Goal: Task Accomplishment & Management: Manage account settings

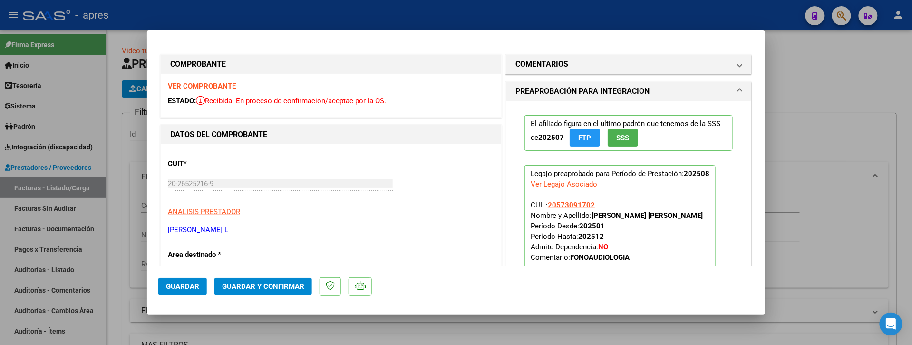
scroll to position [440, 0]
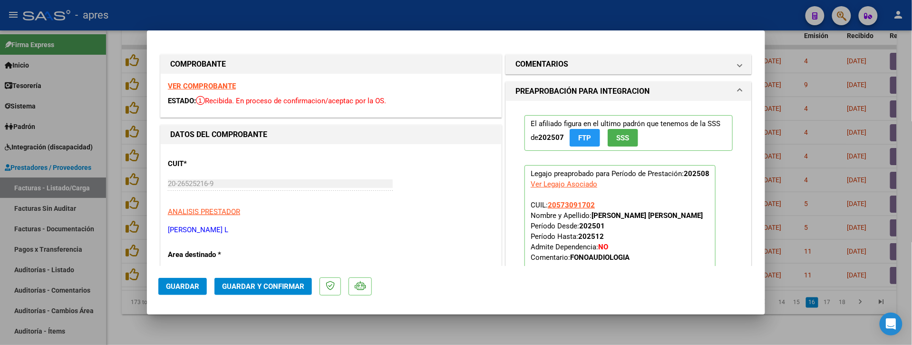
click at [220, 87] on strong "VER COMPROBANTE" at bounding box center [202, 86] width 68 height 9
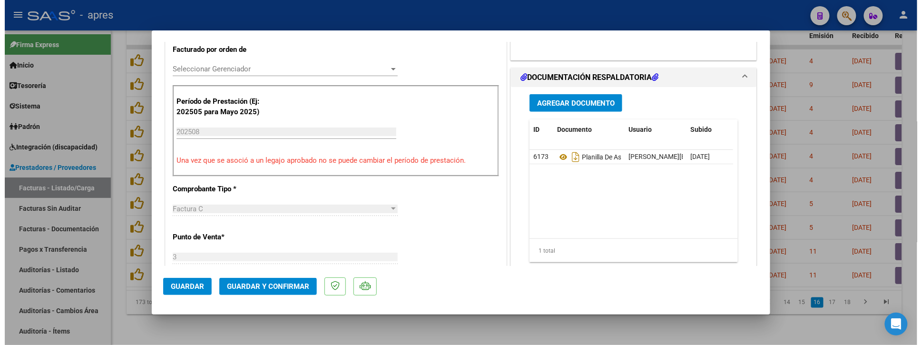
scroll to position [444, 0]
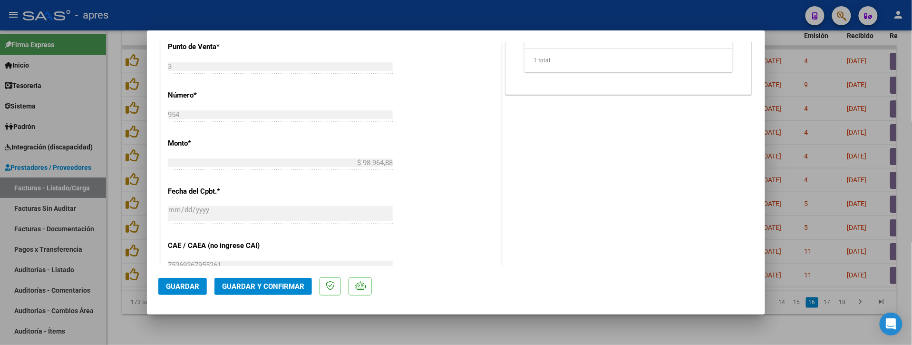
click at [289, 326] on div at bounding box center [456, 172] width 912 height 345
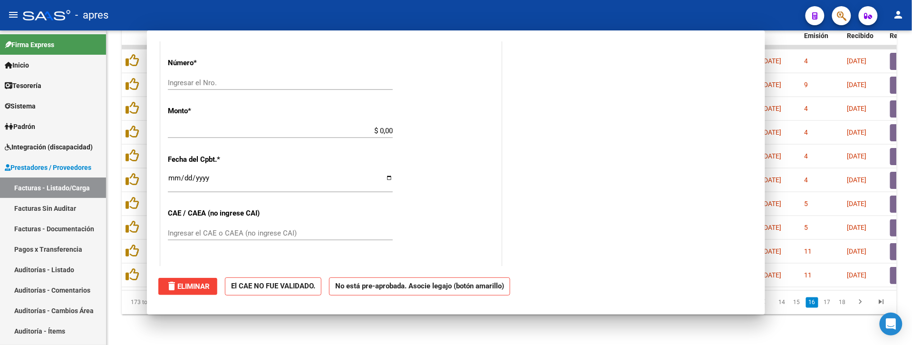
scroll to position [0, 0]
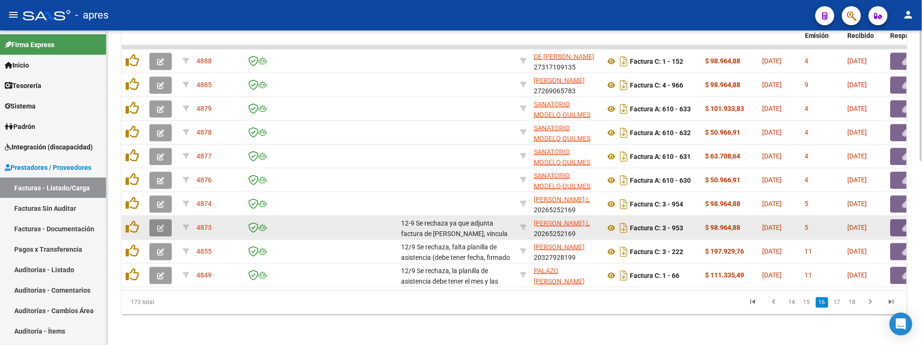
click at [157, 224] on icon "button" at bounding box center [160, 227] width 7 height 7
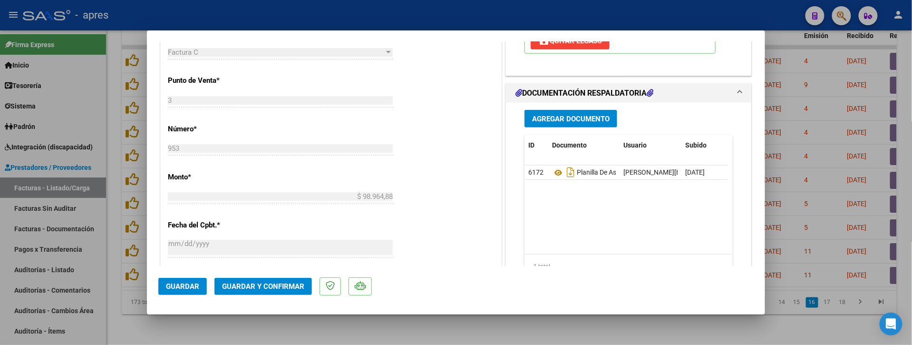
scroll to position [444, 0]
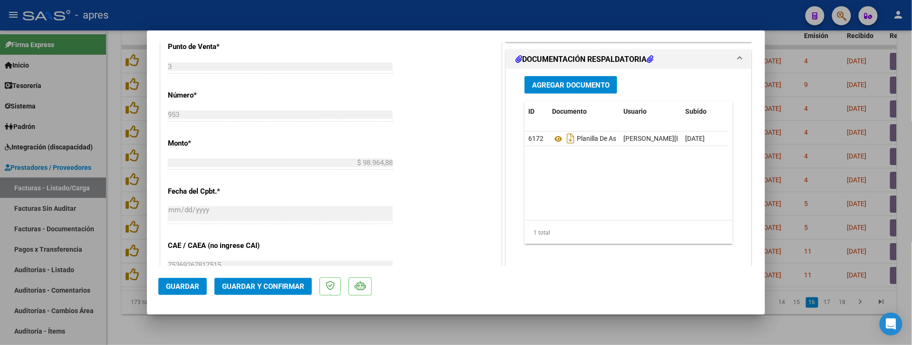
click at [116, 320] on div at bounding box center [456, 172] width 912 height 345
type input "$ 0,00"
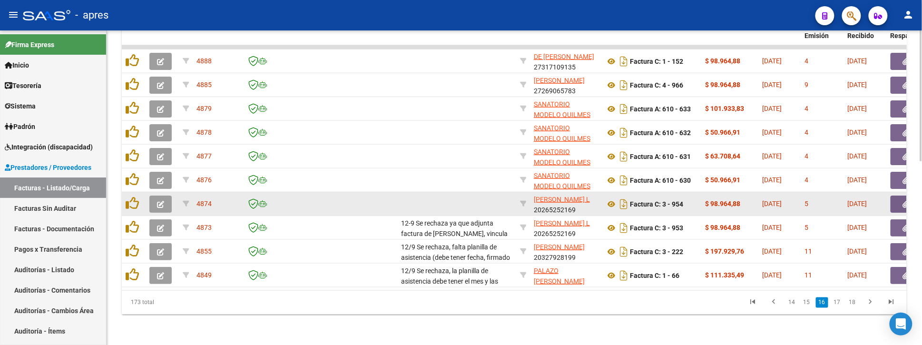
click at [160, 201] on icon "button" at bounding box center [160, 204] width 7 height 7
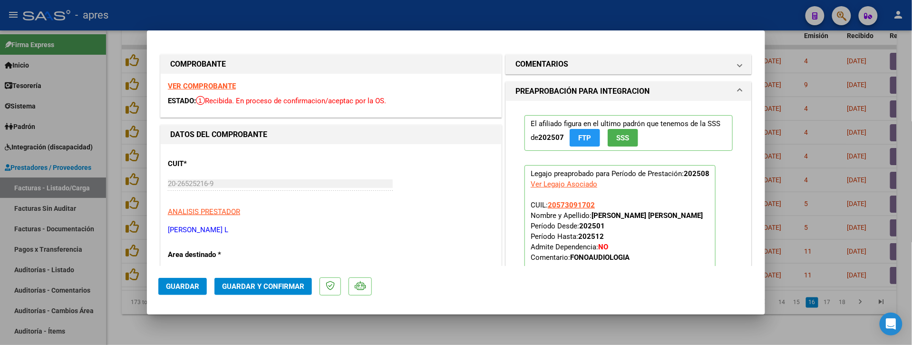
click at [231, 90] on strong "VER COMPROBANTE" at bounding box center [202, 86] width 68 height 9
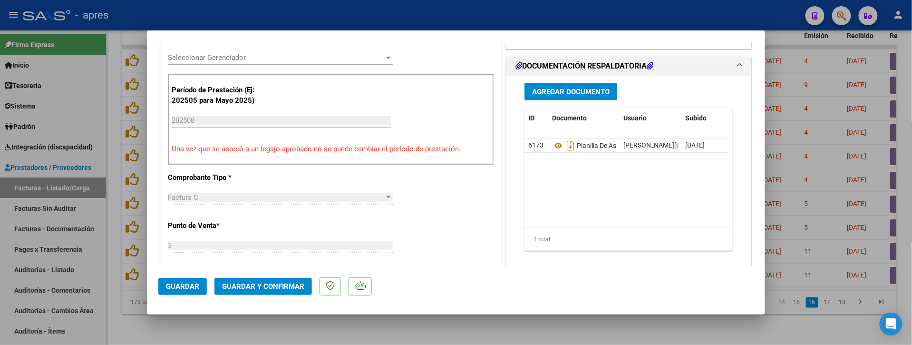
scroll to position [253, 0]
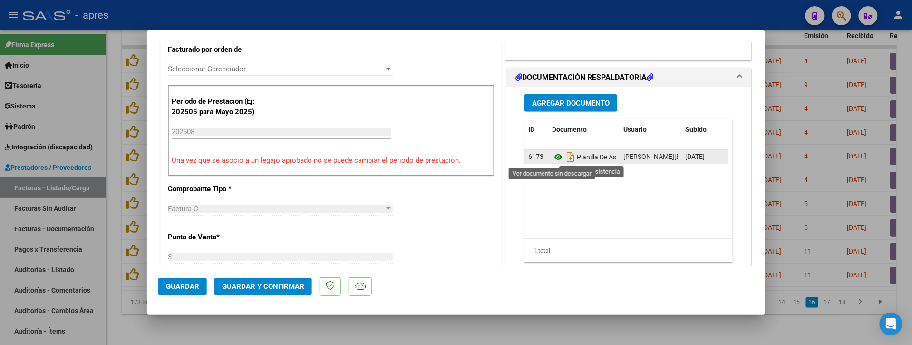
click at [555, 158] on icon at bounding box center [558, 156] width 12 height 11
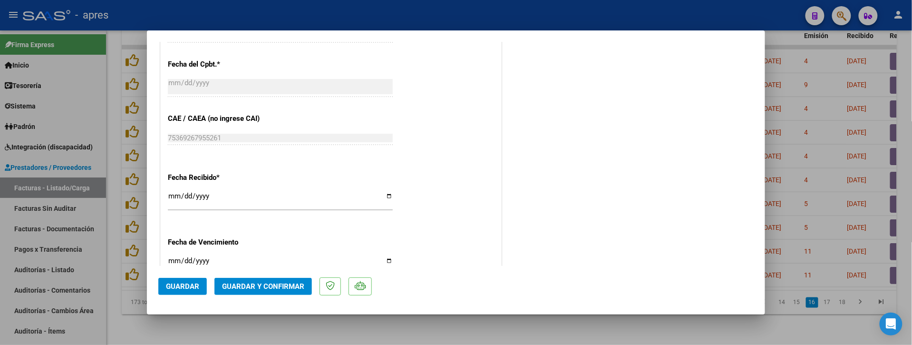
scroll to position [695, 0]
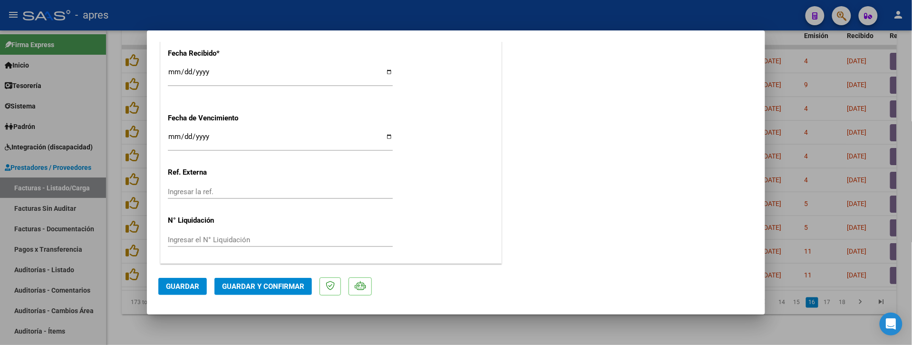
click at [281, 278] on button "Guardar y Confirmar" at bounding box center [262, 286] width 97 height 17
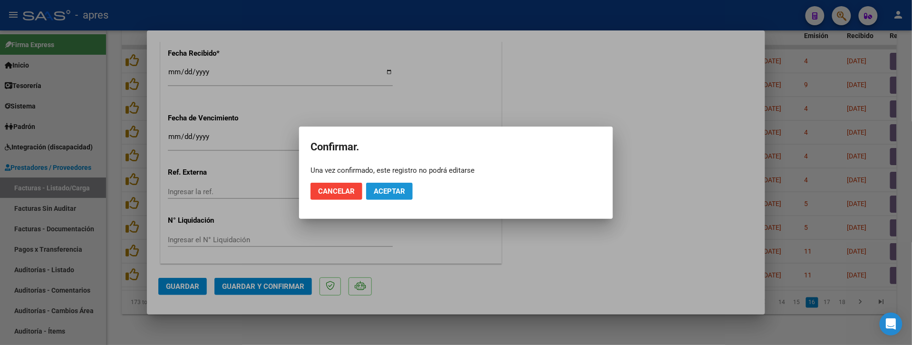
click at [407, 183] on button "Aceptar" at bounding box center [389, 191] width 47 height 17
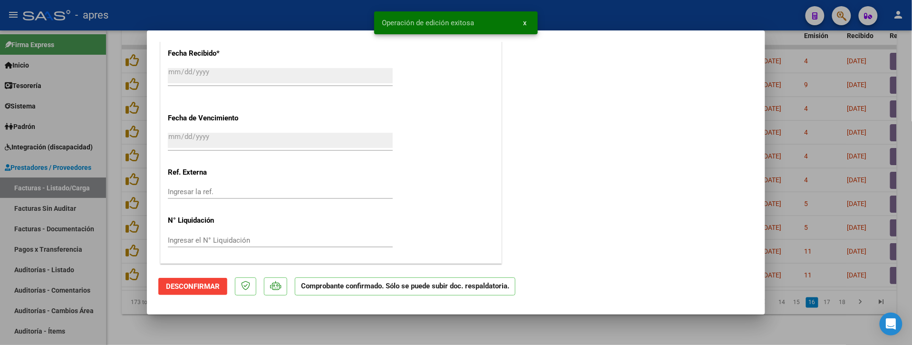
click at [224, 335] on div at bounding box center [456, 172] width 912 height 345
type input "$ 0,00"
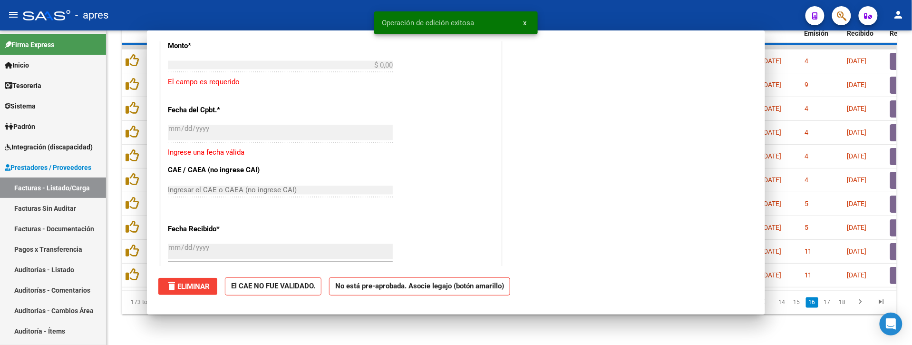
scroll to position [813, 0]
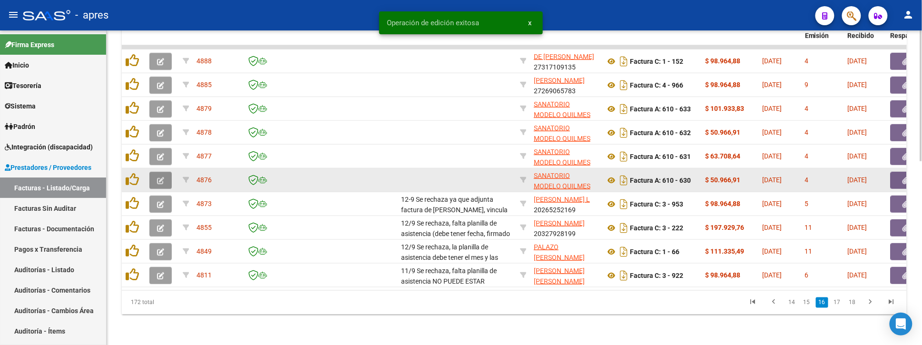
click at [152, 172] on button "button" at bounding box center [160, 180] width 22 height 17
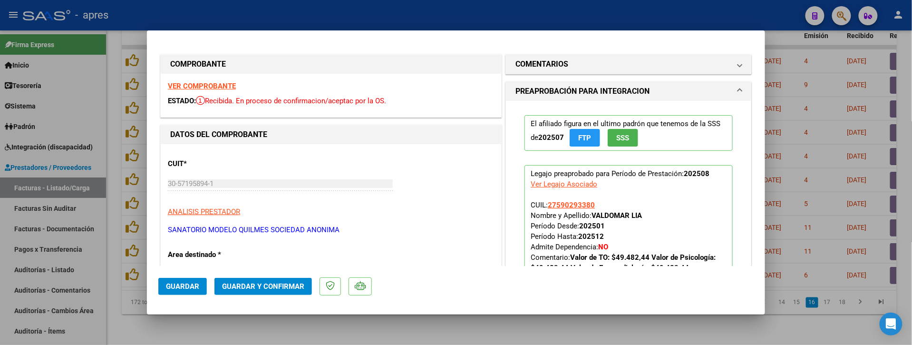
click at [186, 92] on div "VER COMPROBANTE ESTADO: Recibida. En proceso de confirmacion/aceptac por la OS." at bounding box center [331, 95] width 340 height 43
click at [187, 88] on strong "VER COMPROBANTE" at bounding box center [202, 86] width 68 height 9
click at [221, 82] on strong "VER COMPROBANTE" at bounding box center [202, 86] width 68 height 9
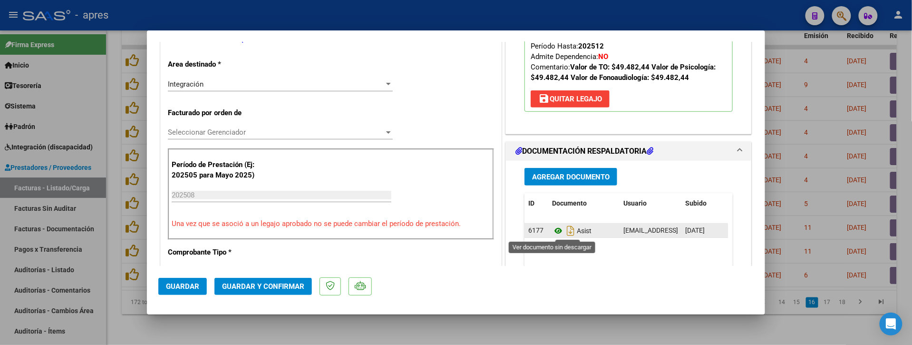
click at [552, 232] on icon at bounding box center [558, 230] width 12 height 11
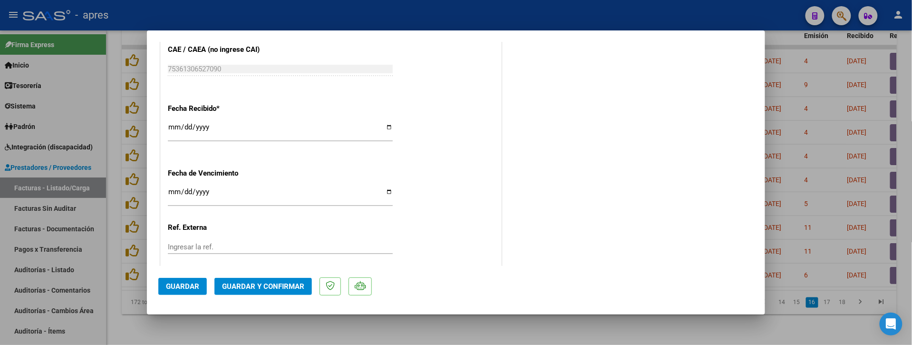
scroll to position [632, 0]
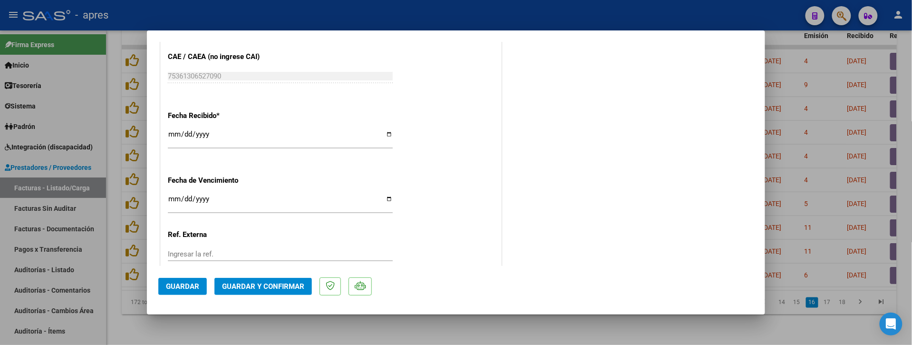
click at [255, 283] on span "Guardar y Confirmar" at bounding box center [263, 286] width 82 height 9
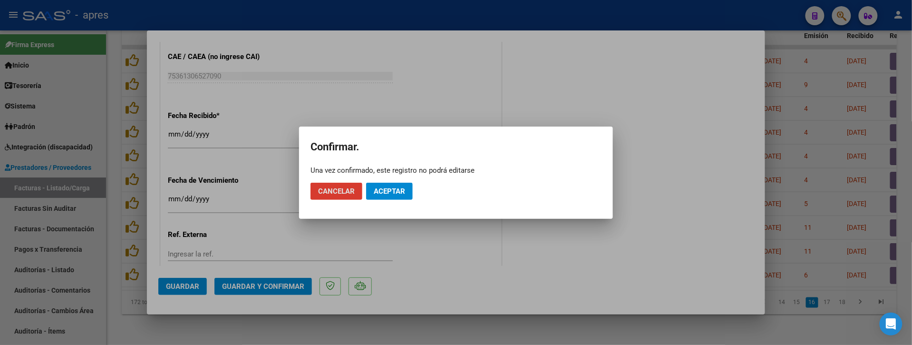
click at [396, 180] on mat-dialog-actions "Cancelar Aceptar" at bounding box center [455, 191] width 291 height 32
click at [396, 190] on span "Aceptar" at bounding box center [389, 191] width 31 height 9
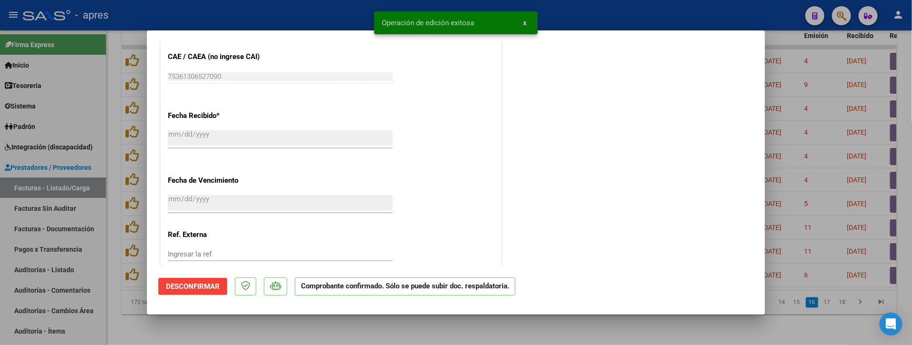
click at [320, 327] on div at bounding box center [456, 172] width 912 height 345
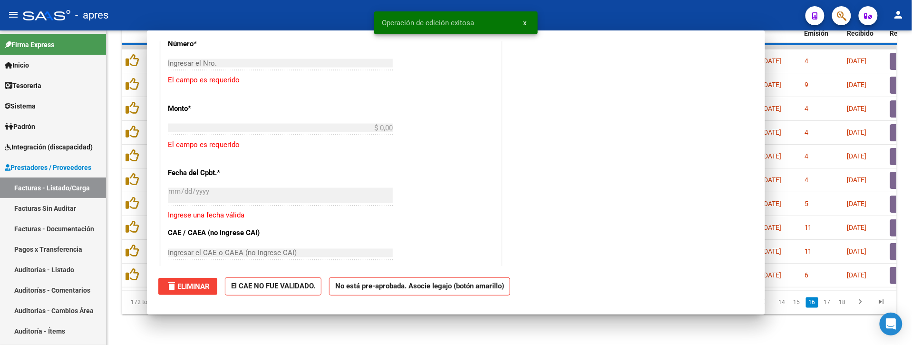
scroll to position [0, 0]
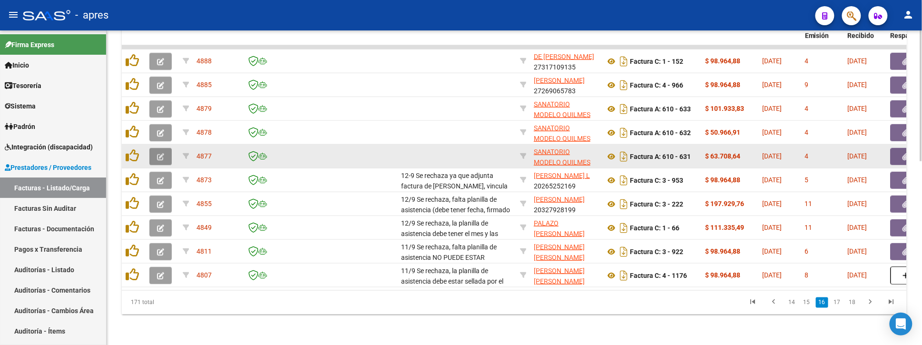
click at [156, 148] on button "button" at bounding box center [160, 156] width 22 height 17
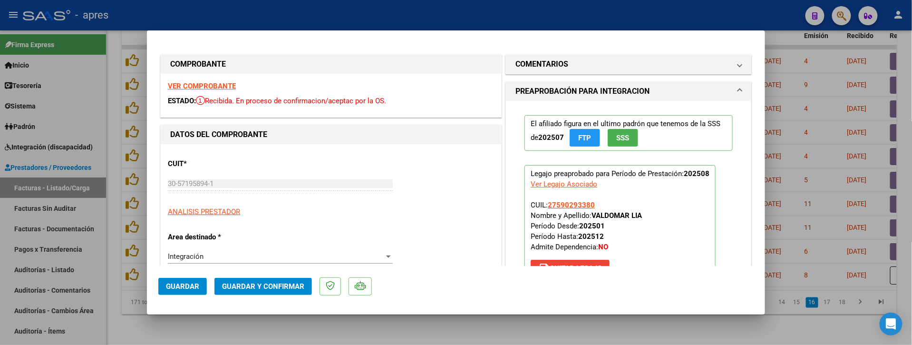
click at [225, 82] on strong "VER COMPROBANTE" at bounding box center [202, 86] width 68 height 9
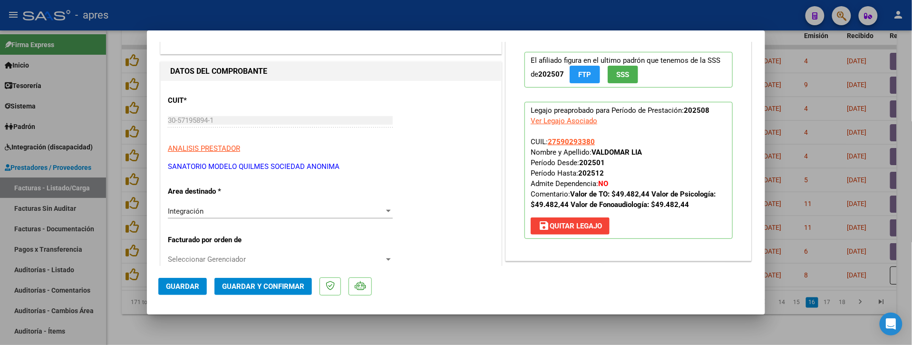
scroll to position [190, 0]
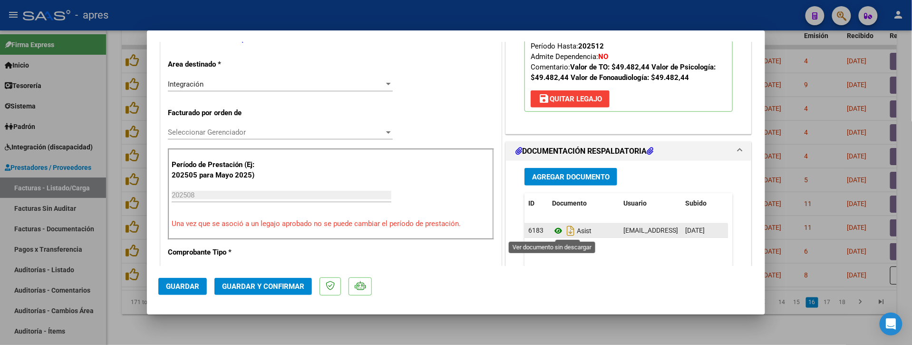
click at [552, 231] on icon at bounding box center [558, 230] width 12 height 11
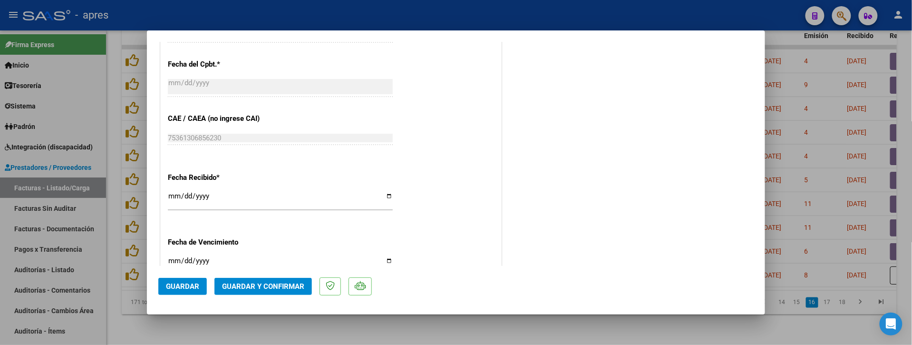
scroll to position [695, 0]
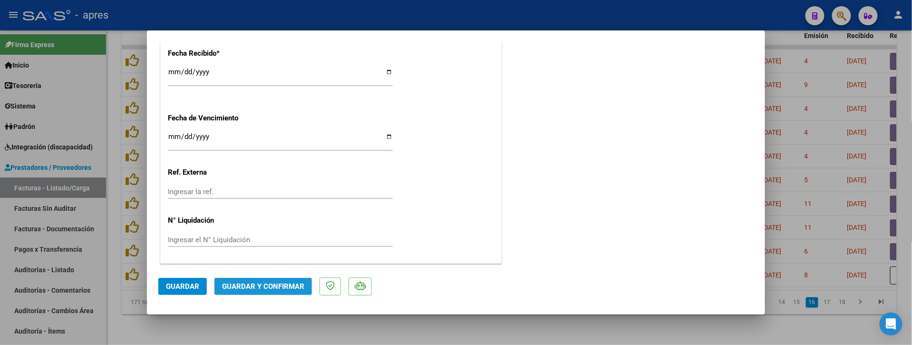
click at [291, 290] on span "Guardar y Confirmar" at bounding box center [263, 286] width 82 height 9
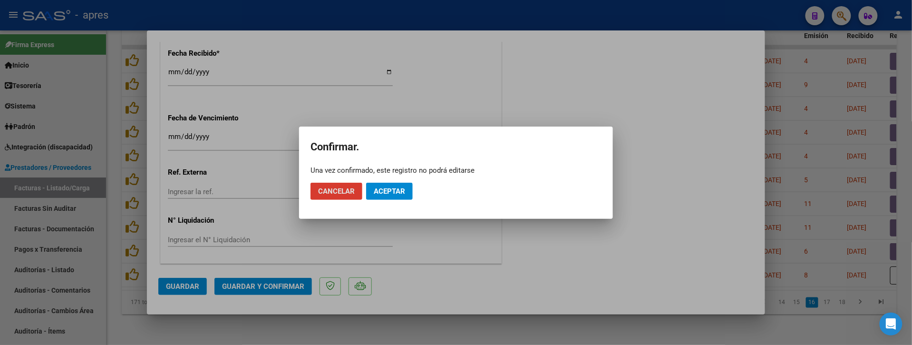
click at [408, 185] on button "Aceptar" at bounding box center [389, 191] width 47 height 17
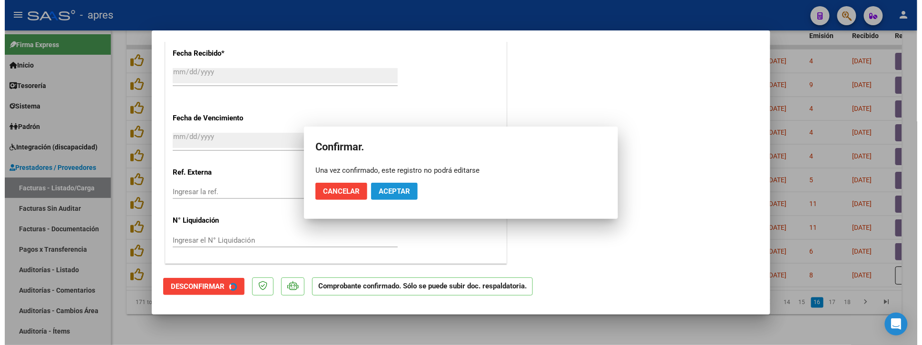
scroll to position [636, 0]
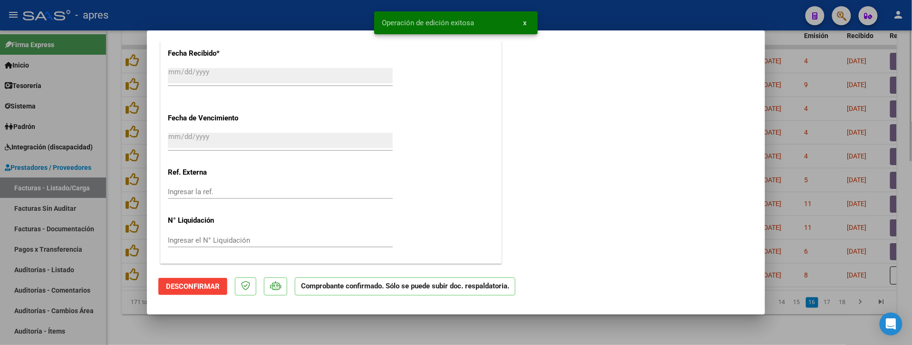
click at [378, 326] on div at bounding box center [456, 172] width 912 height 345
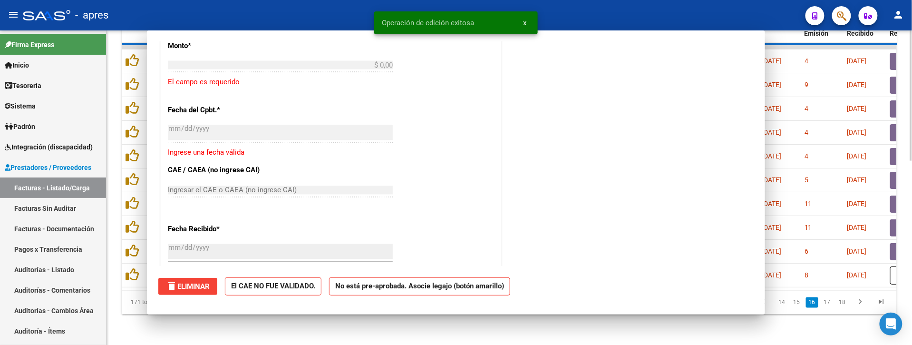
scroll to position [0, 0]
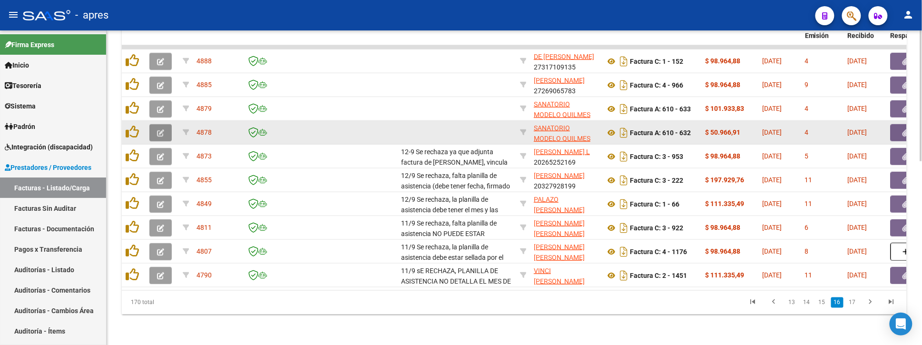
click at [166, 124] on button "button" at bounding box center [160, 132] width 22 height 17
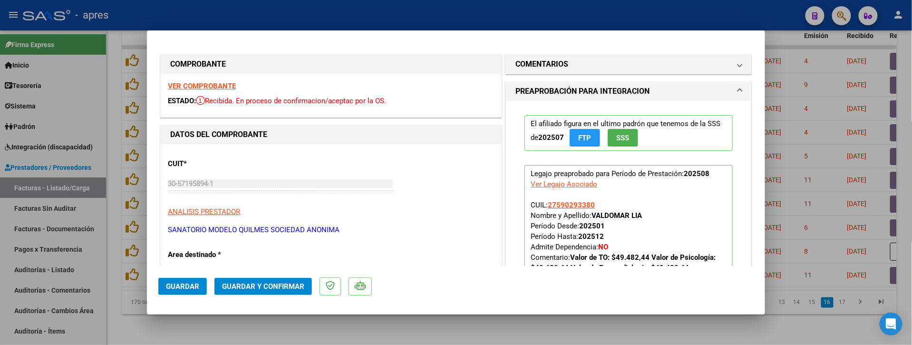
click at [207, 87] on strong "VER COMPROBANTE" at bounding box center [202, 86] width 68 height 9
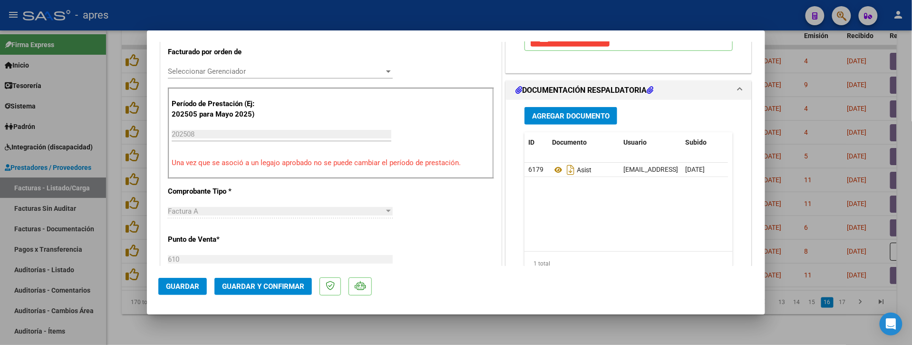
scroll to position [253, 0]
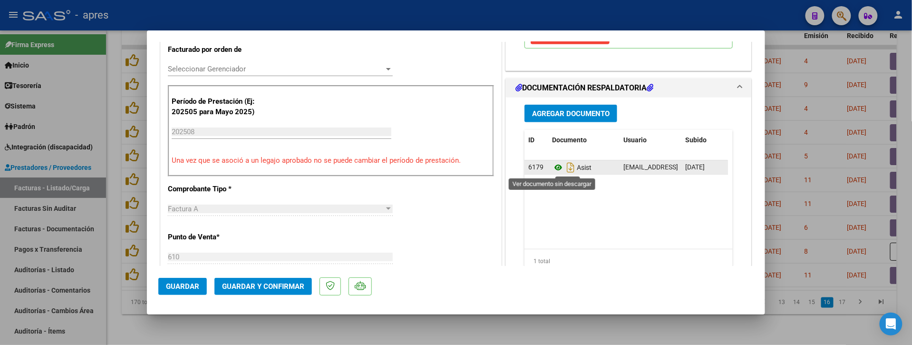
click at [552, 168] on icon at bounding box center [558, 167] width 12 height 11
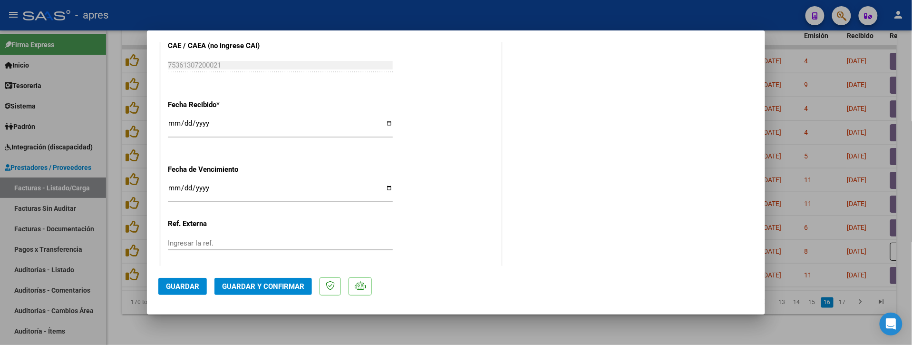
scroll to position [695, 0]
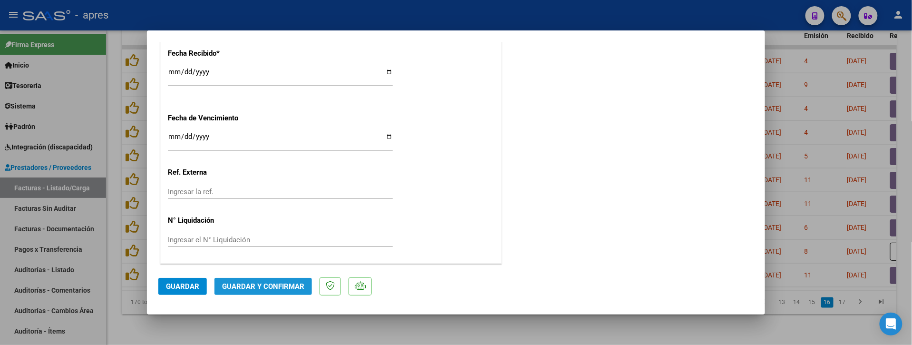
click at [282, 288] on span "Guardar y Confirmar" at bounding box center [263, 286] width 82 height 9
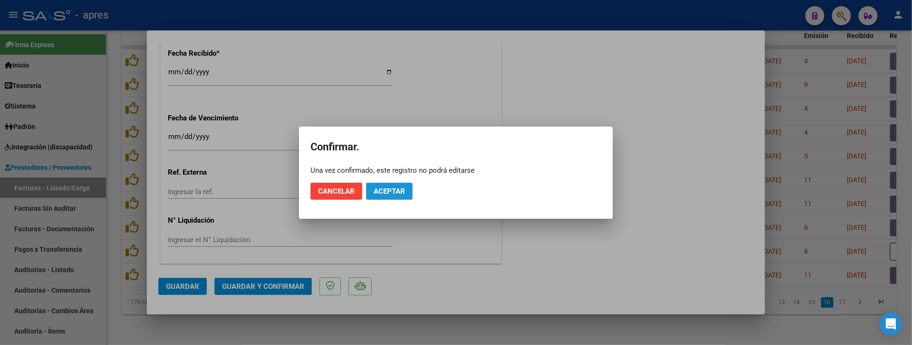
click at [382, 183] on button "Aceptar" at bounding box center [389, 191] width 47 height 17
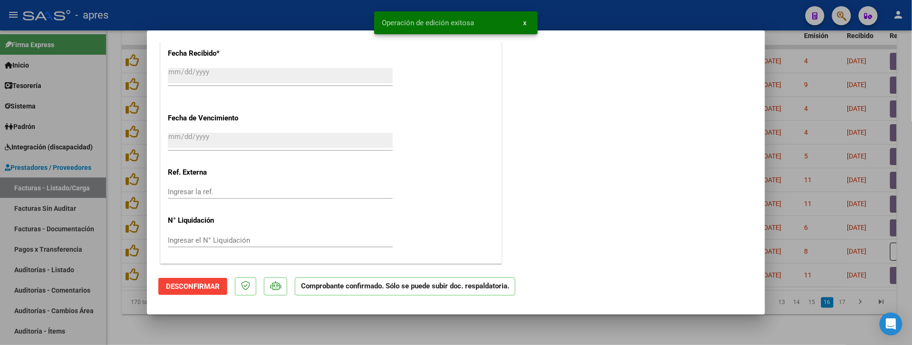
click at [245, 326] on div at bounding box center [456, 172] width 912 height 345
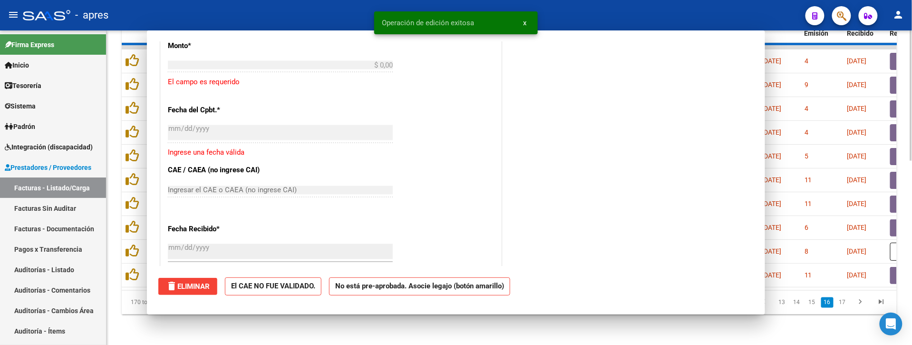
scroll to position [0, 0]
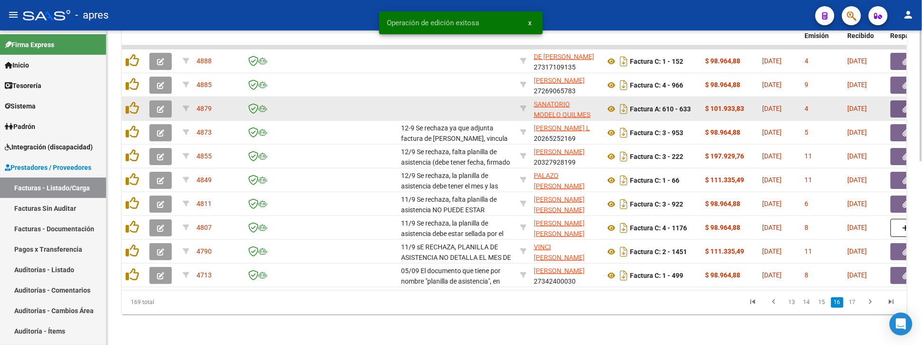
click at [146, 97] on datatable-body-cell at bounding box center [162, 108] width 33 height 23
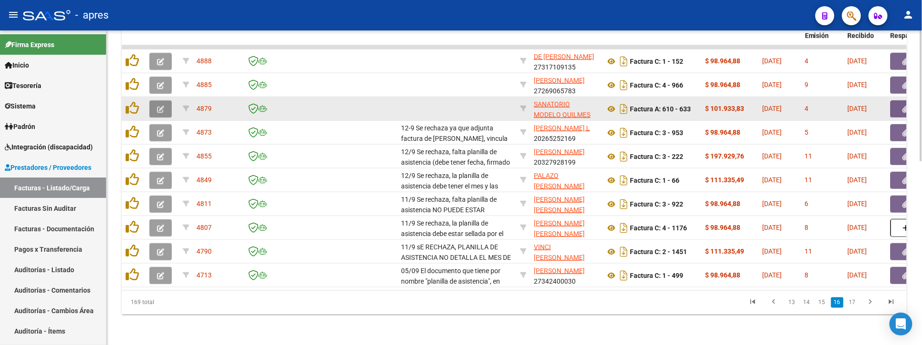
click at [158, 106] on icon "button" at bounding box center [160, 109] width 7 height 7
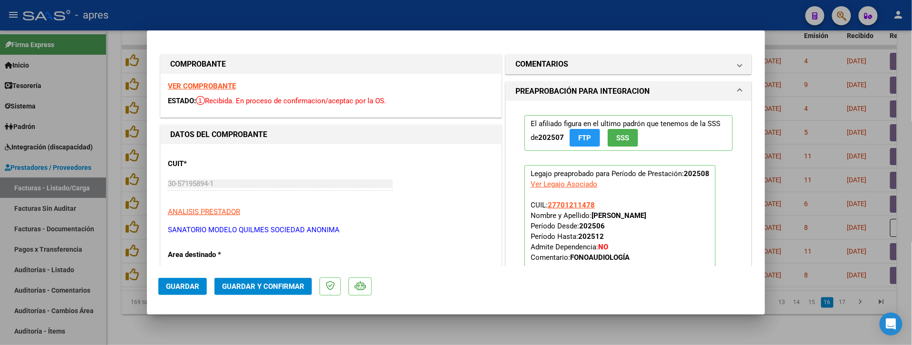
click at [221, 83] on strong "VER COMPROBANTE" at bounding box center [202, 86] width 68 height 9
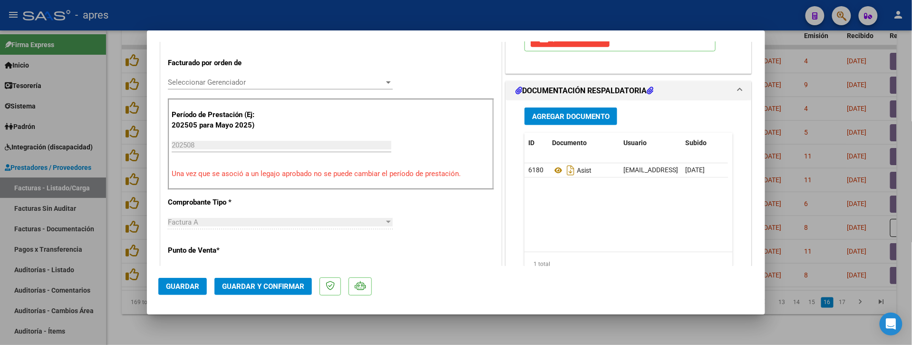
scroll to position [253, 0]
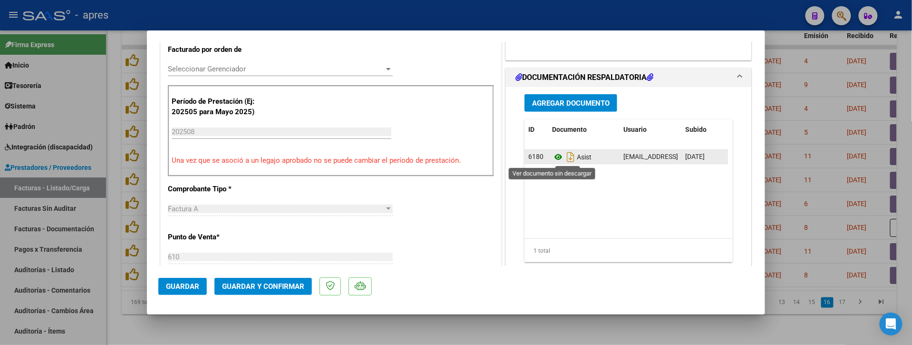
click at [554, 158] on icon at bounding box center [558, 156] width 12 height 11
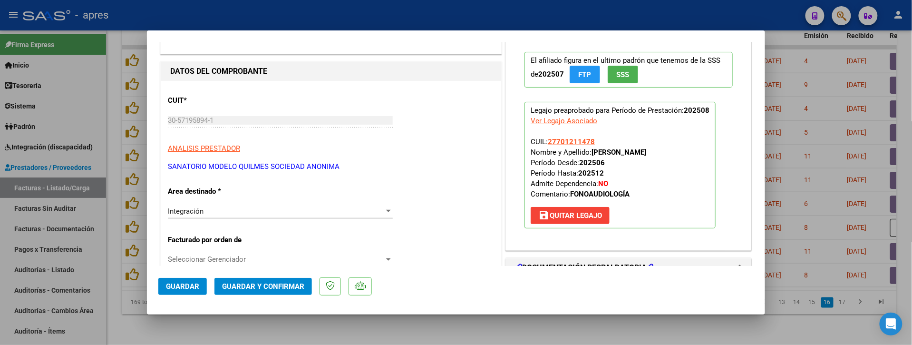
click at [607, 151] on strong "[PERSON_NAME]" at bounding box center [619, 152] width 55 height 9
drag, startPoint x: 660, startPoint y: 153, endPoint x: 588, endPoint y: 149, distance: 72.4
click at [592, 149] on strong "[PERSON_NAME]" at bounding box center [619, 152] width 55 height 9
copy strong "[PERSON_NAME]"
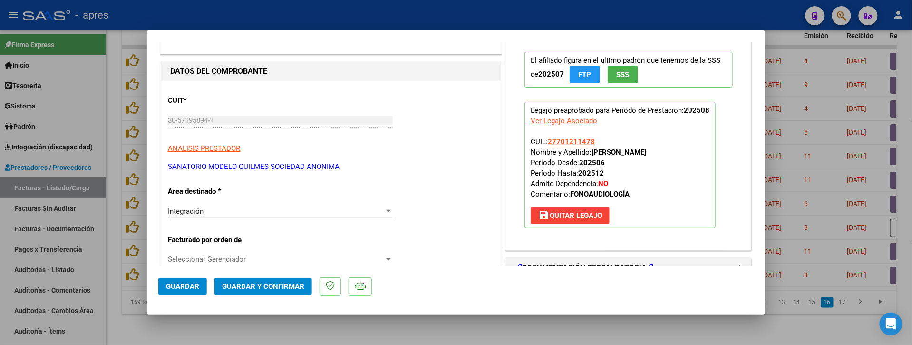
click at [603, 157] on p "Legajo preaprobado para Período de Prestación: 202508 Ver Legajo Asociado CUIL:…" at bounding box center [619, 165] width 191 height 126
click at [643, 156] on strong "[PERSON_NAME]" at bounding box center [619, 152] width 55 height 9
copy strong "[PERSON_NAME]"
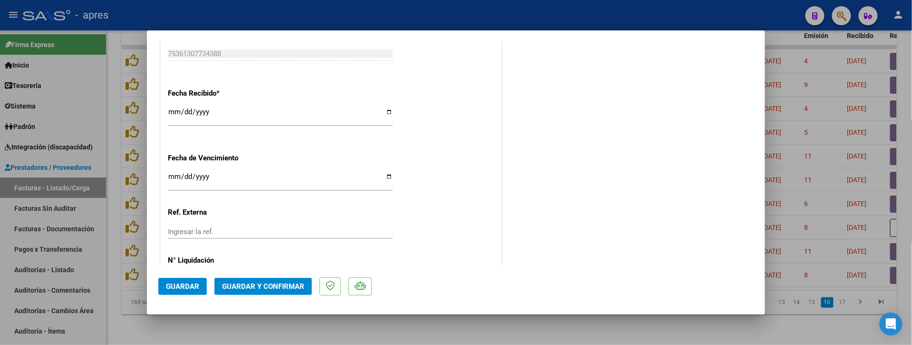
scroll to position [632, 0]
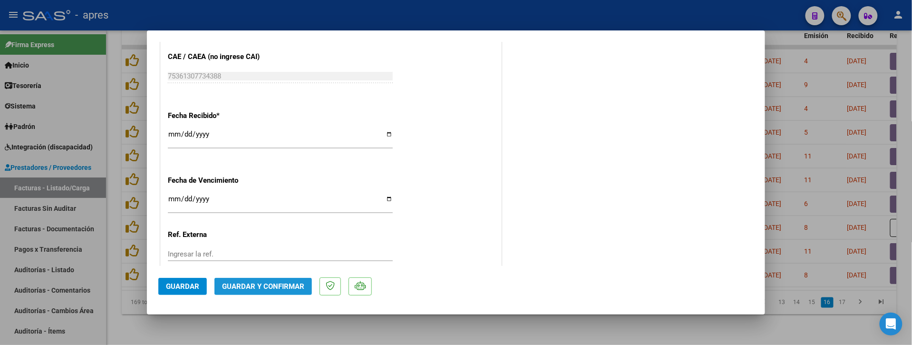
click at [278, 286] on span "Guardar y Confirmar" at bounding box center [263, 286] width 82 height 9
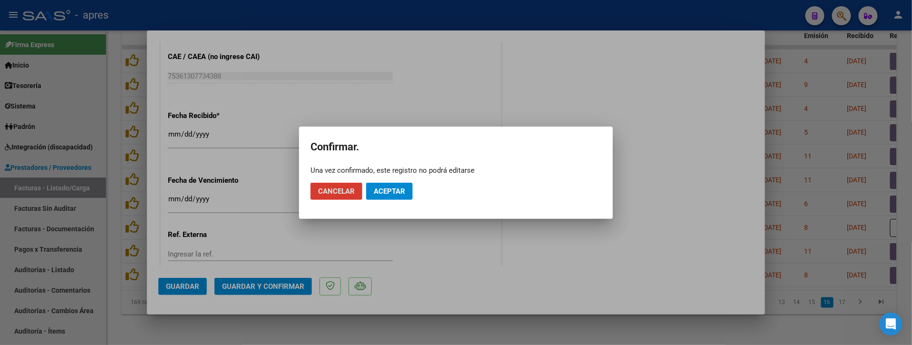
click at [387, 184] on button "Aceptar" at bounding box center [389, 191] width 47 height 17
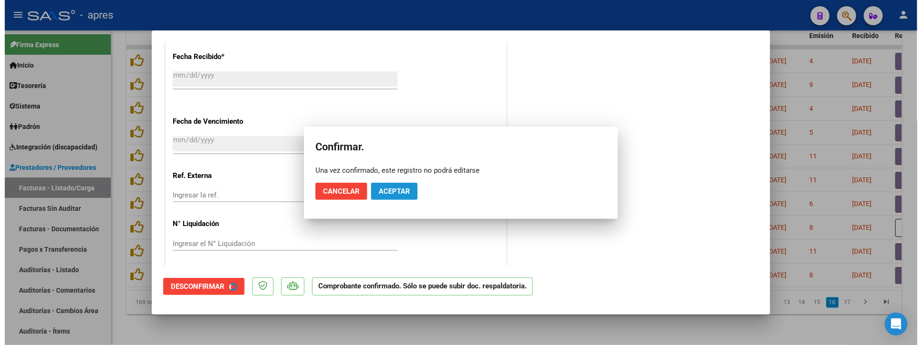
scroll to position [573, 0]
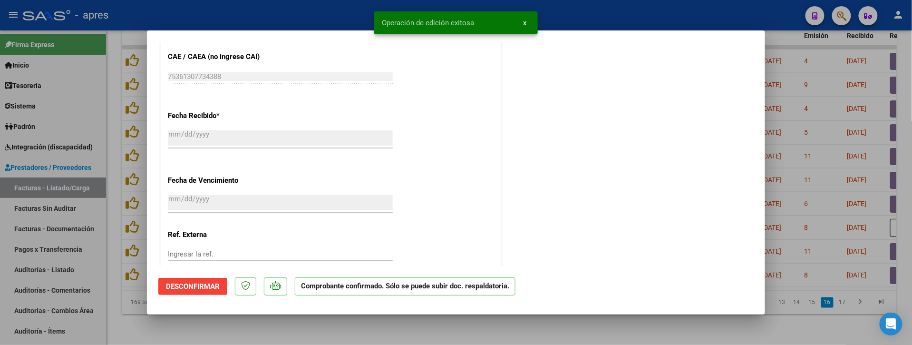
click at [212, 341] on div at bounding box center [456, 172] width 912 height 345
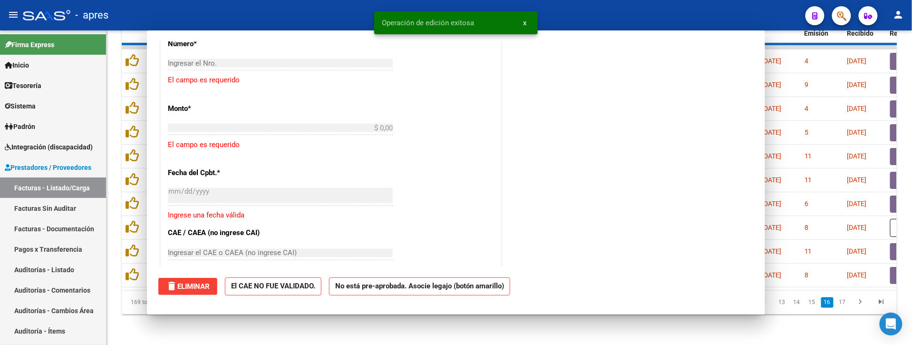
scroll to position [0, 0]
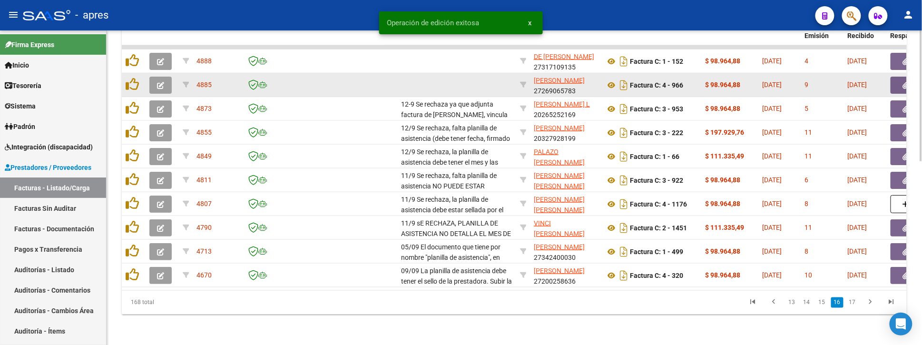
click at [152, 77] on button "button" at bounding box center [160, 85] width 22 height 17
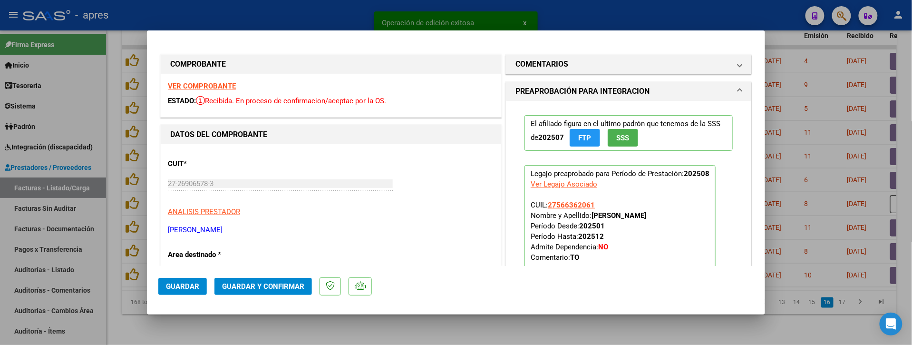
click at [204, 82] on strong "VER COMPROBANTE" at bounding box center [202, 86] width 68 height 9
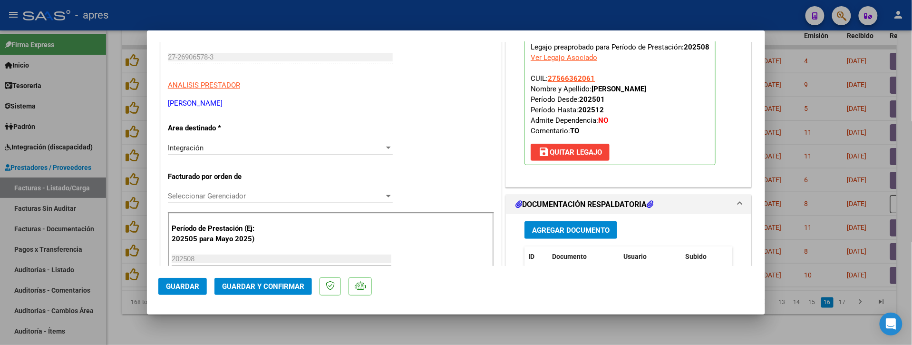
scroll to position [253, 0]
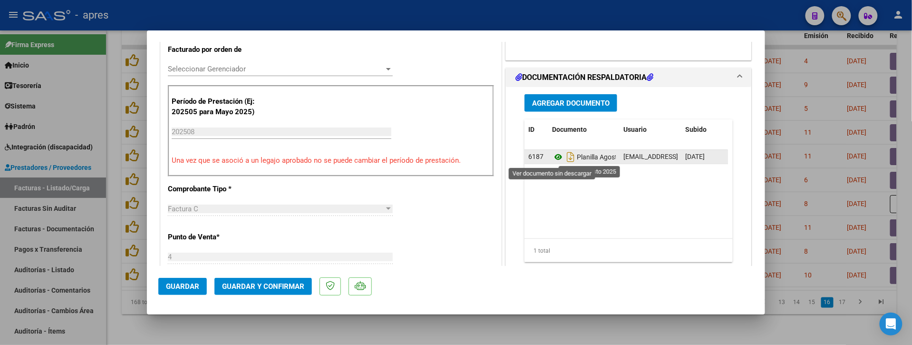
click at [552, 158] on icon at bounding box center [558, 156] width 12 height 11
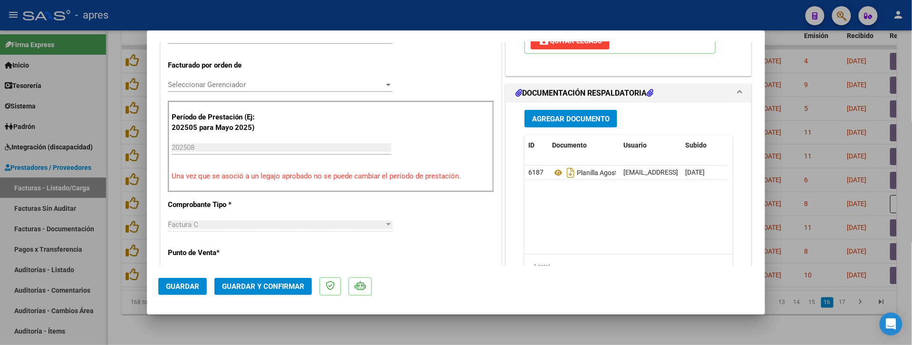
scroll to position [252, 0]
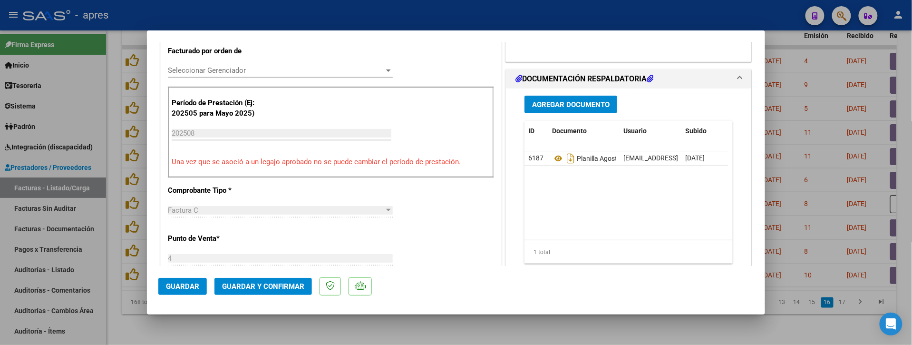
click at [297, 284] on span "Guardar y Confirmar" at bounding box center [263, 286] width 82 height 9
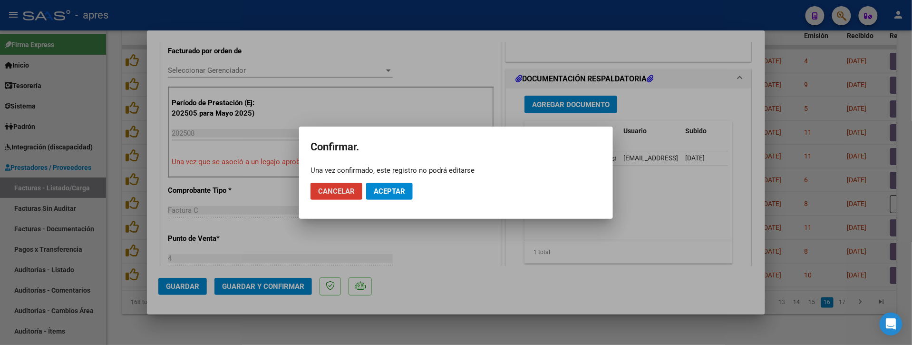
click at [407, 186] on button "Aceptar" at bounding box center [389, 191] width 47 height 17
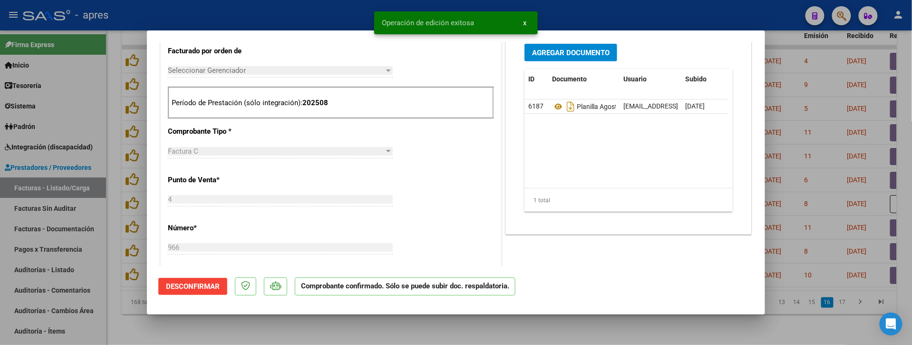
click at [294, 335] on div at bounding box center [456, 172] width 912 height 345
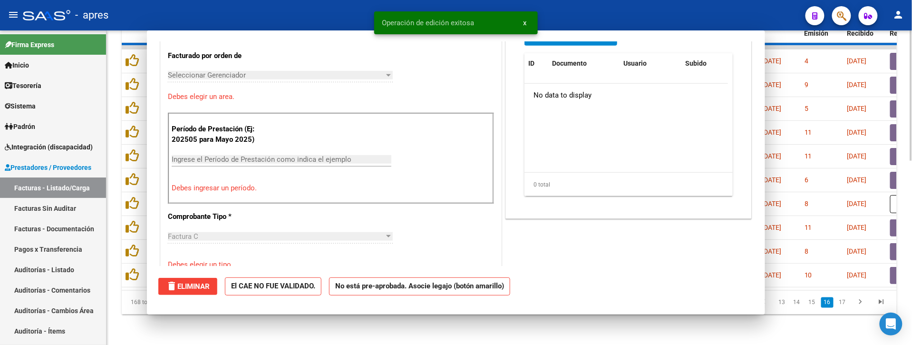
scroll to position [0, 0]
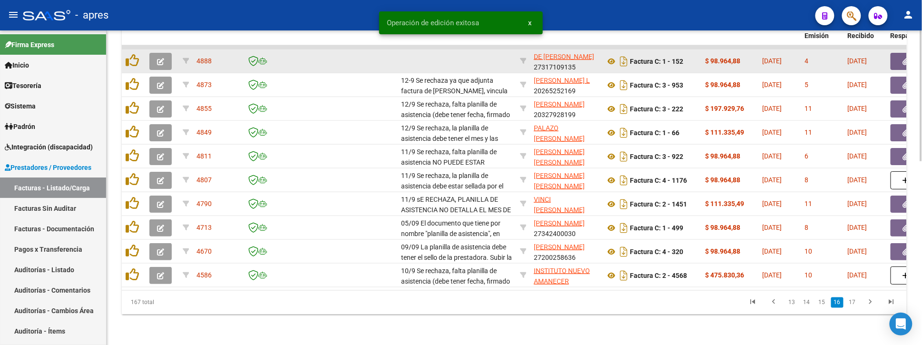
click at [164, 58] on icon "button" at bounding box center [160, 61] width 7 height 7
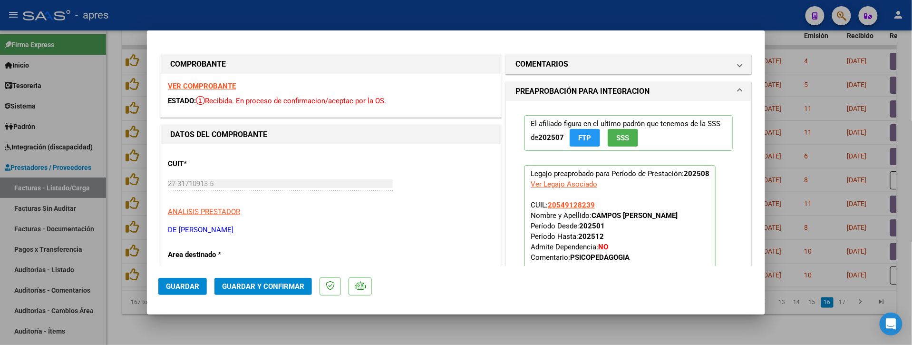
click at [229, 85] on strong "VER COMPROBANTE" at bounding box center [202, 86] width 68 height 9
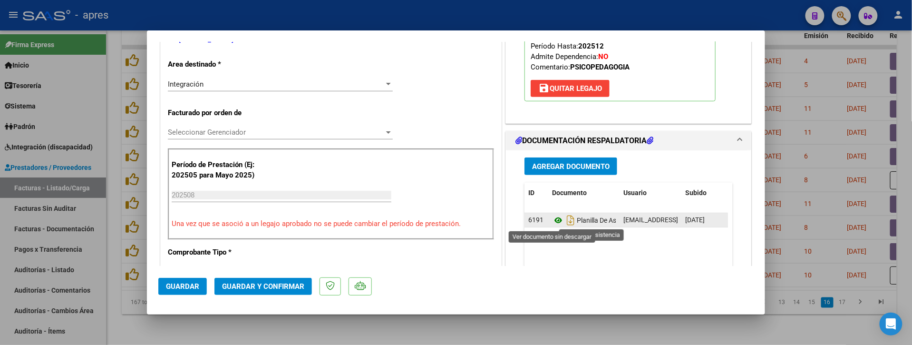
click at [552, 220] on icon at bounding box center [558, 219] width 12 height 11
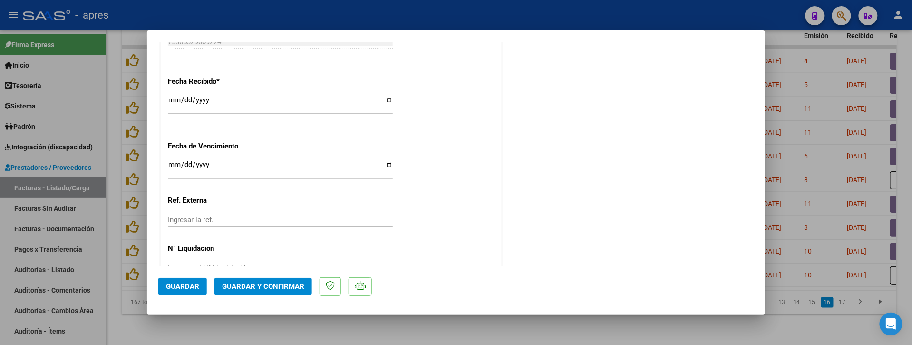
scroll to position [695, 0]
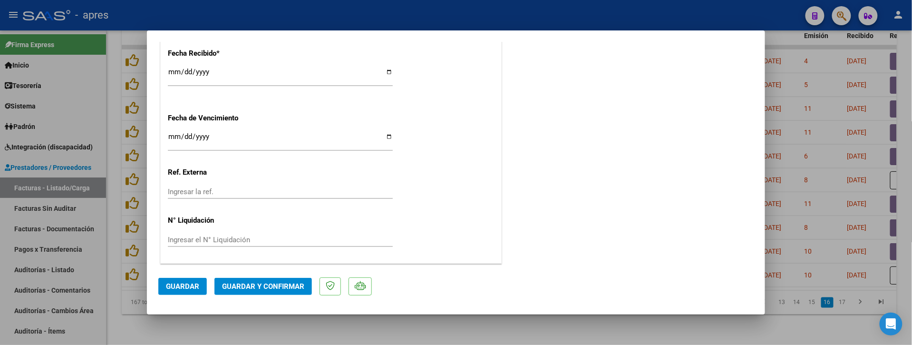
click at [173, 137] on input "[DATE]" at bounding box center [280, 140] width 225 height 15
type input "[DATE]"
click at [299, 284] on span "Guardar y Confirmar" at bounding box center [263, 286] width 82 height 9
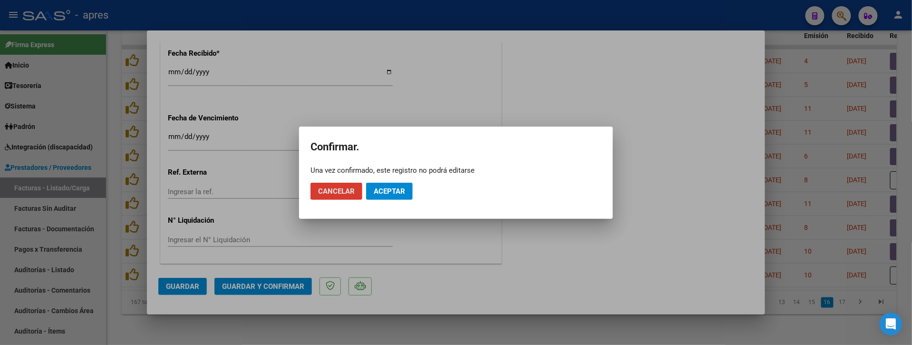
click at [392, 192] on span "Aceptar" at bounding box center [389, 191] width 31 height 9
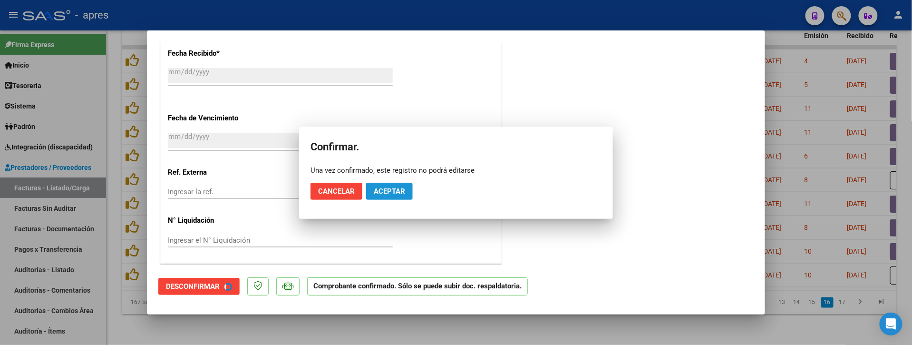
scroll to position [636, 0]
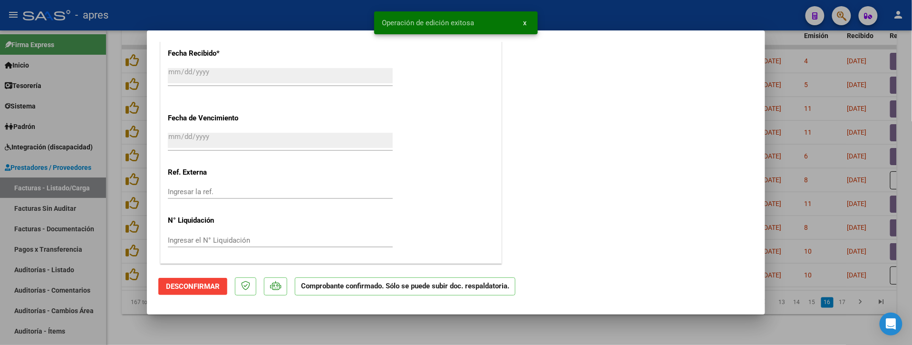
click at [257, 325] on div at bounding box center [456, 172] width 912 height 345
type input "$ 0,00"
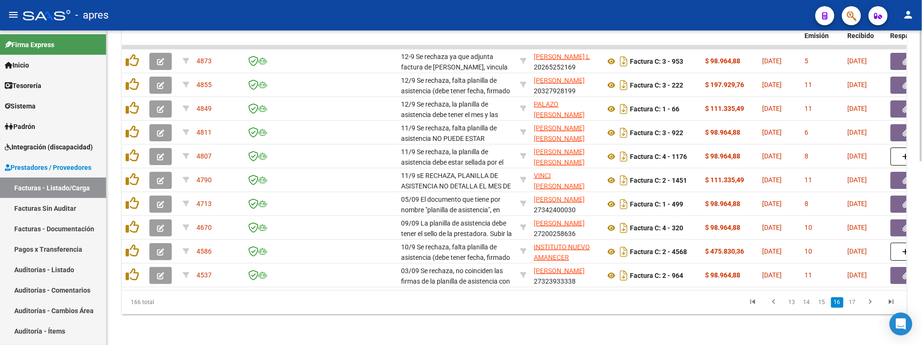
click at [820, 304] on link "15" at bounding box center [821, 302] width 12 height 10
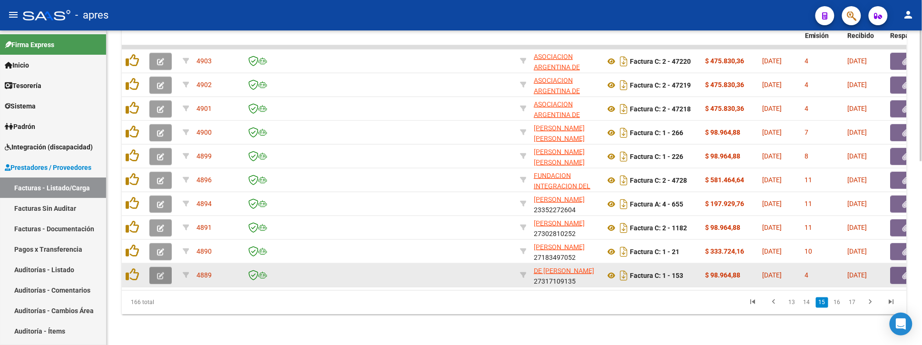
click at [165, 267] on button "button" at bounding box center [160, 275] width 22 height 17
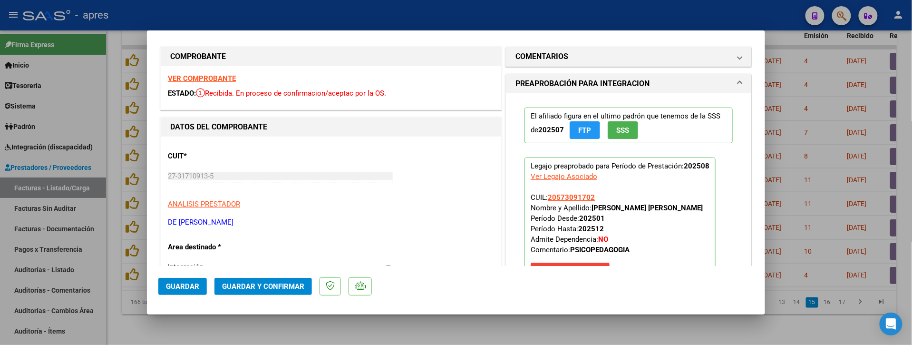
scroll to position [0, 0]
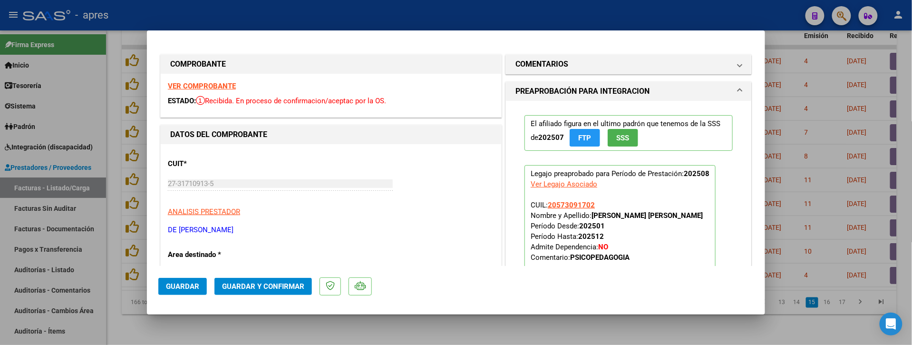
click at [204, 86] on strong "VER COMPROBANTE" at bounding box center [202, 86] width 68 height 9
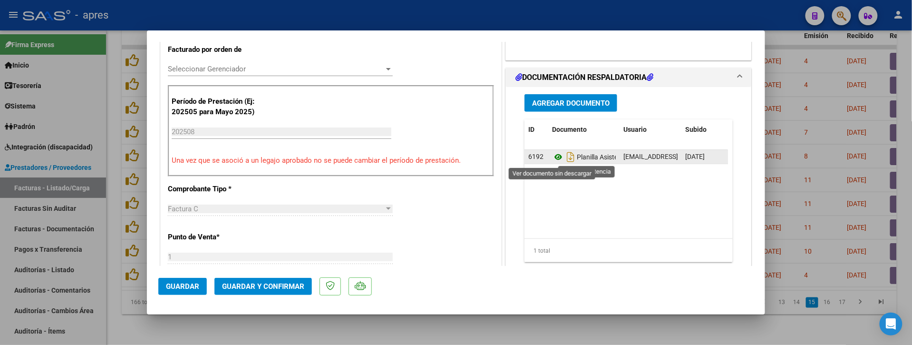
click at [552, 161] on icon at bounding box center [558, 156] width 12 height 11
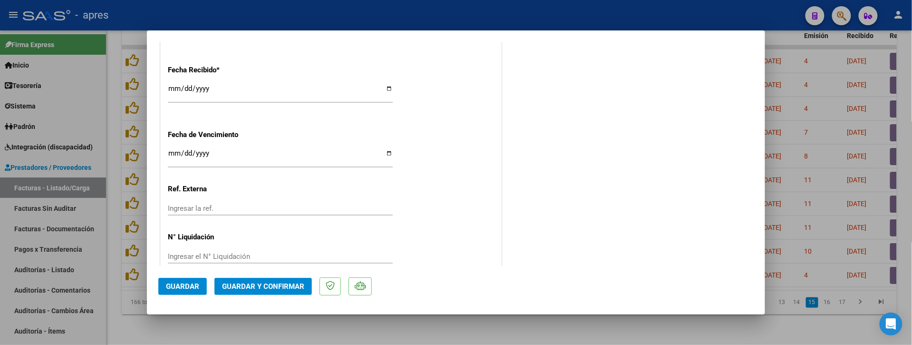
scroll to position [695, 0]
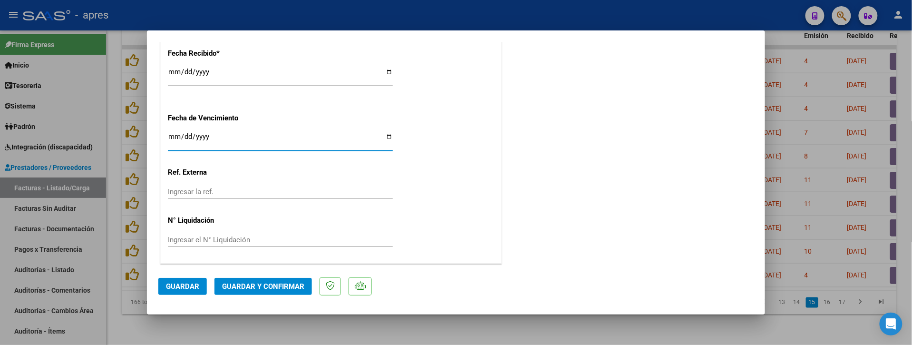
click at [174, 138] on input "[DATE]" at bounding box center [280, 140] width 225 height 15
type input "[DATE]"
click at [280, 286] on span "Guardar y Confirmar" at bounding box center [263, 286] width 82 height 9
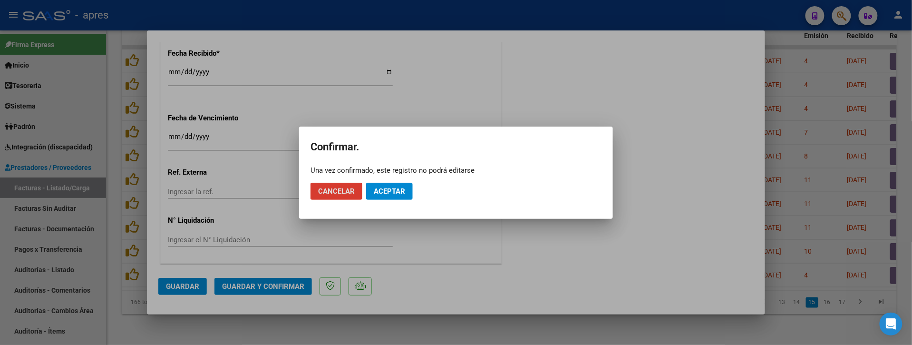
click at [379, 192] on span "Aceptar" at bounding box center [389, 191] width 31 height 9
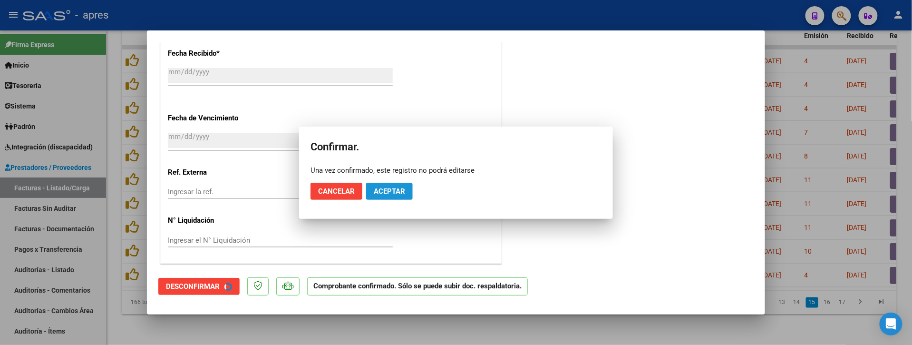
scroll to position [636, 0]
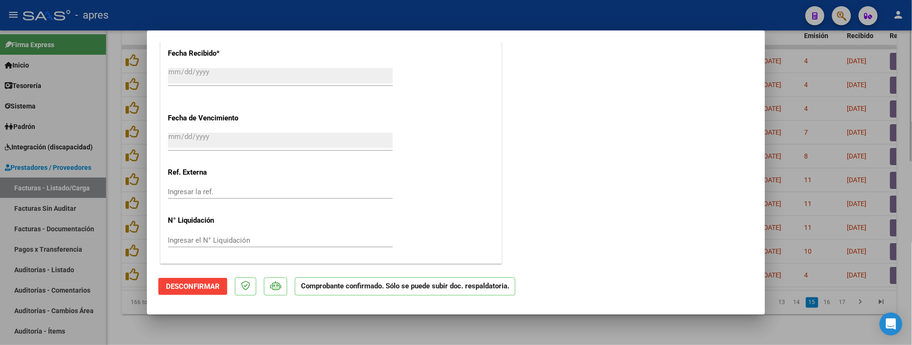
drag, startPoint x: 264, startPoint y: 323, endPoint x: 269, endPoint y: 319, distance: 6.7
click at [265, 323] on div at bounding box center [456, 172] width 912 height 345
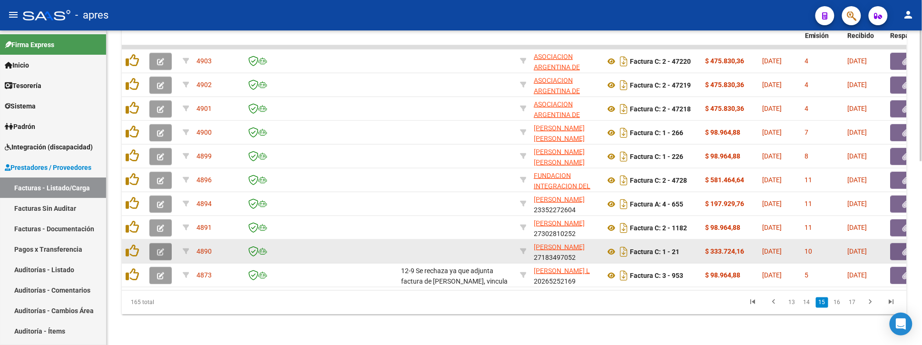
click at [166, 243] on button "button" at bounding box center [160, 251] width 22 height 17
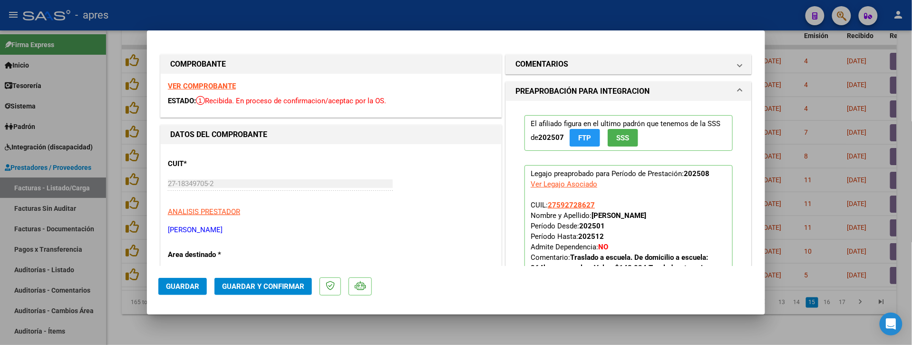
click at [224, 88] on strong "VER COMPROBANTE" at bounding box center [202, 86] width 68 height 9
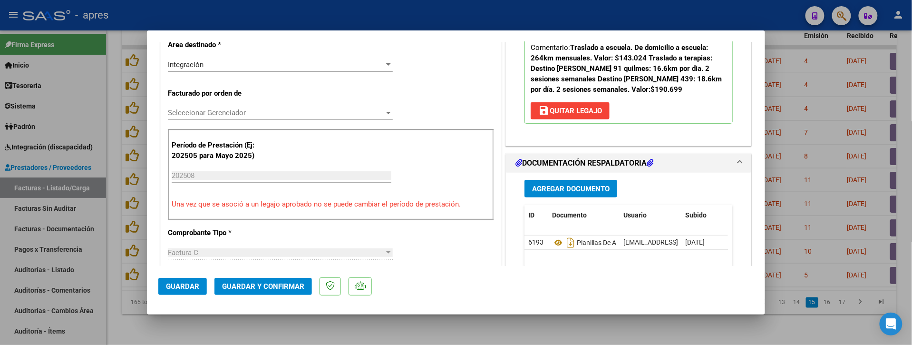
scroll to position [317, 0]
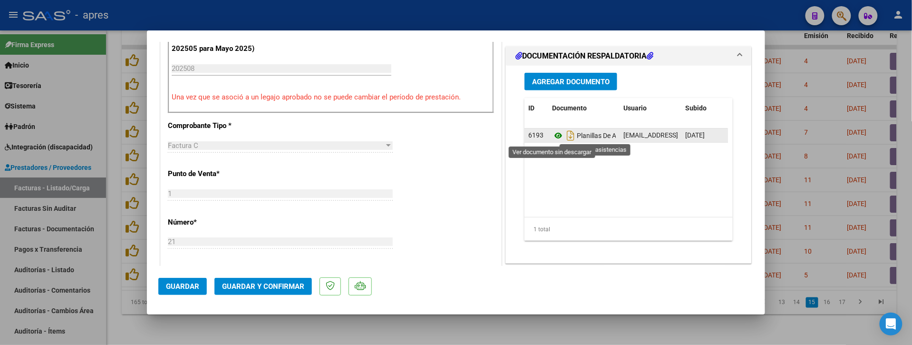
click at [553, 133] on icon at bounding box center [558, 135] width 12 height 11
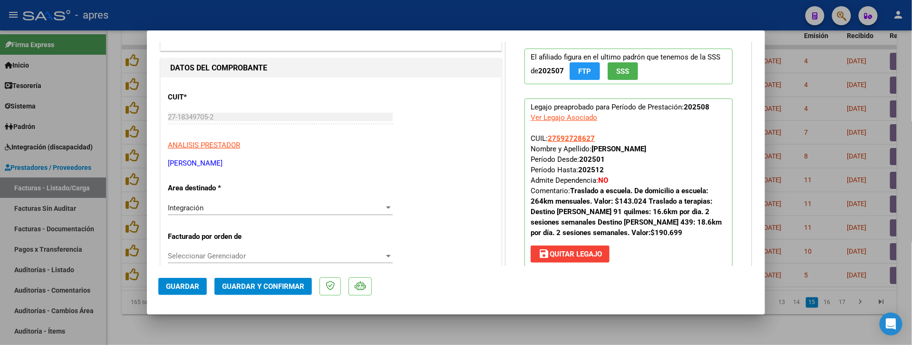
scroll to position [63, 0]
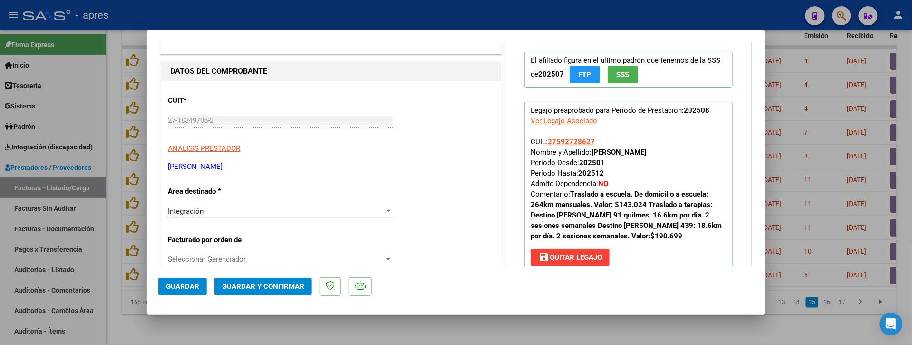
drag, startPoint x: 565, startPoint y: 193, endPoint x: 648, endPoint y: 238, distance: 94.5
click at [648, 239] on p "Legajo preaprobado para Período de Prestación: 202508 Ver Legajo Asociado CUIL:…" at bounding box center [628, 186] width 208 height 168
copy span "Traslado a escuela. De domicilio a escuela: 264km mensuales. Valor: $143.024 Tr…"
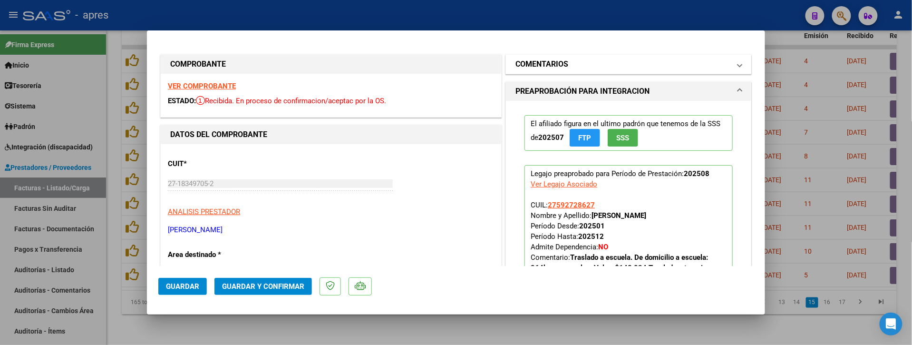
click at [539, 68] on h1 "COMENTARIOS" at bounding box center [541, 63] width 53 height 11
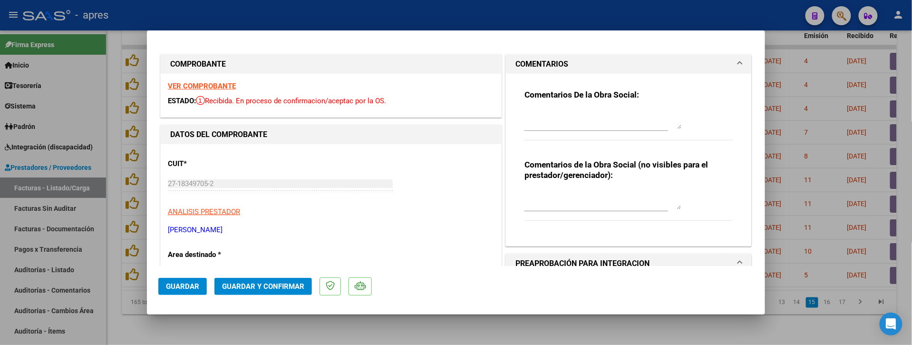
click at [535, 105] on div "Comentarios De la Obra Social:" at bounding box center [628, 119] width 208 height 61
click at [550, 109] on div at bounding box center [602, 119] width 157 height 23
paste textarea "Traslado a escuela. De domicilio a escuela: 264km mensuales. Valor: $143.024 Tr…"
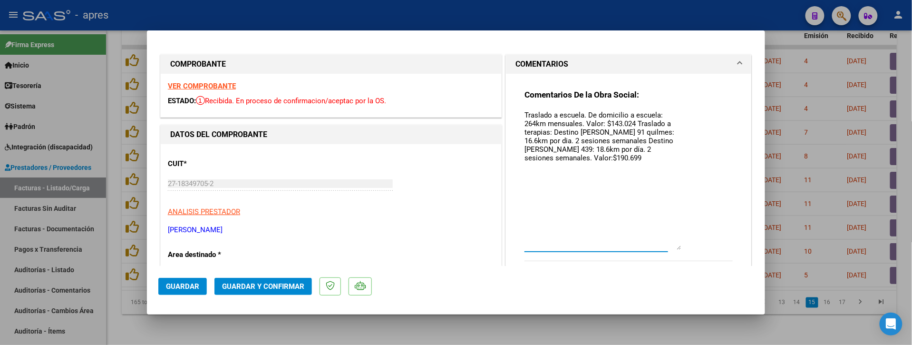
drag, startPoint x: 670, startPoint y: 128, endPoint x: 569, endPoint y: 148, distance: 103.3
click at [666, 246] on textarea "Traslado a escuela. De domicilio a escuela: 264km mensuales. Valor: $143.024 Tr…" at bounding box center [602, 180] width 157 height 140
click at [524, 113] on textarea "Traslado a escuela. De domicilio a escuela: 264km mensuales. Valor: $143.024 Tr…" at bounding box center [602, 178] width 157 height 137
click at [633, 129] on textarea "SE RECHAZA YA QUE Traslado a escuela. De domicilio a escuela: 264km mensuales. …" at bounding box center [602, 178] width 157 height 137
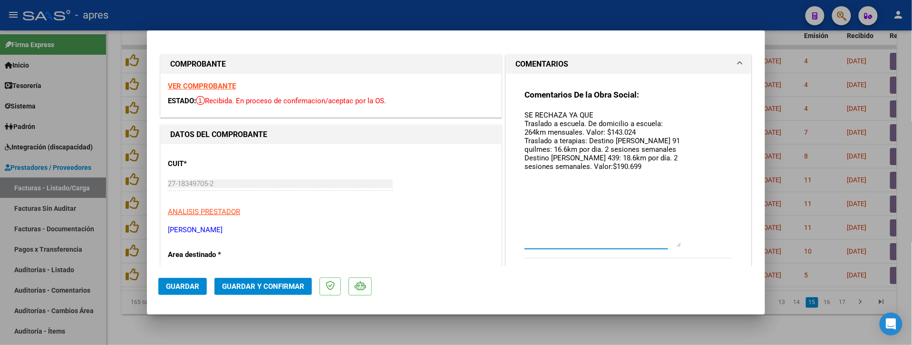
click at [584, 138] on textarea "SE RECHAZA YA QUE Traslado a escuela. De domicilio a escuela: 264km mensuales. …" at bounding box center [602, 178] width 157 height 137
click at [586, 157] on textarea "SE RECHAZA YA QUE Traslado a escuela. De domicilio a escuela: 264km mensuales. …" at bounding box center [602, 178] width 157 height 137
drag, startPoint x: 519, startPoint y: 166, endPoint x: 553, endPoint y: 177, distance: 35.8
click at [553, 177] on textarea "SE RECHAZA YA QUE Traslado a escuela. De domicilio a escuela: 264km mensuales. …" at bounding box center [602, 178] width 157 height 137
click at [605, 118] on textarea "SE RECHAZA YA QUE Traslado a escuela. De domicilio a escuela: 264km mensuales. …" at bounding box center [602, 178] width 157 height 137
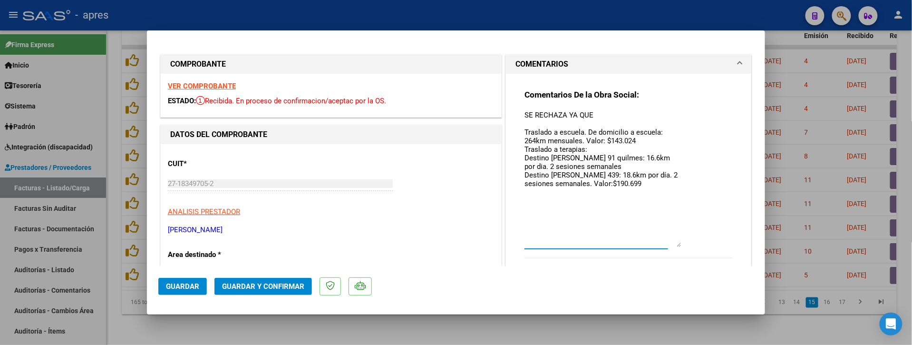
paste textarea "[PERSON_NAME] 439: 18.6km por día. 2 sesiones semanales"
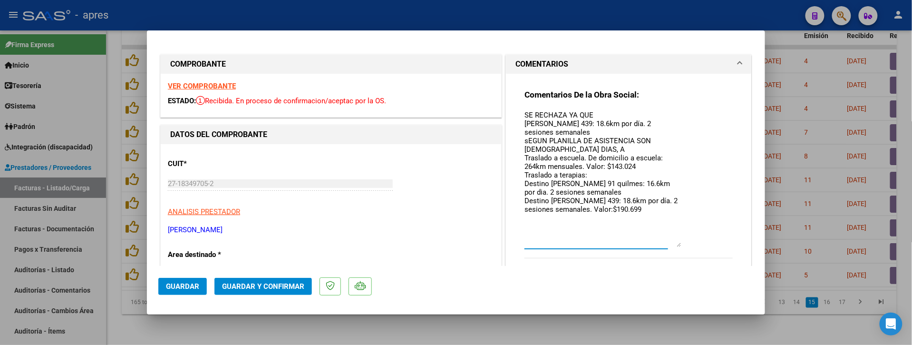
drag, startPoint x: 590, startPoint y: 121, endPoint x: 613, endPoint y: 121, distance: 23.3
click at [613, 121] on textarea "SE RECHAZA YA QUE [PERSON_NAME] 439: 18.6km por día. 2 sesiones semanales sEGUN…" at bounding box center [602, 178] width 157 height 137
click at [524, 138] on textarea "SE RECHAZA YA QUE [PERSON_NAME] 439: 18.6km por día. 2 sesiones semanales sEGUN…" at bounding box center [602, 178] width 157 height 137
click at [681, 138] on div "Comentarios De la Obra Social: SE RECHAZA YA QUE [PERSON_NAME] 439: 18.6km por …" at bounding box center [628, 178] width 208 height 179
click at [672, 139] on textarea "SE RECHAZA YA QUE [PERSON_NAME] 439: 18.6km por día. 2 sesiones semanales SEGUN…" at bounding box center [602, 178] width 157 height 137
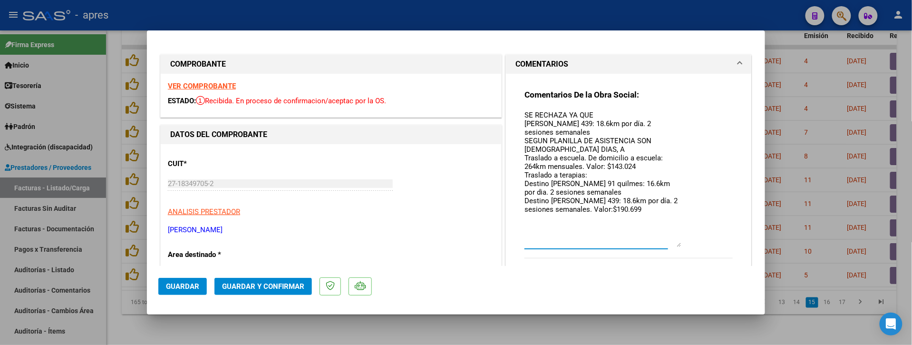
click at [673, 139] on textarea "SE RECHAZA YA QUE [PERSON_NAME] 439: 18.6km por día. 2 sesiones semanales SEGUN…" at bounding box center [602, 178] width 157 height 137
paste textarea "18.6km"
click at [590, 149] on textarea "SE RECHAZA YA QUE [PERSON_NAME] 439: 18.6km por día. 2 sesiones semanales SEGUN…" at bounding box center [602, 178] width 157 height 137
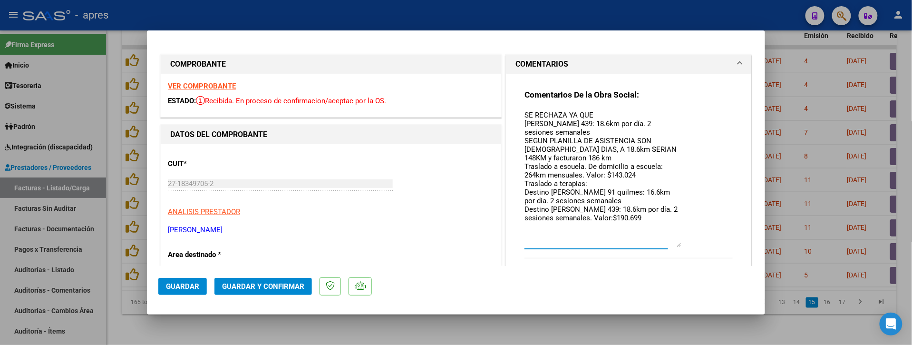
click at [664, 149] on textarea "SE RECHAZA YA QUE [PERSON_NAME] 439: 18.6km por día. 2 sesiones semanales SEGUN…" at bounding box center [602, 178] width 157 height 137
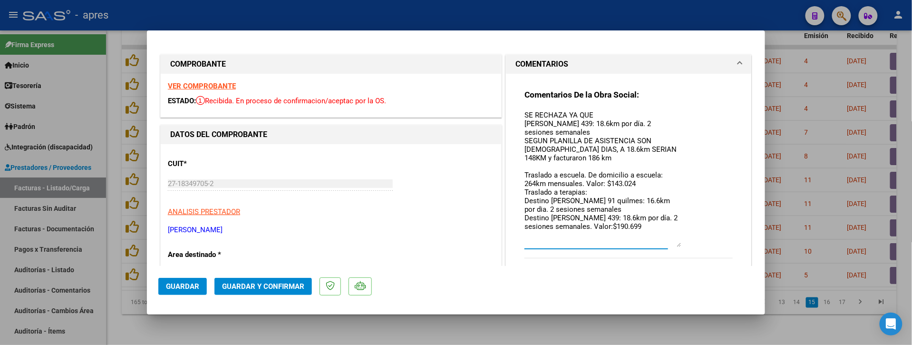
drag, startPoint x: 519, startPoint y: 120, endPoint x: 689, endPoint y: 146, distance: 171.2
click at [689, 146] on div "Comentarios De la Obra Social: SE RECHAZA YA QUE [PERSON_NAME] 439: 18.6km por …" at bounding box center [628, 178] width 208 height 179
click at [680, 153] on div "Comentarios De la Obra Social: SE RECHAZA YA QUE [PERSON_NAME] 439: 18.6km por …" at bounding box center [628, 178] width 208 height 179
drag, startPoint x: 592, startPoint y: 136, endPoint x: 603, endPoint y: 143, distance: 13.5
click at [602, 143] on textarea "SE RECHAZA YA QUE [PERSON_NAME] 439: 18.6km por día. 2 sesiones semanales SEGUN…" at bounding box center [602, 178] width 157 height 137
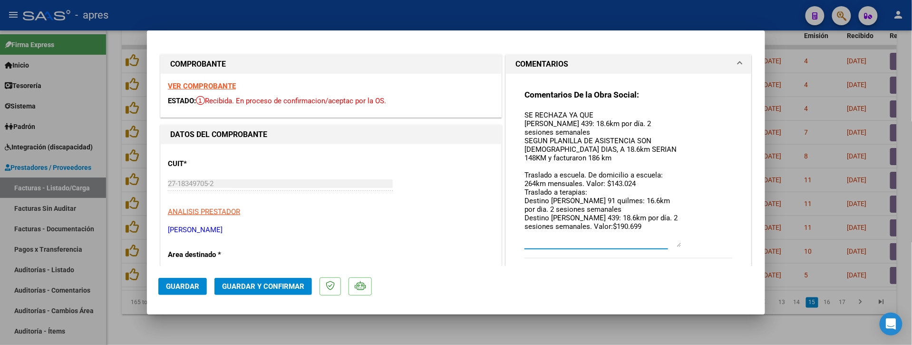
drag, startPoint x: 643, startPoint y: 147, endPoint x: 648, endPoint y: 147, distance: 4.8
click at [647, 147] on textarea "SE RECHAZA YA QUE [PERSON_NAME] 439: 18.6km por día. 2 sesiones semanales SEGUN…" at bounding box center [602, 178] width 157 height 137
paste textarea "[PERSON_NAME] 439: 18.6km por día. 2 sesiones semanales SEGUN PLANILLA DE ASIST…"
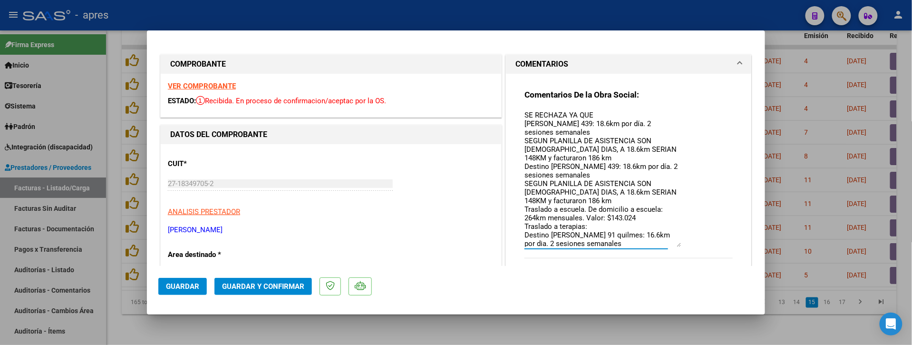
click at [524, 115] on textarea "SE RECHAZA YA QUE [PERSON_NAME] 439: 18.6km por día. 2 sesiones semanales SEGUN…" at bounding box center [602, 178] width 157 height 137
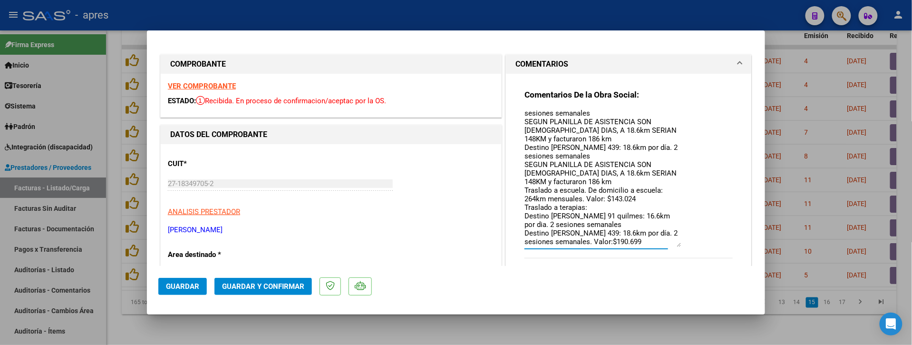
drag, startPoint x: 546, startPoint y: 233, endPoint x: 609, endPoint y: 223, distance: 63.1
click at [609, 223] on textarea "12/9 SE RECHAZA YA QUE [PERSON_NAME] 439: 18.6km por día. 2 sesiones semanales …" at bounding box center [602, 178] width 157 height 137
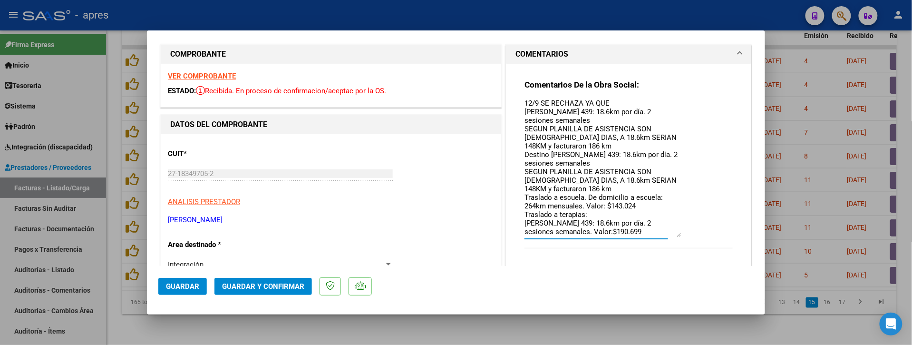
scroll to position [26, 0]
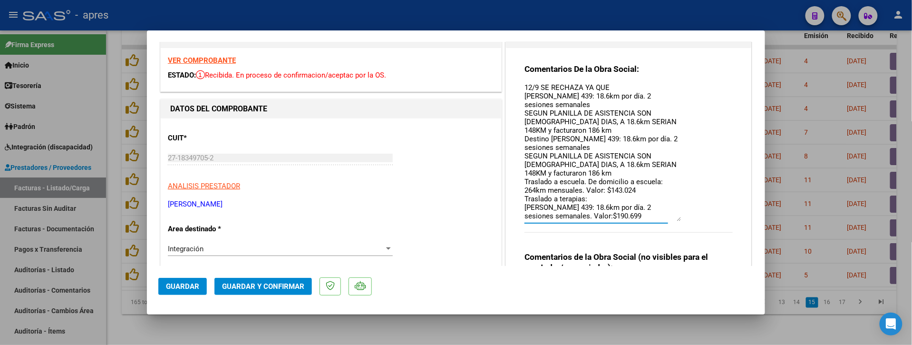
drag, startPoint x: 521, startPoint y: 225, endPoint x: 653, endPoint y: 224, distance: 131.7
click at [653, 224] on div "12/9 SE RECHAZA YA QUE [PERSON_NAME] 439: 18.6km por día. 2 sesiones semanales …" at bounding box center [596, 157] width 144 height 150
click at [524, 165] on textarea "12/9 SE RECHAZA YA QUE [PERSON_NAME] 439: 18.6km por día. 2 sesiones semanales …" at bounding box center [602, 152] width 157 height 137
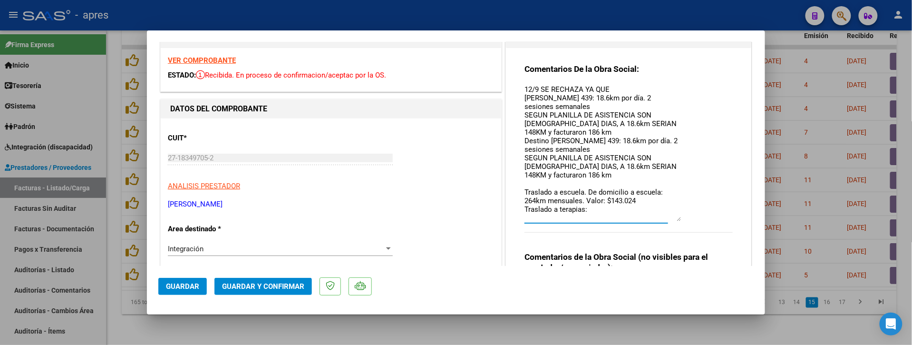
drag, startPoint x: 546, startPoint y: 130, endPoint x: 677, endPoint y: 143, distance: 131.8
click at [677, 143] on div "Comentarios De la Obra Social: 12/9 SE RECHAZA YA QUE [PERSON_NAME] 439: 18.6km…" at bounding box center [628, 153] width 208 height 179
paste textarea "[PERSON_NAME] 91 quilmes: 16.6km por dia. 2 sesiones semanales"
click at [525, 156] on textarea "12/9 SE RECHAZA YA QUE [PERSON_NAME] 439: 18.6km por día. 2 sesiones semanales …" at bounding box center [602, 152] width 157 height 137
click at [544, 154] on textarea "12/9 SE RECHAZA YA QUE [PERSON_NAME] 439: 18.6km por día. 2 sesiones semanales …" at bounding box center [602, 152] width 157 height 137
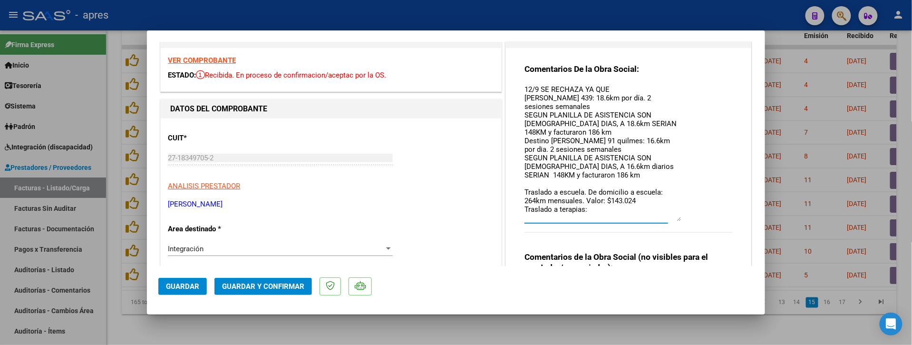
click at [555, 158] on textarea "12/9 SE RECHAZA YA QUE [PERSON_NAME] 439: 18.6km por día. 2 sesiones semanales …" at bounding box center [602, 152] width 157 height 137
click at [543, 122] on textarea "12/9 SE RECHAZA YA QUE [PERSON_NAME] 439: 18.6km por día. 2 sesiones semanales …" at bounding box center [602, 152] width 157 height 137
paste textarea "diarios"
drag, startPoint x: 621, startPoint y: 164, endPoint x: 632, endPoint y: 165, distance: 11.6
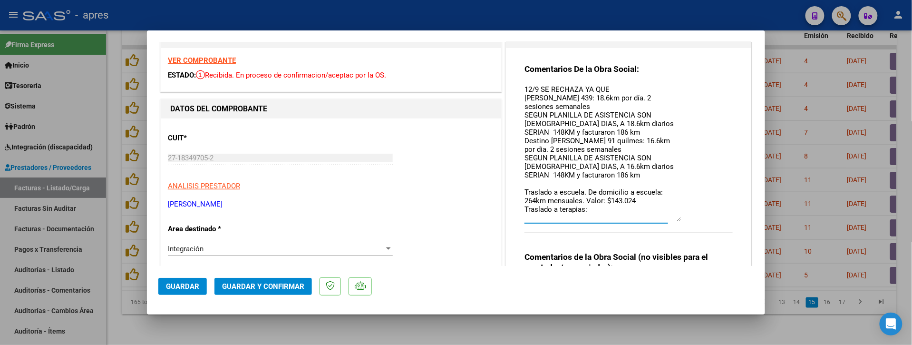
click at [632, 165] on textarea "12/9 SE RECHAZA YA QUE [PERSON_NAME] 439: 18.6km por día. 2 sesiones semanales …" at bounding box center [602, 152] width 157 height 137
paste textarea "32,"
click at [562, 173] on textarea "12/9 SE RECHAZA YA QUE [PERSON_NAME] 439: 18.6km por día. 2 sesiones semanales …" at bounding box center [602, 152] width 157 height 137
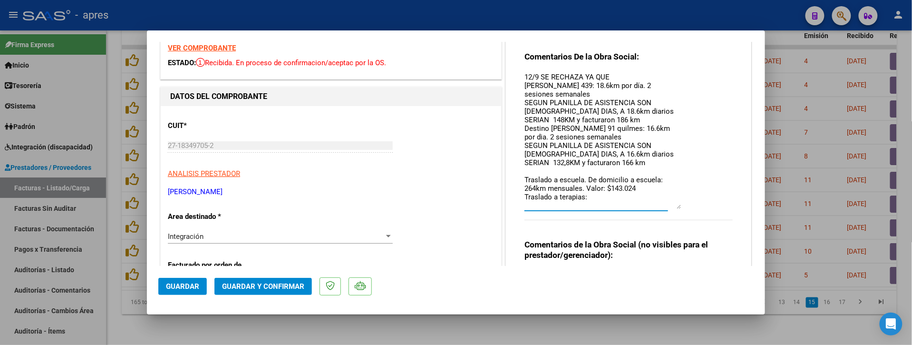
scroll to position [26, 0]
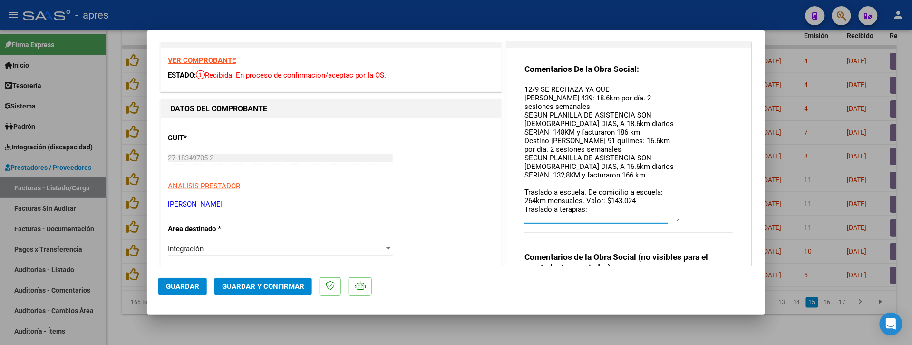
click at [524, 183] on textarea "12/9 SE RECHAZA YA QUE [PERSON_NAME] 439: 18.6km por día. 2 sesiones semanales …" at bounding box center [602, 152] width 157 height 137
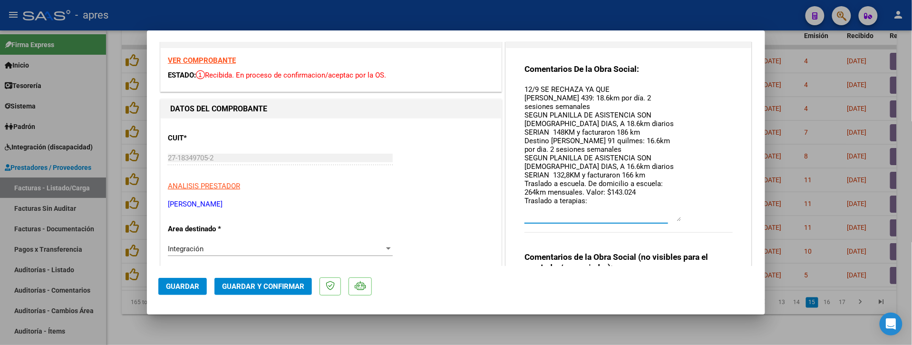
drag, startPoint x: 581, startPoint y: 191, endPoint x: 636, endPoint y: 202, distance: 56.7
click at [636, 202] on textarea "12/9 SE RECHAZA YA QUE [PERSON_NAME] 439: 18.6km por día. 2 sesiones semanales …" at bounding box center [602, 152] width 157 height 137
drag, startPoint x: 531, startPoint y: 191, endPoint x: 519, endPoint y: 193, distance: 11.6
click at [524, 193] on textarea "12/9 SE RECHAZA YA QUE [PERSON_NAME] 439: 18.6km por día. 2 sesiones semanales …" at bounding box center [602, 152] width 157 height 137
click at [527, 191] on textarea "12/9 SE RECHAZA YA QUE [PERSON_NAME] 439: 18.6km por día. 2 sesiones semanales …" at bounding box center [602, 152] width 157 height 137
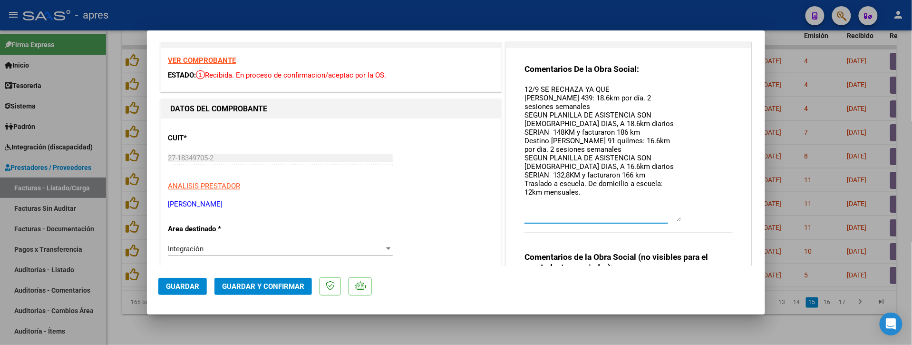
click at [527, 191] on textarea "12/9 SE RECHAZA YA QUE [PERSON_NAME] 439: 18.6km por día. 2 sesiones semanales …" at bounding box center [602, 152] width 157 height 137
click at [555, 191] on textarea "12/9 SE RECHAZA YA QUE [PERSON_NAME] 439: 18.6km por día. 2 sesiones semanales …" at bounding box center [602, 152] width 157 height 137
drag, startPoint x: 659, startPoint y: 179, endPoint x: 668, endPoint y: 192, distance: 15.8
click at [668, 192] on textarea "12/9 SE RECHAZA YA QUE [PERSON_NAME] 439: 18.6km por día. 2 sesiones semanales …" at bounding box center [602, 152] width 157 height 137
drag, startPoint x: 657, startPoint y: 181, endPoint x: 666, endPoint y: 196, distance: 17.5
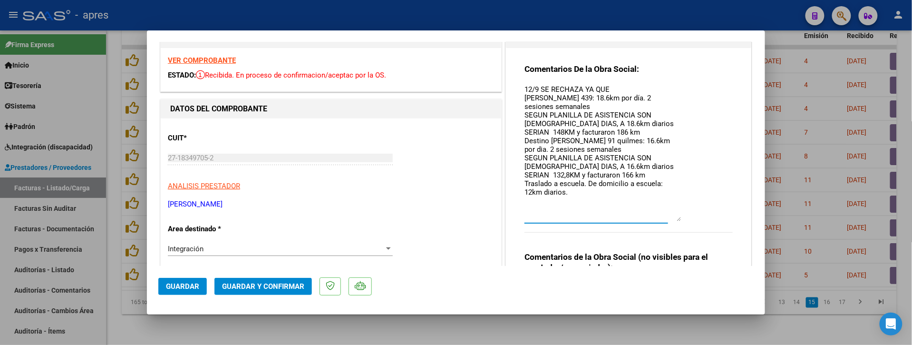
click at [666, 196] on textarea "12/9 SE RECHAZA YA QUE [PERSON_NAME] 439: 18.6km por día. 2 sesiones semanales …" at bounding box center [602, 152] width 157 height 137
click at [524, 204] on textarea "12/9 SE RECHAZA YA QUE [PERSON_NAME] 439: 18.6km por día. 2 sesiones semanales …" at bounding box center [602, 152] width 157 height 137
paste textarea "Debe hacer dos registros -Uno con la nueva factura y planilla de asistencia -ot…"
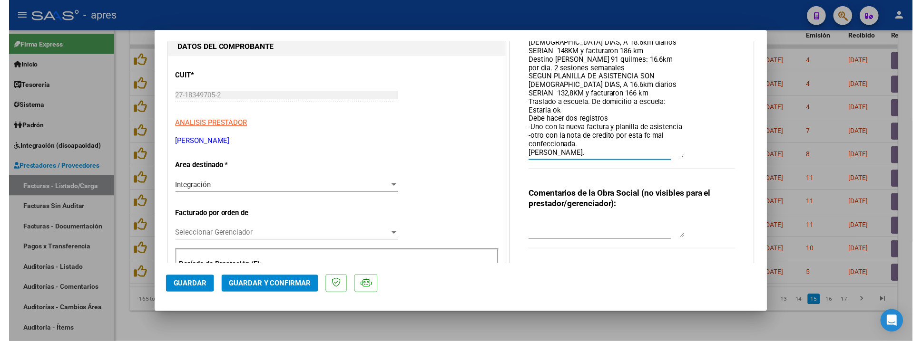
scroll to position [89, 0]
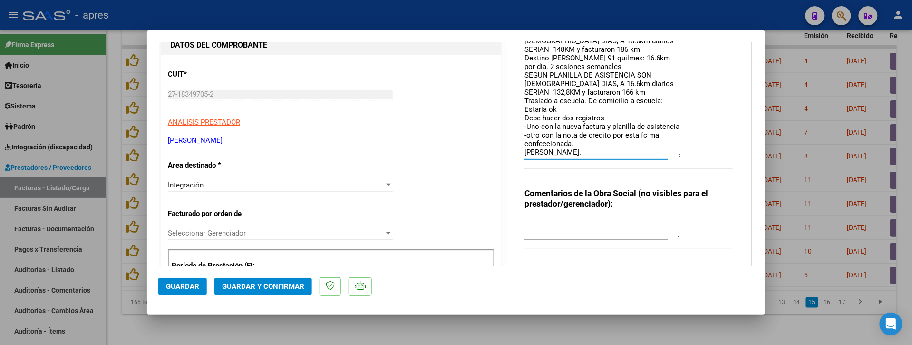
type textarea "12/9 SE RECHAZA YA QUE [PERSON_NAME] 439: 18.6km por día. 2 sesiones semanales …"
click at [546, 223] on textarea at bounding box center [602, 228] width 157 height 19
type textarea "debe refacturar"
click at [188, 284] on span "Guardar" at bounding box center [182, 286] width 33 height 9
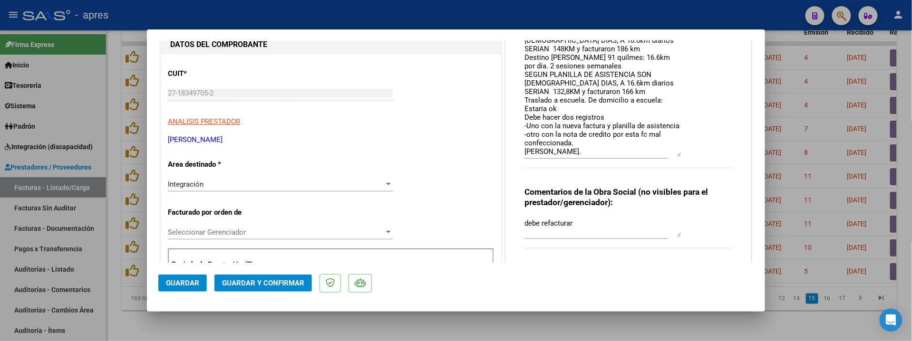
click at [165, 284] on button "Guardar" at bounding box center [182, 283] width 49 height 17
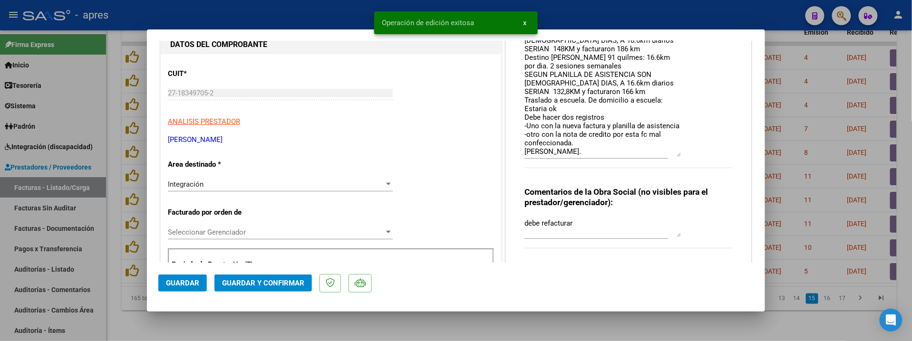
click at [165, 328] on div at bounding box center [456, 170] width 912 height 341
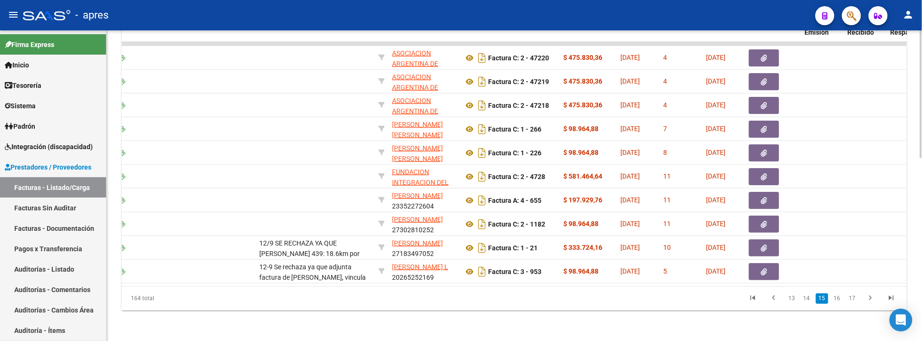
scroll to position [0, 0]
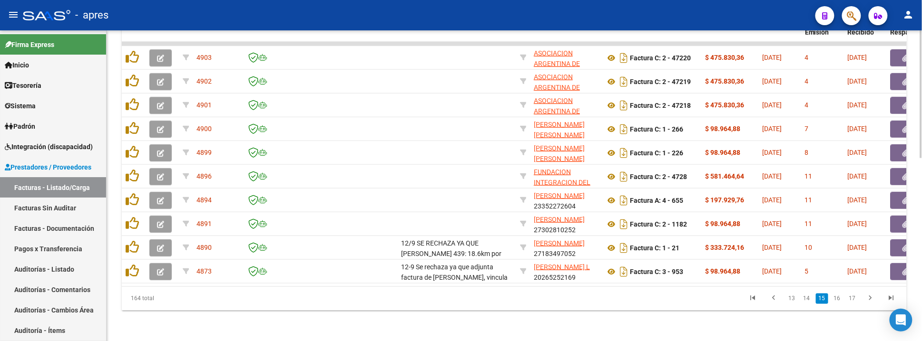
drag, startPoint x: 165, startPoint y: 267, endPoint x: 174, endPoint y: 282, distance: 17.9
click at [174, 282] on datatable-body "4903 ASOCIACION ARGENTINA DE PADRES DE AUTISTAS APADEA 30681510741 Factura C: 2…" at bounding box center [514, 164] width 785 height 245
click at [835, 301] on link "16" at bounding box center [837, 299] width 12 height 10
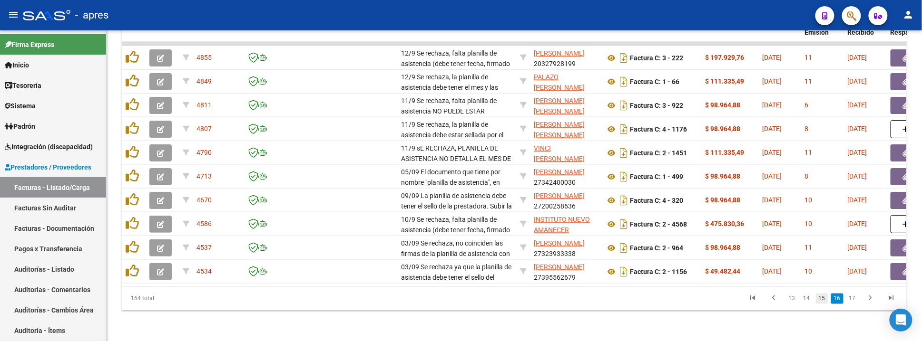
click at [820, 304] on link "15" at bounding box center [821, 299] width 12 height 10
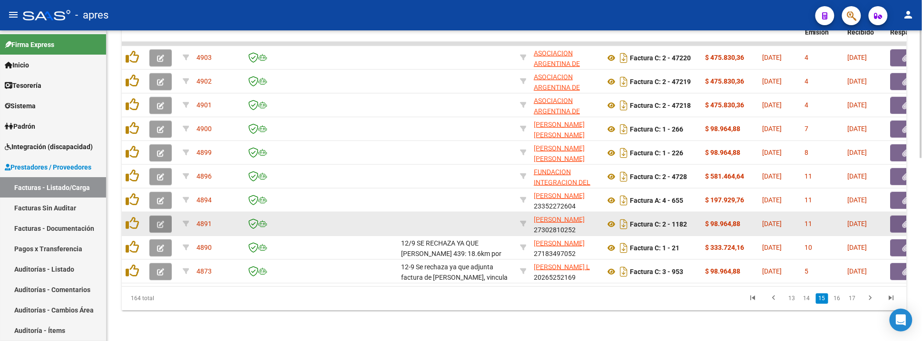
click at [162, 221] on icon "button" at bounding box center [160, 224] width 7 height 7
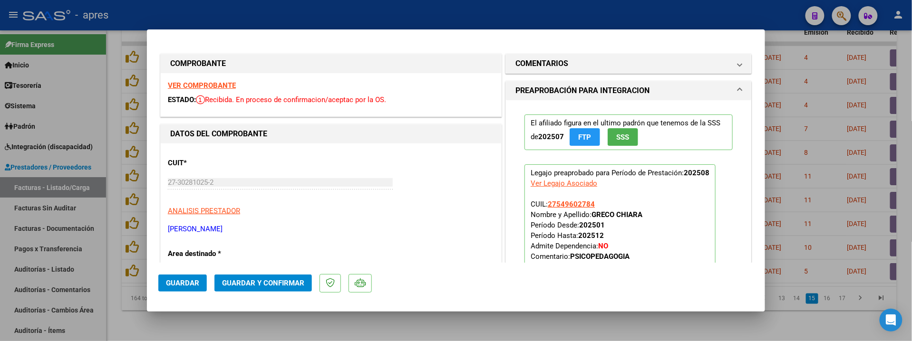
click at [226, 86] on strong "VER COMPROBANTE" at bounding box center [202, 85] width 68 height 9
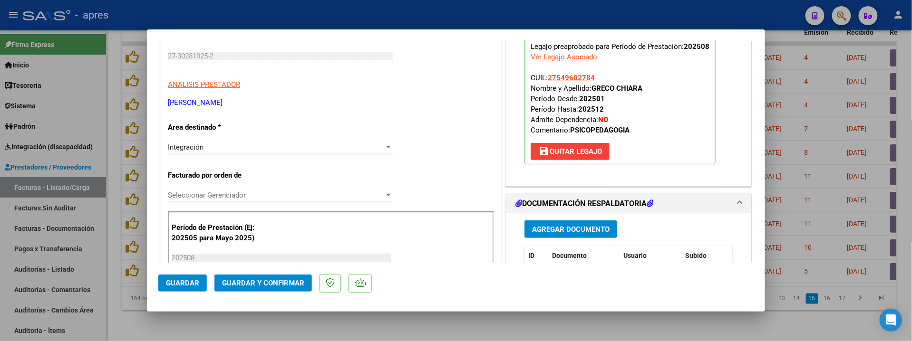
scroll to position [253, 0]
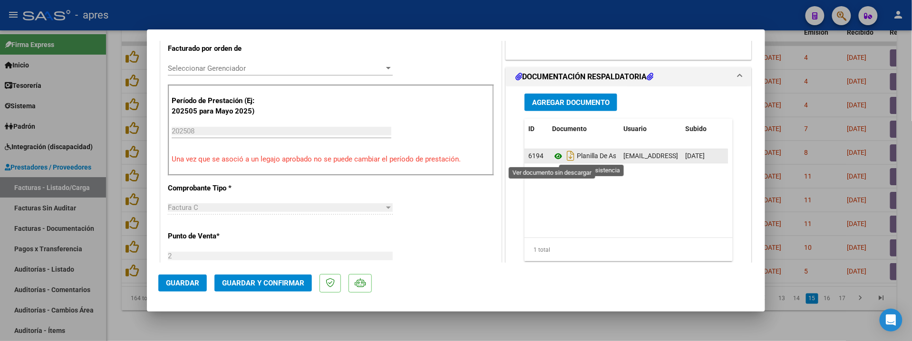
click at [552, 158] on icon at bounding box center [558, 156] width 12 height 11
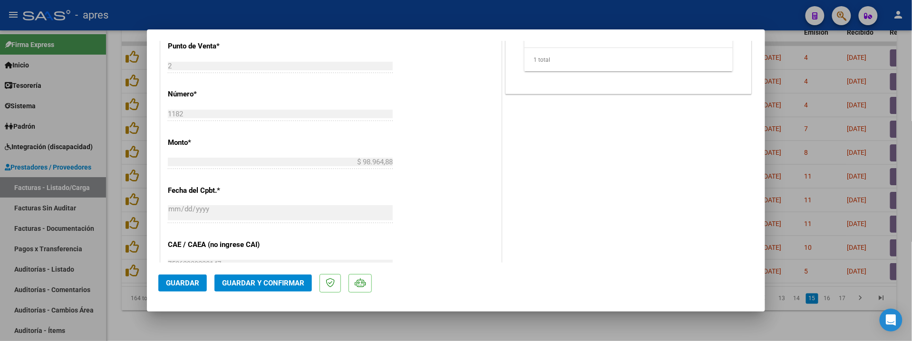
scroll to position [697, 0]
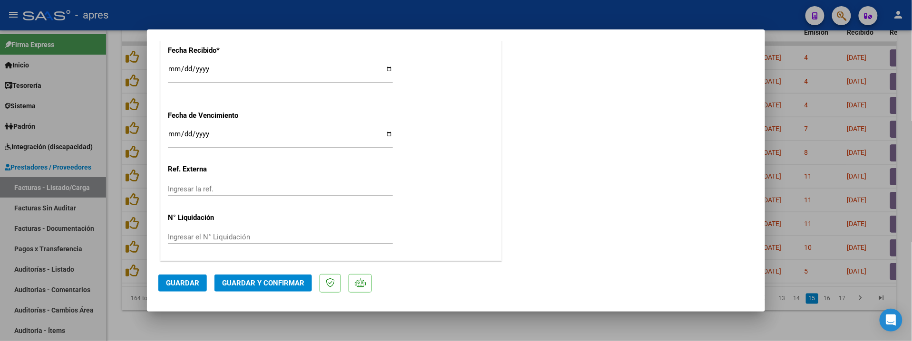
click at [180, 134] on input "Ingresar la fecha" at bounding box center [280, 137] width 225 height 15
type input "[DATE]"
click at [267, 278] on button "Guardar y Confirmar" at bounding box center [262, 283] width 97 height 17
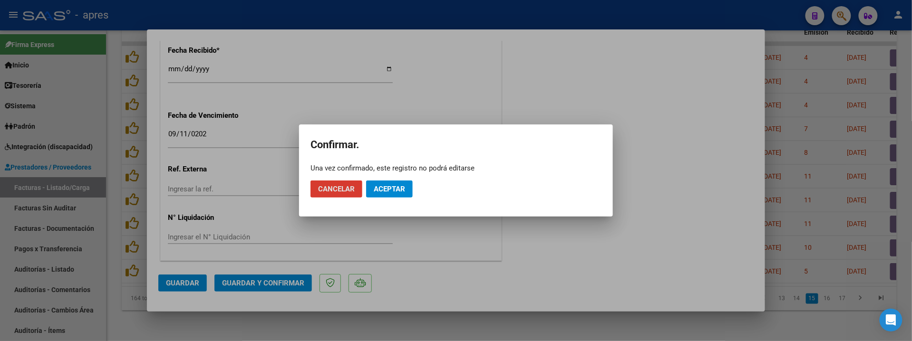
click at [390, 185] on mat-dialog-actions "Cancelar Aceptar" at bounding box center [455, 189] width 291 height 32
click at [390, 185] on span "Aceptar" at bounding box center [389, 189] width 31 height 9
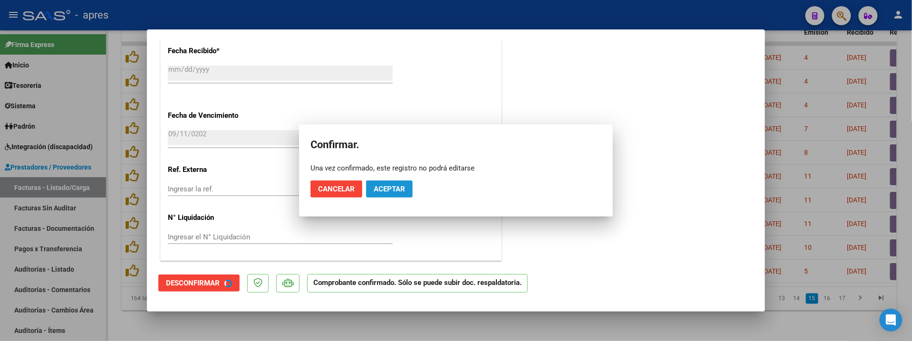
scroll to position [638, 0]
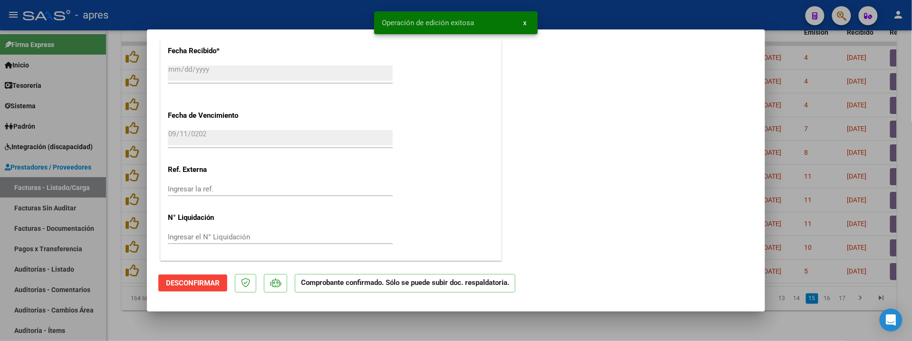
drag, startPoint x: 160, startPoint y: 334, endPoint x: 535, endPoint y: 240, distance: 387.3
click at [535, 240] on div "COMPROBANTE VER COMPROBANTE ESTADO: El comprobante fue aceptado por la obra soc…" at bounding box center [456, 170] width 912 height 341
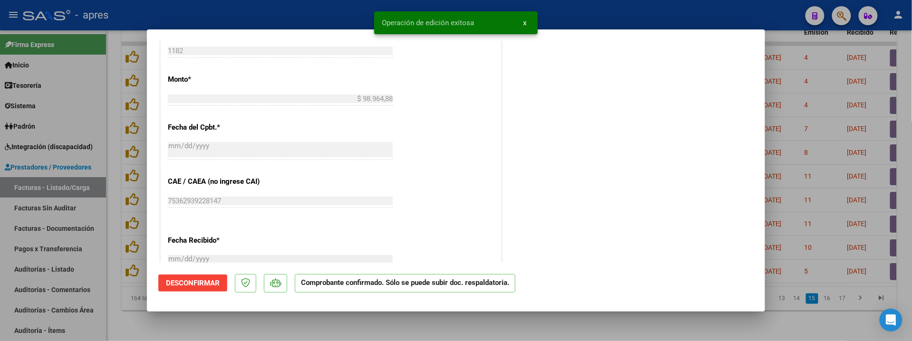
click at [441, 193] on div "CUIT * 27-30281025-2 Ingresar CUIT ANALISIS PRESTADOR [PERSON_NAME] [PERSON_NAM…" at bounding box center [331, 73] width 340 height 755
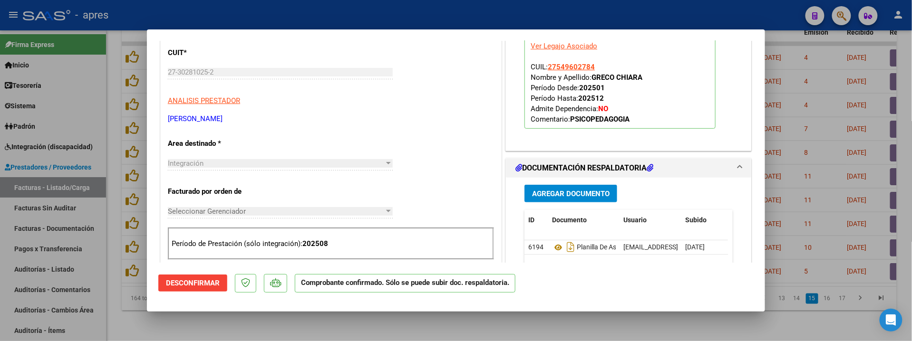
scroll to position [68, 0]
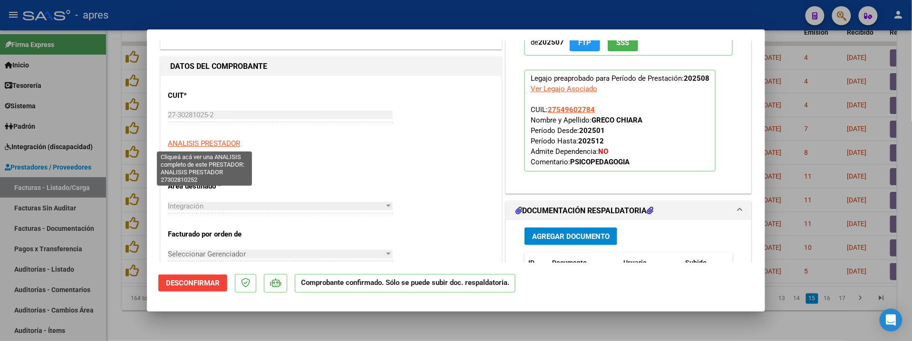
click at [205, 144] on span "ANALISIS PRESTADOR" at bounding box center [204, 143] width 72 height 9
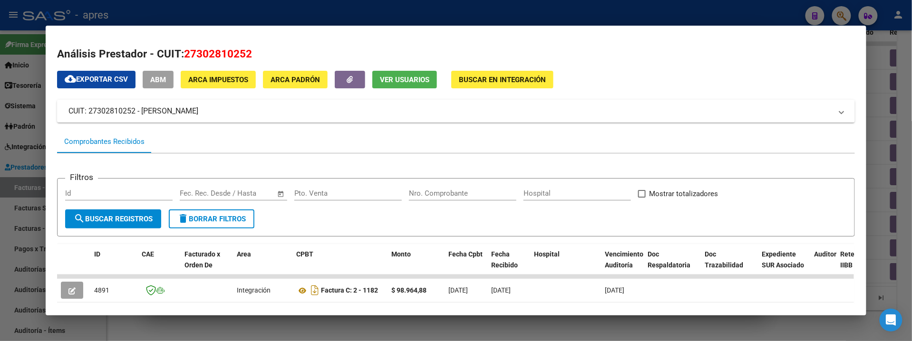
click at [150, 75] on span "ABM" at bounding box center [158, 79] width 16 height 9
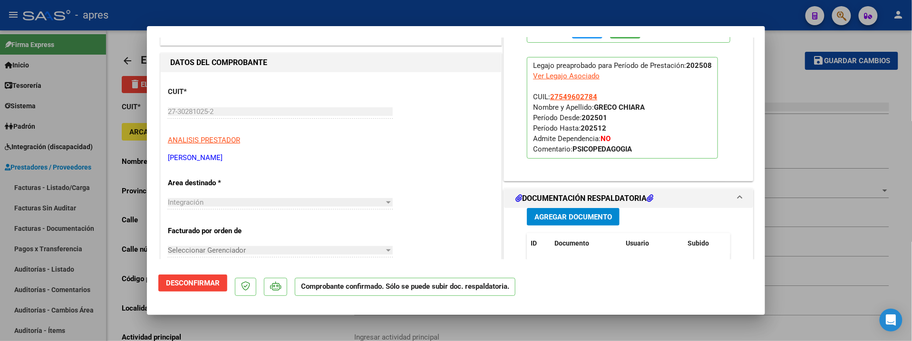
type input "132 E 57 Y 58"
type input "5763"
type input "1885"
type input "[PERSON_NAME]"
type input "863200"
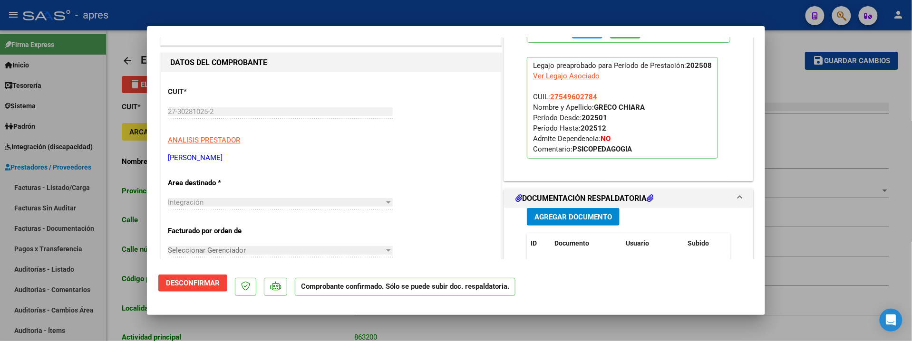
click at [113, 155] on div at bounding box center [456, 170] width 912 height 341
type input "$ 0,00"
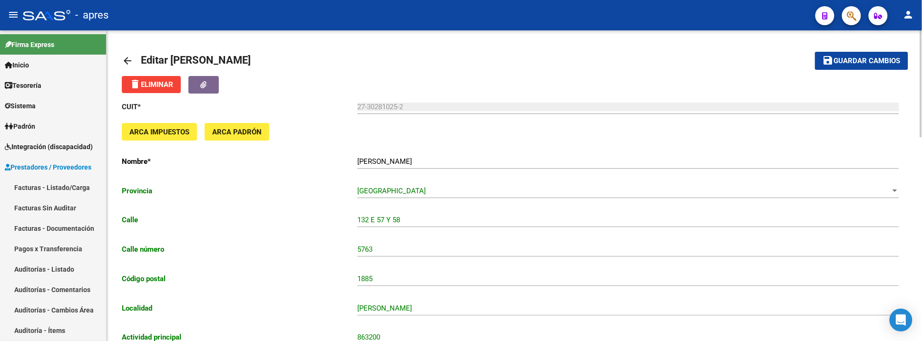
click at [124, 55] on mat-icon "arrow_back" at bounding box center [127, 60] width 11 height 11
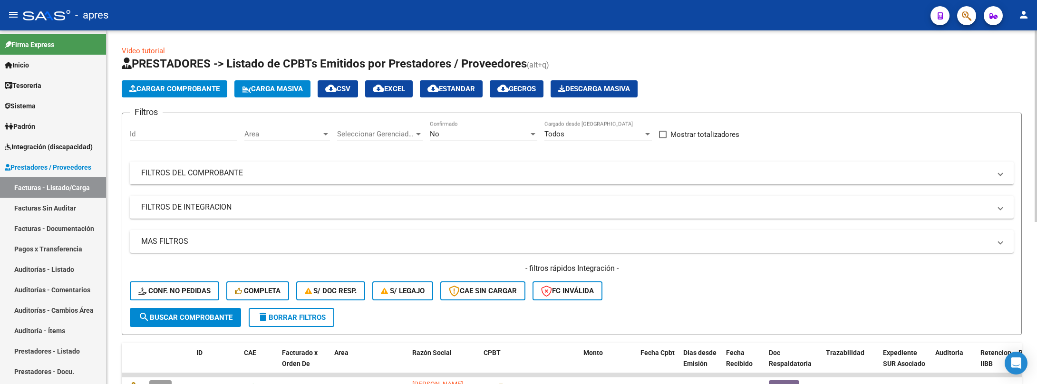
click at [294, 133] on span "Area" at bounding box center [282, 134] width 77 height 9
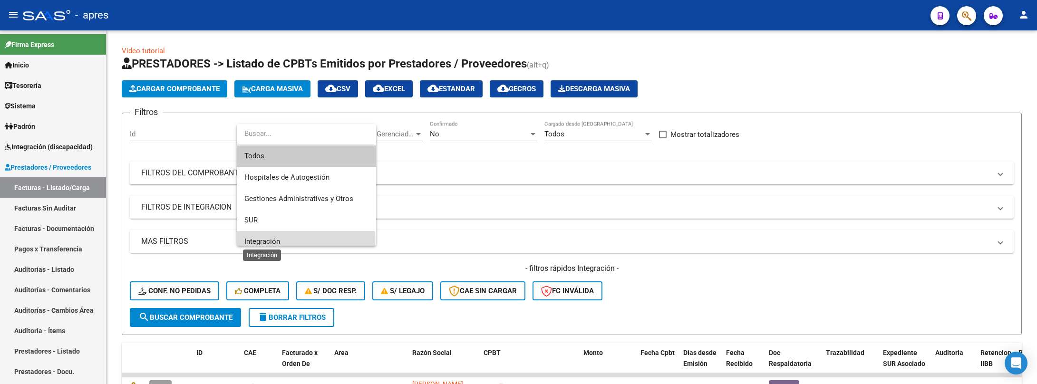
click at [278, 241] on span "Integración" at bounding box center [262, 241] width 36 height 9
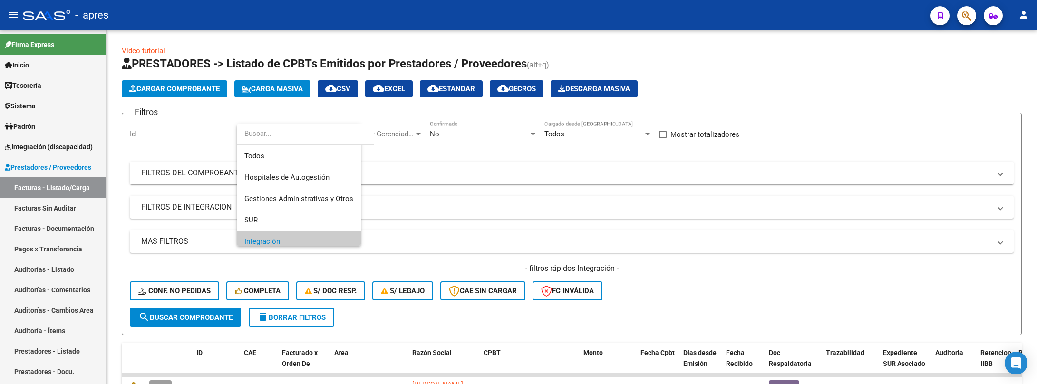
scroll to position [6, 0]
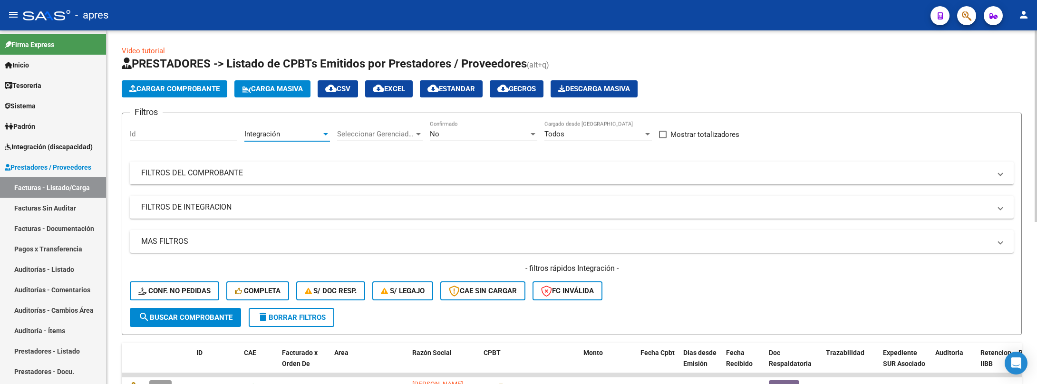
click at [213, 303] on div "- filtros rápidos Integración - Conf. no pedidas Completa S/ Doc Resp. S/ legaj…" at bounding box center [572, 285] width 884 height 45
click at [212, 314] on span "search Buscar Comprobante" at bounding box center [185, 317] width 94 height 9
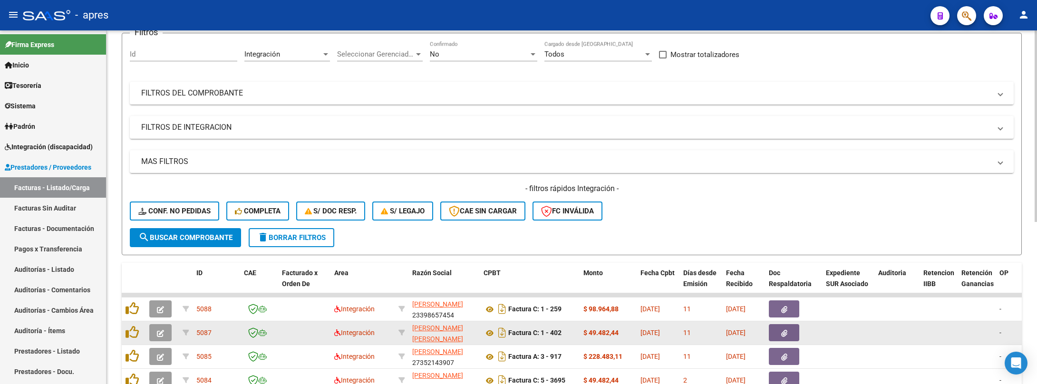
scroll to position [143, 0]
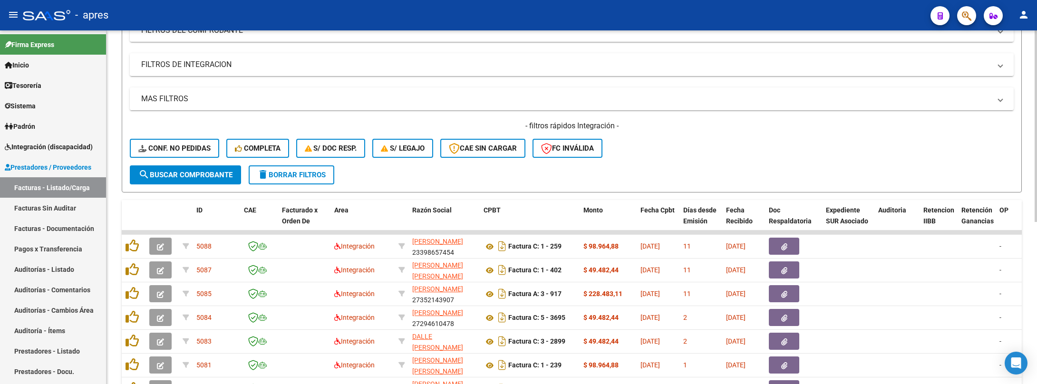
click at [186, 180] on button "search Buscar Comprobante" at bounding box center [185, 174] width 111 height 19
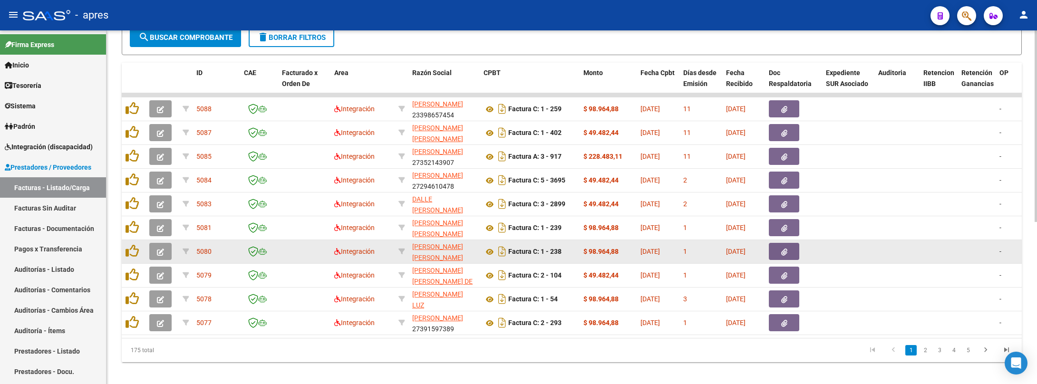
scroll to position [300, 0]
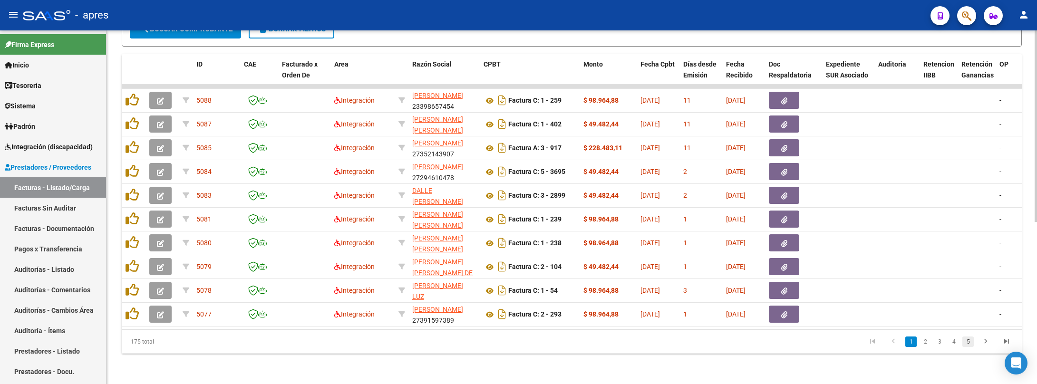
click at [912, 342] on link "5" at bounding box center [967, 342] width 11 height 10
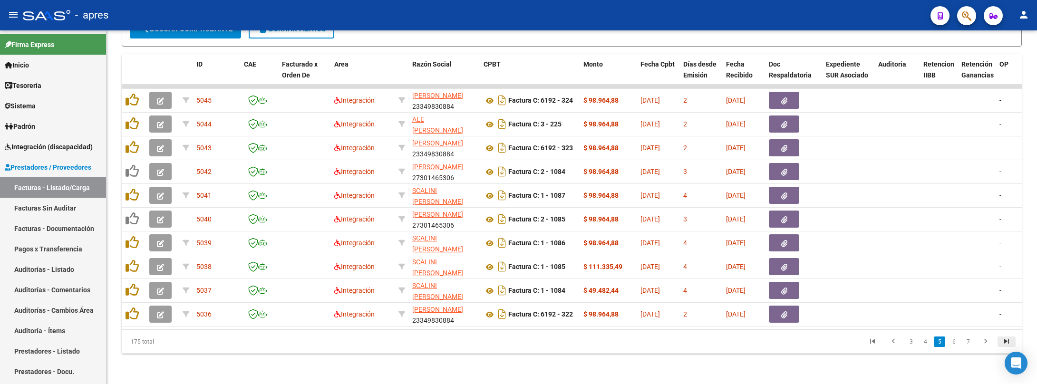
click at [912, 339] on icon "go to last page" at bounding box center [1006, 342] width 12 height 11
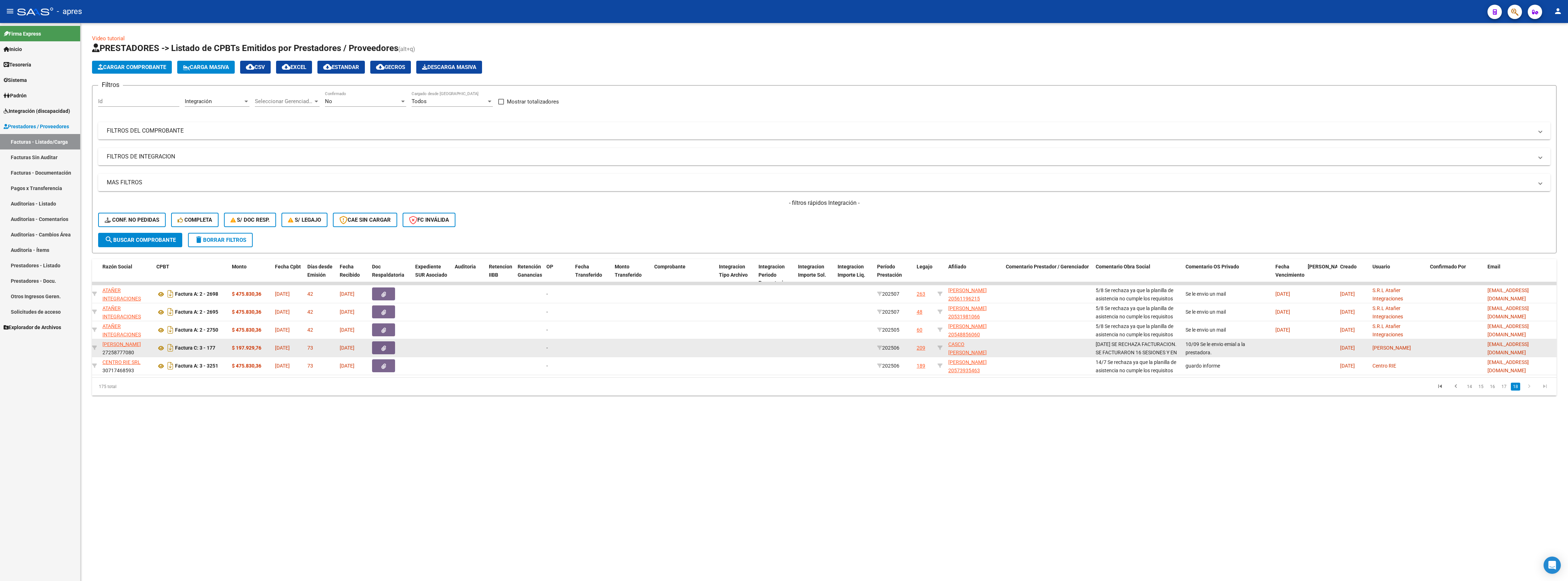
scroll to position [0, 209]
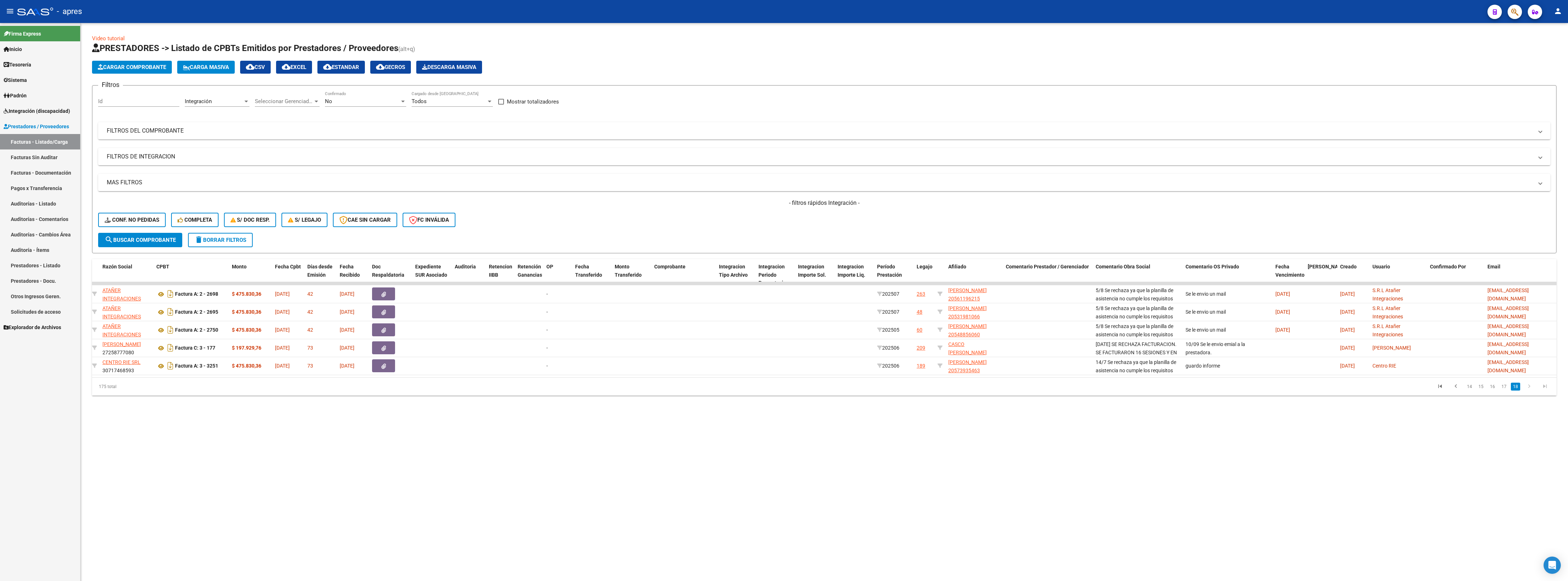
drag, startPoint x: 668, startPoint y: 397, endPoint x: 468, endPoint y: 397, distance: 200.0
click at [468, 260] on div "175 total 14 15 16 17 18" at bounding box center [824, 387] width 1464 height 18
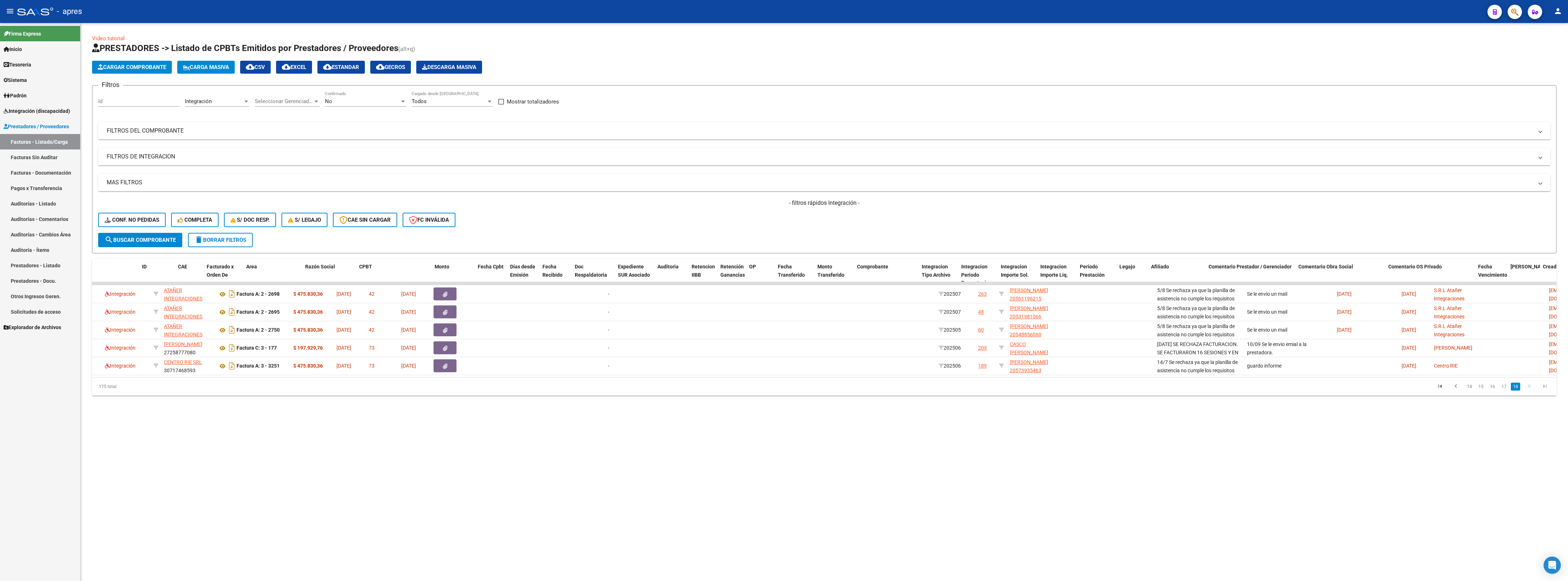
scroll to position [0, 0]
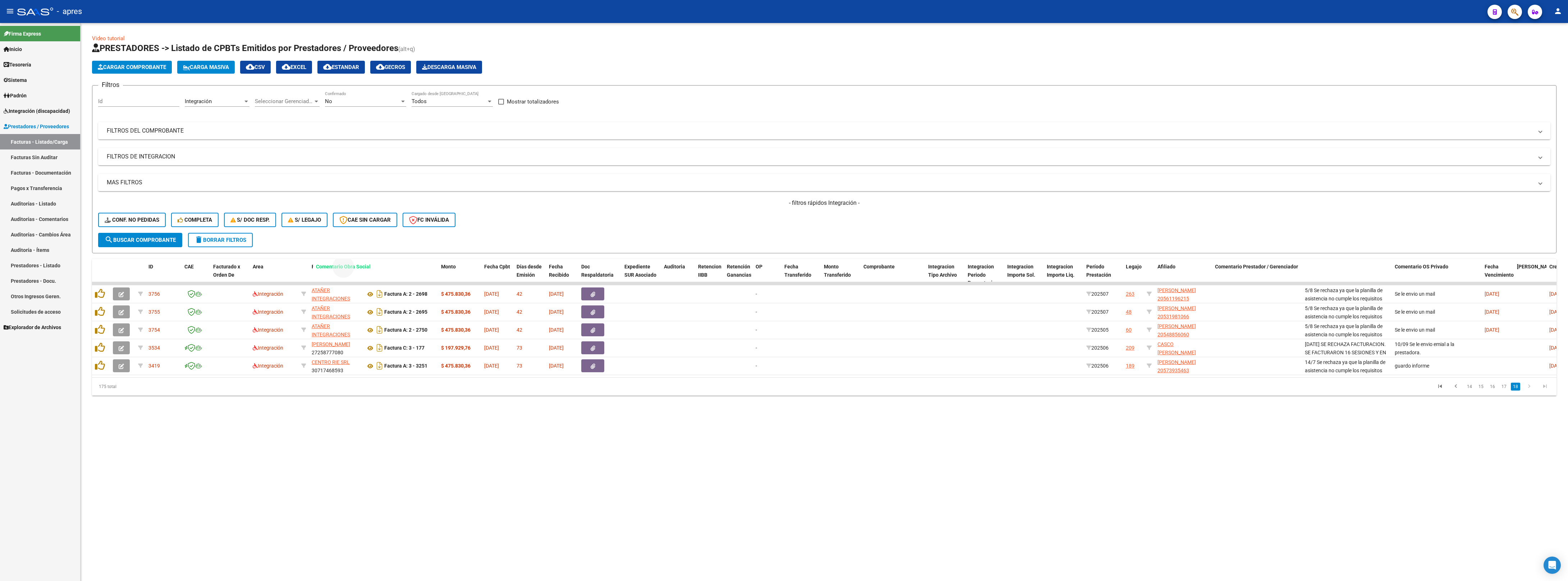
drag, startPoint x: 1335, startPoint y: 265, endPoint x: 346, endPoint y: 262, distance: 989.0
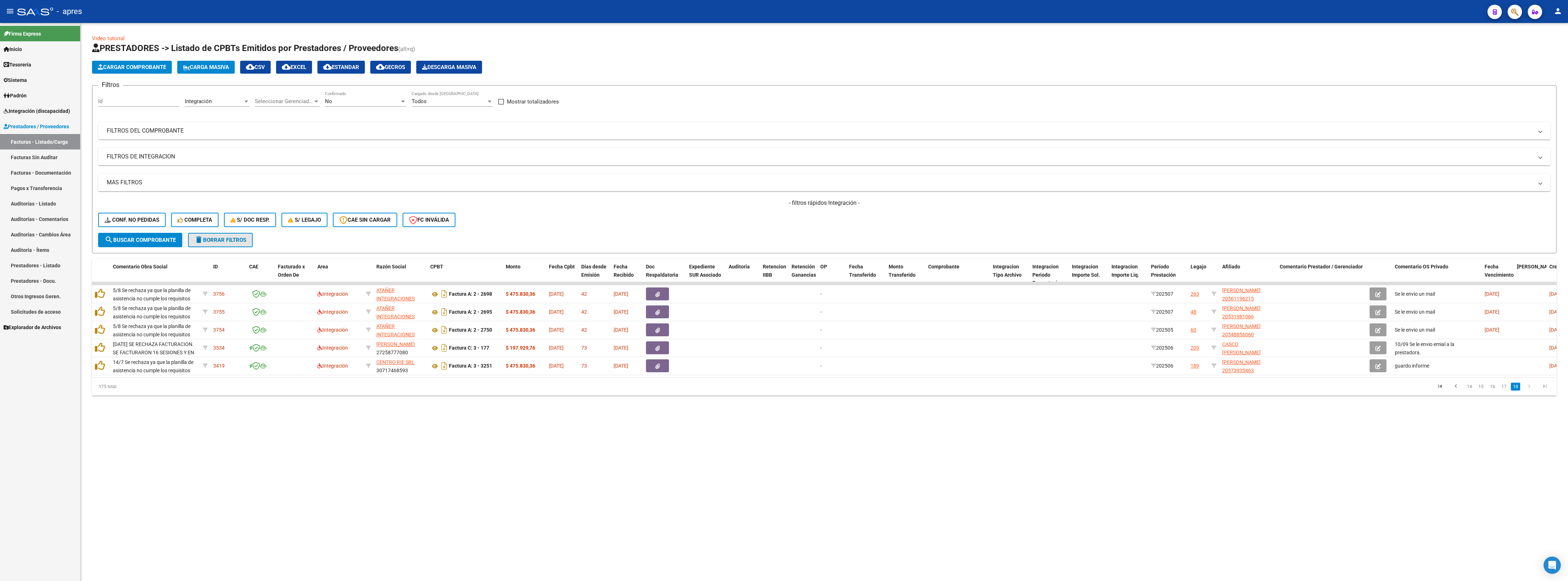
click at [213, 240] on span "delete Borrar Filtros" at bounding box center [220, 240] width 51 height 7
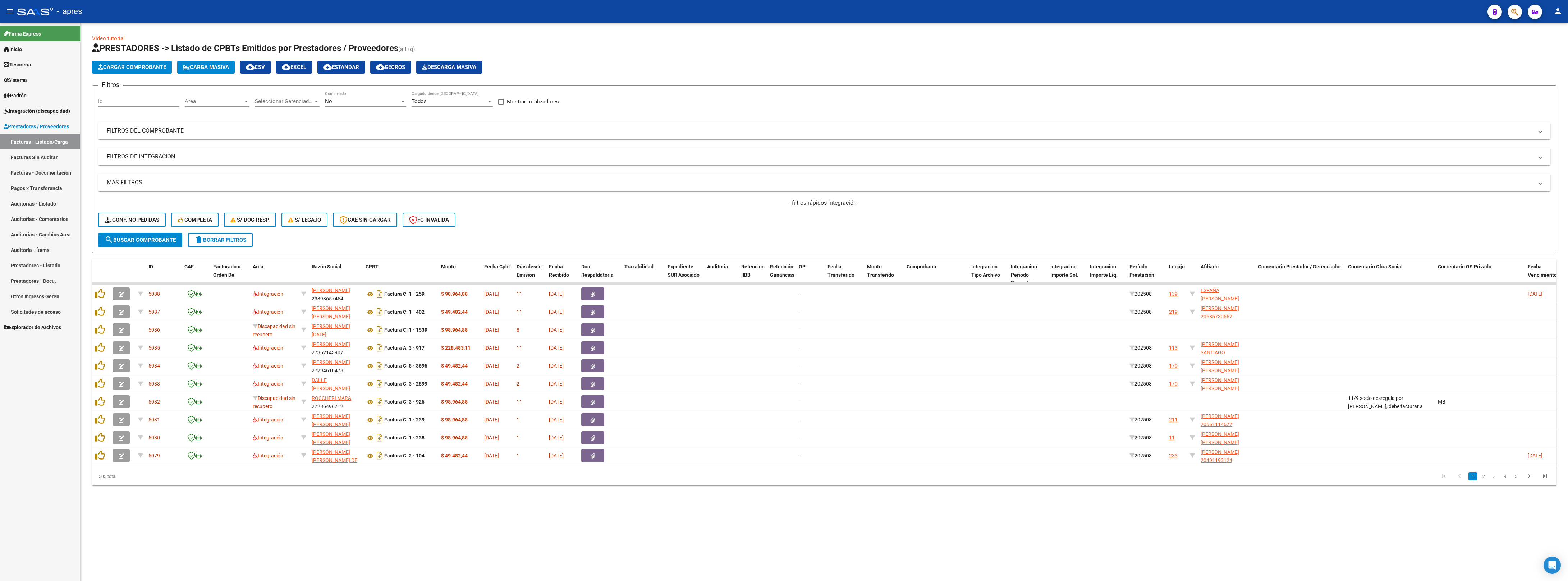
click at [218, 98] on span "Area" at bounding box center [213, 101] width 58 height 7
click at [215, 175] on span "Integración" at bounding box center [232, 182] width 94 height 16
click at [166, 237] on span "search Buscar Comprobante" at bounding box center [140, 240] width 71 height 7
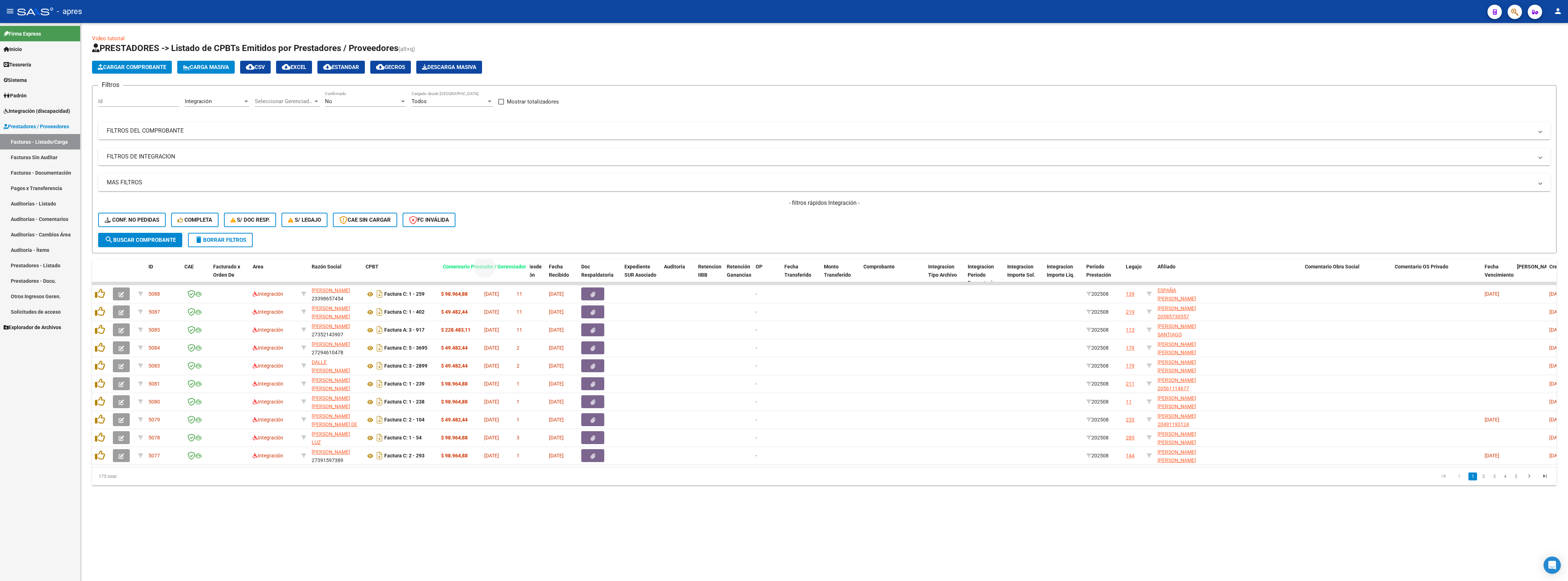
drag, startPoint x: 1239, startPoint y: 268, endPoint x: 467, endPoint y: 273, distance: 772.0
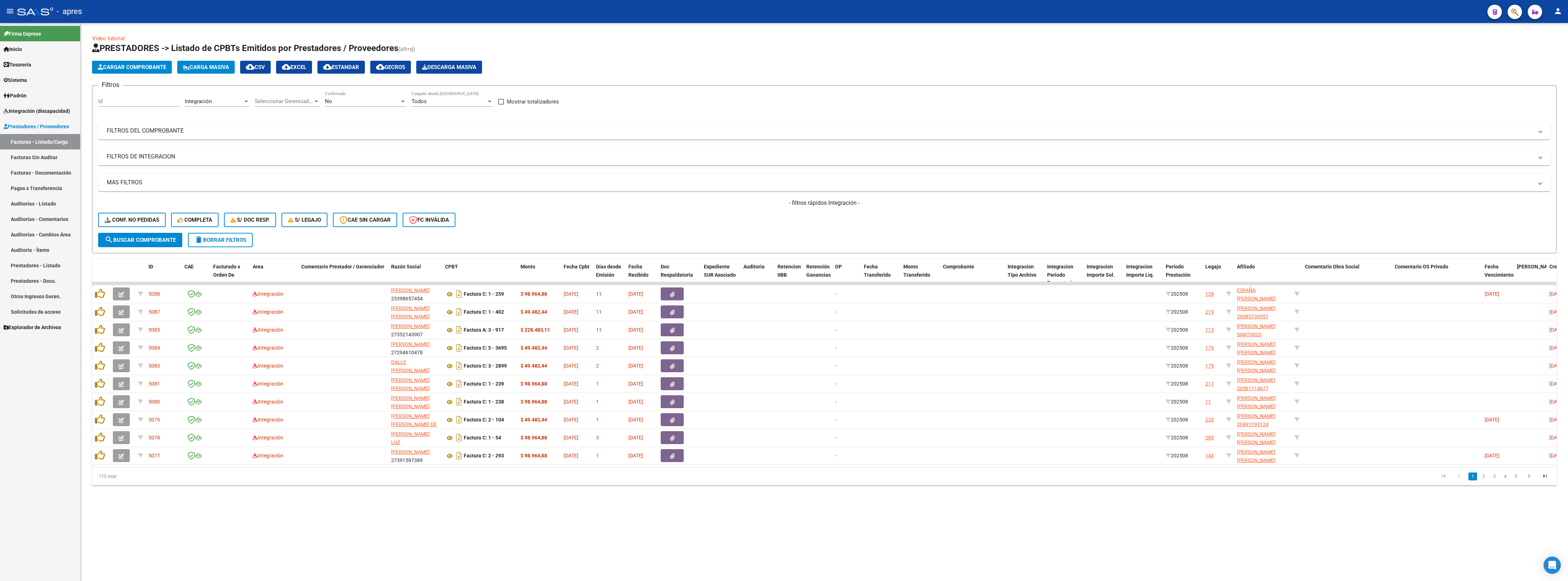
click at [689, 260] on div "Video tutorial PRESTADORES -> Listado de CPBTs Emitidos por Prestadores / Prove…" at bounding box center [825, 265] width 1488 height 485
drag, startPoint x: 1325, startPoint y: 270, endPoint x: 531, endPoint y: 277, distance: 794.0
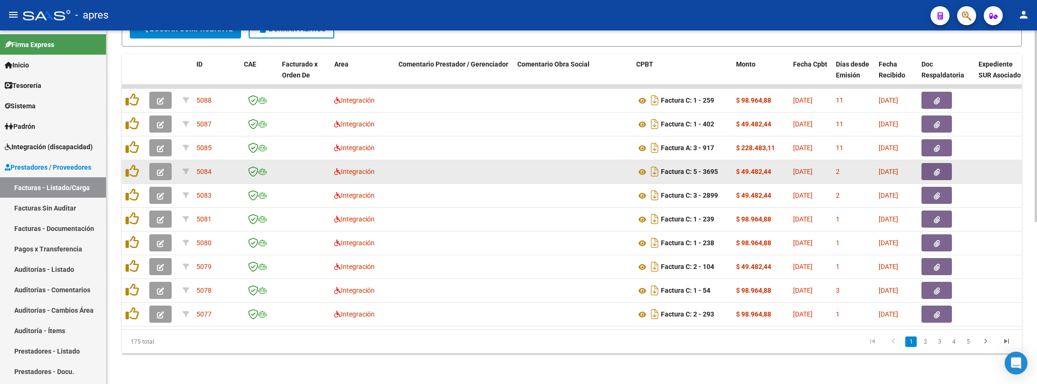
scroll to position [300, 0]
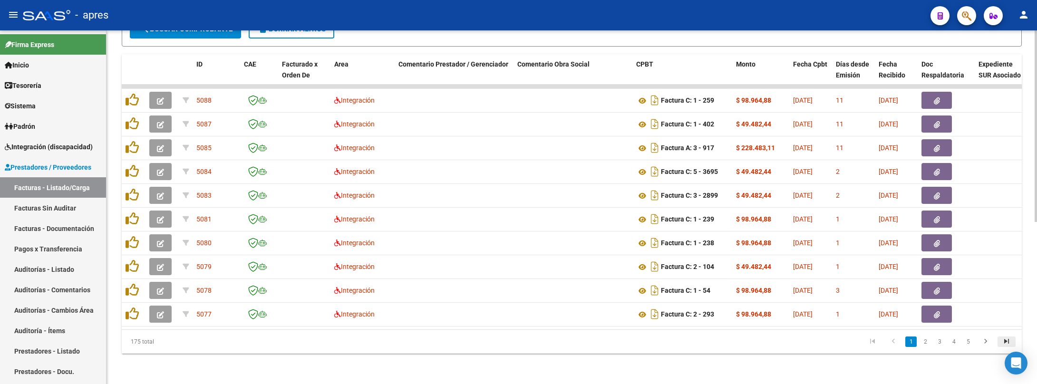
click at [912, 341] on icon "go to last page" at bounding box center [1006, 342] width 12 height 11
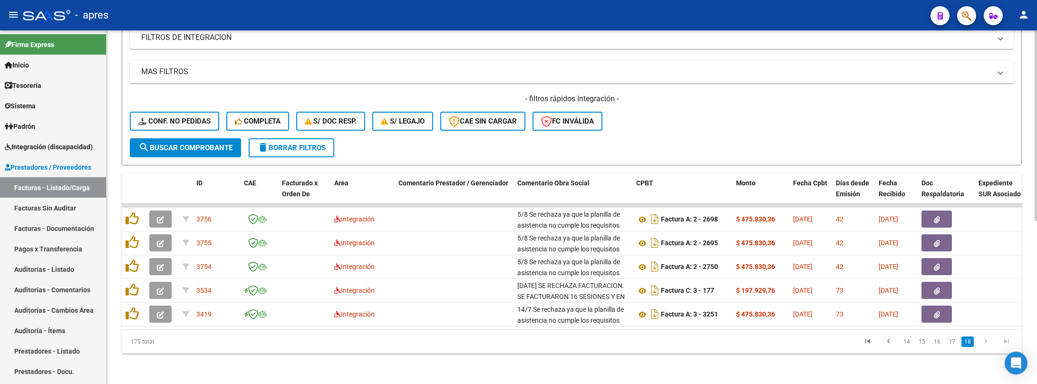
scroll to position [181, 0]
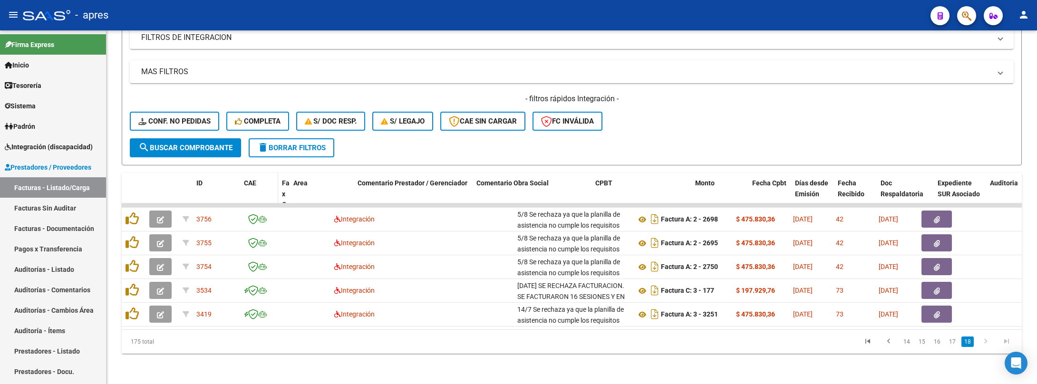
drag, startPoint x: 329, startPoint y: 184, endPoint x: 267, endPoint y: 184, distance: 61.3
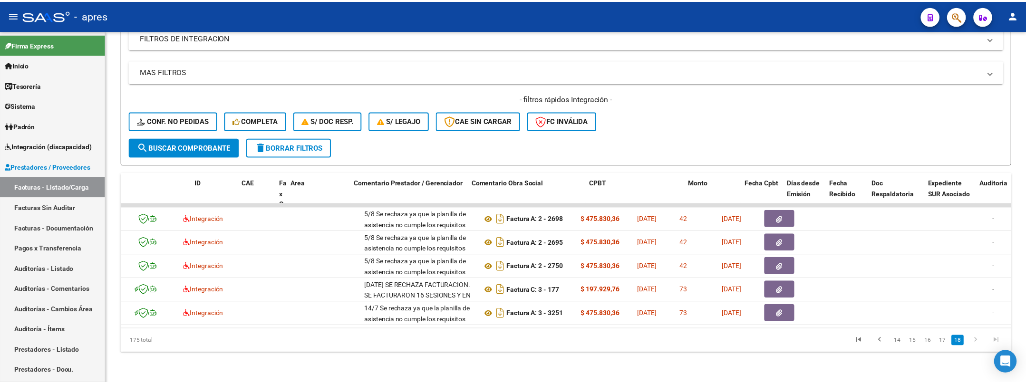
scroll to position [0, 0]
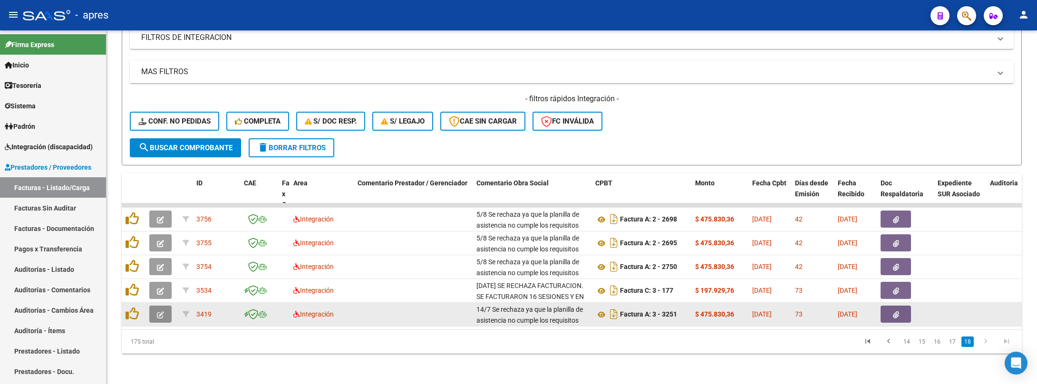
click at [155, 306] on button "button" at bounding box center [160, 314] width 22 height 17
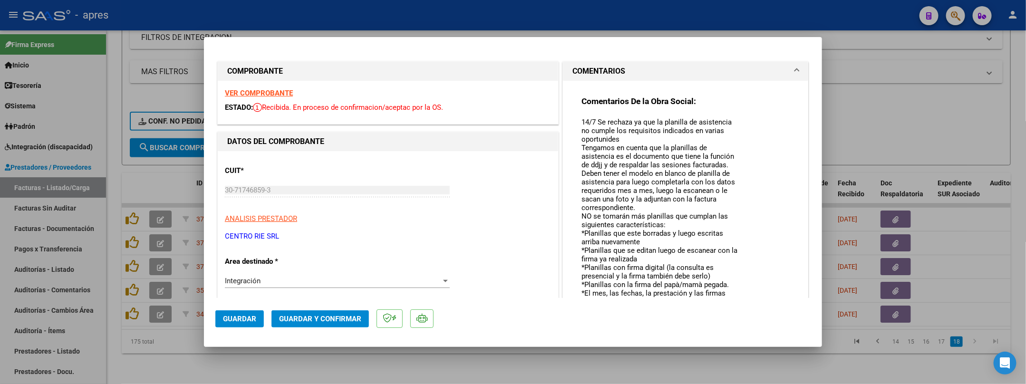
drag, startPoint x: 727, startPoint y: 133, endPoint x: 732, endPoint y: 300, distance: 166.5
click at [732, 300] on mat-dialog-container "COMPROBANTE VER COMPROBANTE ESTADO: Recibida. En proceso de confirmacion/acepta…" at bounding box center [513, 192] width 618 height 310
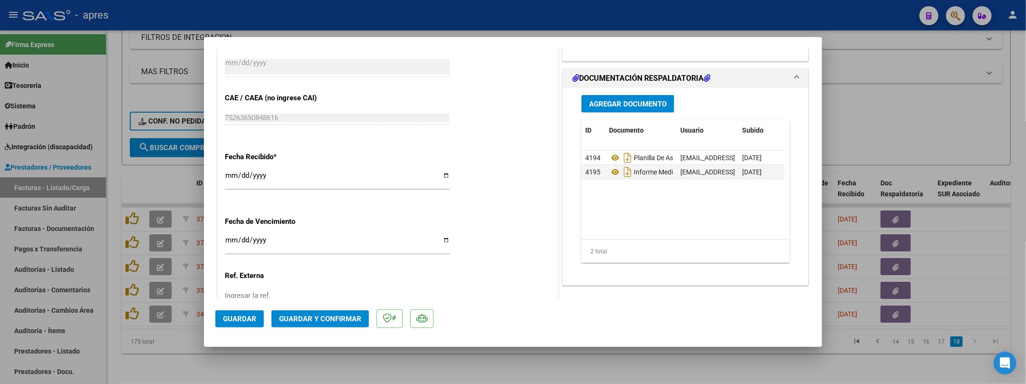
scroll to position [600, 0]
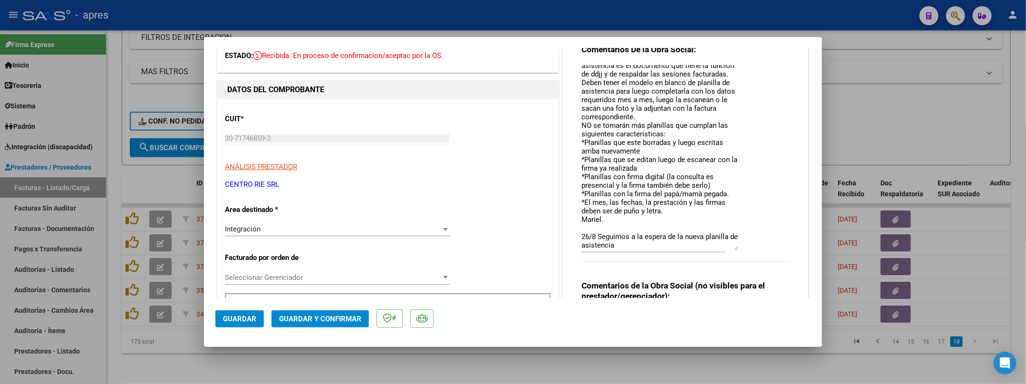
scroll to position [29, 0]
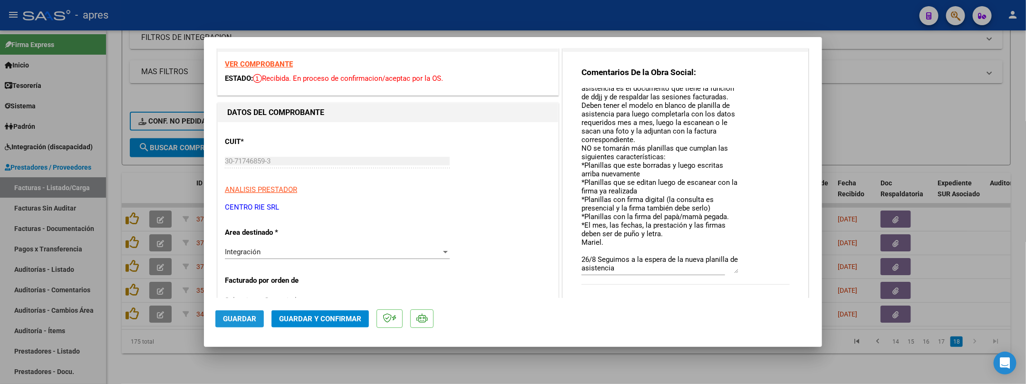
click at [243, 321] on span "Guardar" at bounding box center [239, 319] width 33 height 9
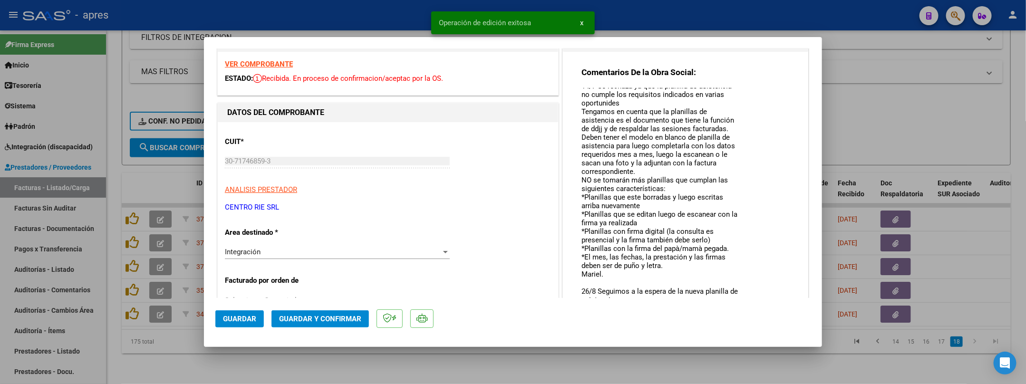
scroll to position [13, 0]
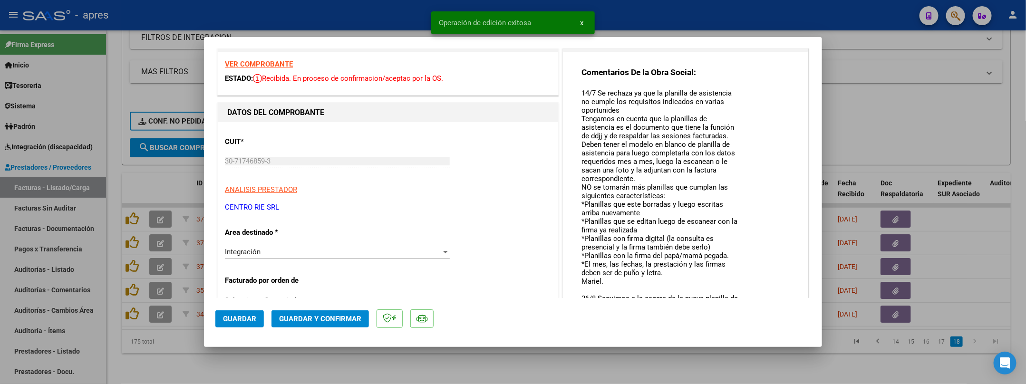
drag, startPoint x: 730, startPoint y: 270, endPoint x: 730, endPoint y: 312, distance: 42.8
click at [730, 312] on mat-dialog-container "COMPROBANTE VER COMPROBANTE ESTADO: Recibida. En proceso de confirmacion/acepta…" at bounding box center [513, 192] width 618 height 310
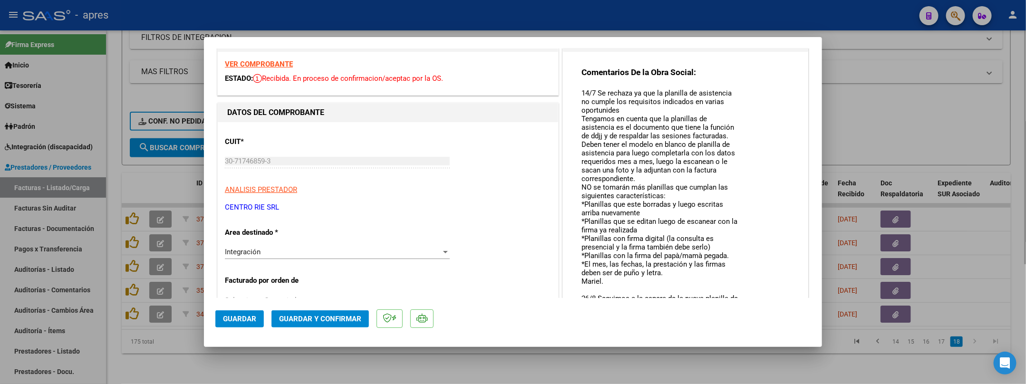
click at [217, 344] on div at bounding box center [513, 192] width 1026 height 384
type input "$ 0,00"
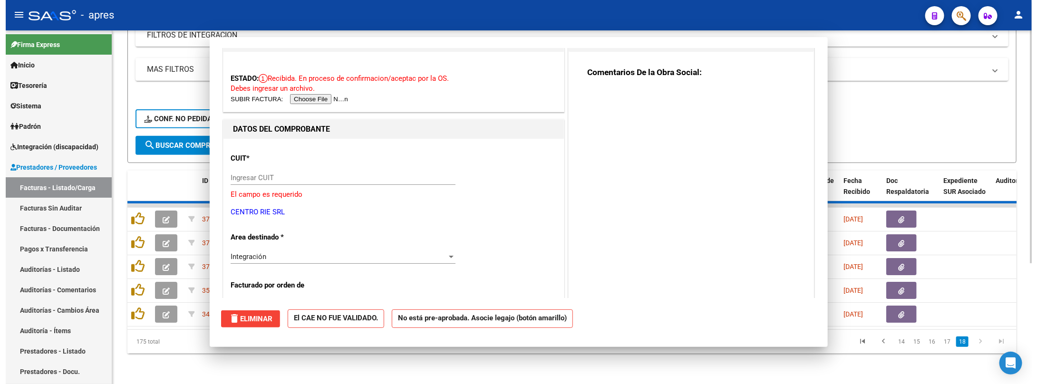
scroll to position [0, 0]
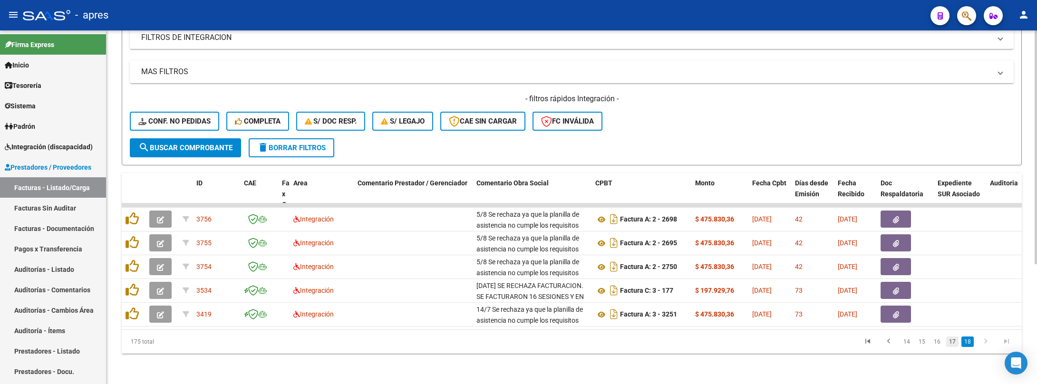
click at [912, 340] on link "17" at bounding box center [952, 342] width 12 height 10
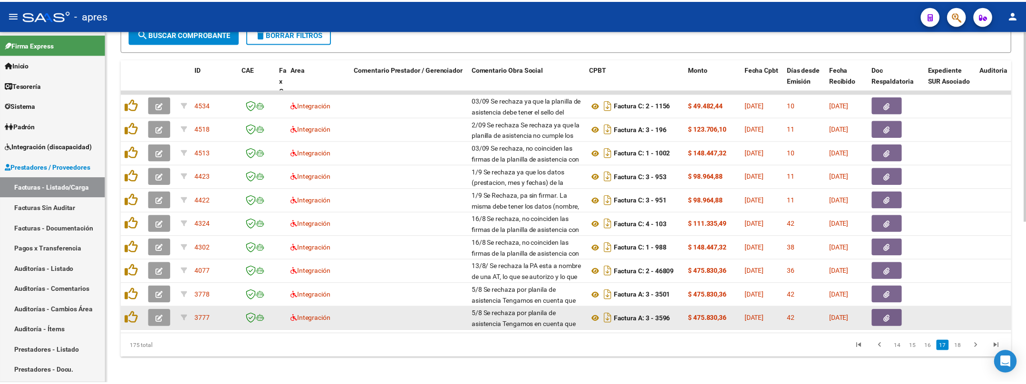
scroll to position [300, 0]
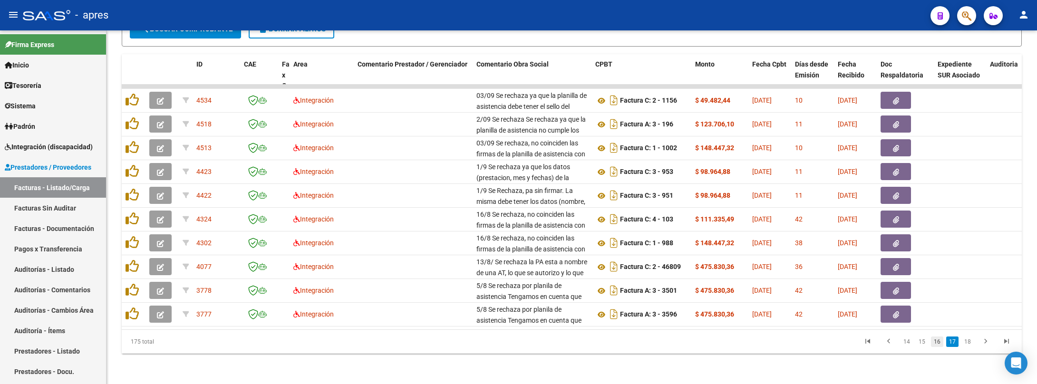
click at [912, 344] on link "16" at bounding box center [937, 342] width 12 height 10
click at [912, 341] on li "15" at bounding box center [921, 342] width 15 height 16
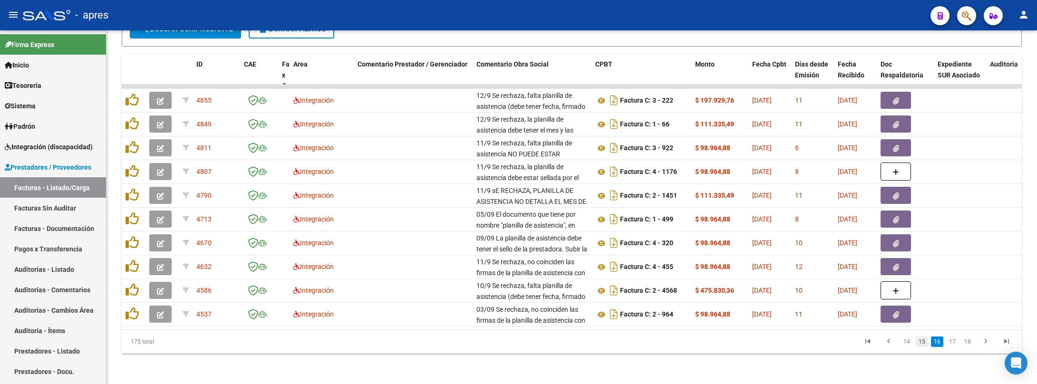
click at [912, 343] on link "15" at bounding box center [922, 342] width 12 height 10
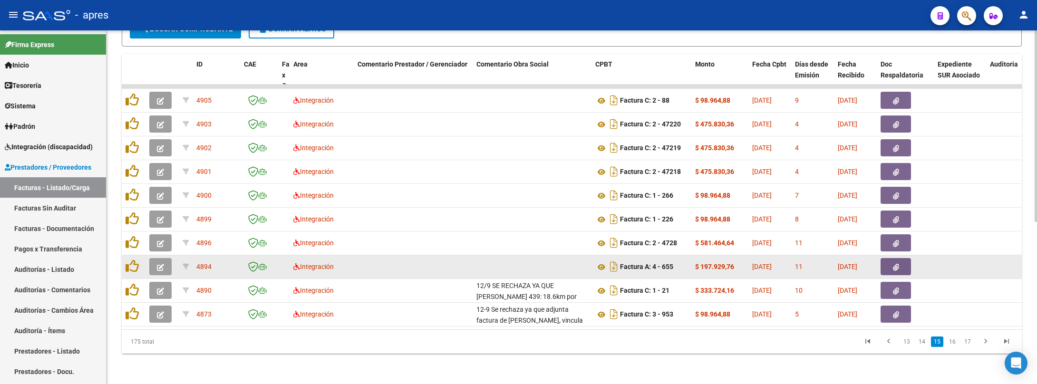
click at [163, 260] on button "button" at bounding box center [160, 266] width 22 height 17
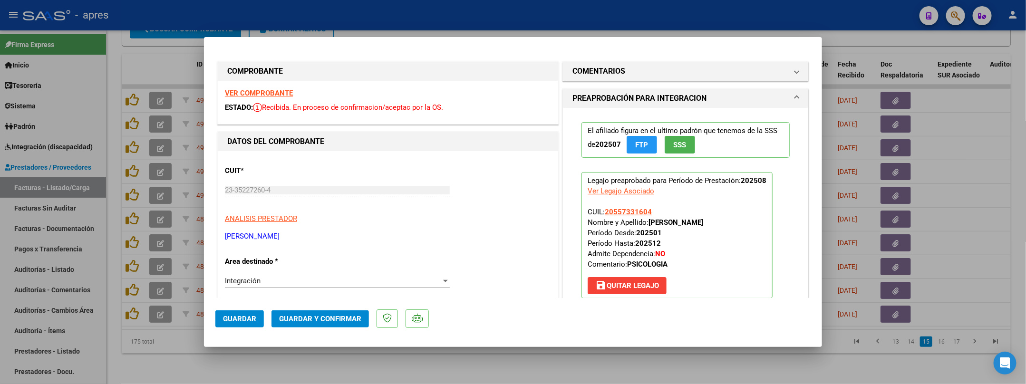
click at [251, 100] on div "VER COMPROBANTE ESTADO: Recibida. En proceso de confirmacion/aceptac por la OS." at bounding box center [388, 102] width 340 height 43
click at [251, 94] on strong "VER COMPROBANTE" at bounding box center [259, 93] width 68 height 9
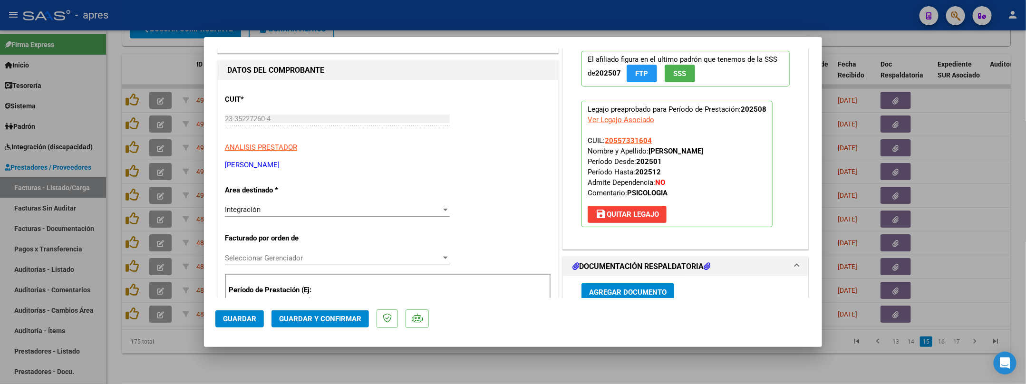
scroll to position [214, 0]
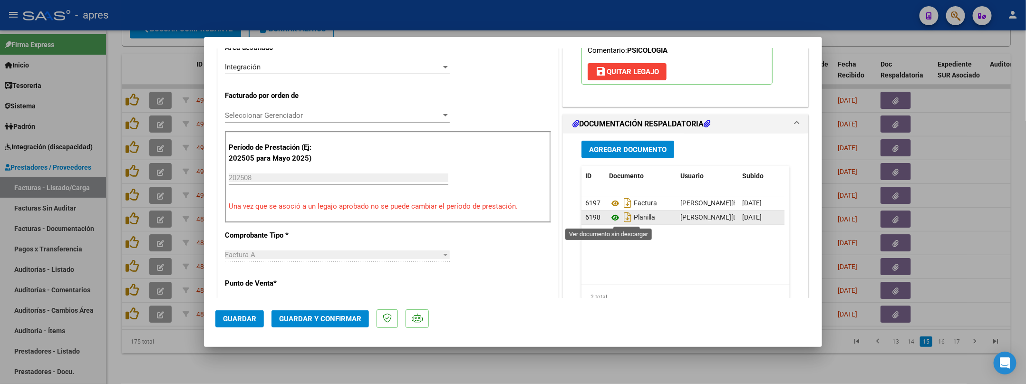
click at [609, 217] on icon at bounding box center [615, 217] width 12 height 11
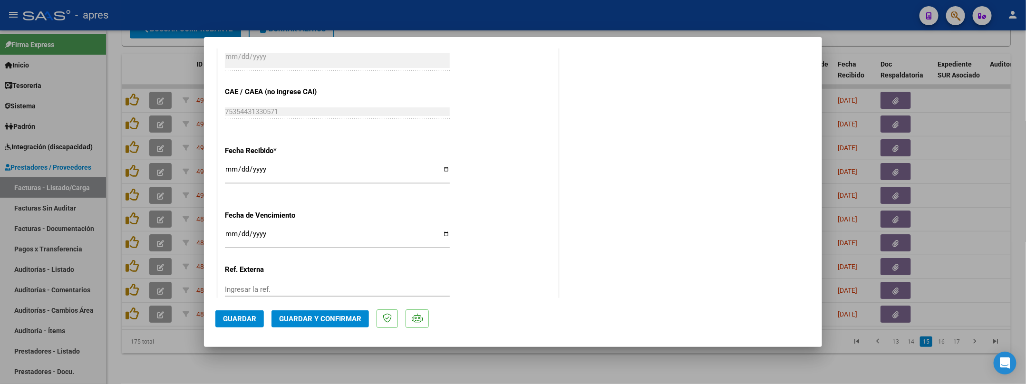
scroll to position [671, 0]
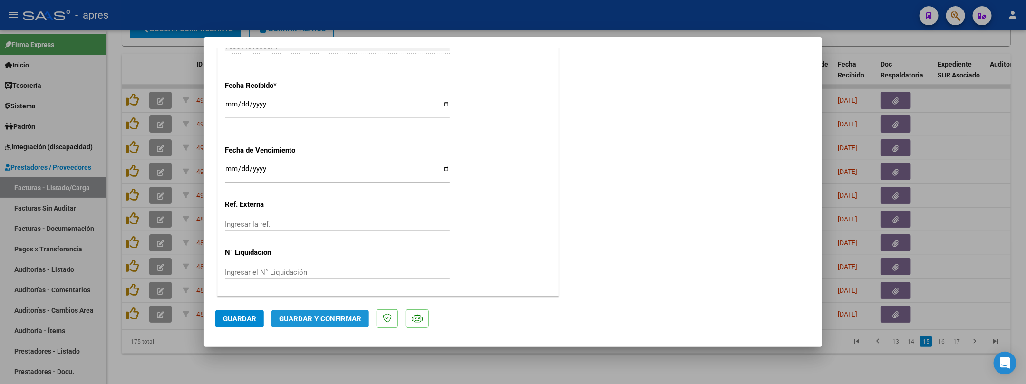
click at [327, 315] on span "Guardar y Confirmar" at bounding box center [320, 319] width 82 height 9
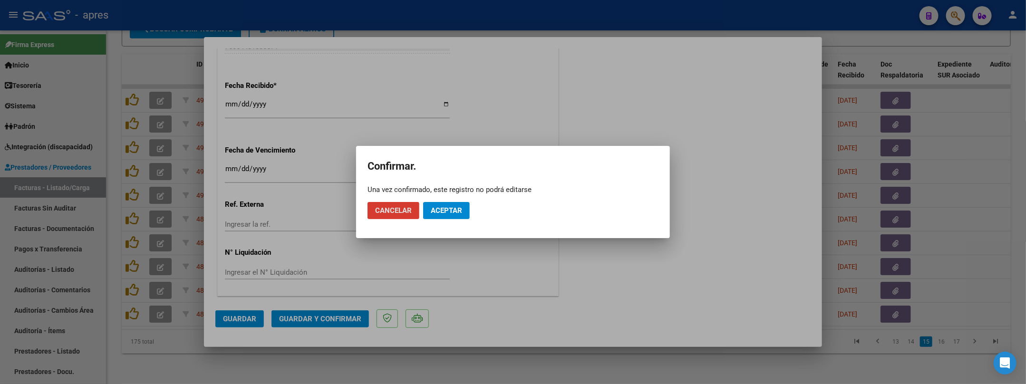
click at [455, 210] on span "Aceptar" at bounding box center [446, 210] width 31 height 9
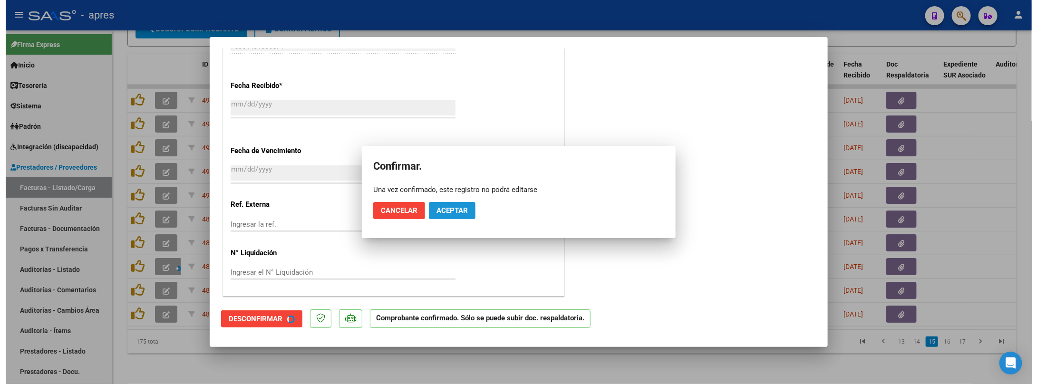
scroll to position [612, 0]
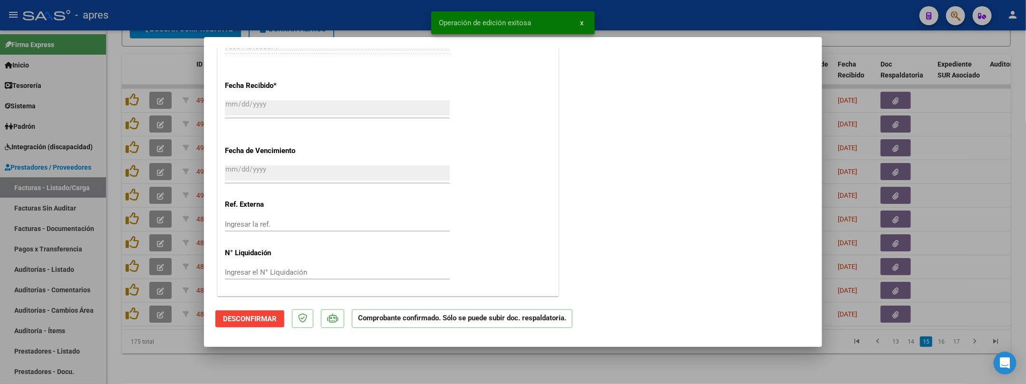
click at [177, 344] on div at bounding box center [513, 192] width 1026 height 384
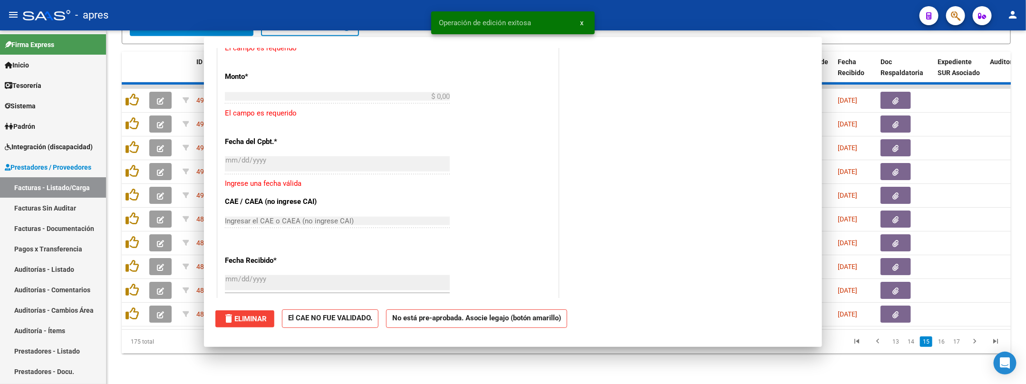
scroll to position [0, 0]
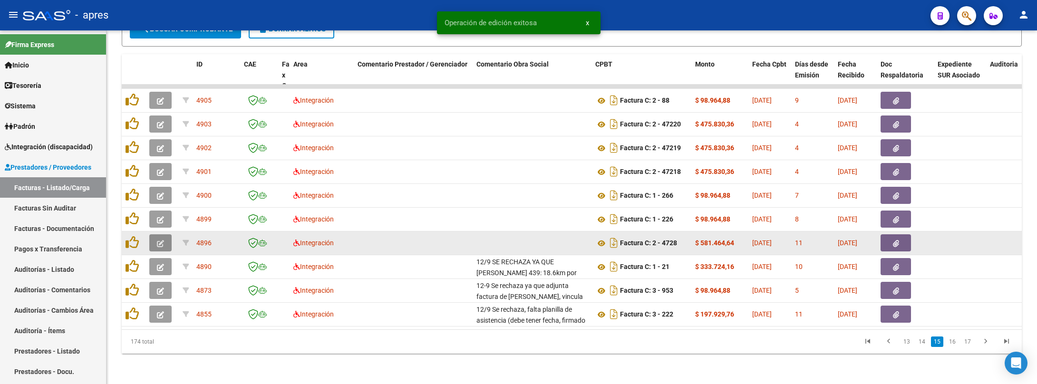
click at [159, 238] on button "button" at bounding box center [160, 242] width 22 height 17
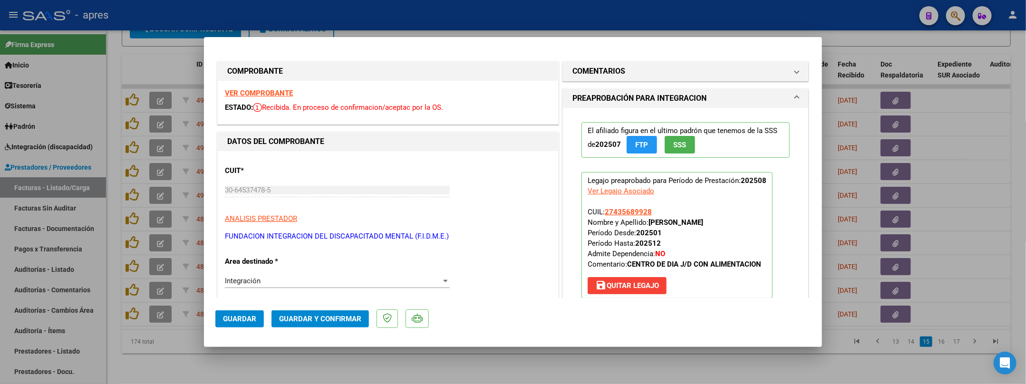
click at [280, 96] on strong "VER COMPROBANTE" at bounding box center [259, 93] width 68 height 9
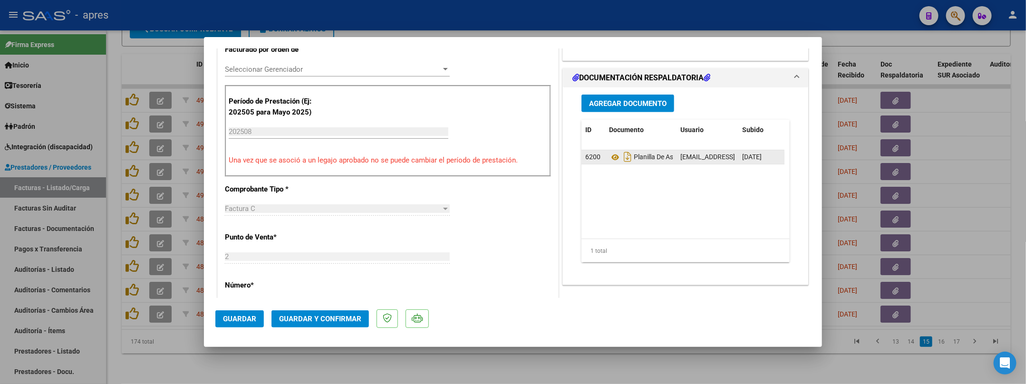
scroll to position [285, 0]
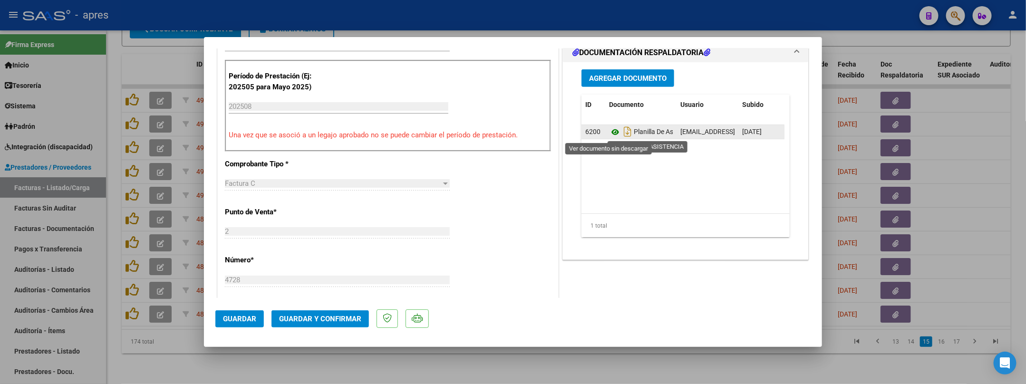
click at [611, 134] on icon at bounding box center [615, 131] width 12 height 11
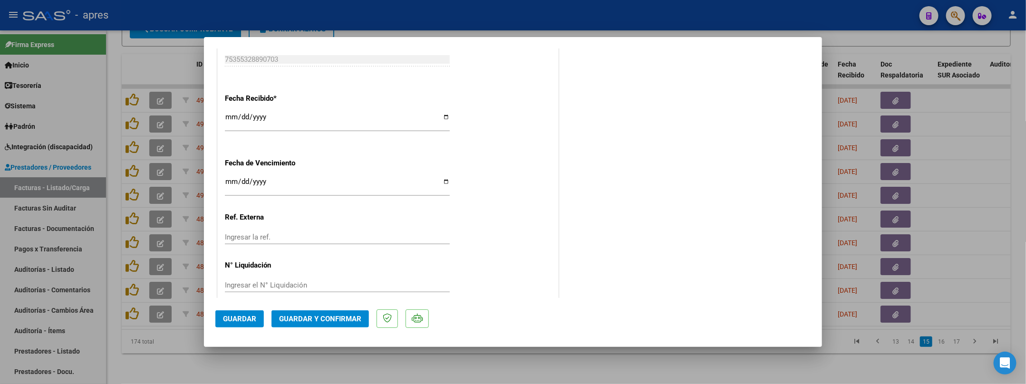
scroll to position [671, 0]
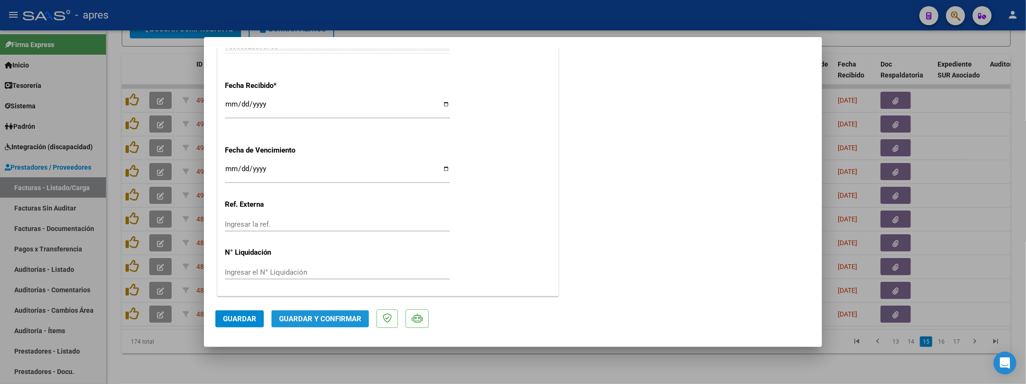
click at [339, 322] on span "Guardar y Confirmar" at bounding box center [320, 319] width 82 height 9
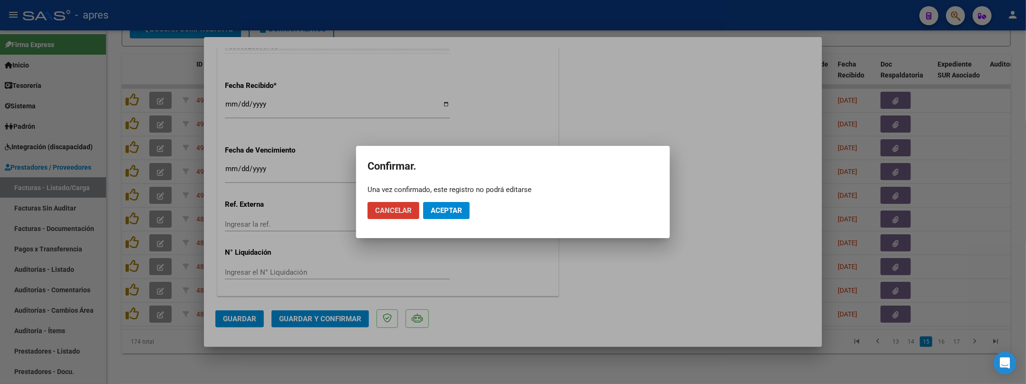
click at [442, 210] on span "Aceptar" at bounding box center [446, 210] width 31 height 9
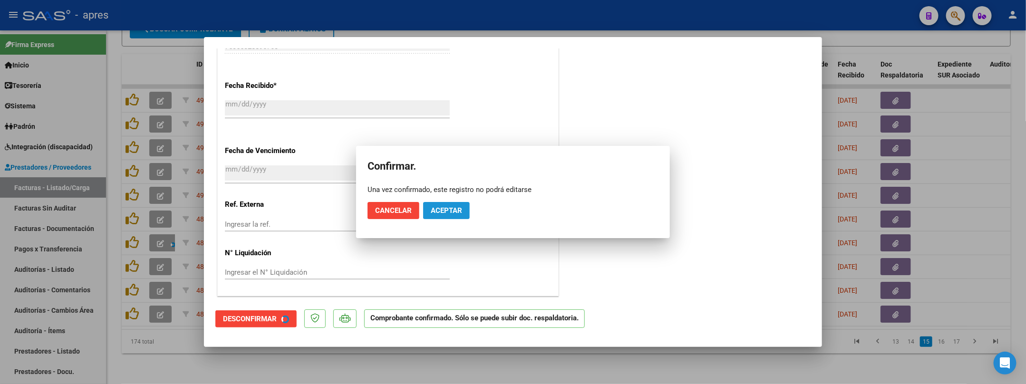
scroll to position [612, 0]
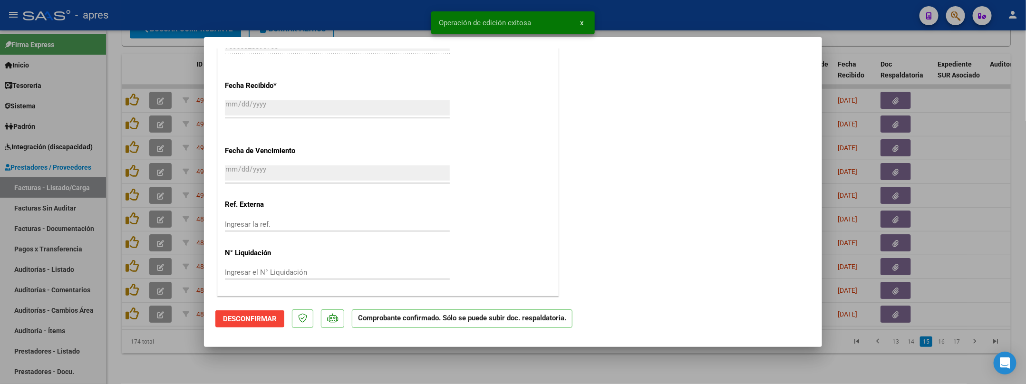
click at [340, 344] on div at bounding box center [513, 192] width 1026 height 384
type input "$ 0,00"
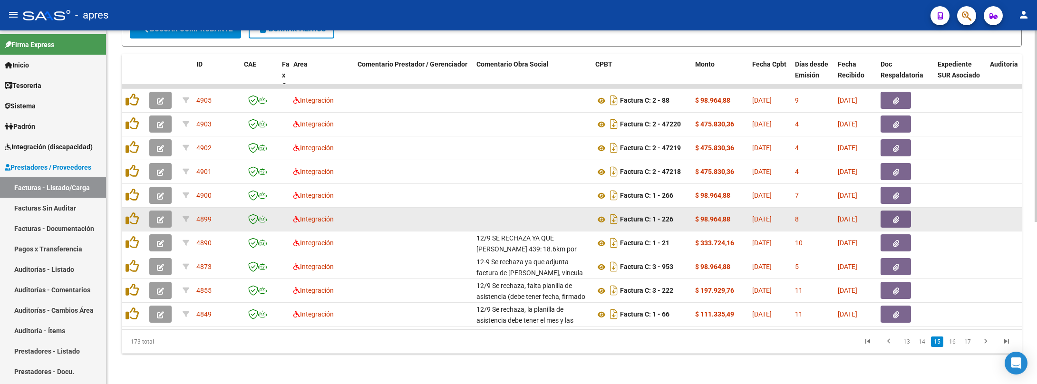
click at [160, 215] on span "button" at bounding box center [160, 219] width 7 height 9
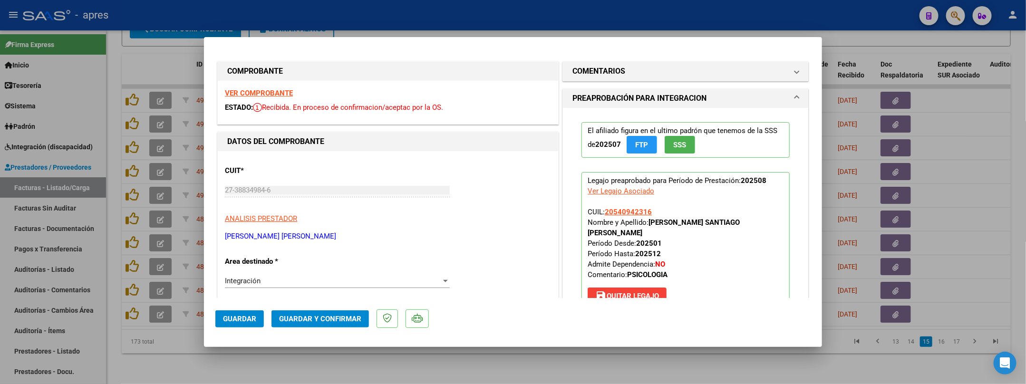
click at [245, 94] on strong "VER COMPROBANTE" at bounding box center [259, 93] width 68 height 9
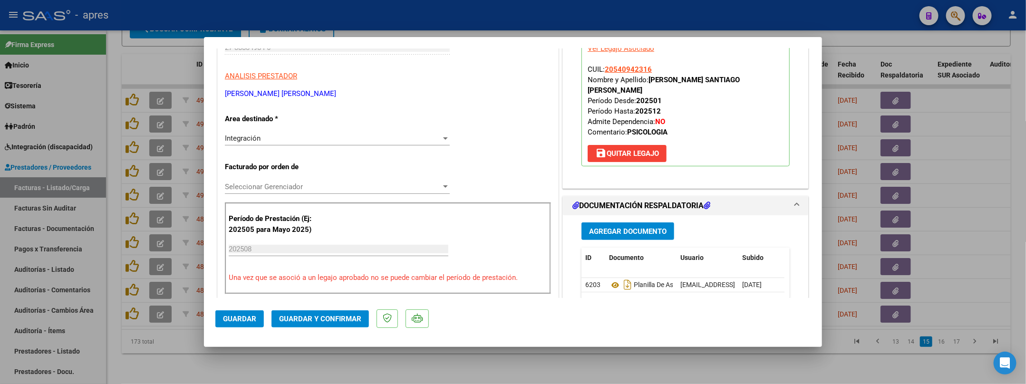
scroll to position [285, 0]
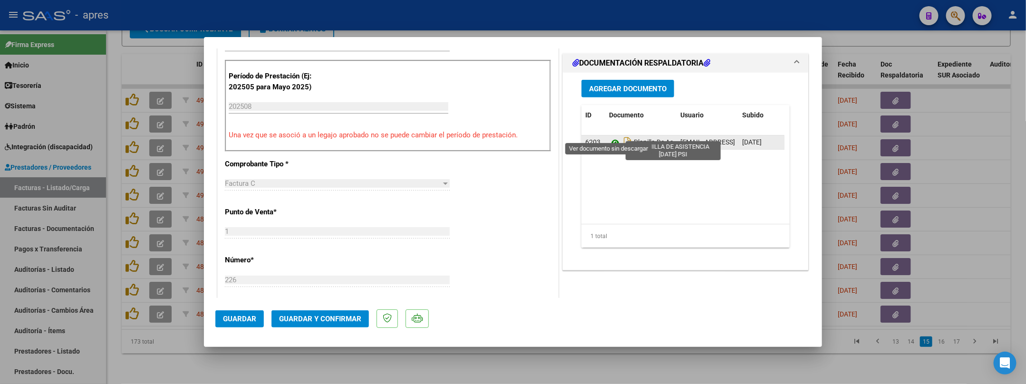
click at [609, 137] on icon at bounding box center [615, 142] width 12 height 11
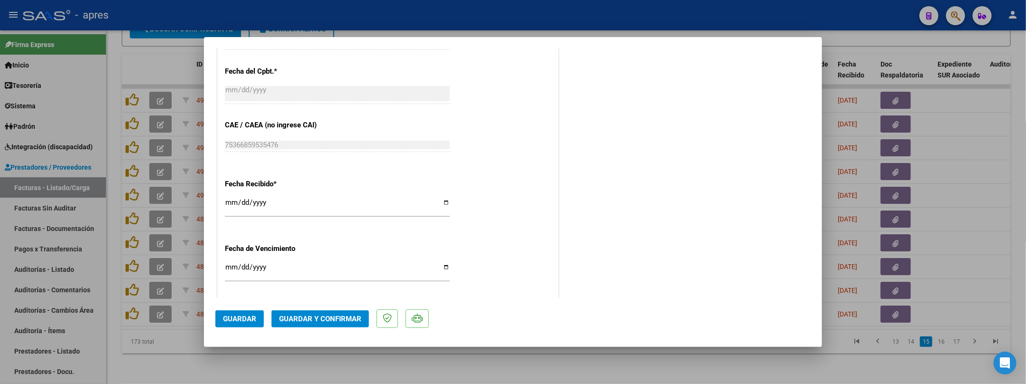
scroll to position [671, 0]
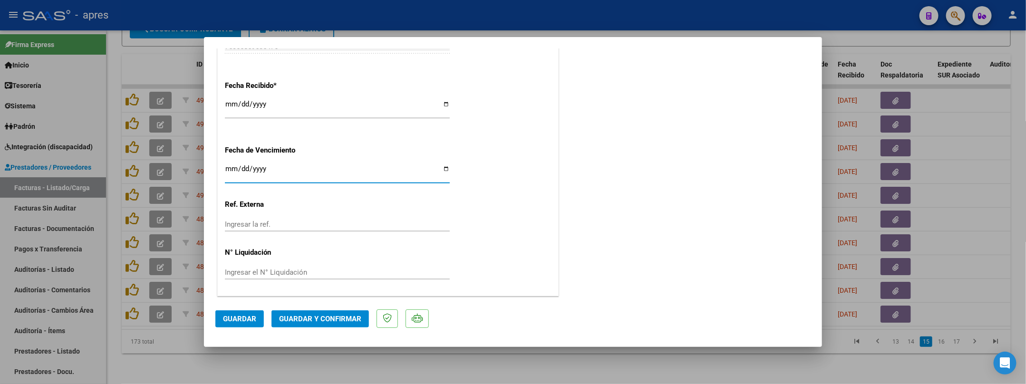
click at [226, 168] on input "Ingresar la fecha" at bounding box center [337, 172] width 225 height 15
type input "[DATE]"
click at [320, 330] on mat-dialog-actions "Guardar Guardar y Confirmar" at bounding box center [512, 317] width 595 height 38
click at [331, 319] on span "Guardar y Confirmar" at bounding box center [320, 319] width 82 height 9
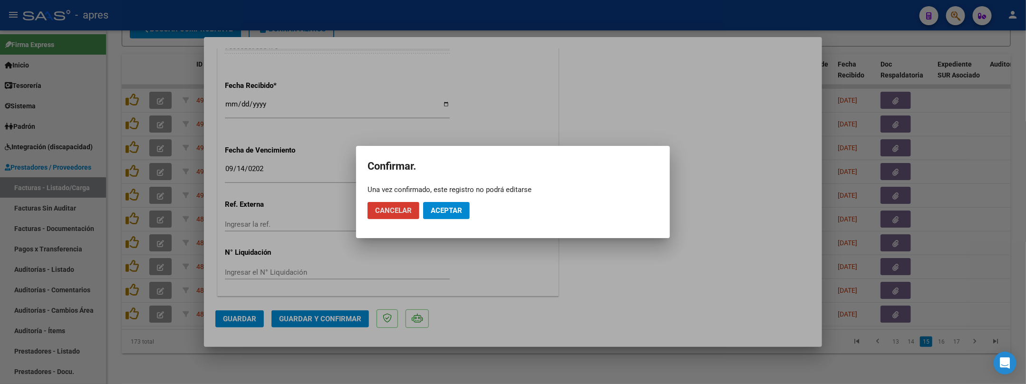
click at [443, 210] on span "Aceptar" at bounding box center [446, 210] width 31 height 9
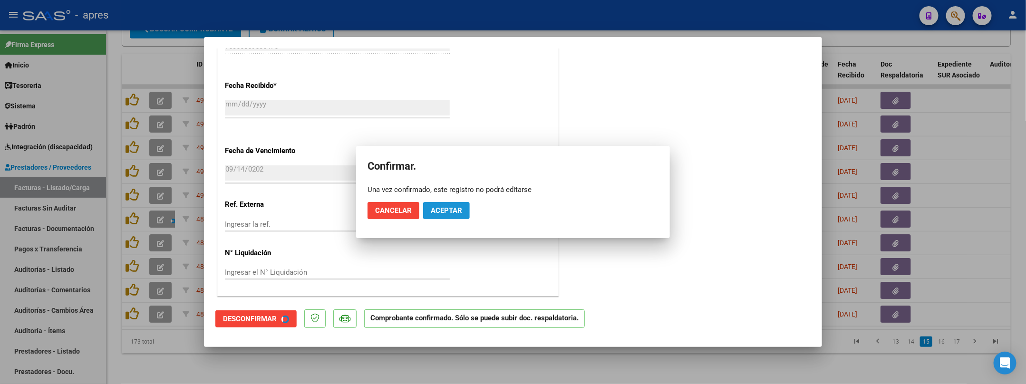
scroll to position [612, 0]
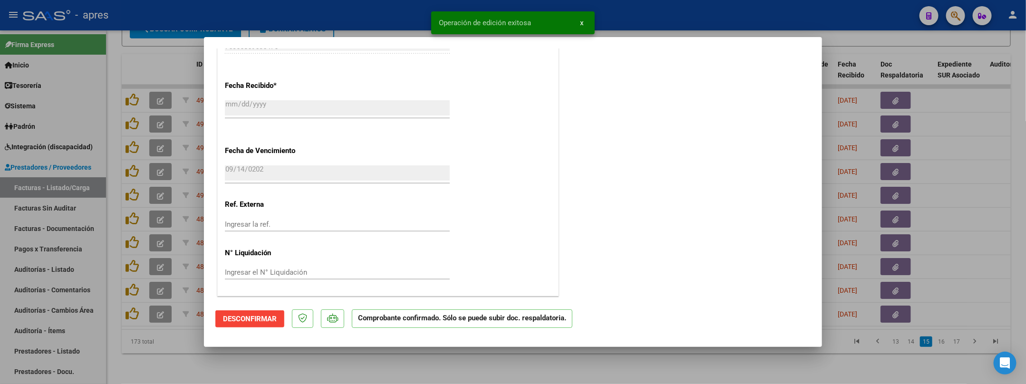
click at [164, 344] on div at bounding box center [513, 192] width 1026 height 384
type input "$ 0,00"
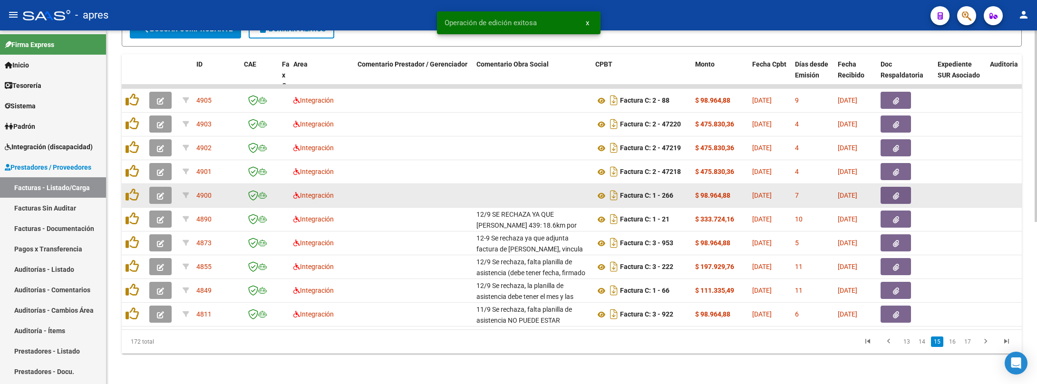
click at [164, 187] on button "button" at bounding box center [160, 195] width 22 height 17
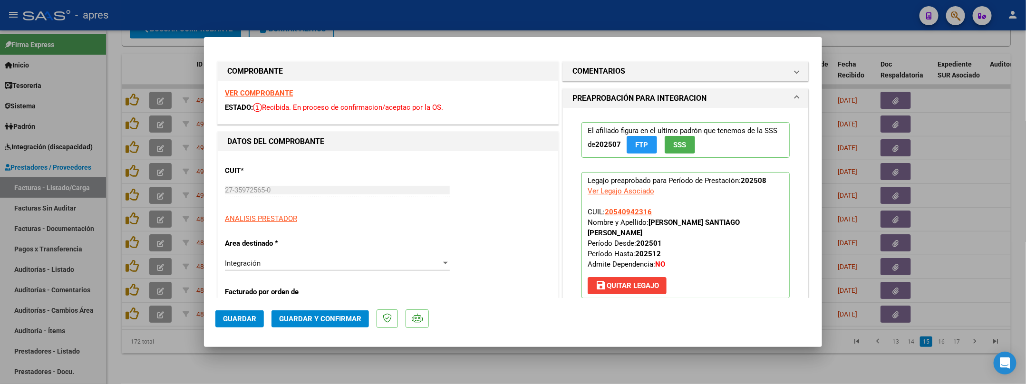
click at [244, 94] on strong "VER COMPROBANTE" at bounding box center [259, 93] width 68 height 9
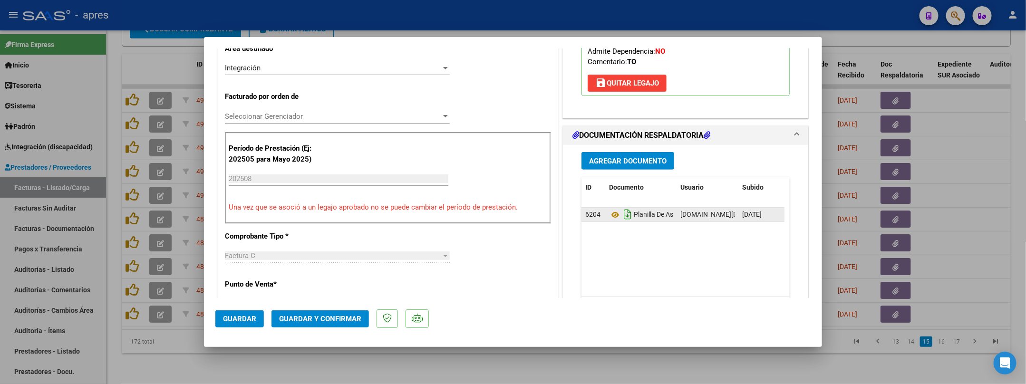
scroll to position [214, 0]
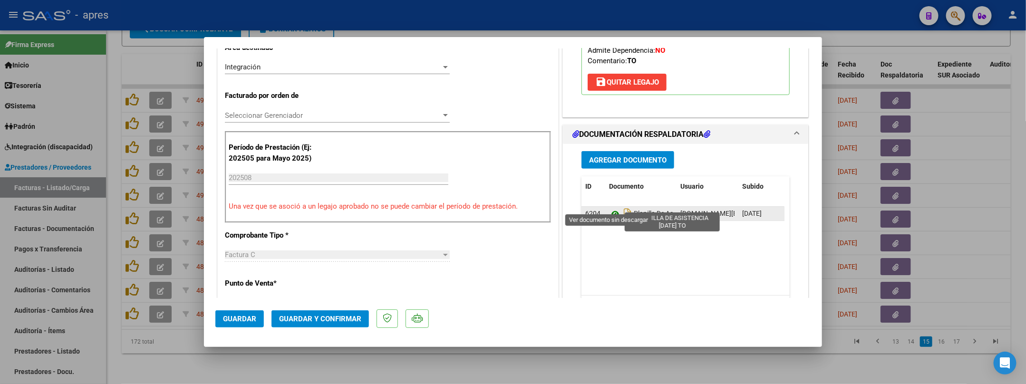
click at [609, 208] on icon at bounding box center [615, 213] width 12 height 11
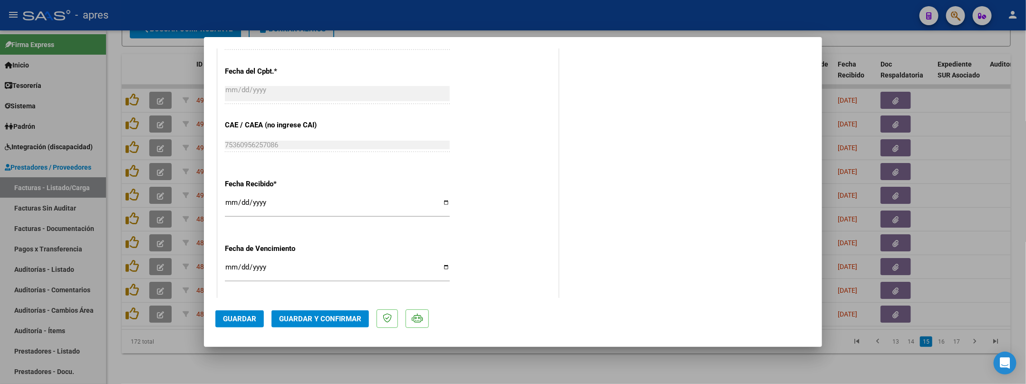
scroll to position [671, 0]
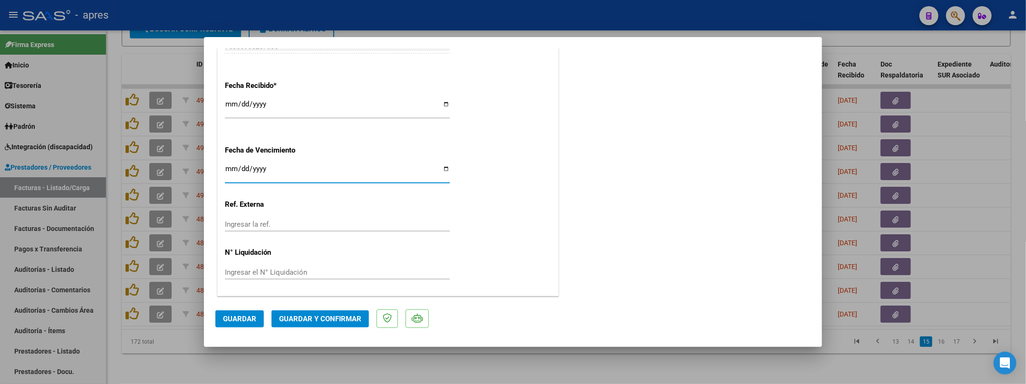
click at [230, 168] on input "Ingresar la fecha" at bounding box center [337, 172] width 225 height 15
type input "[DATE]"
click at [344, 315] on span "Guardar y Confirmar" at bounding box center [320, 319] width 82 height 9
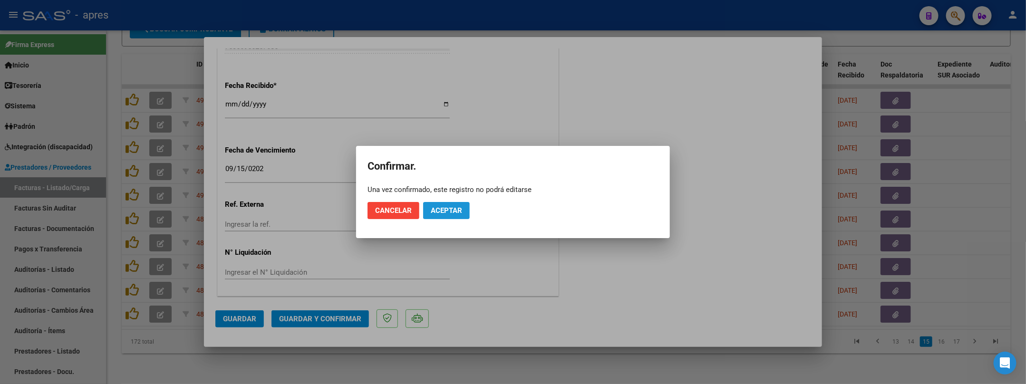
click at [448, 210] on span "Aceptar" at bounding box center [446, 210] width 31 height 9
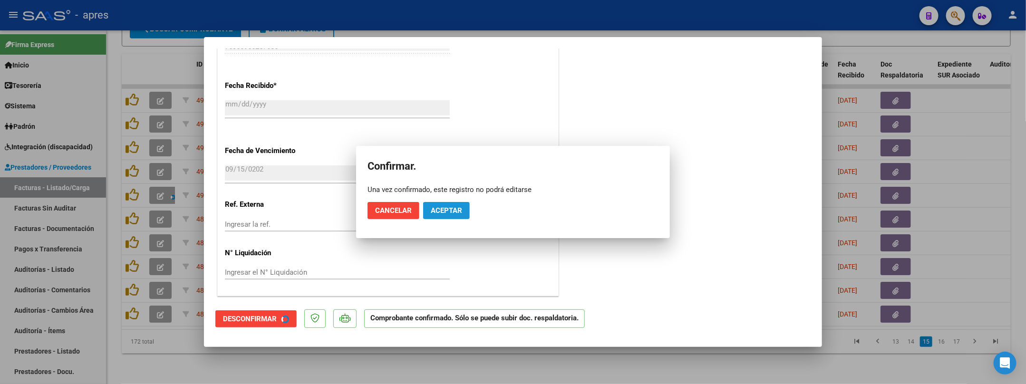
scroll to position [612, 0]
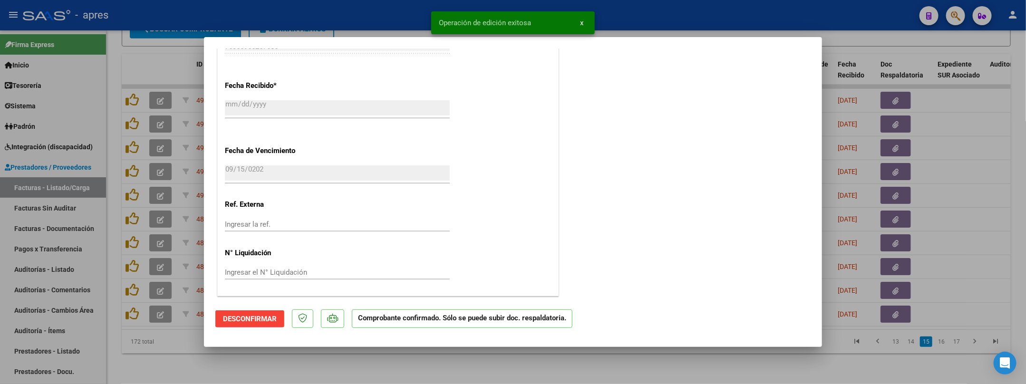
click at [363, 344] on div at bounding box center [513, 192] width 1026 height 384
type input "$ 0,00"
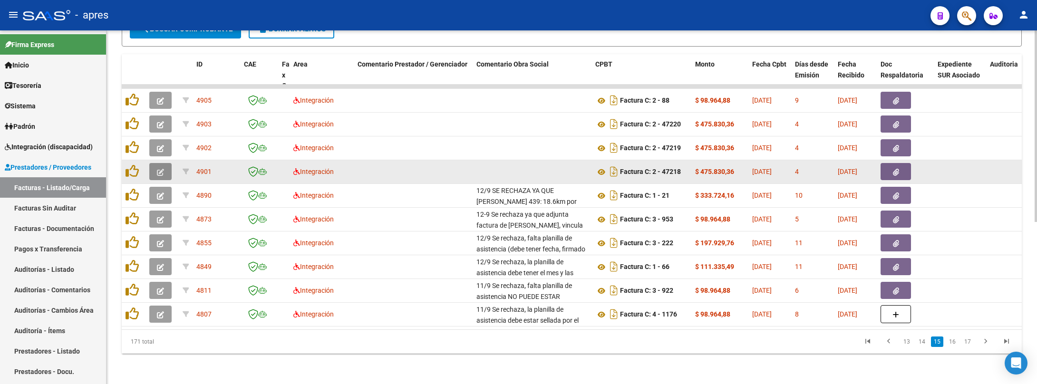
click at [158, 169] on icon "button" at bounding box center [160, 172] width 7 height 7
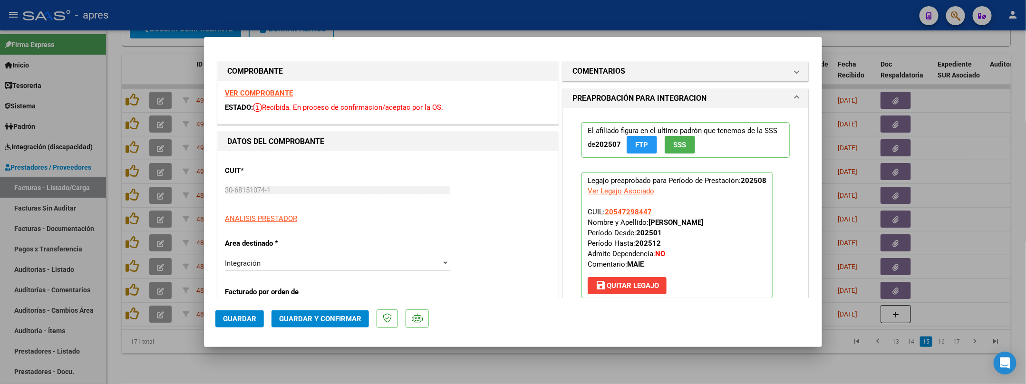
click at [286, 95] on strong "VER COMPROBANTE" at bounding box center [259, 93] width 68 height 9
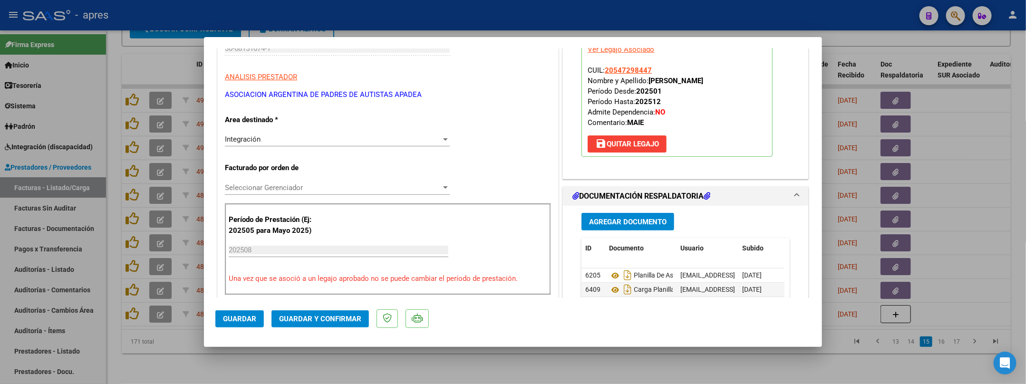
scroll to position [143, 0]
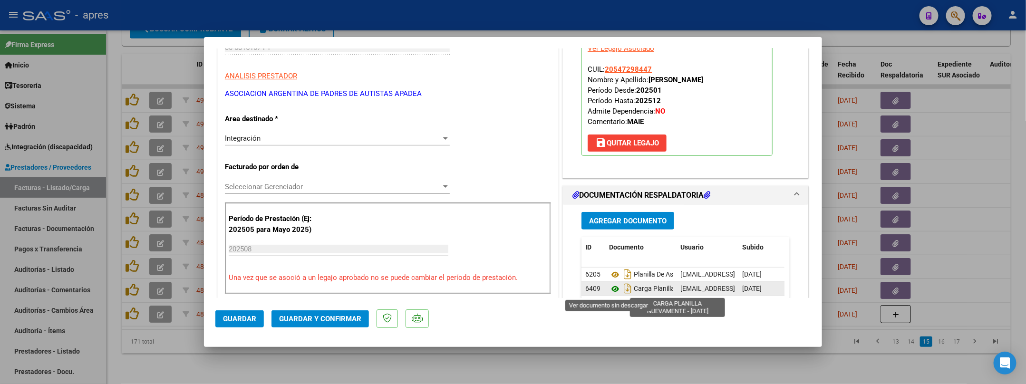
click at [609, 291] on icon at bounding box center [615, 288] width 12 height 11
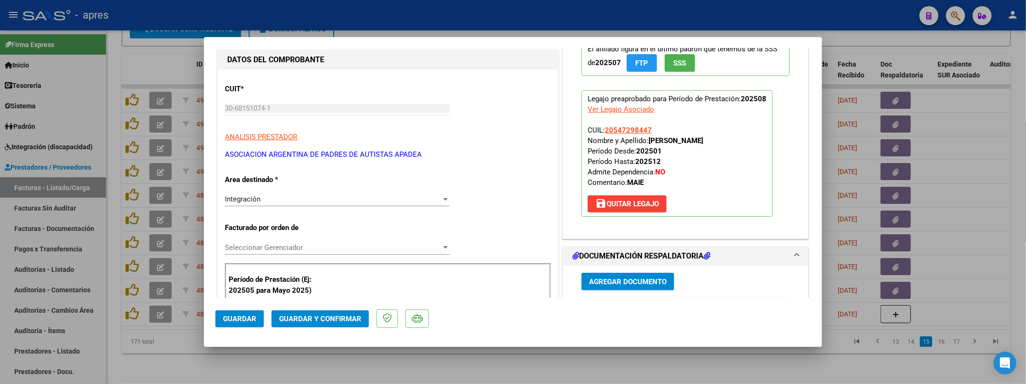
scroll to position [0, 0]
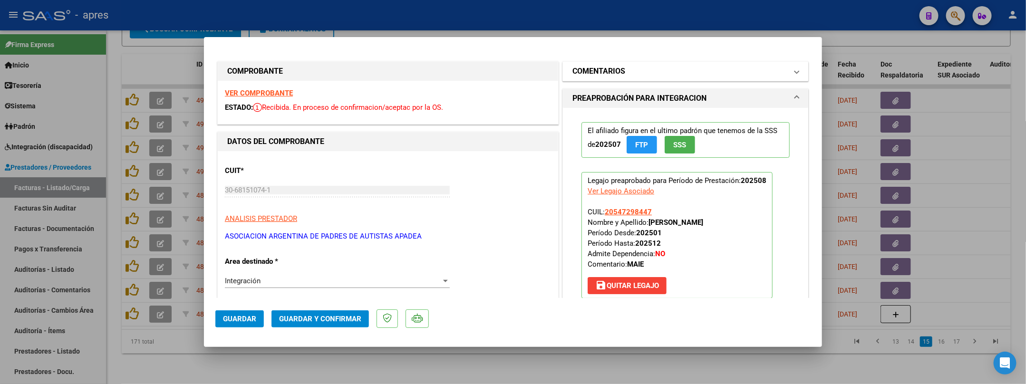
click at [642, 73] on mat-panel-title "COMENTARIOS" at bounding box center [679, 71] width 215 height 11
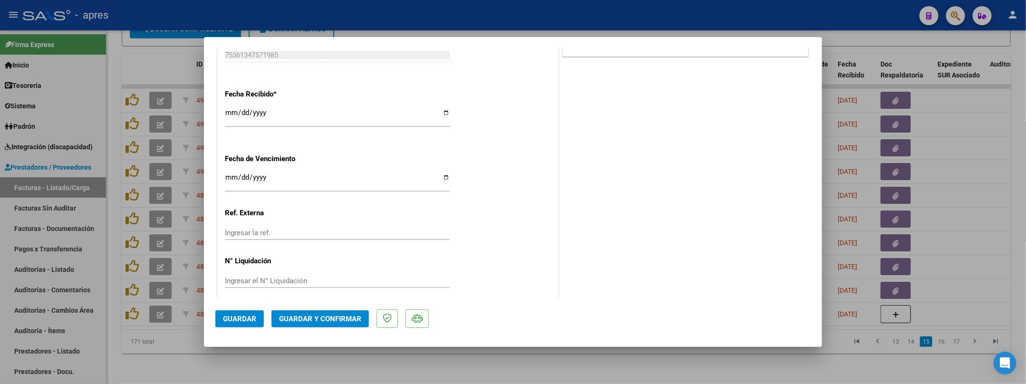
scroll to position [671, 0]
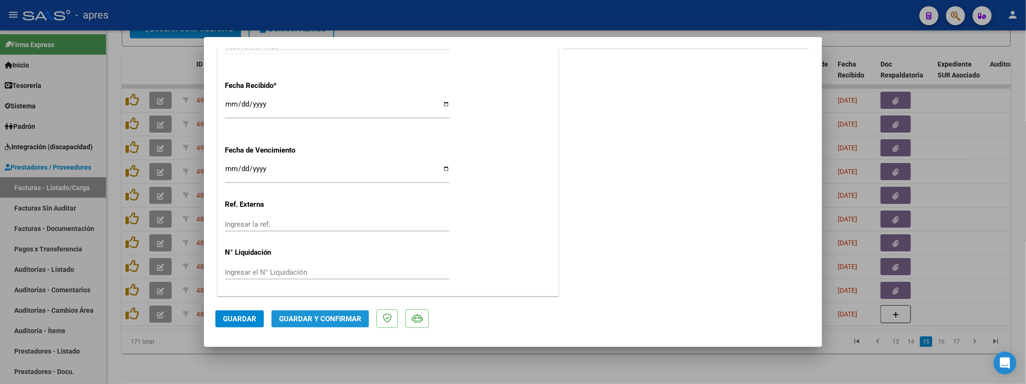
click at [310, 324] on button "Guardar y Confirmar" at bounding box center [320, 318] width 97 height 17
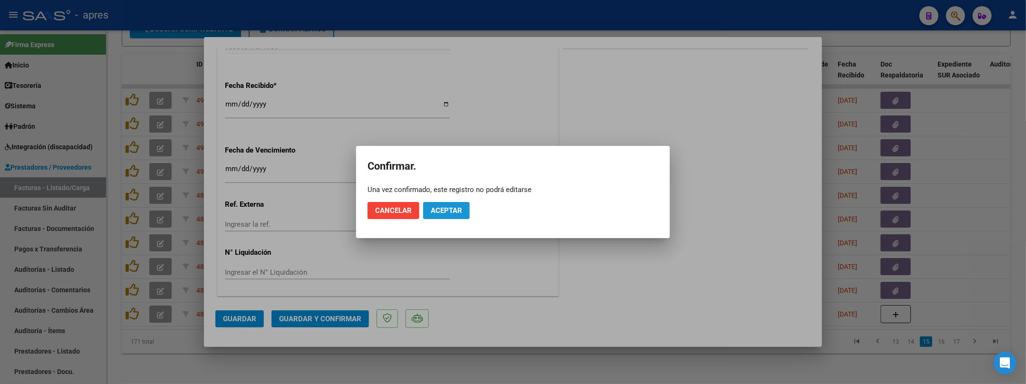
click at [446, 213] on span "Aceptar" at bounding box center [446, 210] width 31 height 9
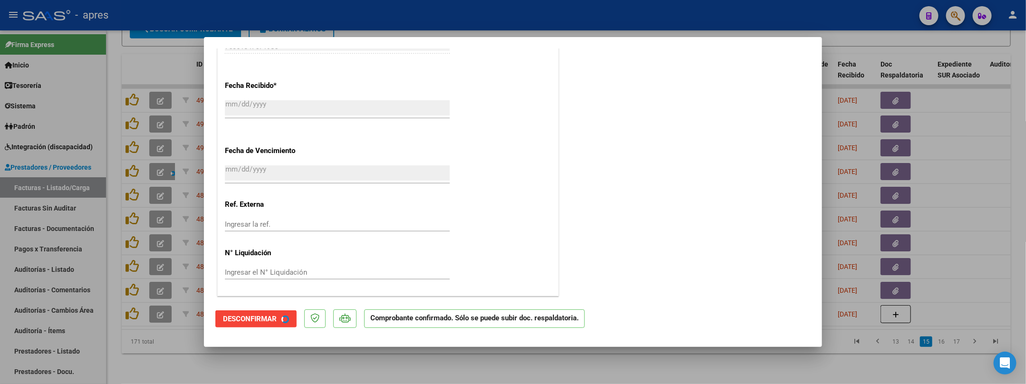
scroll to position [612, 0]
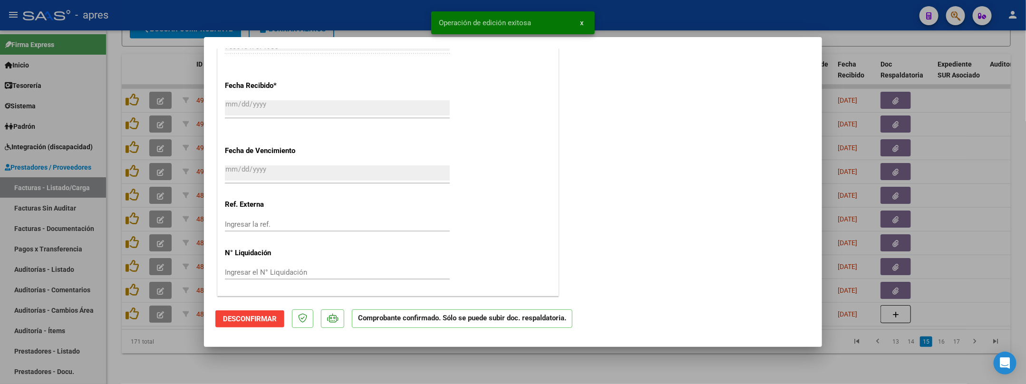
click at [146, 344] on div at bounding box center [513, 192] width 1026 height 384
type input "$ 0,00"
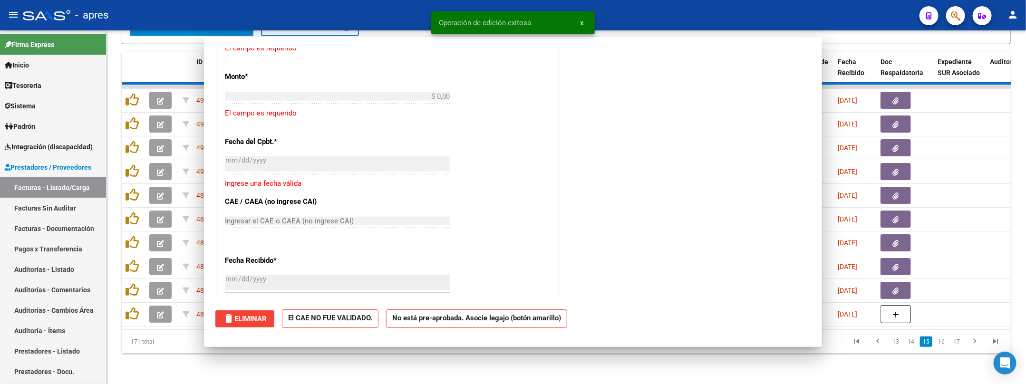
scroll to position [789, 0]
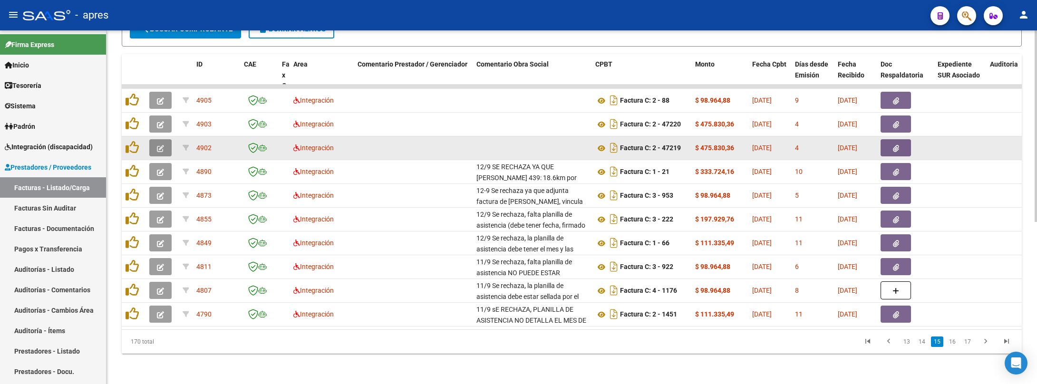
click at [157, 143] on button "button" at bounding box center [160, 147] width 22 height 17
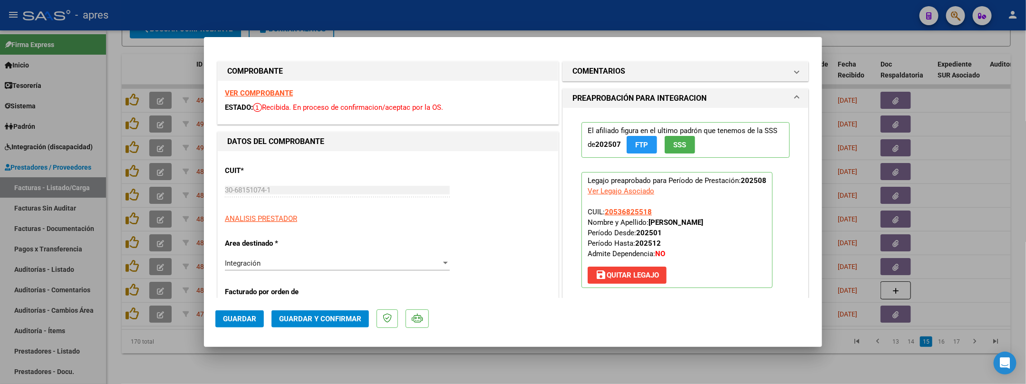
click at [270, 101] on div "VER COMPROBANTE ESTADO: Recibida. En proceso de confirmacion/aceptac por la OS." at bounding box center [388, 102] width 340 height 43
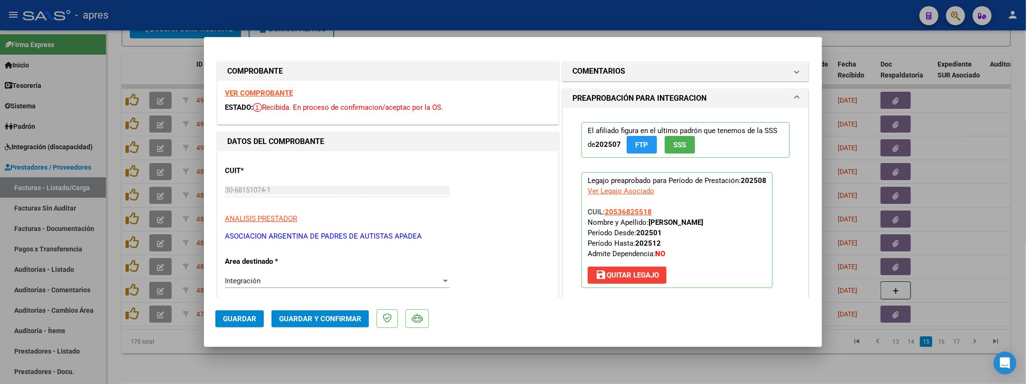
click at [272, 95] on strong "VER COMPROBANTE" at bounding box center [259, 93] width 68 height 9
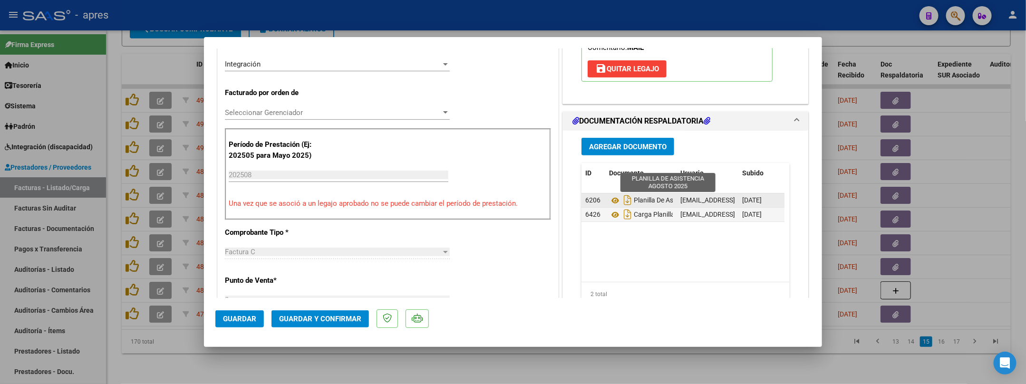
scroll to position [285, 0]
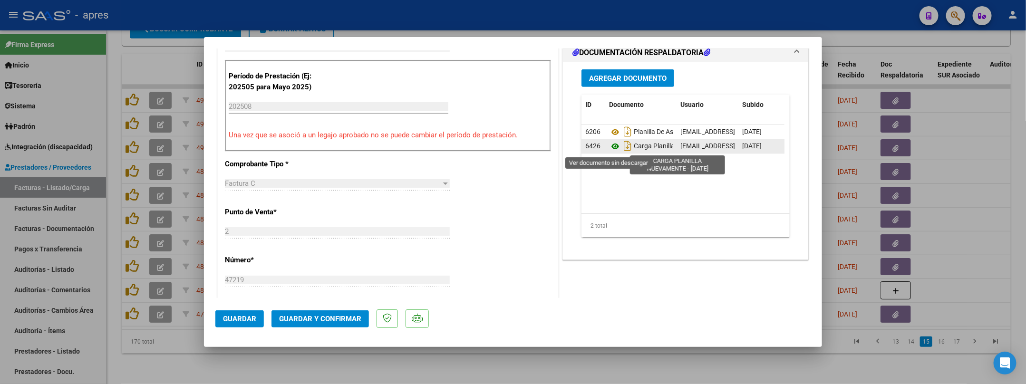
click at [609, 148] on icon at bounding box center [615, 146] width 12 height 11
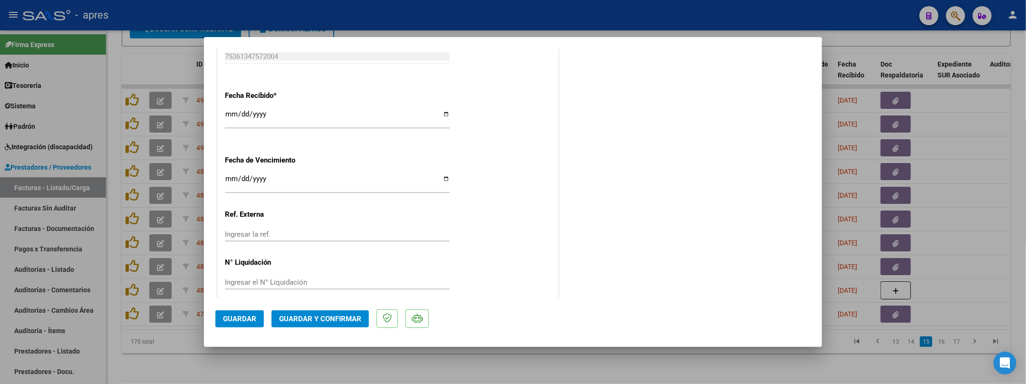
scroll to position [671, 0]
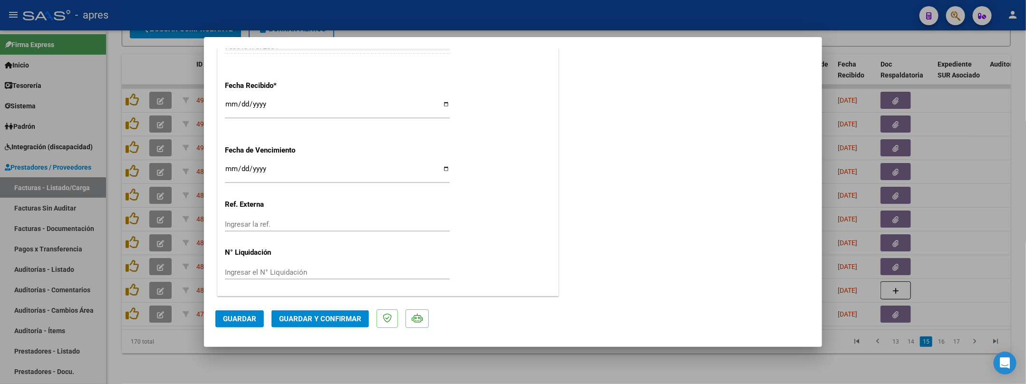
click at [317, 316] on span "Guardar y Confirmar" at bounding box center [320, 319] width 82 height 9
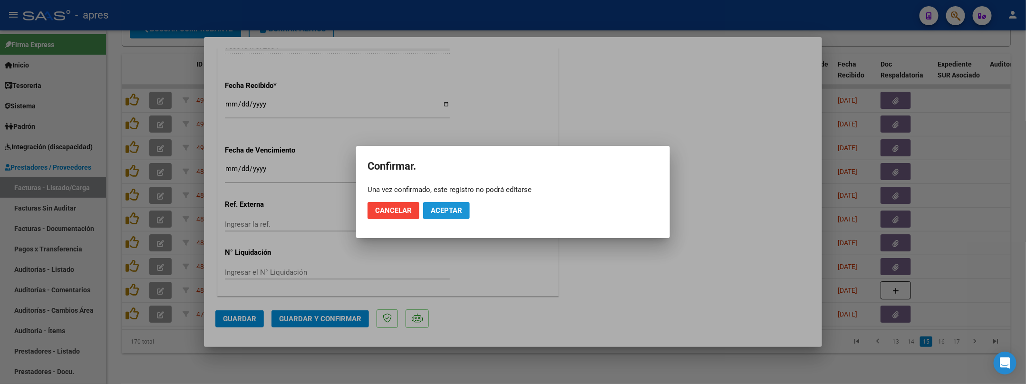
click at [459, 217] on button "Aceptar" at bounding box center [446, 210] width 47 height 17
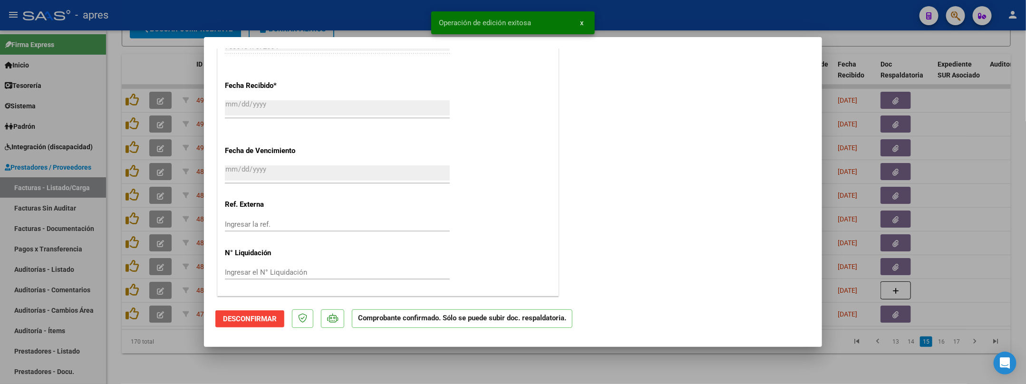
click at [143, 344] on div at bounding box center [513, 192] width 1026 height 384
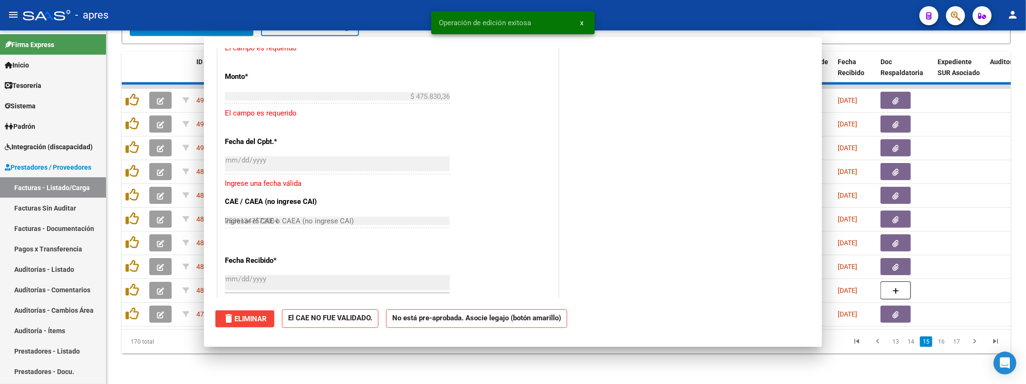
type input "$ 0,00"
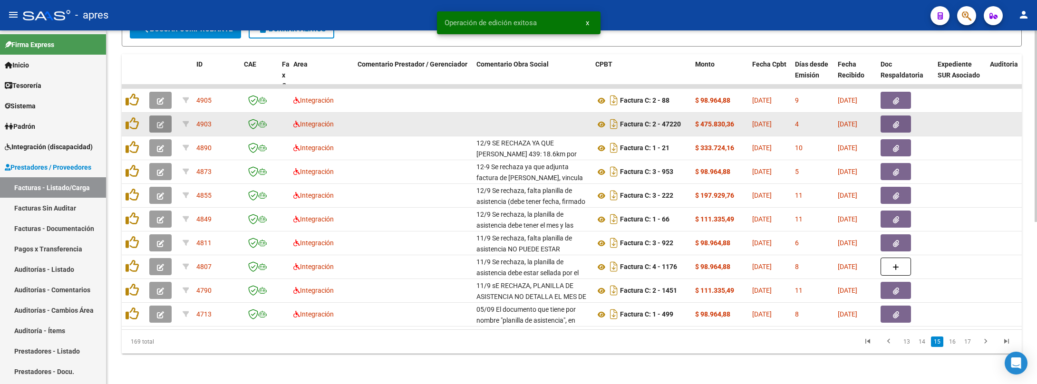
click at [155, 116] on button "button" at bounding box center [160, 124] width 22 height 17
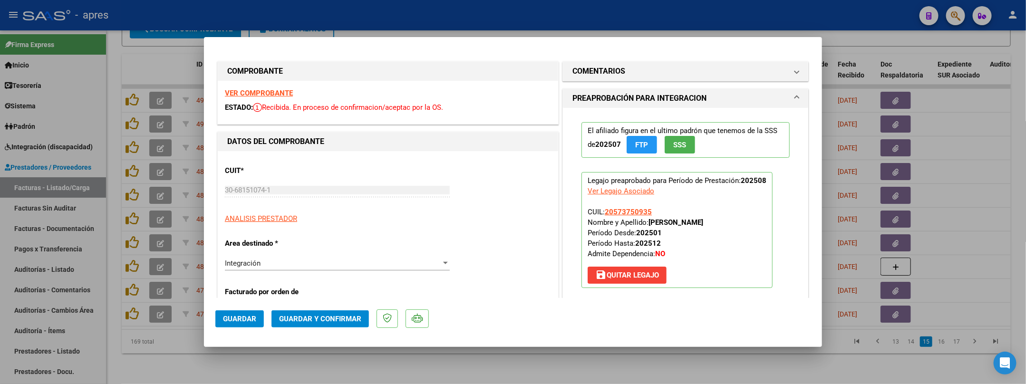
click at [286, 94] on strong "VER COMPROBANTE" at bounding box center [259, 93] width 68 height 9
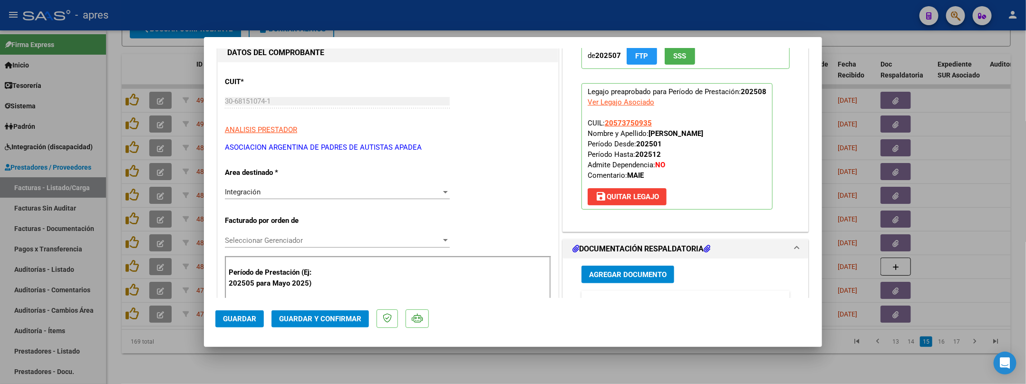
scroll to position [143, 0]
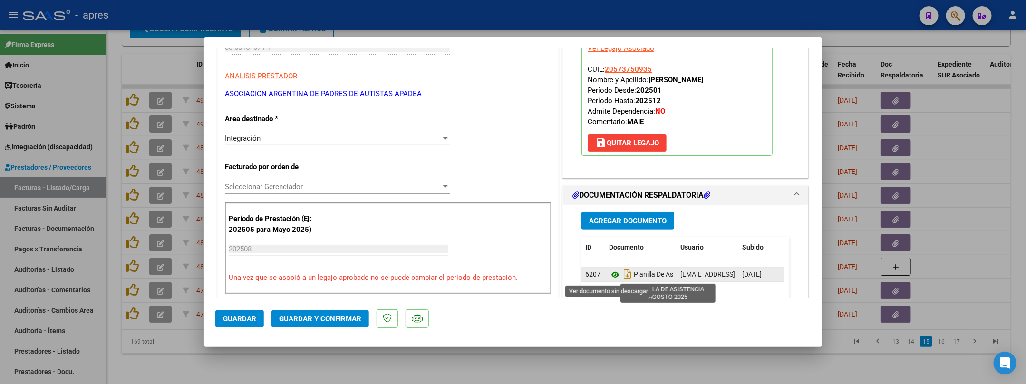
click at [611, 275] on icon at bounding box center [615, 274] width 12 height 11
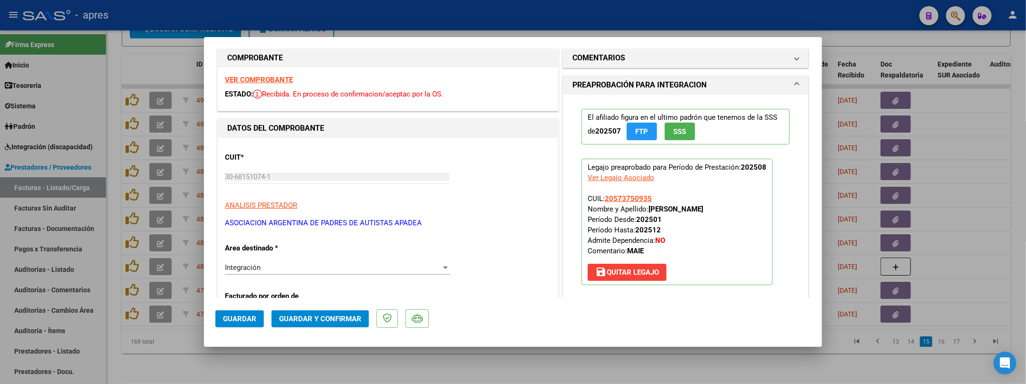
scroll to position [0, 0]
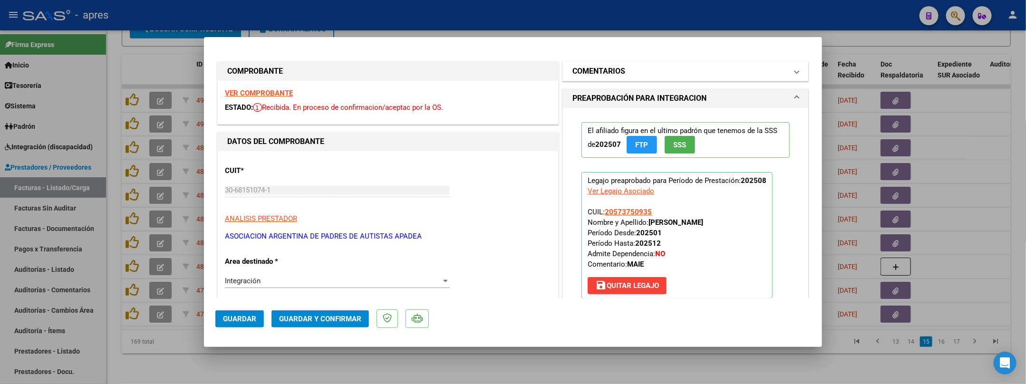
click at [602, 70] on h1 "COMENTARIOS" at bounding box center [598, 71] width 53 height 11
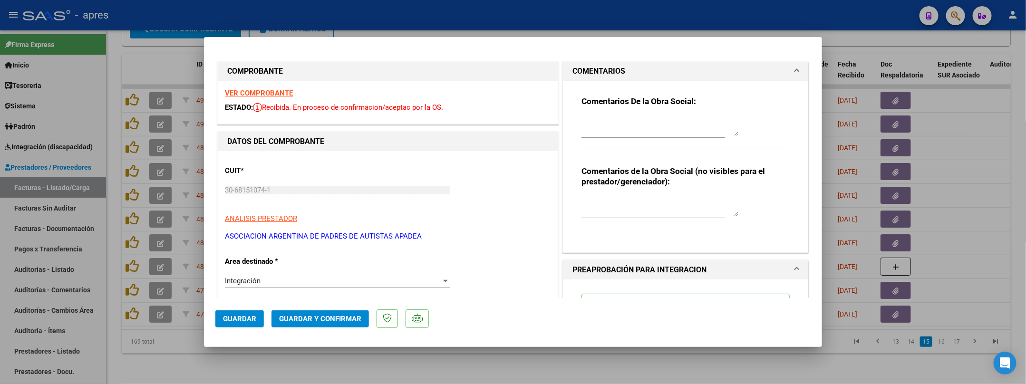
click at [595, 114] on div "Comentarios De la Obra Social:" at bounding box center [686, 126] width 208 height 61
click at [596, 118] on textarea at bounding box center [660, 126] width 157 height 19
type textarea "S"
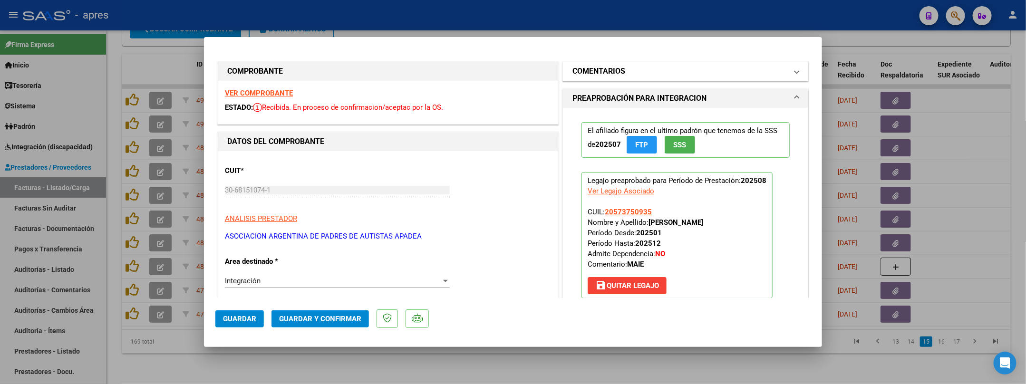
click at [669, 80] on mat-expansion-panel-header "COMENTARIOS" at bounding box center [685, 71] width 245 height 19
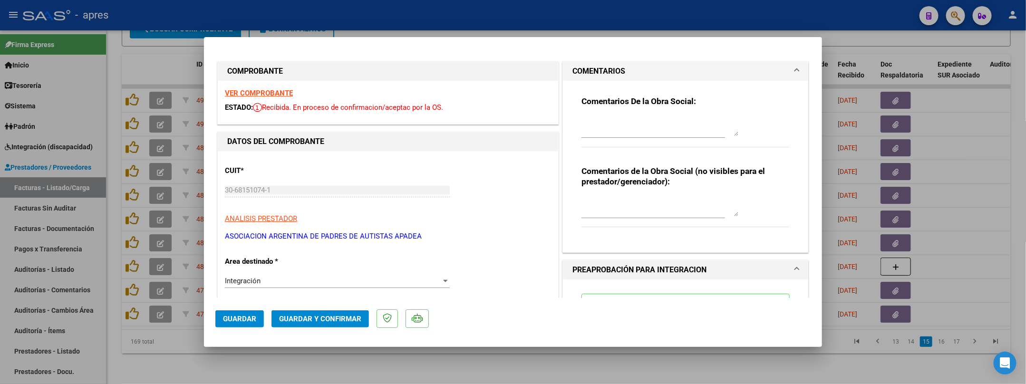
click at [642, 114] on div "Comentarios De la Obra Social:" at bounding box center [686, 126] width 208 height 61
click at [644, 127] on textarea at bounding box center [660, 126] width 157 height 19
type textarea "12/9 Se rechaza, el mes debe estar [PERSON_NAME] y letra y falta el sello de la…"
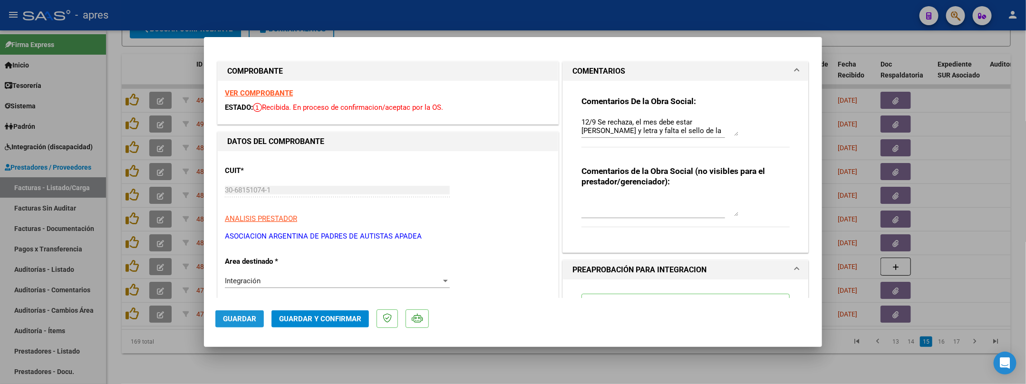
click at [252, 321] on span "Guardar" at bounding box center [239, 319] width 33 height 9
click at [260, 312] on button "Guardar" at bounding box center [239, 318] width 49 height 17
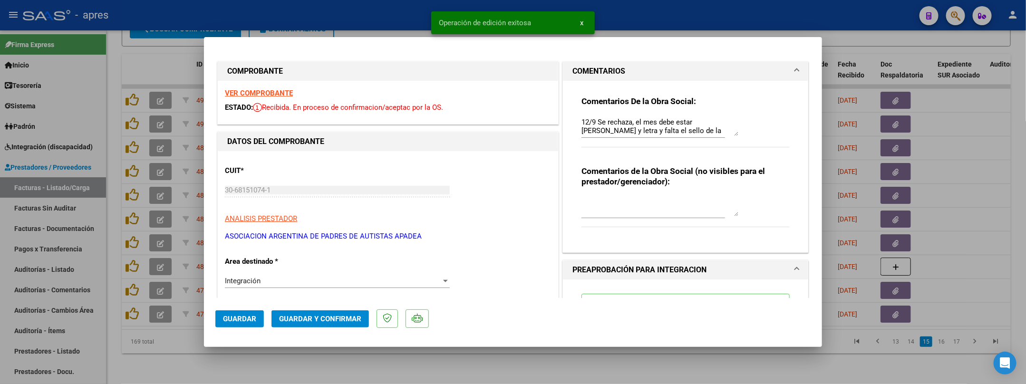
click at [250, 344] on div at bounding box center [513, 192] width 1026 height 384
type input "$ 0,00"
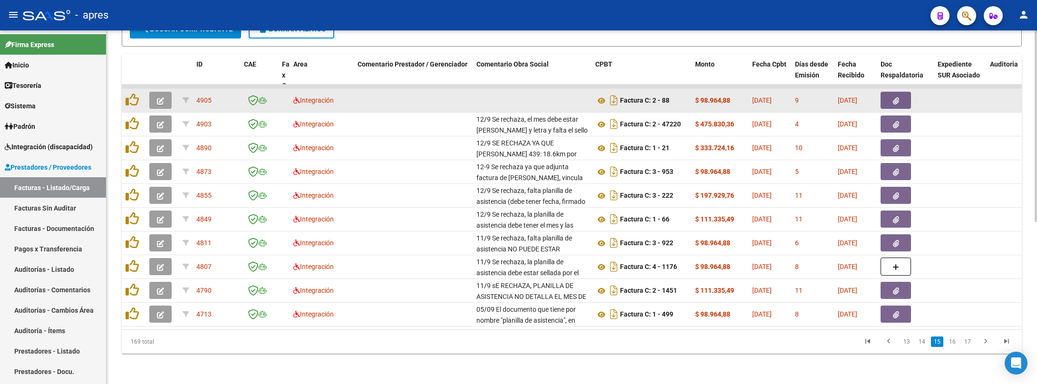
click at [150, 92] on button "button" at bounding box center [160, 100] width 22 height 17
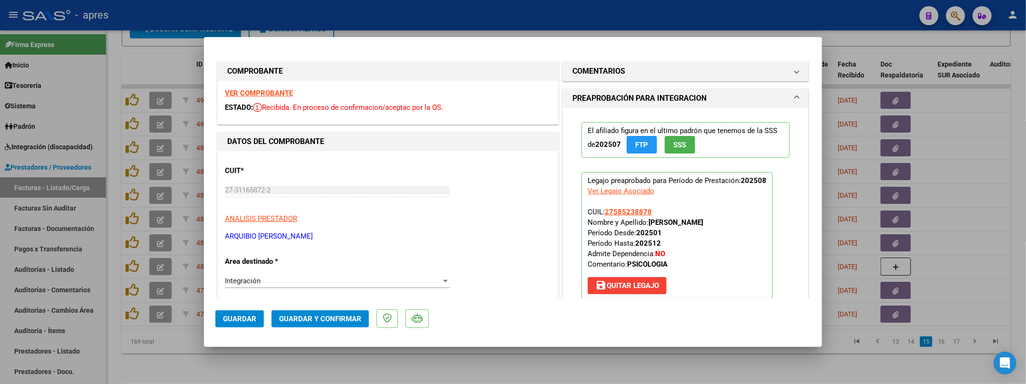
click at [250, 97] on strong "VER COMPROBANTE" at bounding box center [259, 93] width 68 height 9
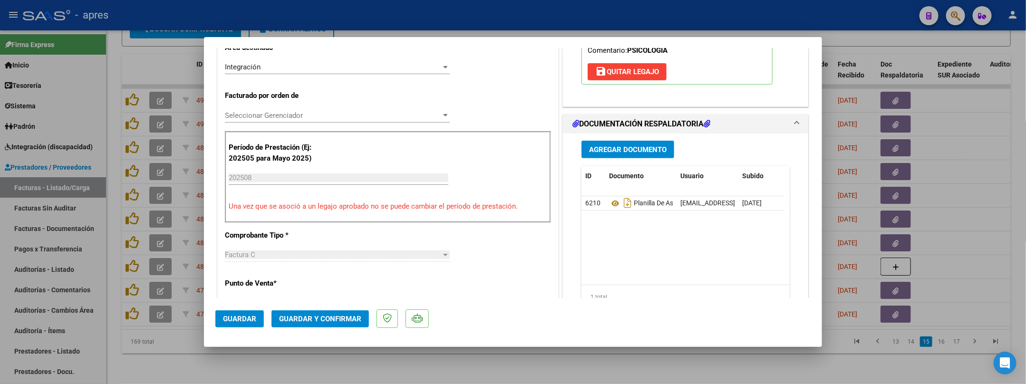
scroll to position [285, 0]
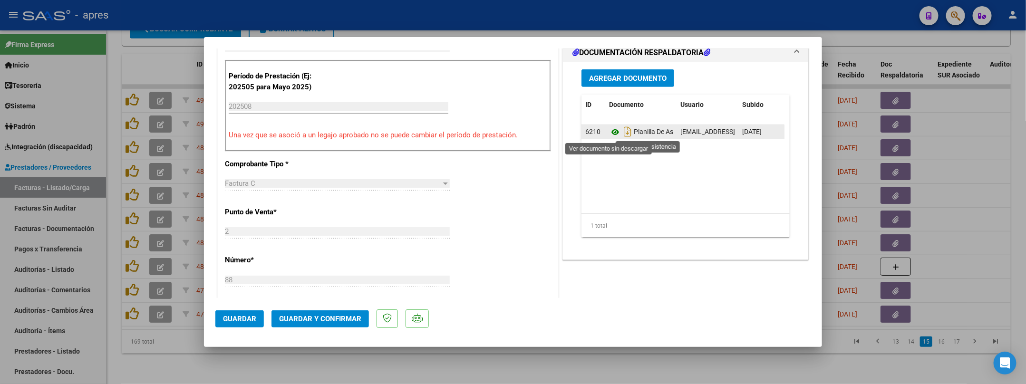
click at [609, 133] on icon at bounding box center [615, 131] width 12 height 11
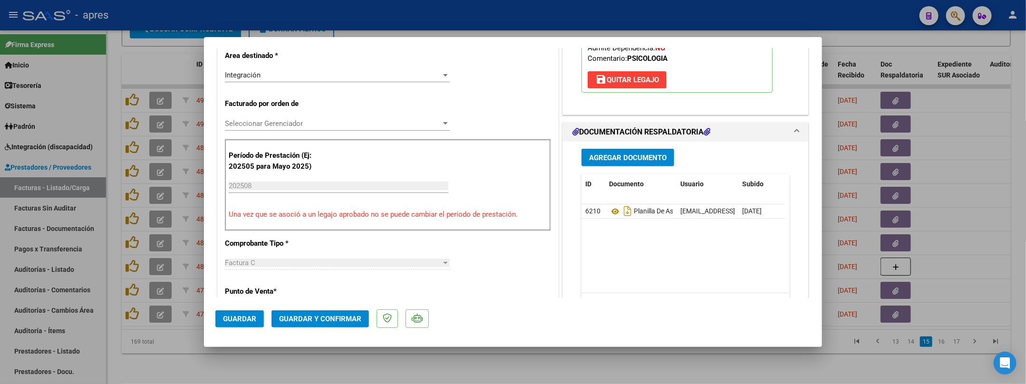
scroll to position [29, 0]
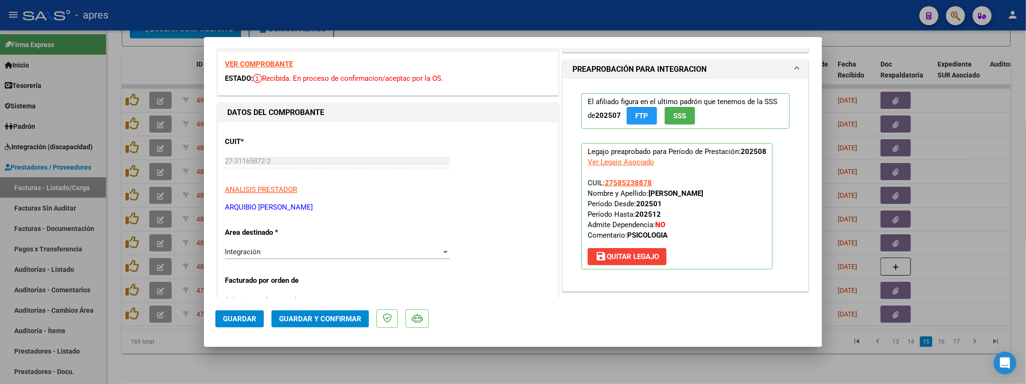
click at [337, 320] on span "Guardar y Confirmar" at bounding box center [320, 319] width 82 height 9
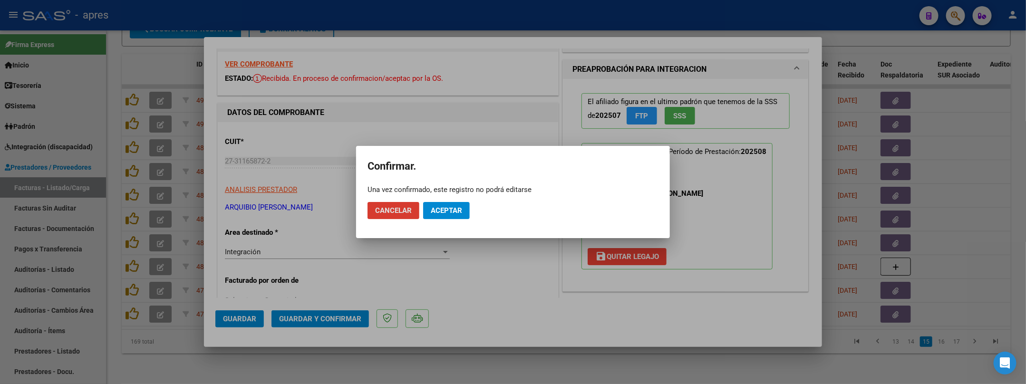
click at [457, 203] on button "Aceptar" at bounding box center [446, 210] width 47 height 17
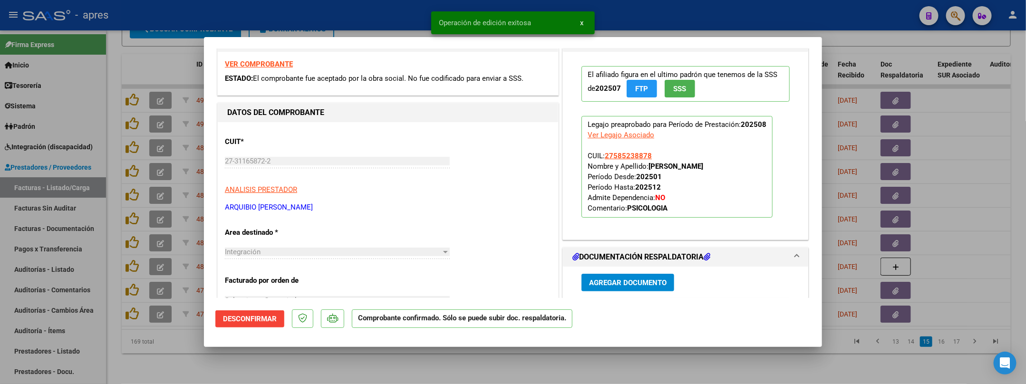
click at [287, 344] on div at bounding box center [513, 192] width 1026 height 384
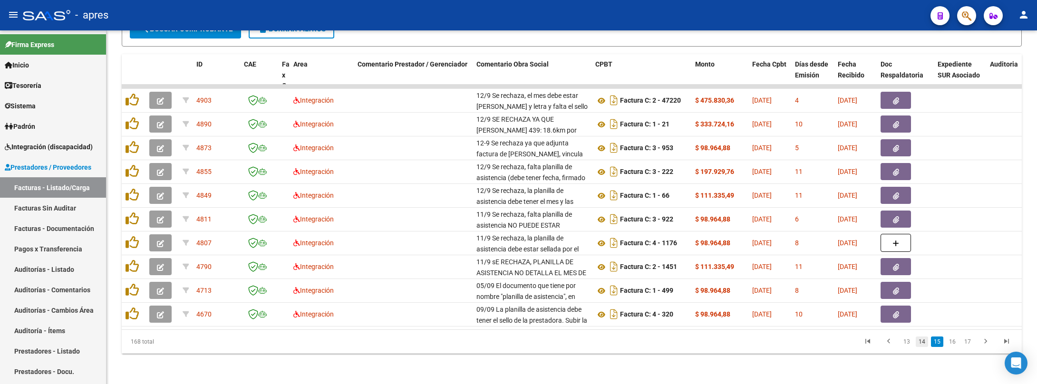
click at [912, 344] on link "14" at bounding box center [922, 342] width 12 height 10
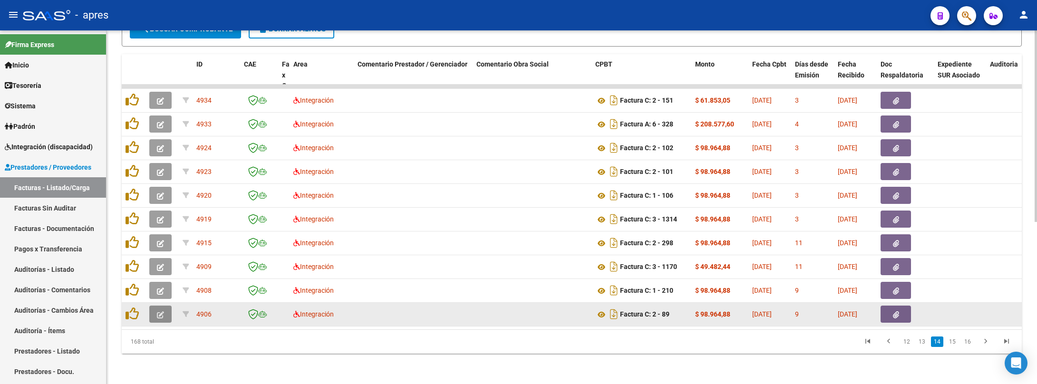
click at [166, 306] on button "button" at bounding box center [160, 314] width 22 height 17
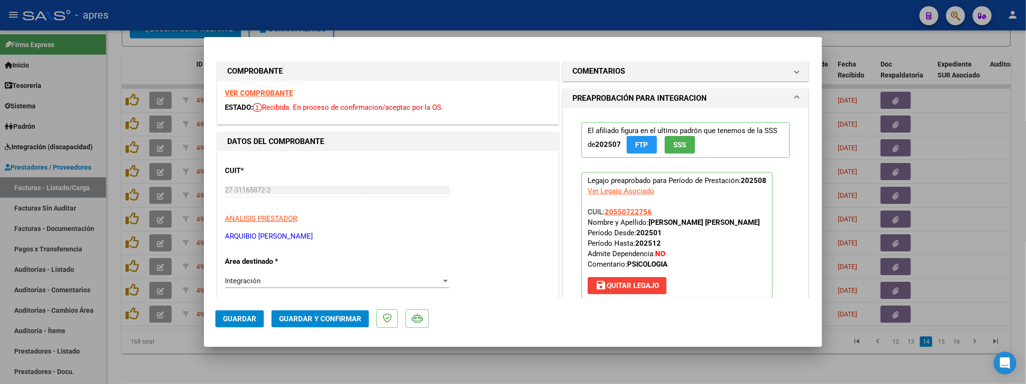
click at [257, 90] on strong "VER COMPROBANTE" at bounding box center [259, 93] width 68 height 9
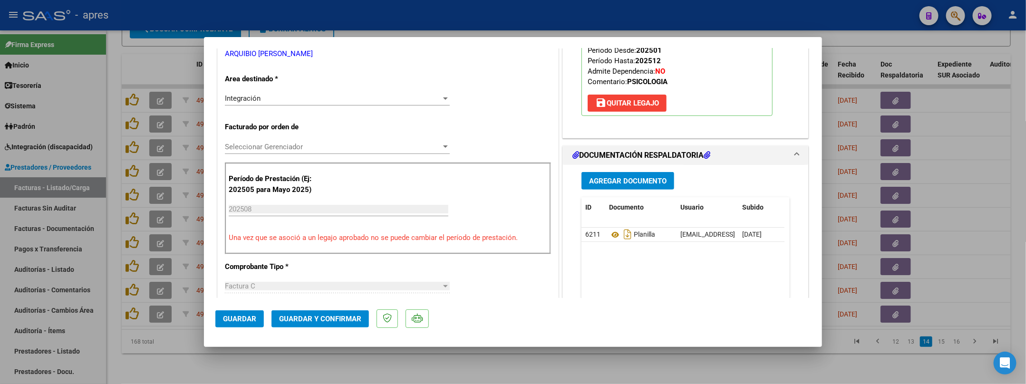
scroll to position [214, 0]
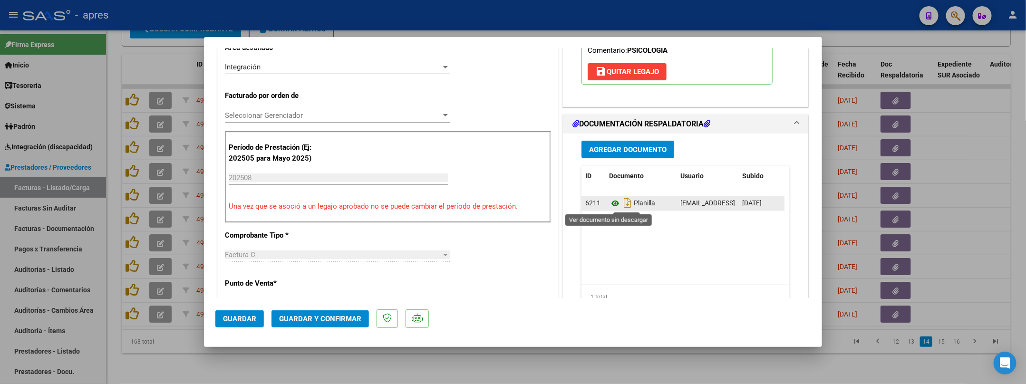
click at [609, 207] on icon at bounding box center [615, 203] width 12 height 11
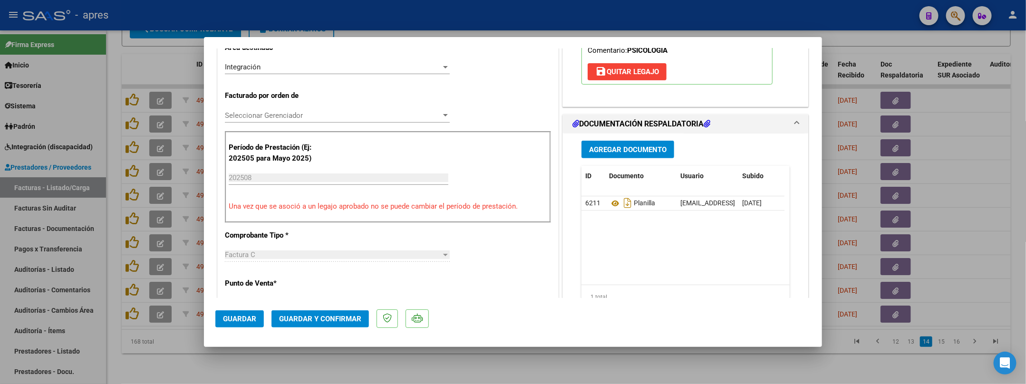
click at [183, 344] on div at bounding box center [513, 192] width 1026 height 384
type input "$ 0,00"
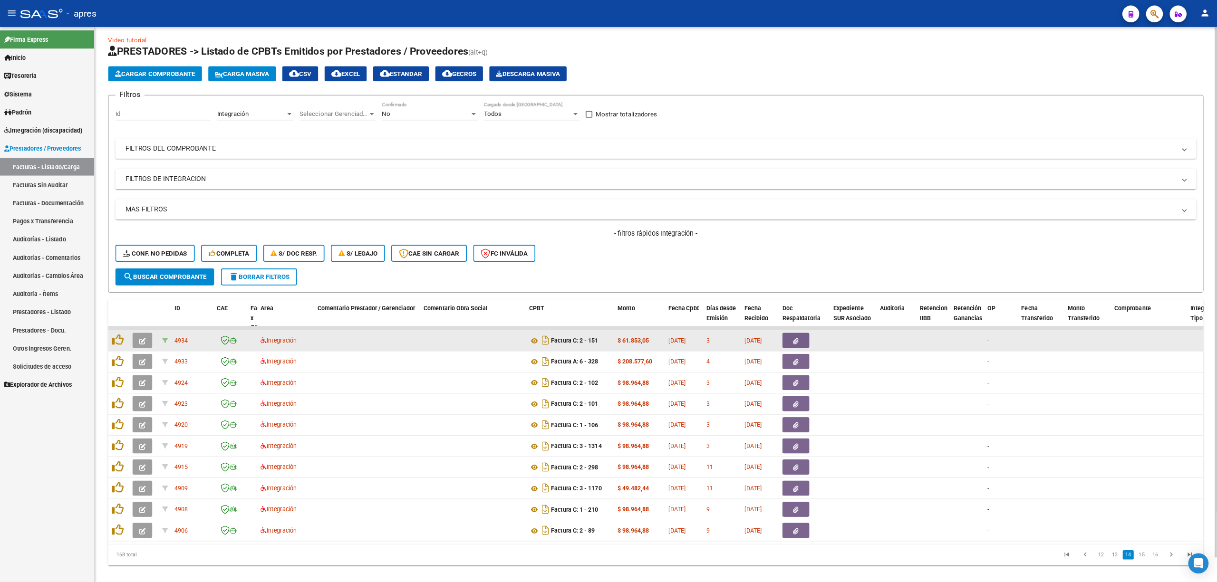
scroll to position [0, 0]
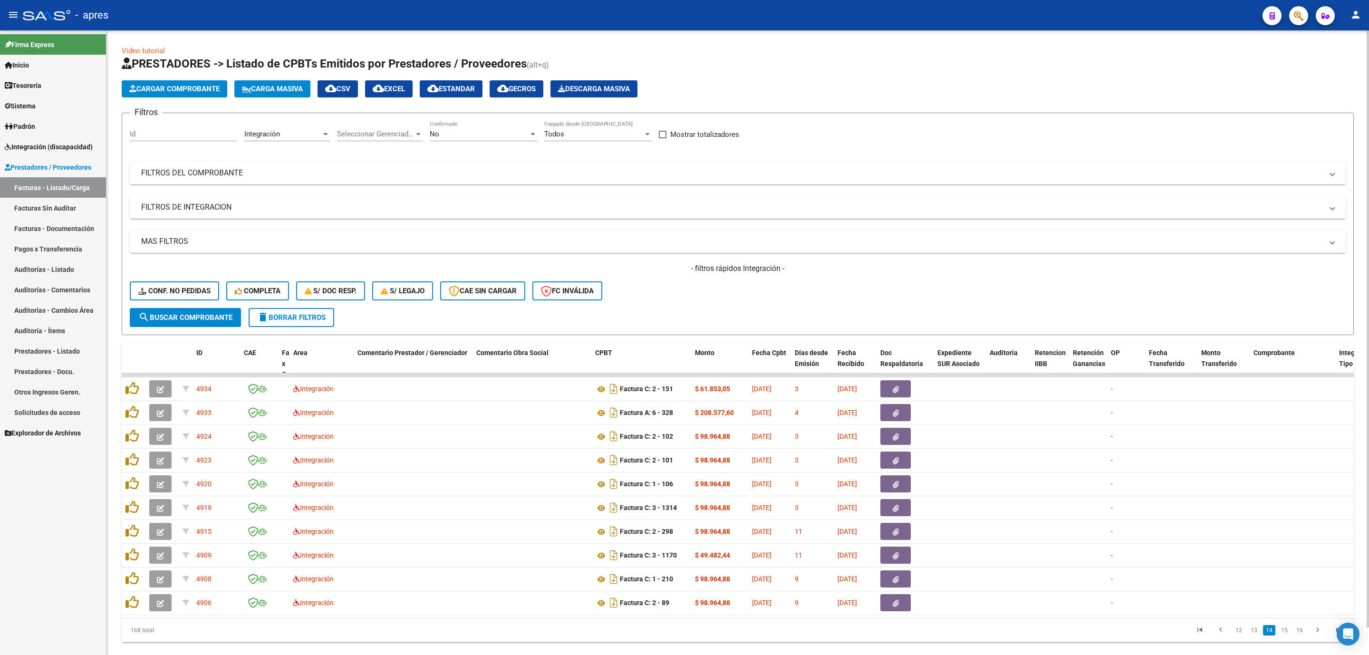
drag, startPoint x: 399, startPoint y: 143, endPoint x: 400, endPoint y: 131, distance: 11.9
click at [400, 132] on div "Seleccionar Gerenciador Seleccionar Gerenciador" at bounding box center [380, 135] width 86 height 29
click at [400, 131] on span "Seleccionar Gerenciador" at bounding box center [375, 134] width 77 height 9
drag, startPoint x: 371, startPoint y: 156, endPoint x: 417, endPoint y: 144, distance: 47.6
click at [378, 153] on span "Todos" at bounding box center [392, 156] width 111 height 21
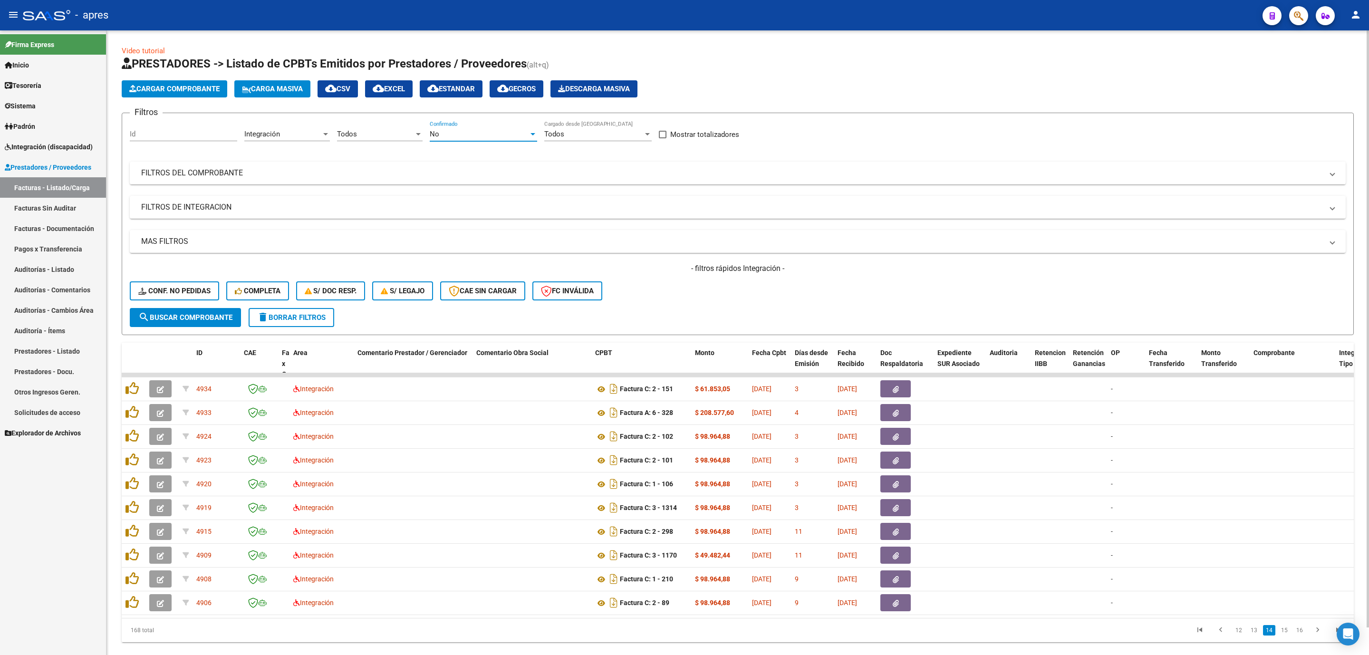
click at [454, 130] on div "No" at bounding box center [479, 134] width 99 height 9
click at [267, 290] on div at bounding box center [684, 327] width 1369 height 655
click at [267, 290] on span "Completa" at bounding box center [258, 291] width 46 height 9
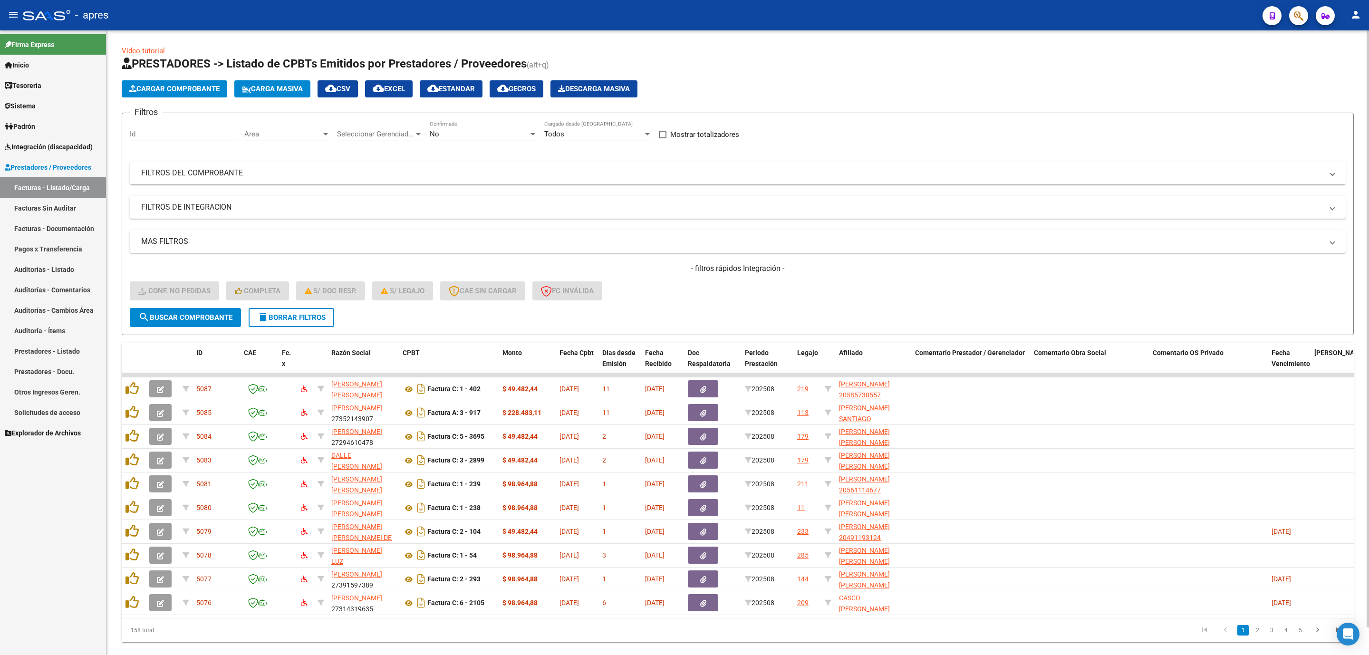
click at [779, 165] on mat-expansion-panel-header "FILTROS DEL COMPROBANTE" at bounding box center [738, 173] width 1216 height 23
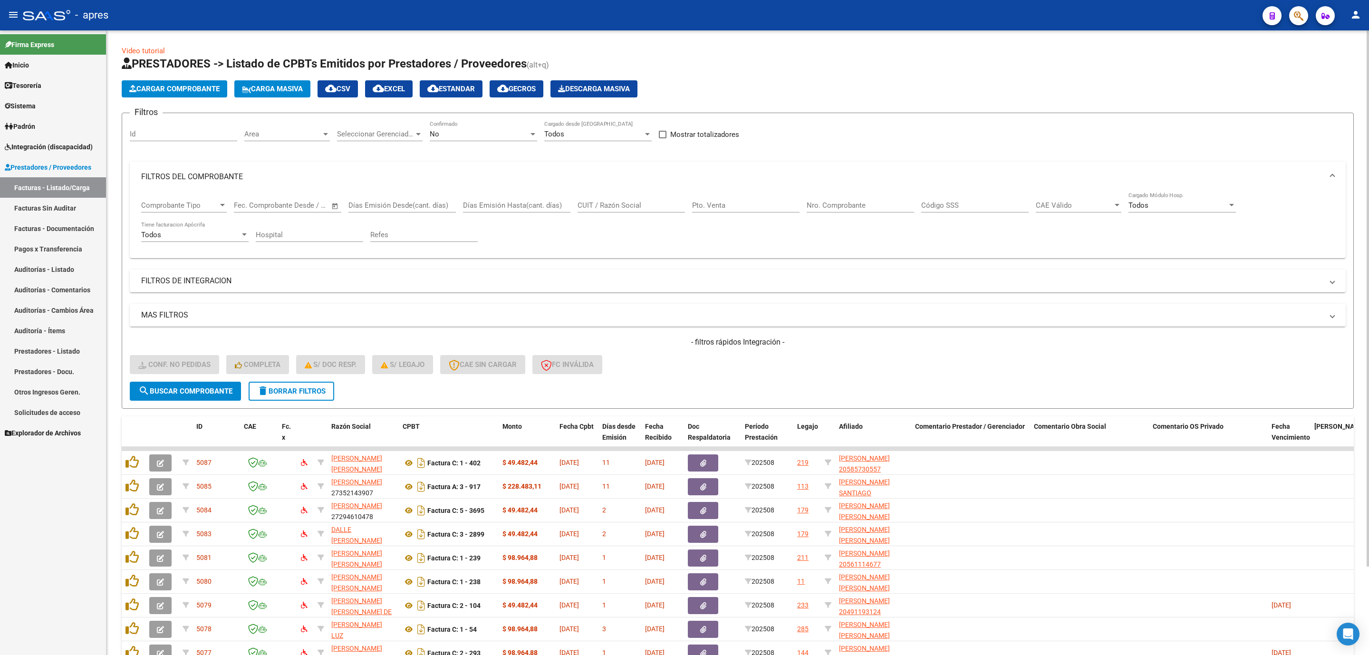
click at [294, 181] on mat-panel-title "FILTROS DEL COMPROBANTE" at bounding box center [732, 177] width 1182 height 10
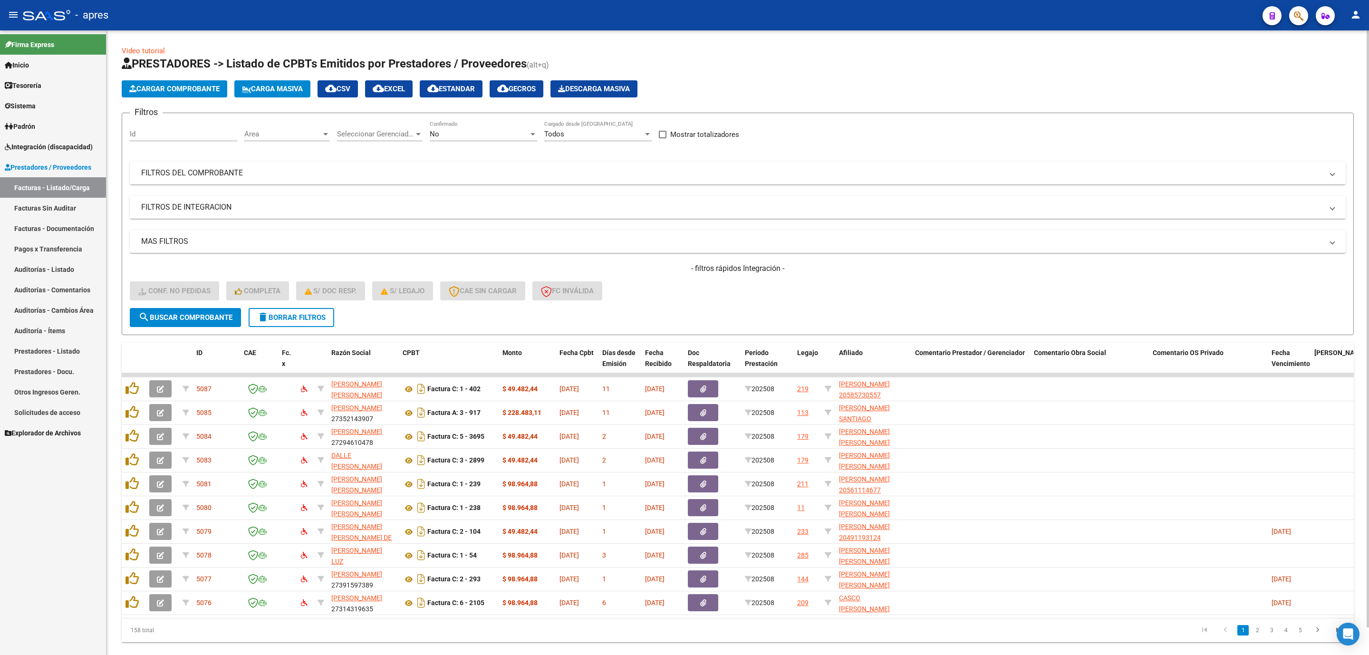
click at [217, 217] on mat-expansion-panel-header "FILTROS DE INTEGRACION" at bounding box center [738, 207] width 1216 height 23
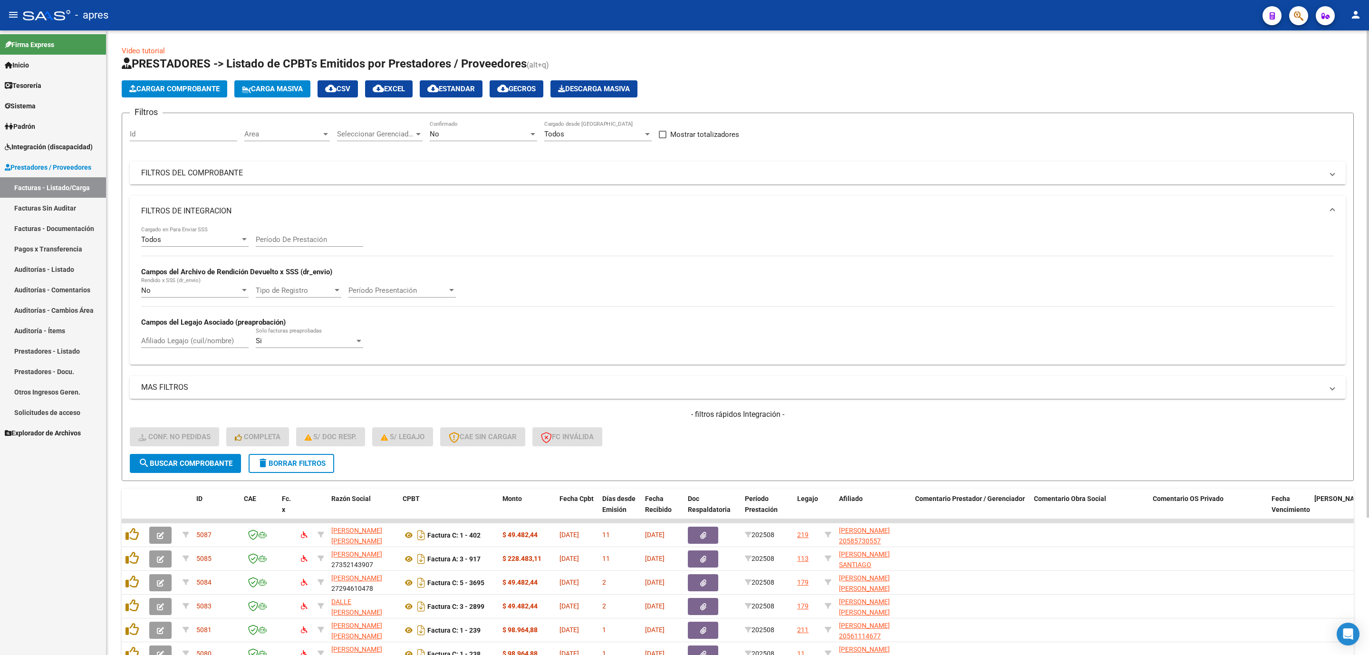
click at [217, 216] on mat-panel-title "FILTROS DE INTEGRACION" at bounding box center [732, 211] width 1182 height 10
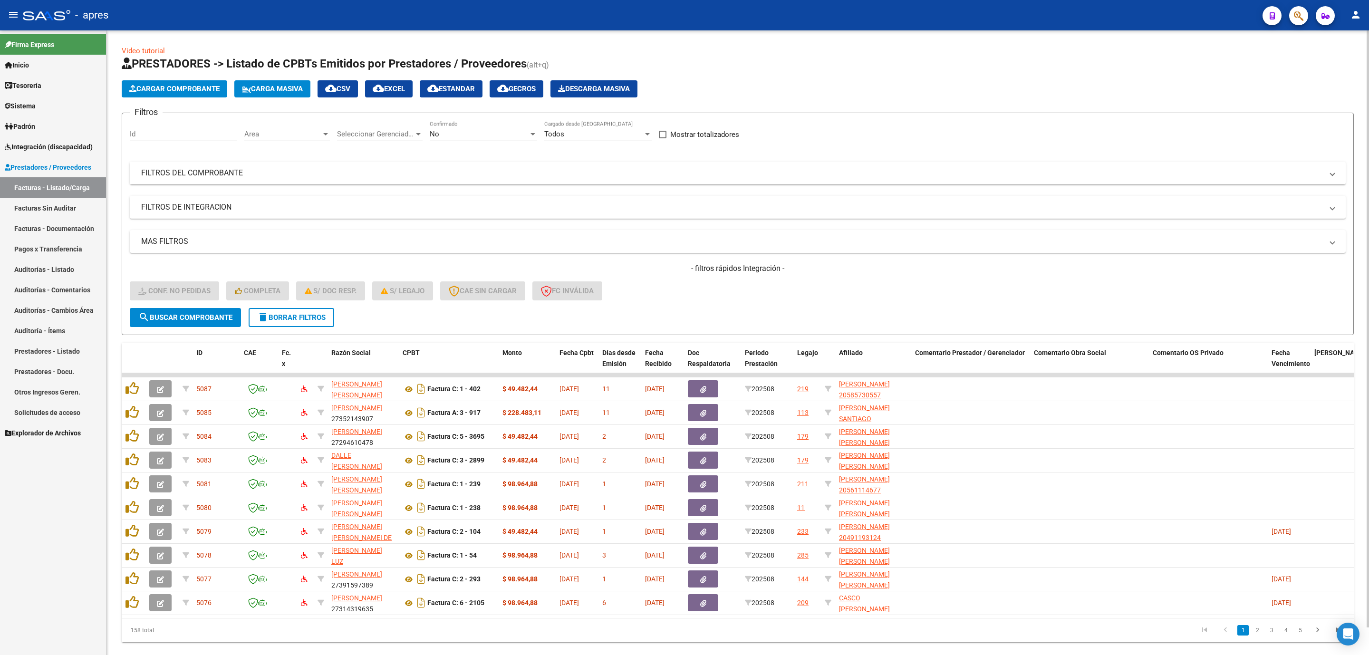
click at [264, 192] on div "Filtros Id Area Area Seleccionar Gerenciador Seleccionar Gerenciador No Confirm…" at bounding box center [738, 214] width 1216 height 187
click at [267, 197] on mat-expansion-panel-header "FILTROS DE INTEGRACION" at bounding box center [738, 207] width 1216 height 23
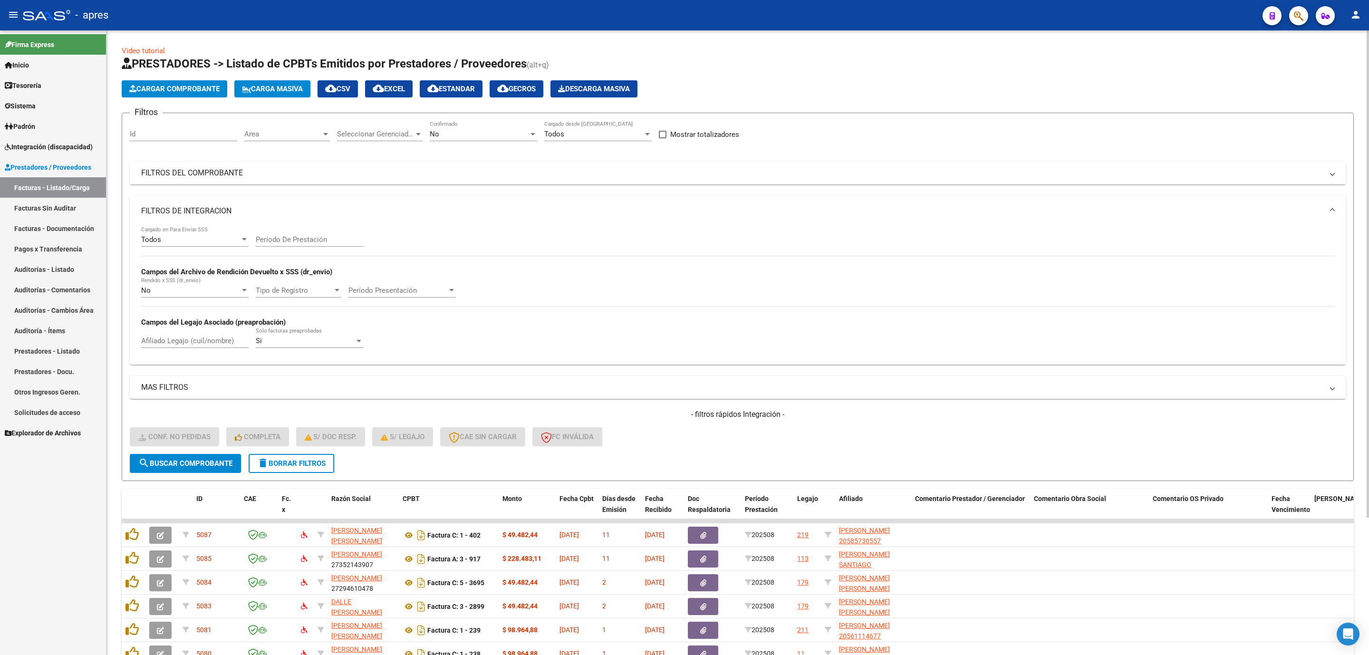
click at [175, 339] on input "Afiliado Legajo (cuil/nombre)" at bounding box center [194, 341] width 107 height 9
type input ","
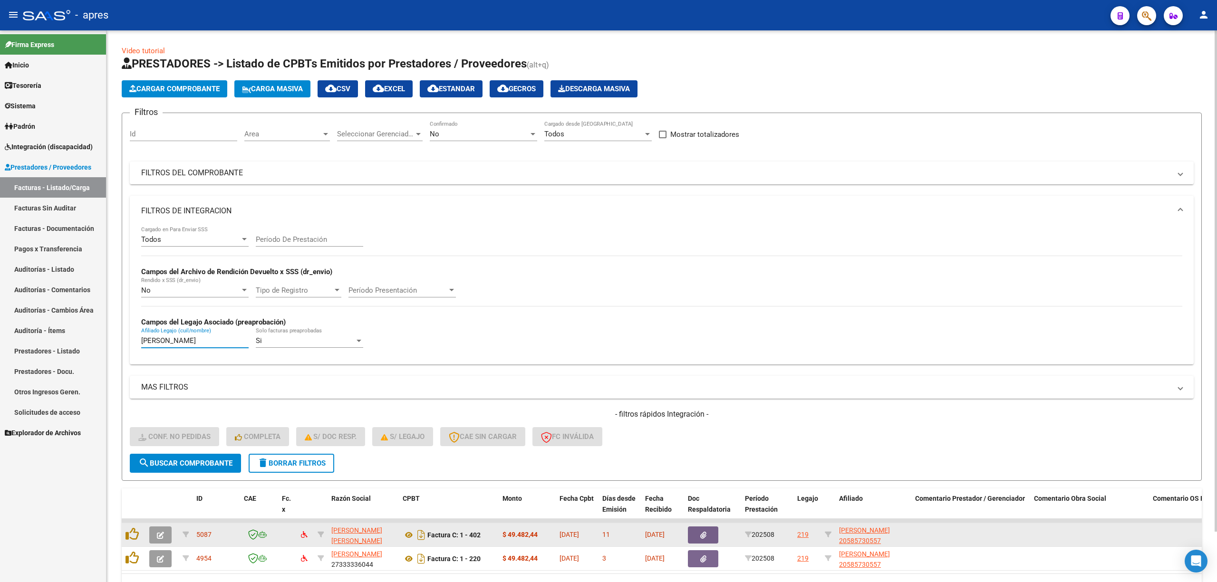
scroll to position [56, 0]
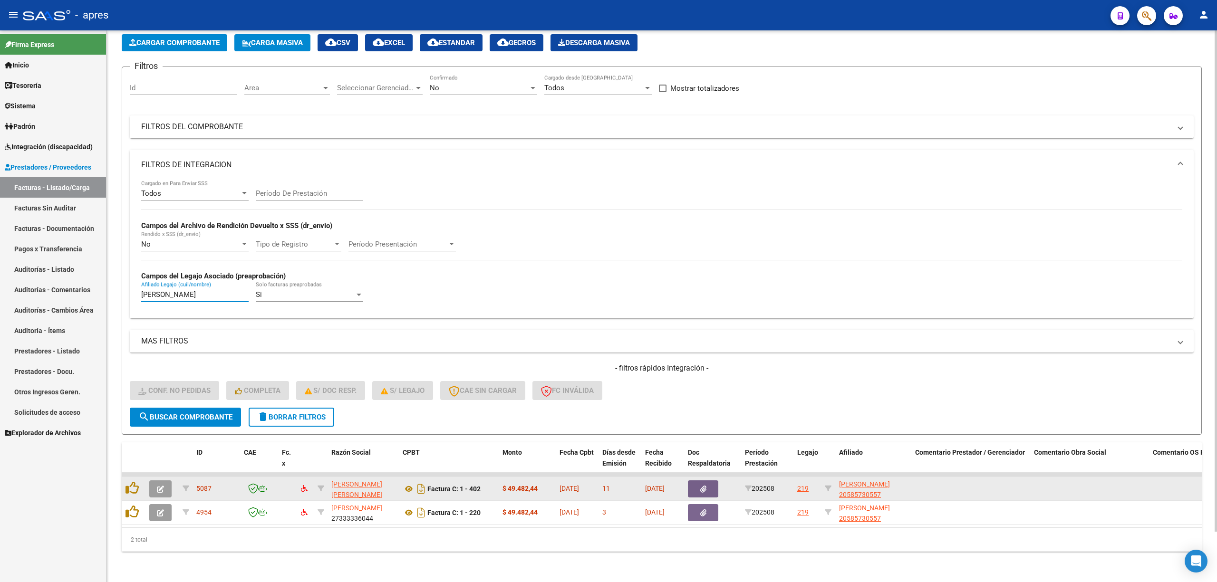
type input "[PERSON_NAME]"
click at [156, 344] on button "button" at bounding box center [160, 489] width 22 height 17
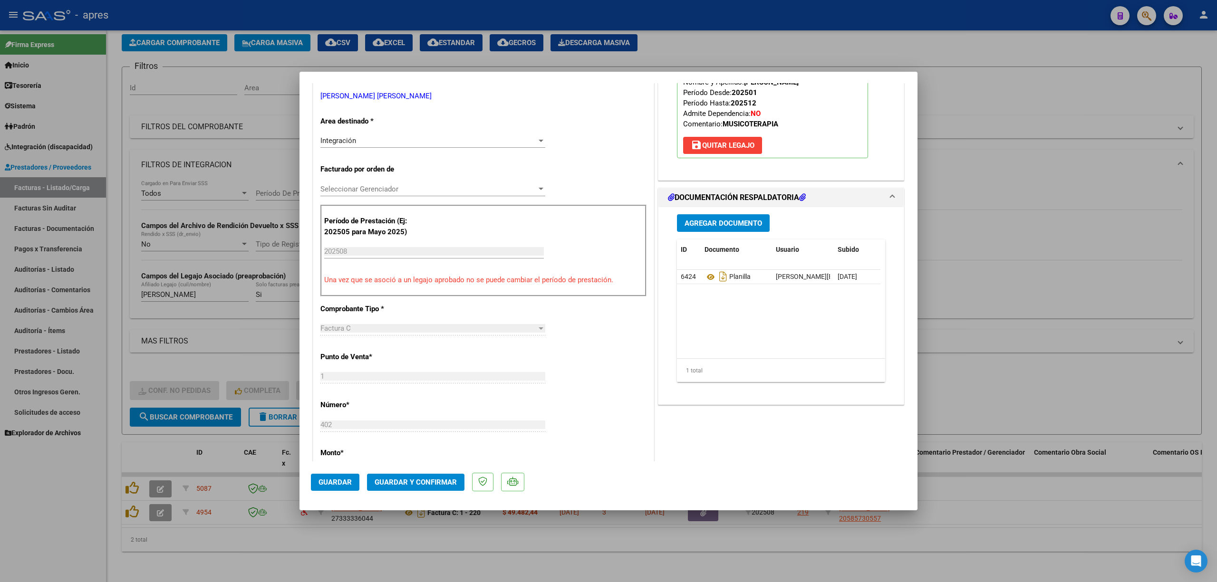
scroll to position [190, 0]
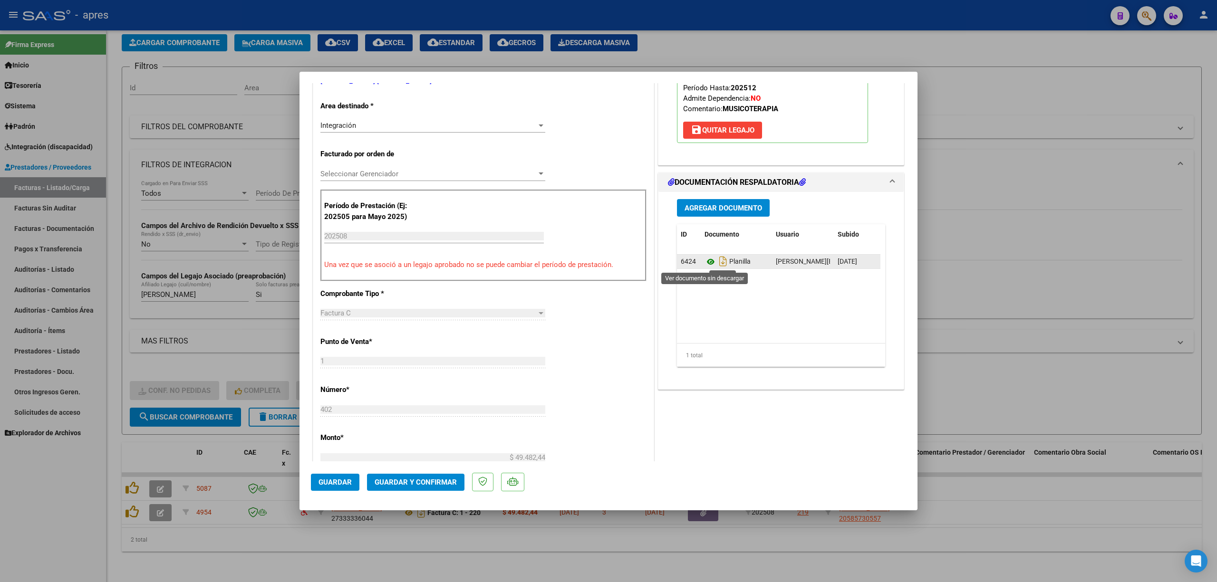
click at [709, 266] on icon at bounding box center [711, 261] width 12 height 11
click at [270, 344] on div at bounding box center [608, 291] width 1217 height 582
type input "$ 0,00"
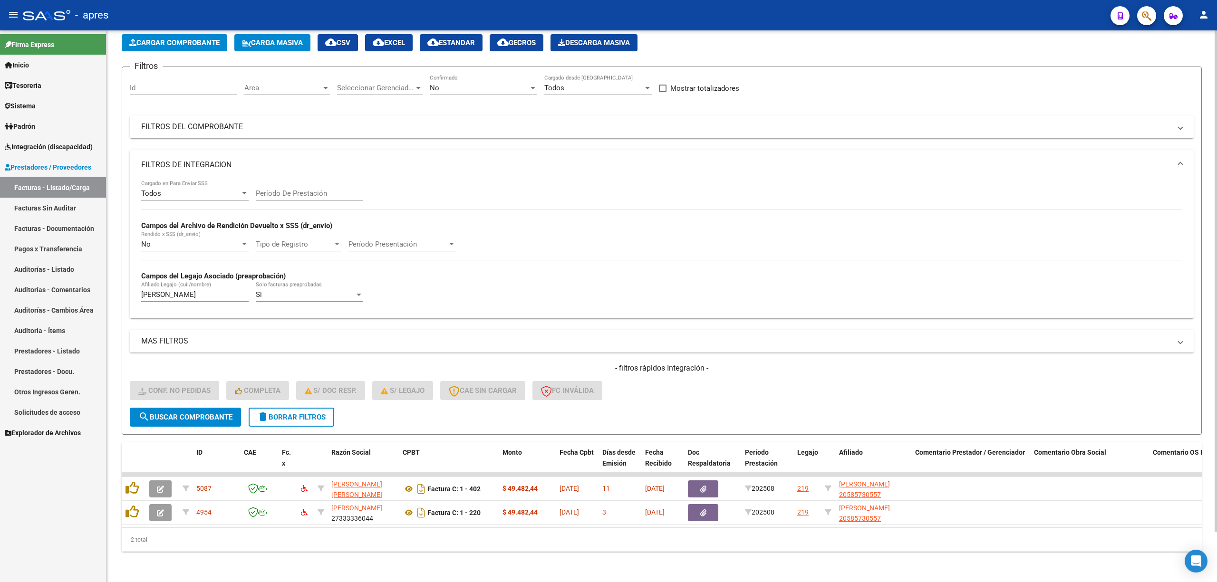
drag, startPoint x: 270, startPoint y: 512, endPoint x: 365, endPoint y: 552, distance: 103.3
click at [366, 344] on div "Video tutorial PRESTADORES -> Listado de CPBTs Emitidos por Prestadores / Prove…" at bounding box center [662, 283] width 1111 height 598
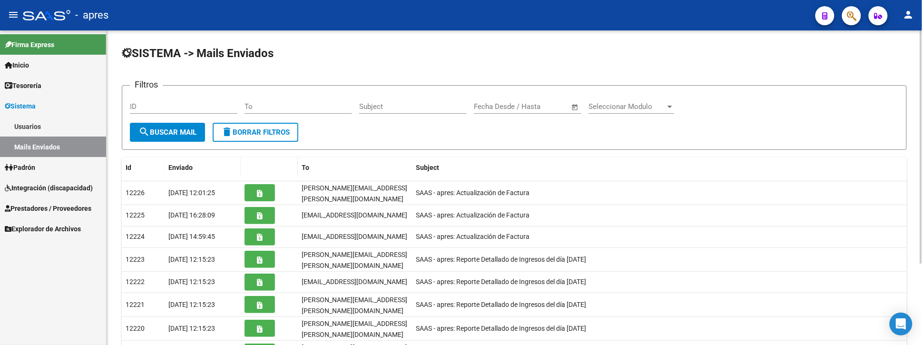
click at [172, 133] on span "search Buscar Mail" at bounding box center [167, 132] width 58 height 9
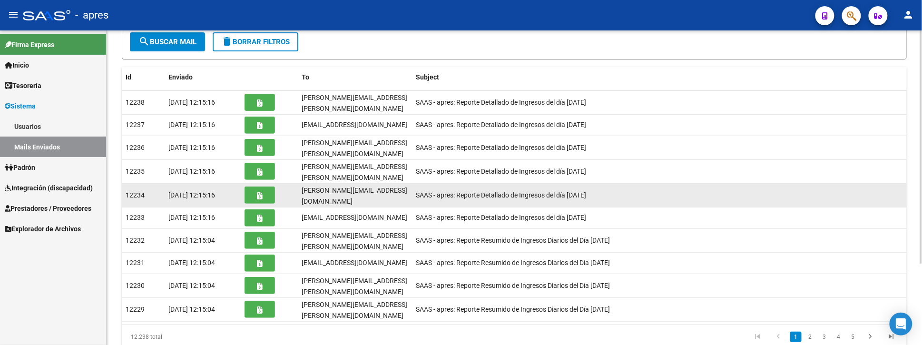
scroll to position [109, 0]
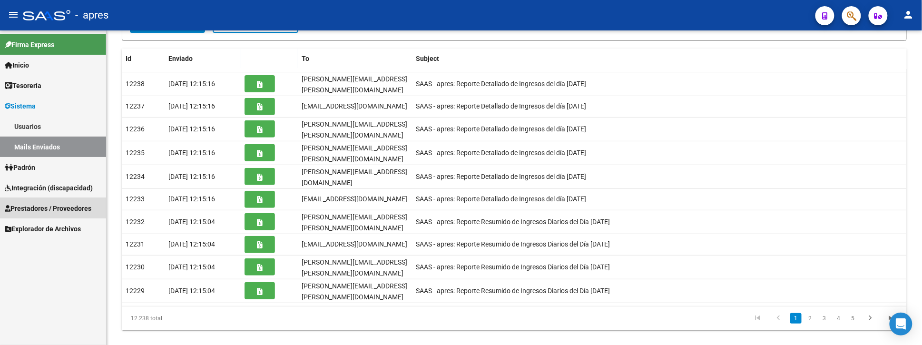
click at [47, 205] on span "Prestadores / Proveedores" at bounding box center [48, 208] width 87 height 10
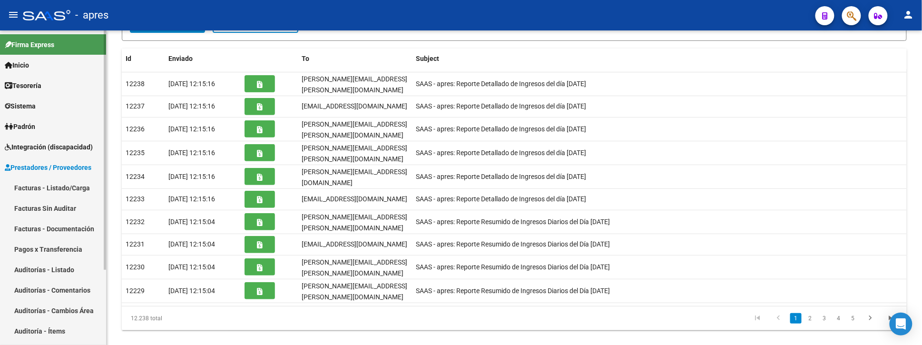
click at [46, 183] on link "Facturas - Listado/Carga" at bounding box center [53, 187] width 106 height 20
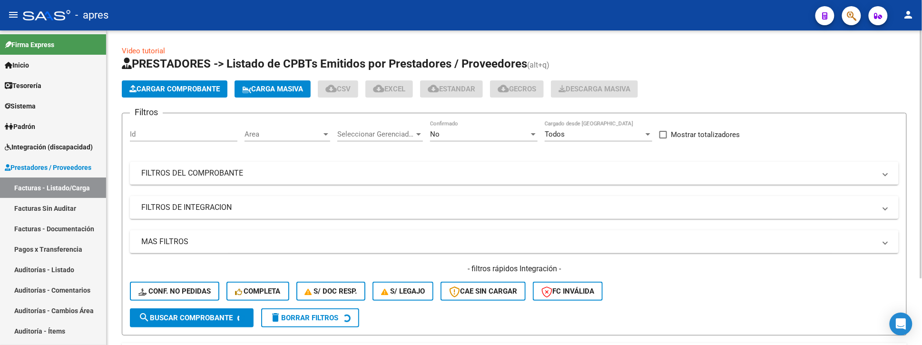
click at [213, 212] on mat-panel-title "FILTROS DE INTEGRACION" at bounding box center [508, 207] width 734 height 10
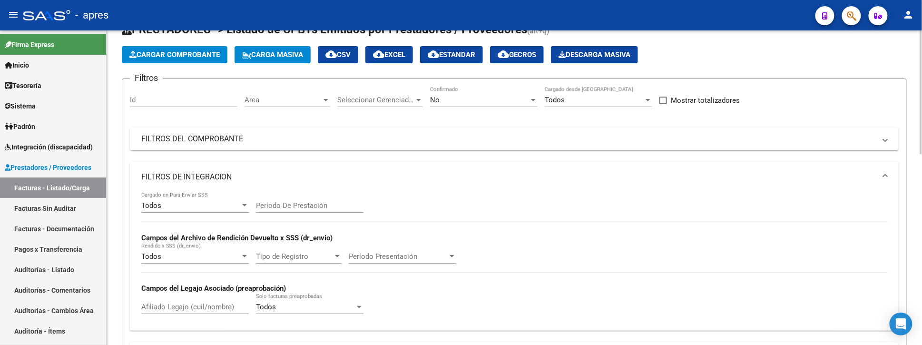
scroll to position [63, 0]
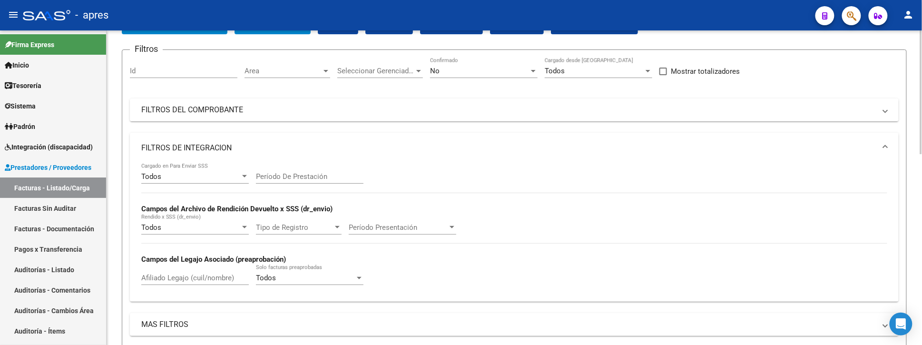
click at [193, 279] on input "Afiliado Legajo (cuil/nombre)" at bounding box center [194, 277] width 107 height 9
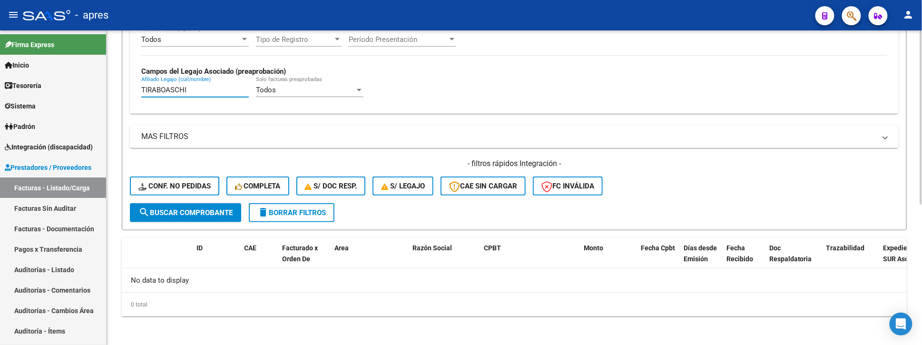
scroll to position [253, 0]
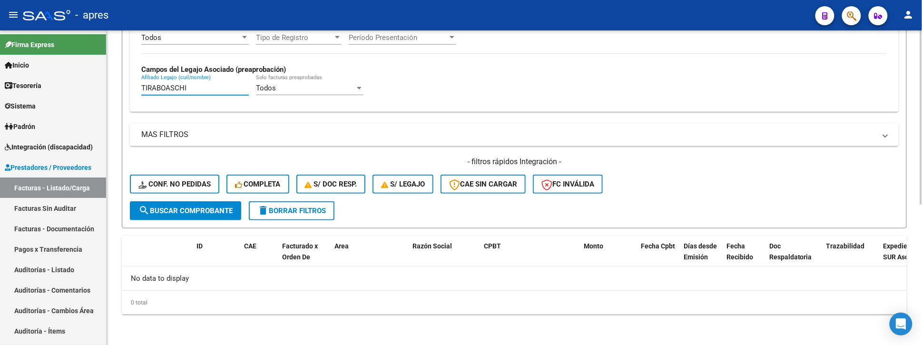
click at [170, 85] on input "TIRABOASCHI" at bounding box center [194, 88] width 107 height 9
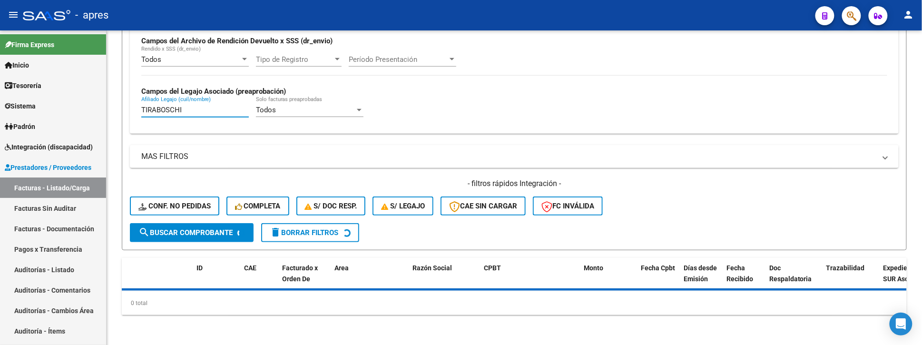
type input "TIRABOSCHI"
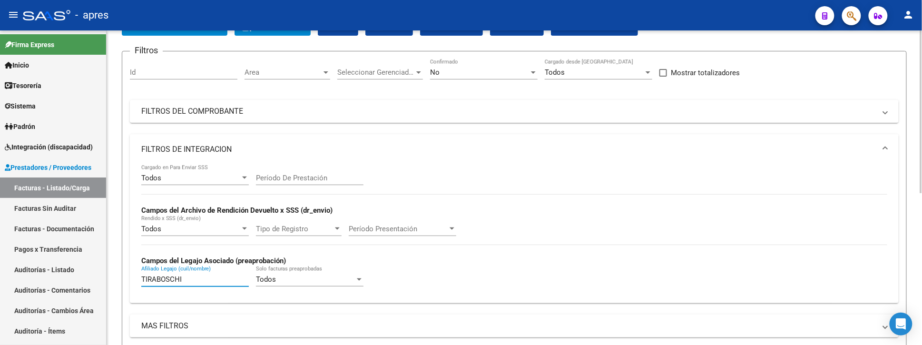
scroll to position [0, 0]
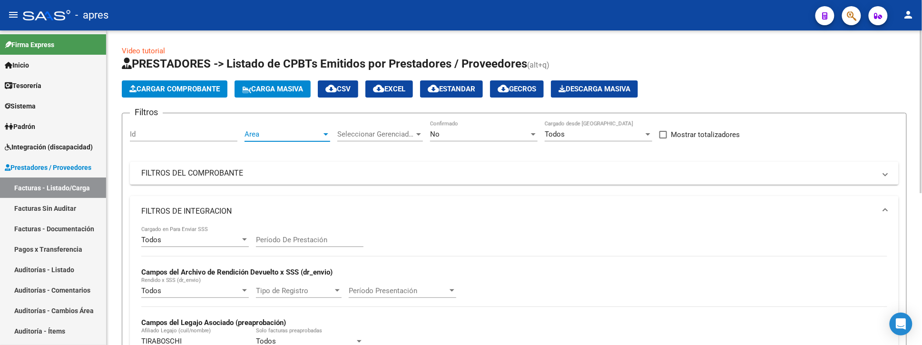
click at [271, 130] on span "Area" at bounding box center [282, 134] width 77 height 9
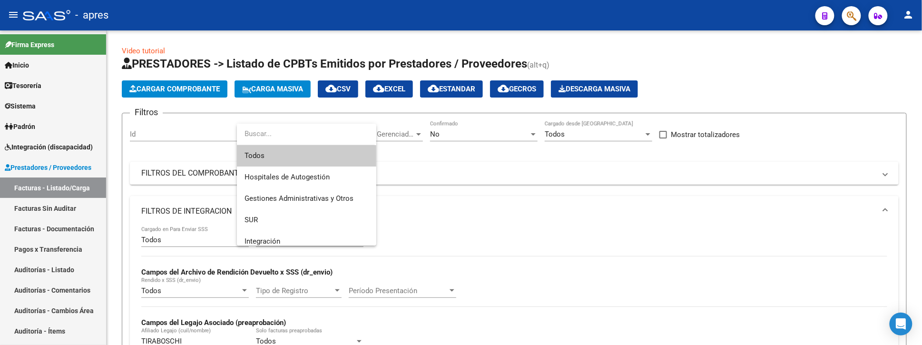
click at [270, 153] on span "Todos" at bounding box center [306, 155] width 124 height 21
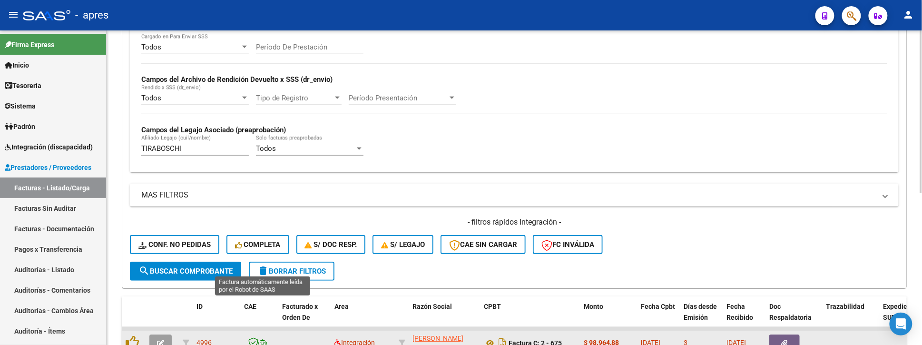
scroll to position [293, 0]
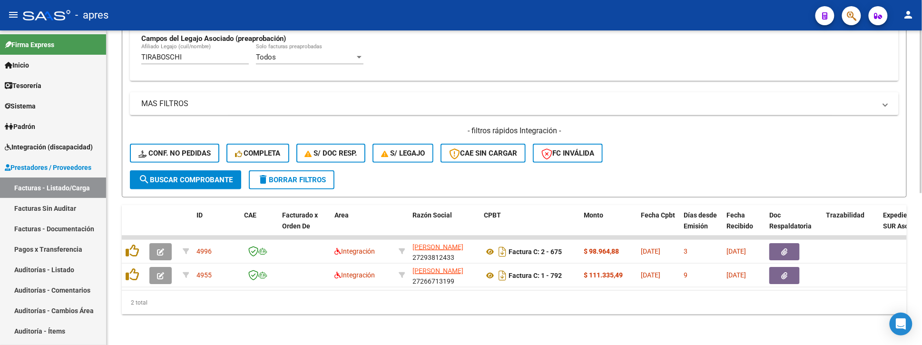
click at [200, 175] on span "search Buscar Comprobante" at bounding box center [185, 179] width 94 height 9
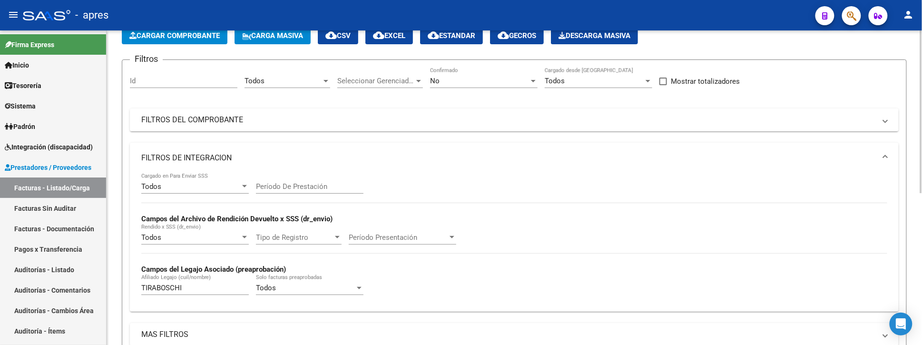
scroll to position [40, 0]
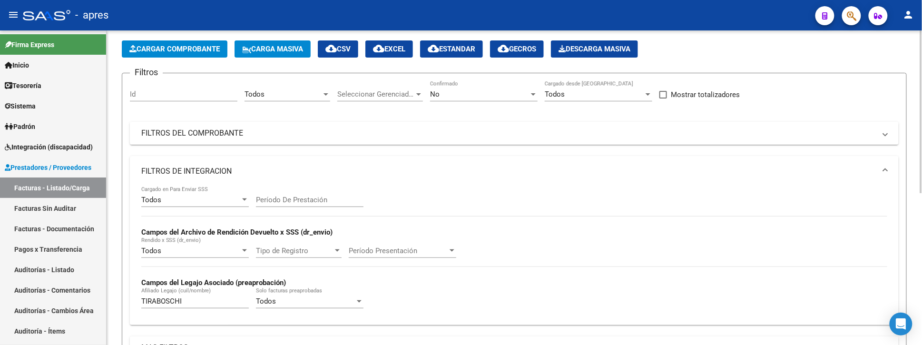
click at [358, 90] on span "Seleccionar Gerenciador" at bounding box center [375, 94] width 77 height 9
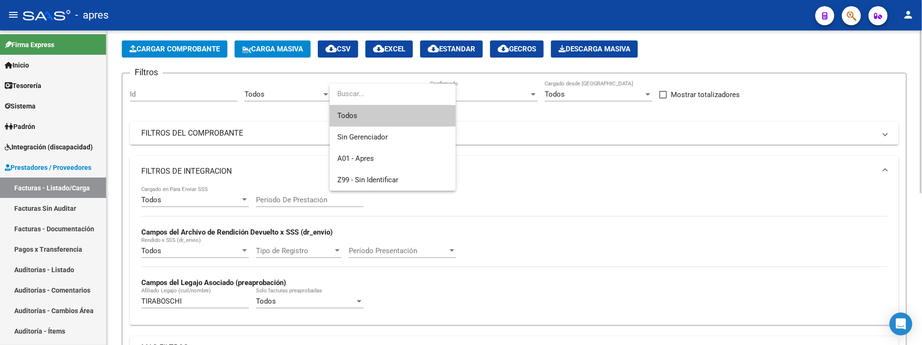
drag, startPoint x: 366, startPoint y: 115, endPoint x: 398, endPoint y: 114, distance: 31.4
click at [369, 115] on span "Todos" at bounding box center [392, 115] width 111 height 21
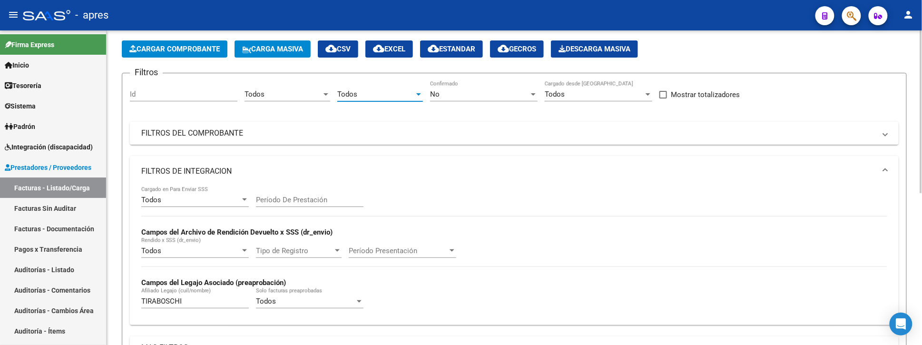
click at [472, 100] on div "No Confirmado" at bounding box center [483, 91] width 107 height 20
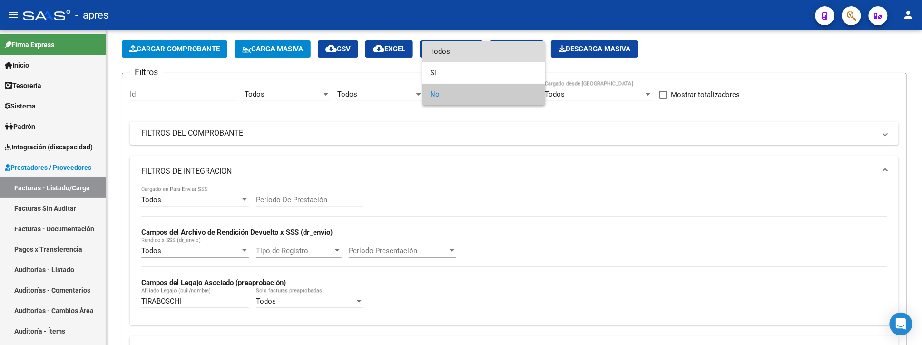
click at [474, 60] on span "Todos" at bounding box center [483, 51] width 107 height 21
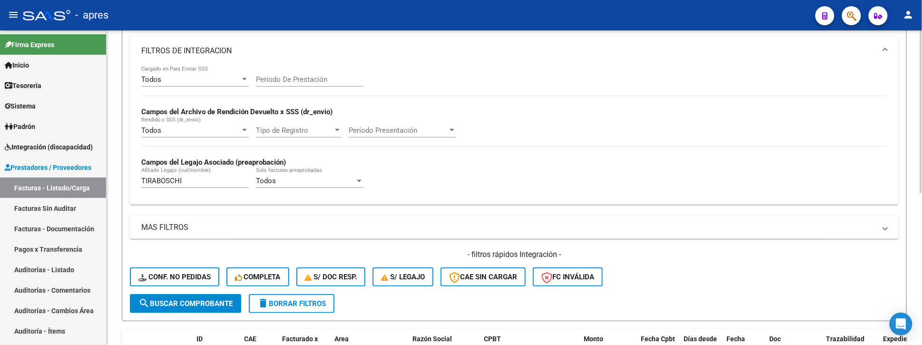
scroll to position [166, 0]
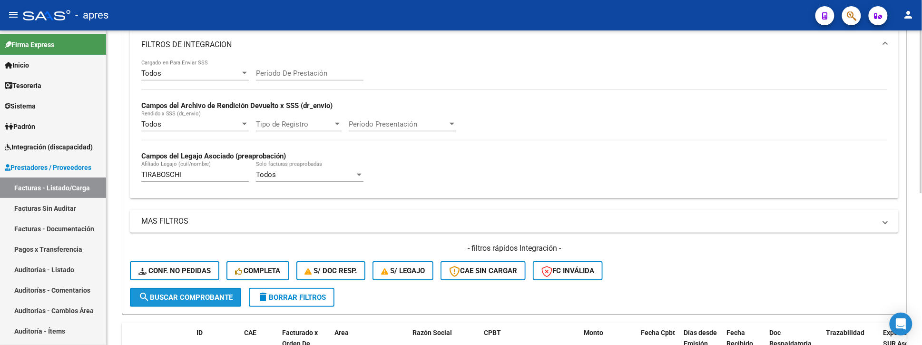
click at [210, 293] on span "search Buscar Comprobante" at bounding box center [185, 297] width 94 height 9
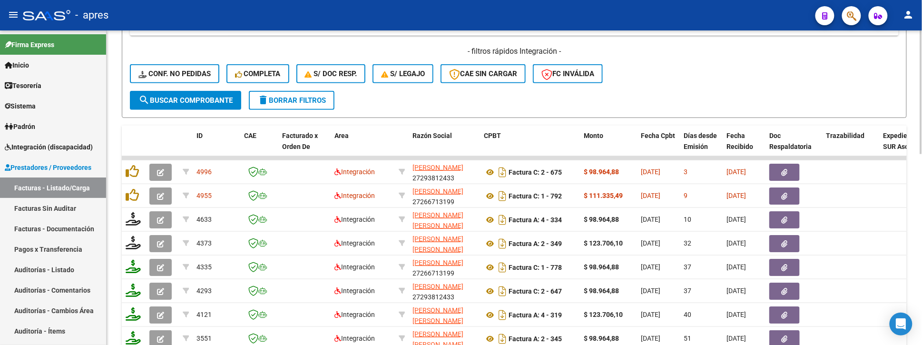
scroll to position [423, 0]
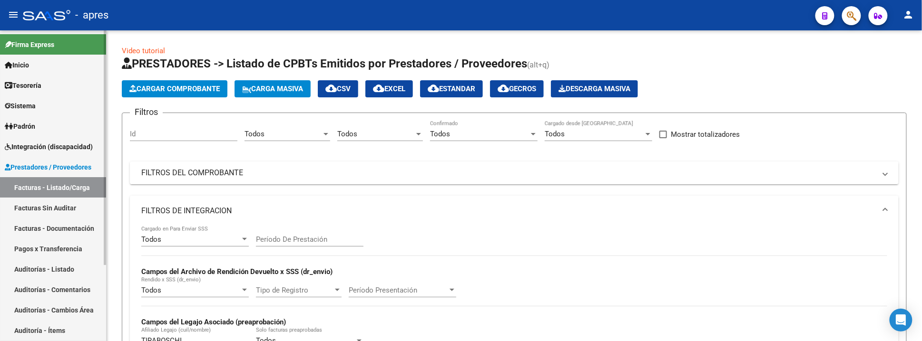
scroll to position [423, 0]
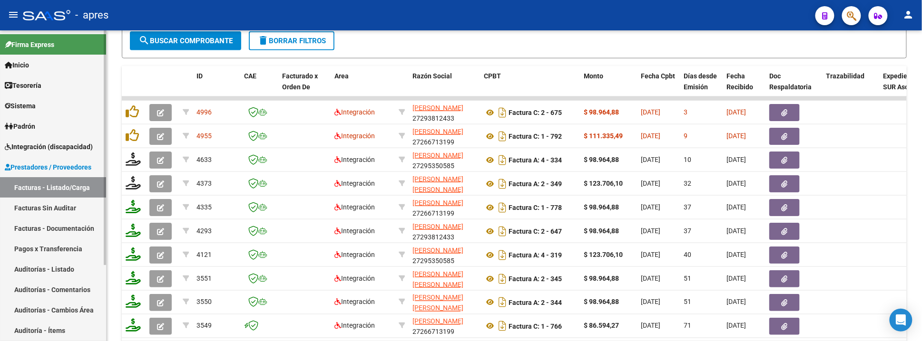
click at [45, 107] on link "Sistema" at bounding box center [53, 106] width 106 height 20
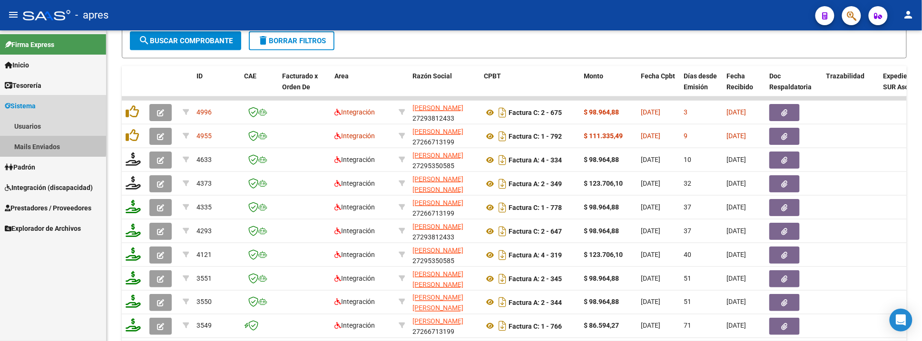
click at [49, 143] on link "Mails Enviados" at bounding box center [53, 146] width 106 height 20
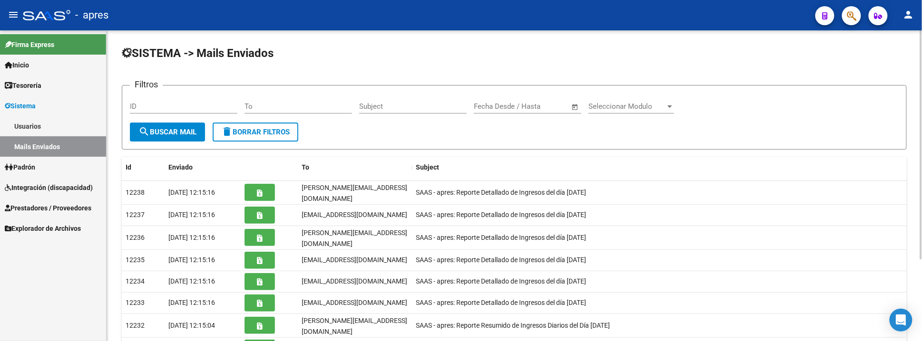
click at [406, 111] on div "Subject" at bounding box center [412, 103] width 107 height 20
click at [303, 102] on input "To" at bounding box center [297, 106] width 107 height 9
click at [672, 110] on div at bounding box center [669, 107] width 9 height 8
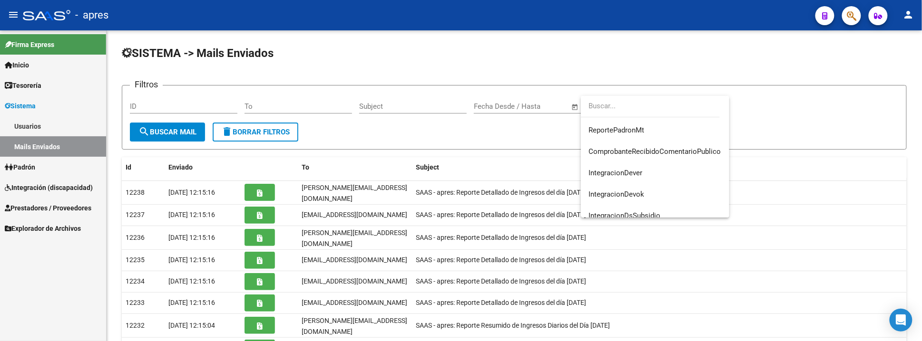
scroll to position [221, 0]
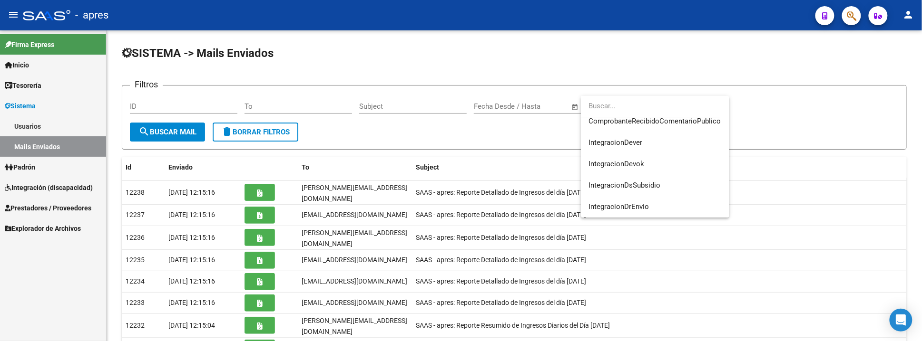
click at [700, 59] on div at bounding box center [461, 170] width 922 height 341
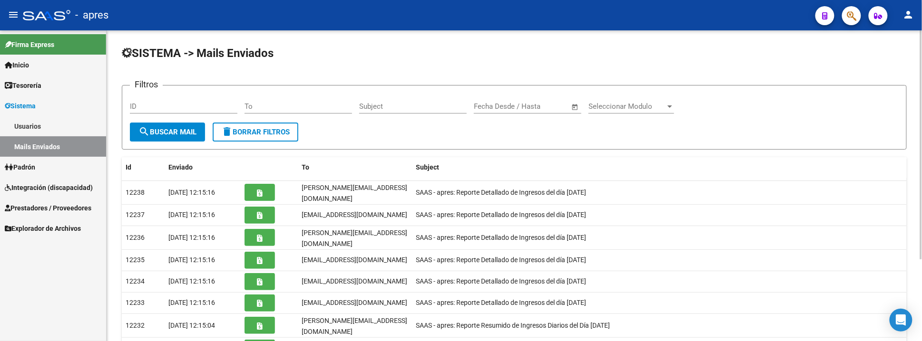
click at [249, 111] on div "To" at bounding box center [297, 103] width 107 height 20
click at [383, 109] on input "Subject" at bounding box center [412, 106] width 107 height 9
click at [149, 109] on input "ID" at bounding box center [183, 106] width 107 height 9
click at [40, 143] on link "Mails Enviados" at bounding box center [53, 146] width 106 height 20
click at [604, 113] on div "Seleccionar Modulo Seleccionar Modulo" at bounding box center [631, 103] width 86 height 20
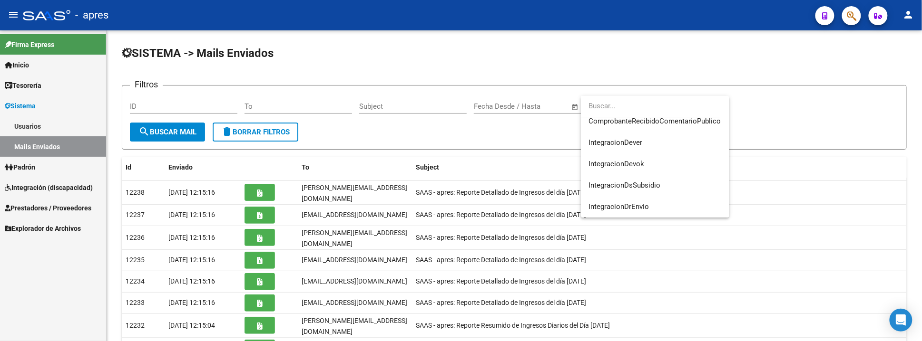
drag, startPoint x: 433, startPoint y: 136, endPoint x: 406, endPoint y: 135, distance: 27.1
click at [432, 136] on div at bounding box center [461, 170] width 922 height 341
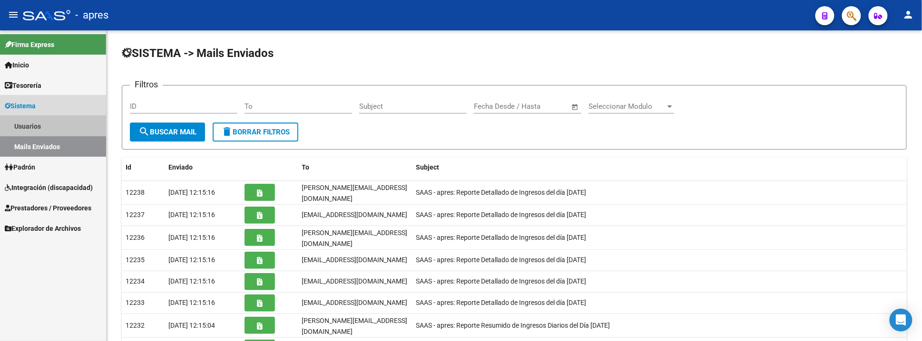
click at [42, 117] on link "Usuarios" at bounding box center [53, 126] width 106 height 20
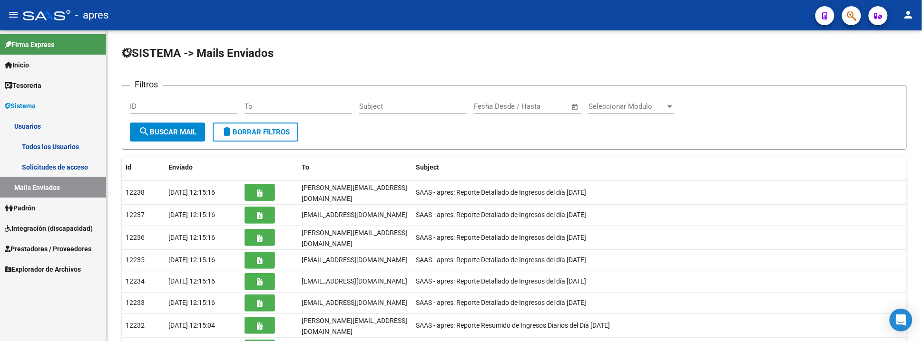
click at [46, 184] on link "Mails Enviados" at bounding box center [53, 187] width 106 height 20
click at [138, 105] on input "ID" at bounding box center [183, 106] width 107 height 9
click at [261, 105] on input "To" at bounding box center [297, 106] width 107 height 9
click at [386, 109] on input "Subject" at bounding box center [412, 106] width 107 height 9
click at [44, 215] on link "Padrón" at bounding box center [53, 208] width 106 height 20
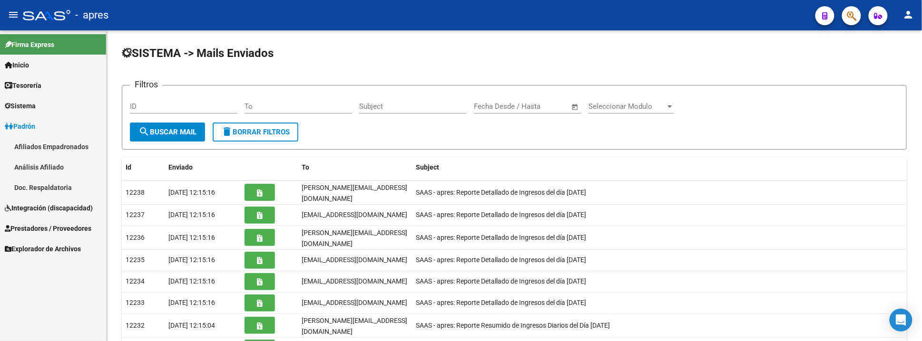
click at [45, 218] on link "Prestadores / Proveedores" at bounding box center [53, 228] width 106 height 20
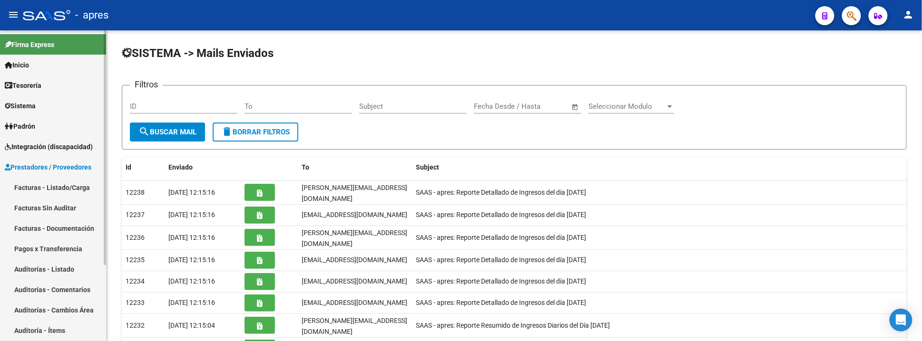
click at [44, 243] on link "Pagos x Transferencia" at bounding box center [53, 249] width 106 height 20
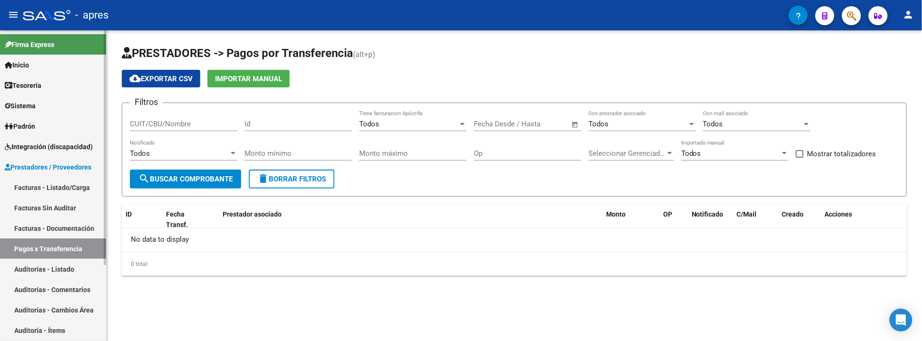
click at [41, 85] on span "Tesorería" at bounding box center [23, 85] width 37 height 10
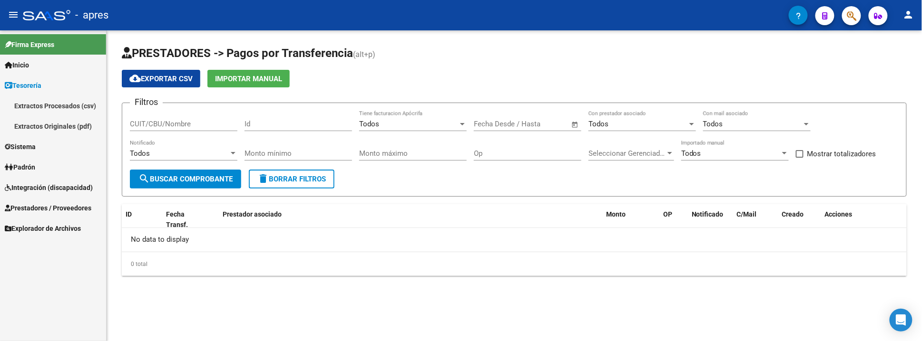
click at [39, 87] on span "Tesorería" at bounding box center [23, 85] width 37 height 10
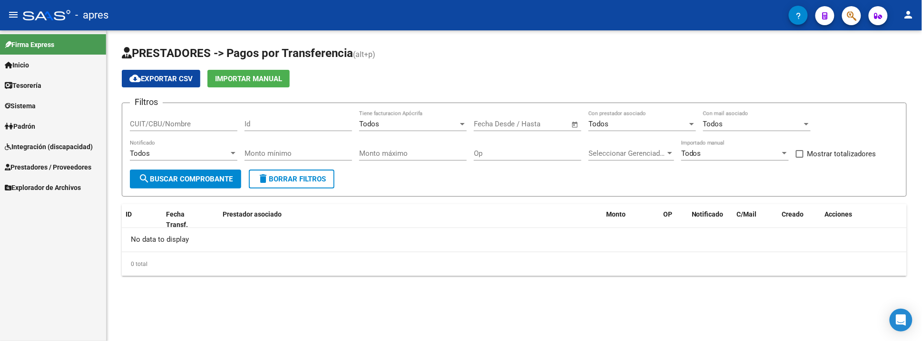
click at [36, 107] on span "Sistema" at bounding box center [20, 106] width 31 height 10
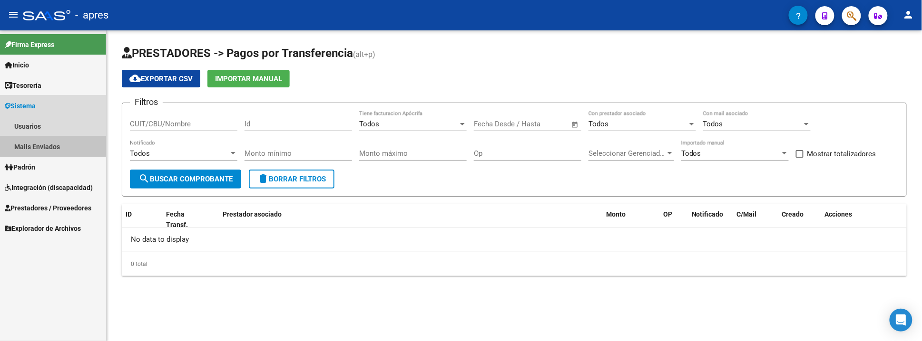
click at [35, 142] on link "Mails Enviados" at bounding box center [53, 146] width 106 height 20
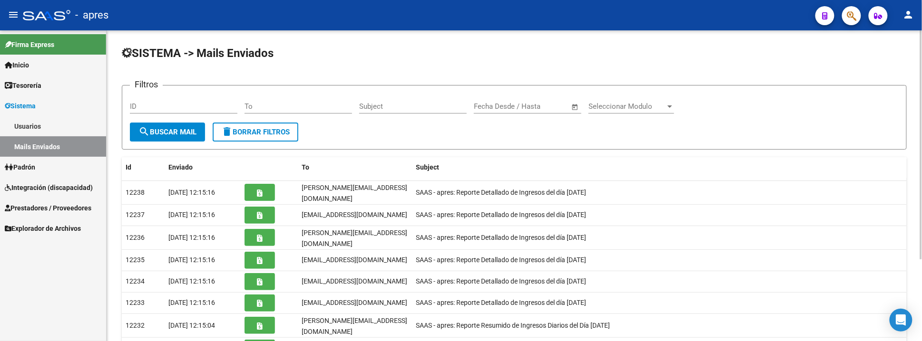
click at [662, 113] on div "Seleccionar Modulo Seleccionar Modulo" at bounding box center [631, 103] width 86 height 20
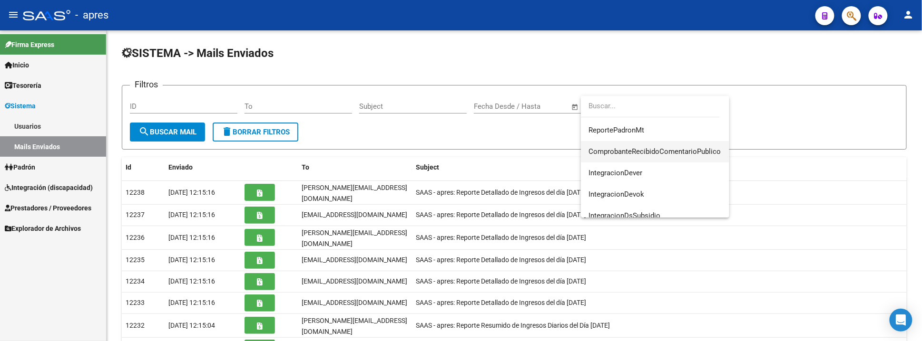
scroll to position [221, 0]
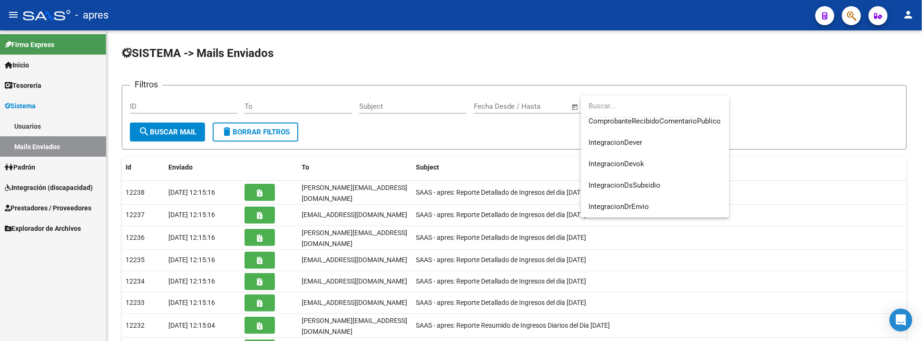
click at [363, 126] on div at bounding box center [461, 170] width 922 height 341
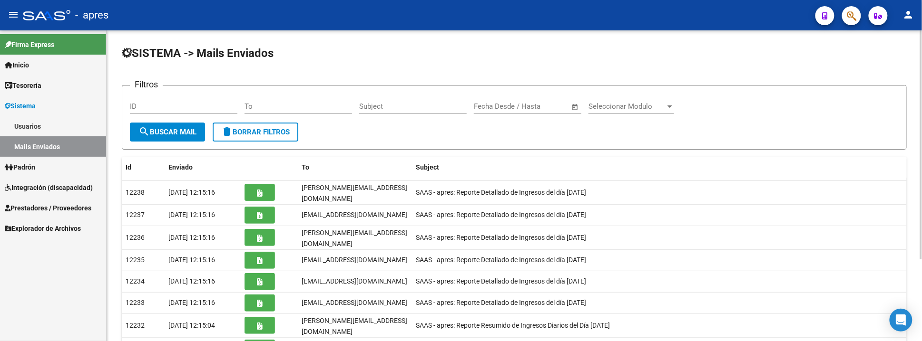
click at [259, 106] on input "To" at bounding box center [297, 106] width 107 height 9
click at [444, 106] on input "Subject" at bounding box center [412, 106] width 107 height 9
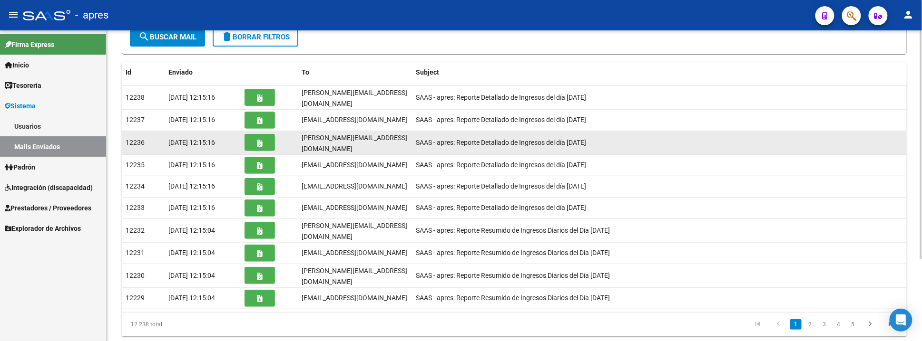
scroll to position [112, 0]
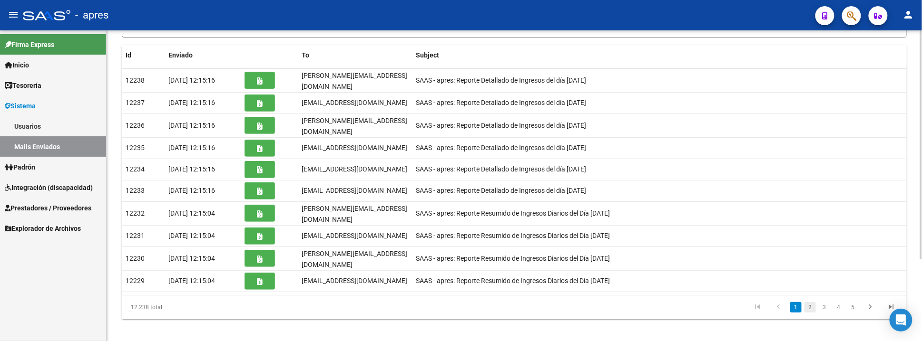
click at [809, 302] on link "2" at bounding box center [809, 307] width 11 height 10
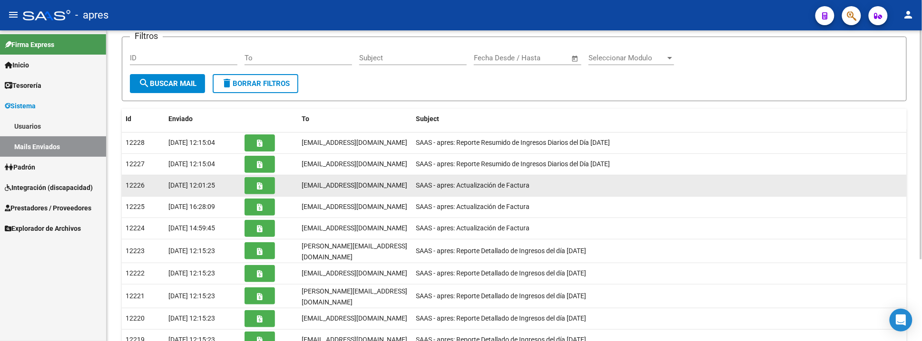
scroll to position [0, 0]
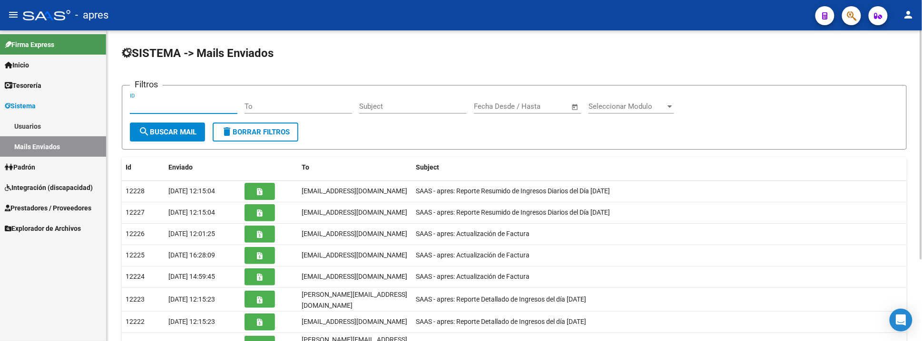
click at [151, 105] on input "ID" at bounding box center [183, 106] width 107 height 9
type input "12226"
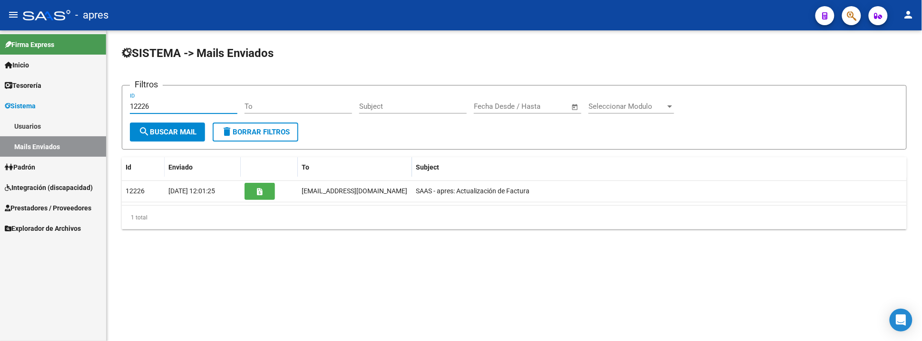
drag, startPoint x: 161, startPoint y: 105, endPoint x: 13, endPoint y: 98, distance: 147.6
click at [18, 101] on mat-sidenav-container "Firma Express Inicio Calendario SSS Instructivos Contacto OS Tesorería Extracto…" at bounding box center [461, 185] width 922 height 311
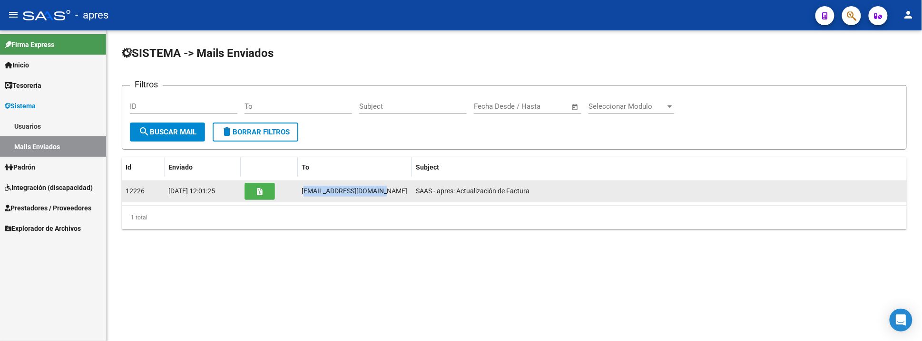
drag, startPoint x: 303, startPoint y: 192, endPoint x: 391, endPoint y: 191, distance: 88.0
click at [391, 191] on div "[PERSON_NAME][EMAIL_ADDRESS][PERSON_NAME][DOMAIN_NAME]" at bounding box center [354, 191] width 107 height 11
click at [390, 191] on div "[PERSON_NAME][EMAIL_ADDRESS][PERSON_NAME][DOMAIN_NAME]" at bounding box center [354, 191] width 107 height 11
drag, startPoint x: 387, startPoint y: 191, endPoint x: 282, endPoint y: 192, distance: 105.1
click at [282, 192] on div "12226 12/09/2025 12:01:25 jonatan.yones@gmail.com SAAS - apres: Actualización d…" at bounding box center [514, 191] width 785 height 21
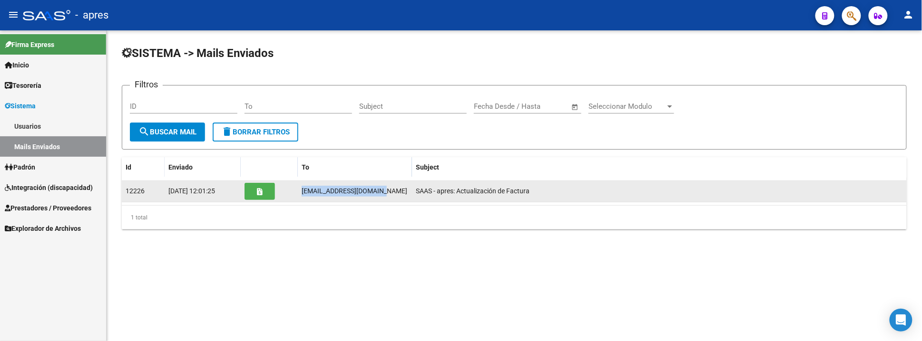
copy span "[PERSON_NAME][EMAIL_ADDRESS][PERSON_NAME][DOMAIN_NAME]"
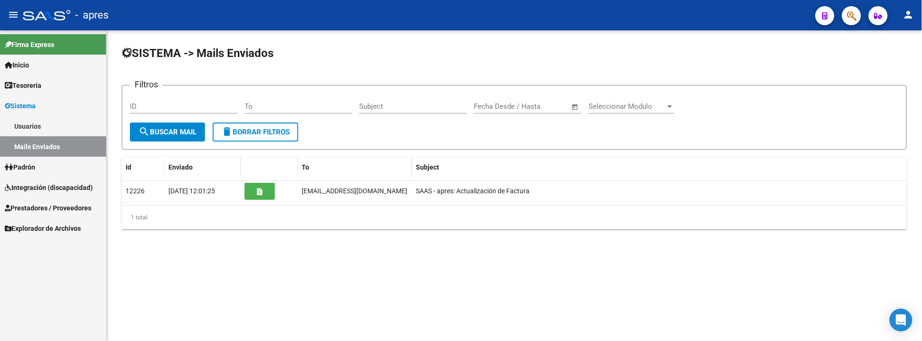
click at [316, 108] on input "To" at bounding box center [297, 106] width 107 height 9
paste input "[PERSON_NAME][EMAIL_ADDRESS][PERSON_NAME][DOMAIN_NAME]"
click at [156, 141] on button "search Buscar Mail" at bounding box center [167, 132] width 75 height 19
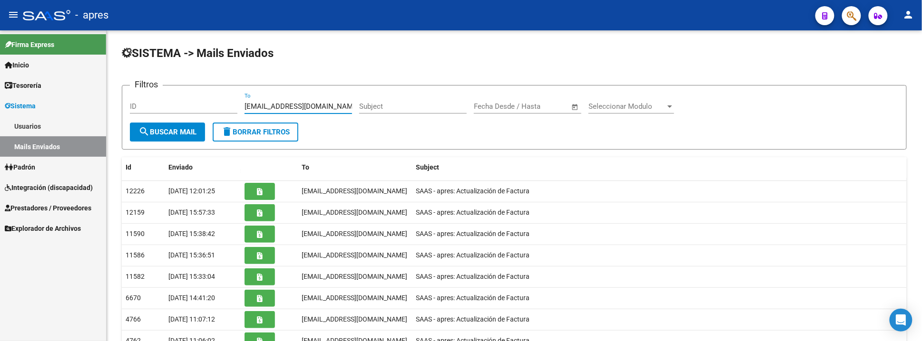
drag, startPoint x: 340, startPoint y: 107, endPoint x: 77, endPoint y: 75, distance: 264.9
click at [86, 83] on mat-sidenav-container "Firma Express Inicio Calendario SSS Instructivos Contacto OS Tesorería Extracto…" at bounding box center [461, 185] width 922 height 311
type input "o"
click at [293, 103] on input "licdanielaojeda" at bounding box center [297, 106] width 107 height 9
click at [174, 130] on span "search Buscar Mail" at bounding box center [167, 132] width 58 height 9
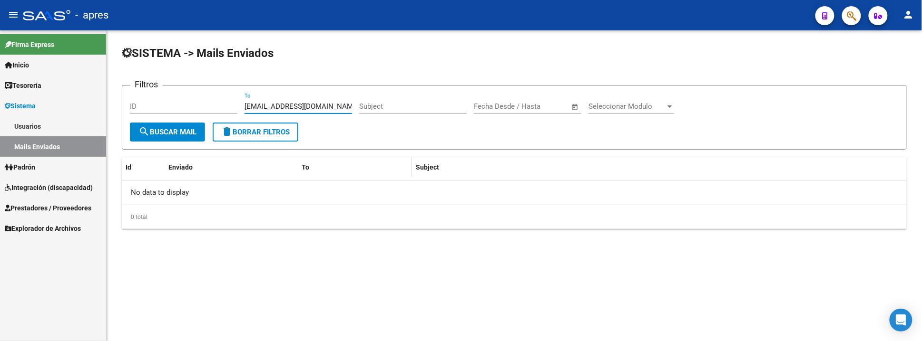
click at [250, 108] on input "licdanielaojeda@gmail.com" at bounding box center [297, 106] width 107 height 9
click at [293, 107] on input "licdanielaojeda@gmail.com" at bounding box center [297, 106] width 107 height 9
type input "[EMAIL_ADDRESS][DOMAIN_NAME]"
click at [156, 139] on button "search Buscar Mail" at bounding box center [167, 132] width 75 height 19
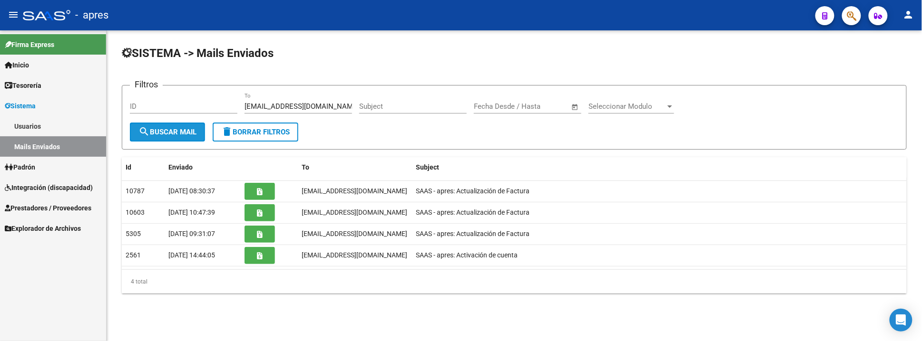
click at [176, 132] on span "search Buscar Mail" at bounding box center [167, 132] width 58 height 9
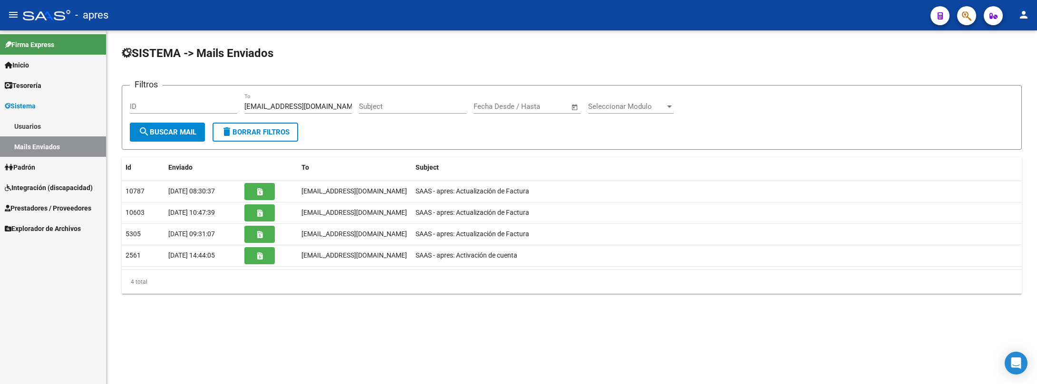
click at [63, 145] on link "Mails Enviados" at bounding box center [53, 146] width 106 height 20
drag, startPoint x: 337, startPoint y: 107, endPoint x: 159, endPoint y: 116, distance: 178.5
click at [159, 116] on div "Filtros ID licdanielaojeda.ic@gmail.com To Subject Fecha inicio – Fecha fin Fec…" at bounding box center [572, 107] width 884 height 29
click at [187, 130] on span "search Buscar Mail" at bounding box center [167, 132] width 58 height 9
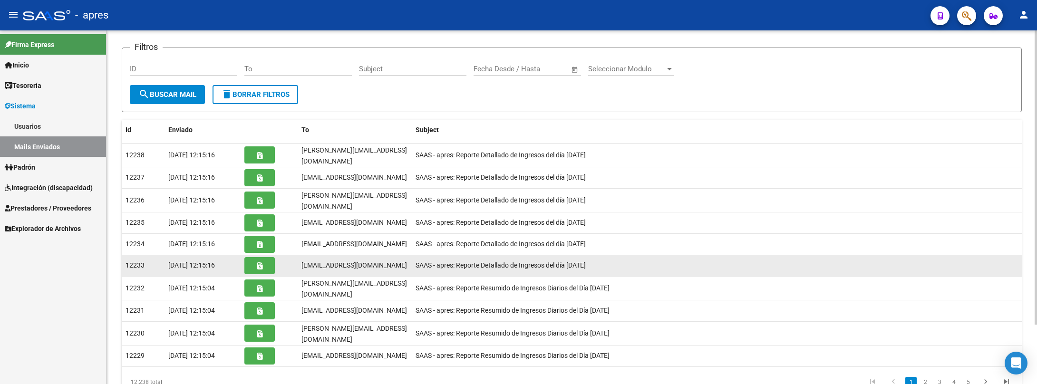
scroll to position [71, 0]
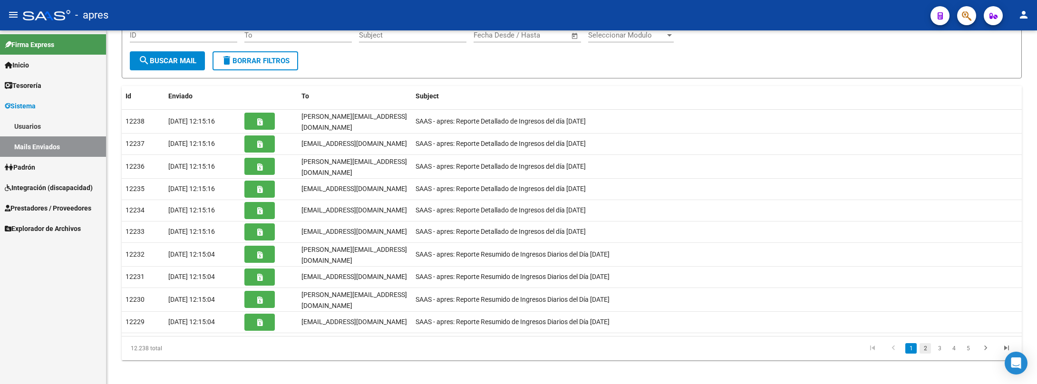
click at [921, 341] on link "2" at bounding box center [925, 348] width 11 height 10
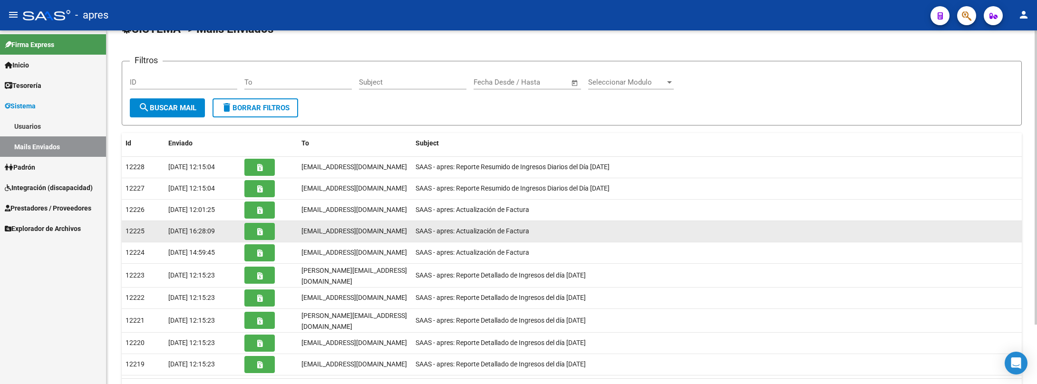
scroll to position [0, 0]
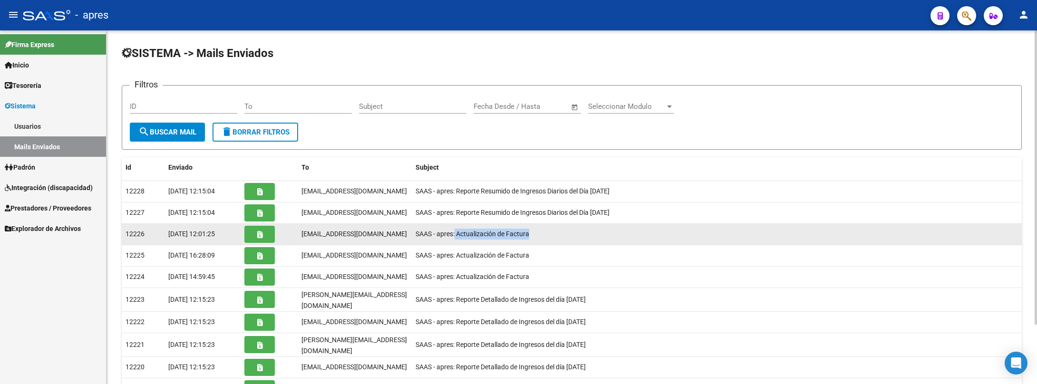
drag, startPoint x: 456, startPoint y: 236, endPoint x: 568, endPoint y: 243, distance: 112.9
click at [568, 243] on datatable-body-cell "SAAS - apres: Actualización de Factura" at bounding box center [717, 234] width 610 height 21
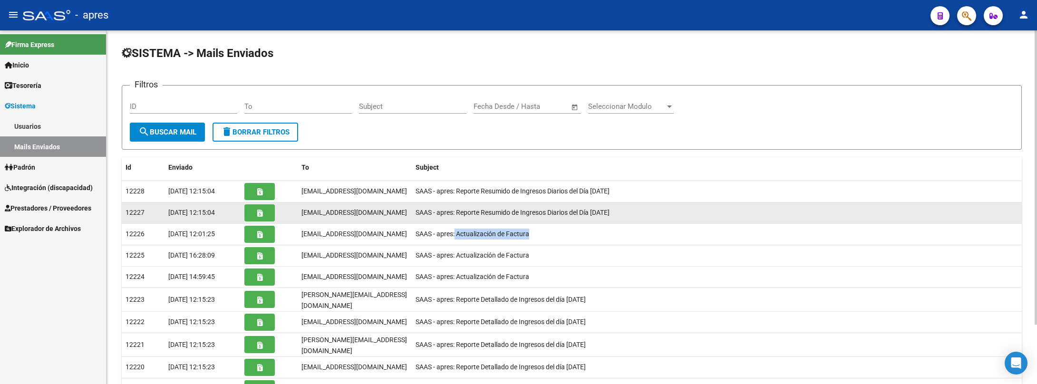
copy span "Actualización de Factura"
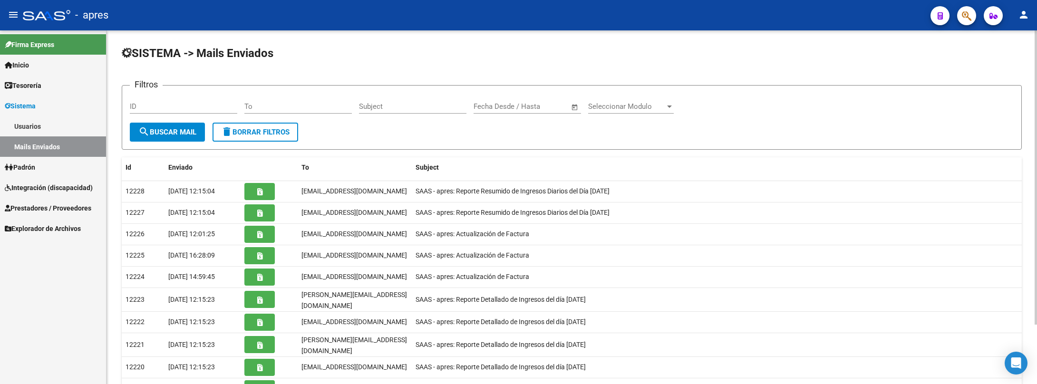
click at [374, 106] on input "Subject" at bounding box center [412, 106] width 107 height 9
paste input "Actualización de Factura"
type input "Actualización de Factura"
drag, startPoint x: 170, startPoint y: 132, endPoint x: 178, endPoint y: 135, distance: 8.6
click at [170, 131] on span "search Buscar Mail" at bounding box center [167, 132] width 58 height 9
